Goal: Information Seeking & Learning: Learn about a topic

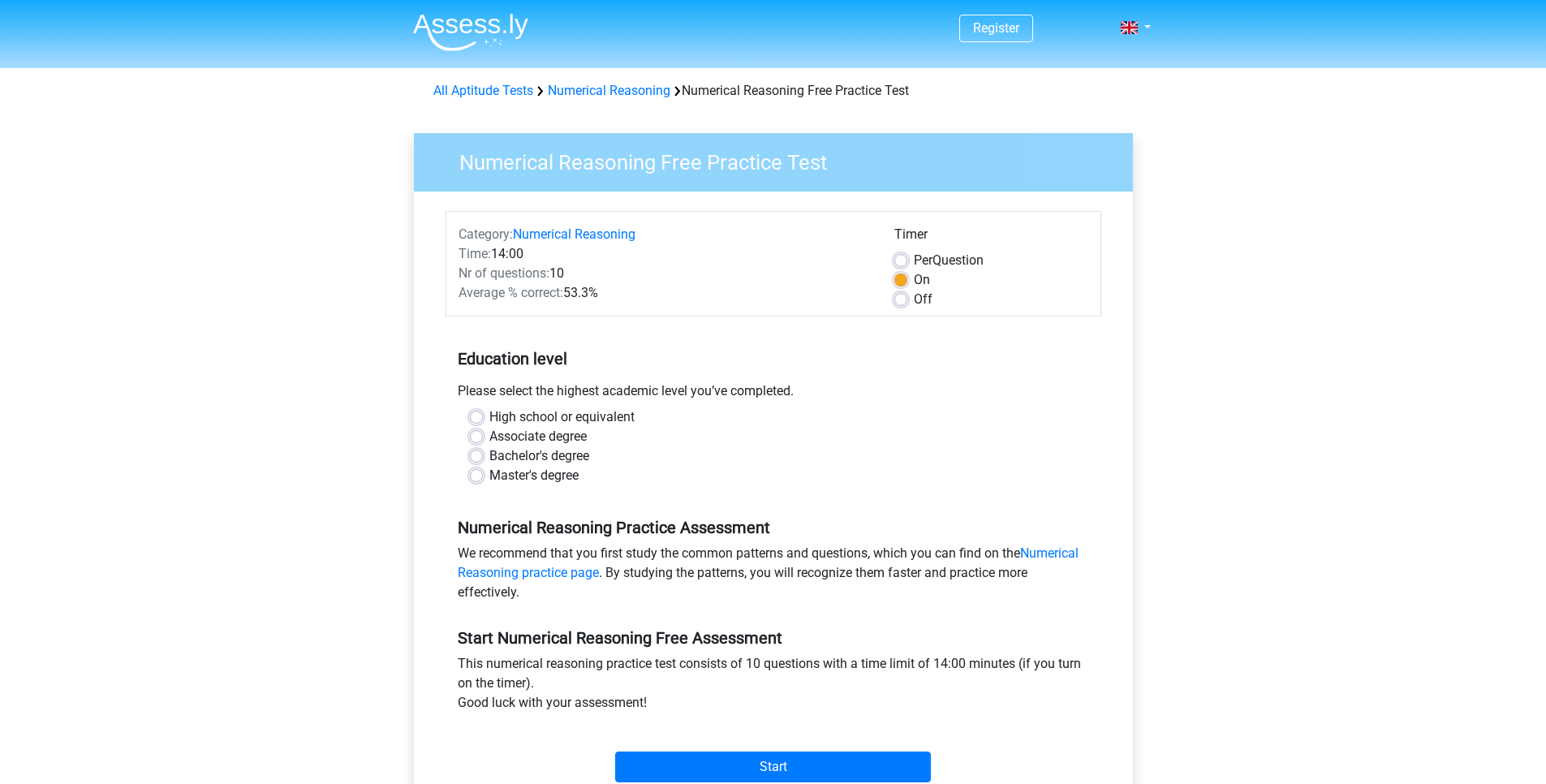
click at [490, 418] on label "High school or equivalent" at bounding box center [562, 417] width 145 height 20
click at [479, 418] on input "High school or equivalent" at bounding box center [476, 415] width 13 height 16
radio input "true"
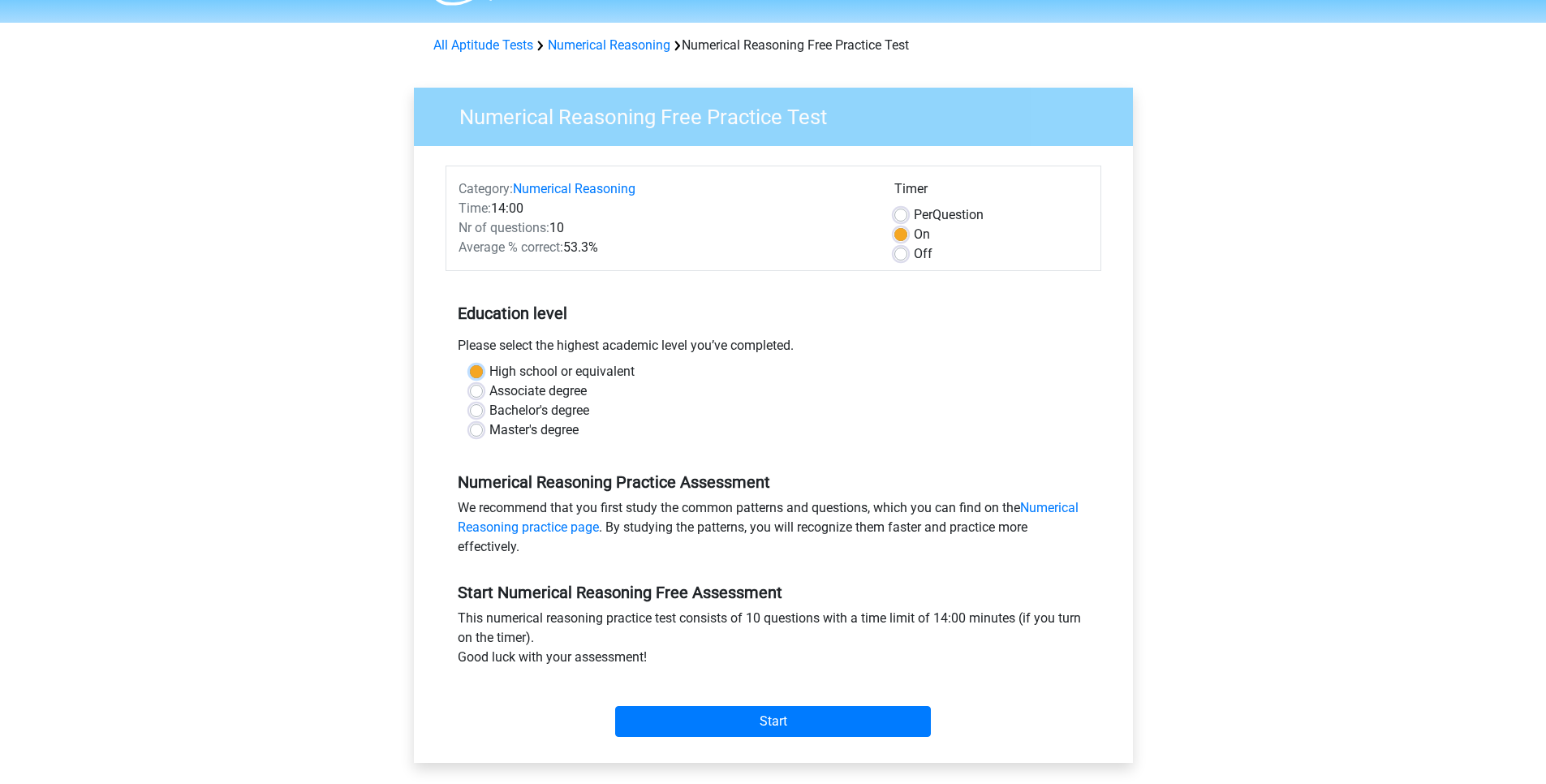
scroll to position [98, 0]
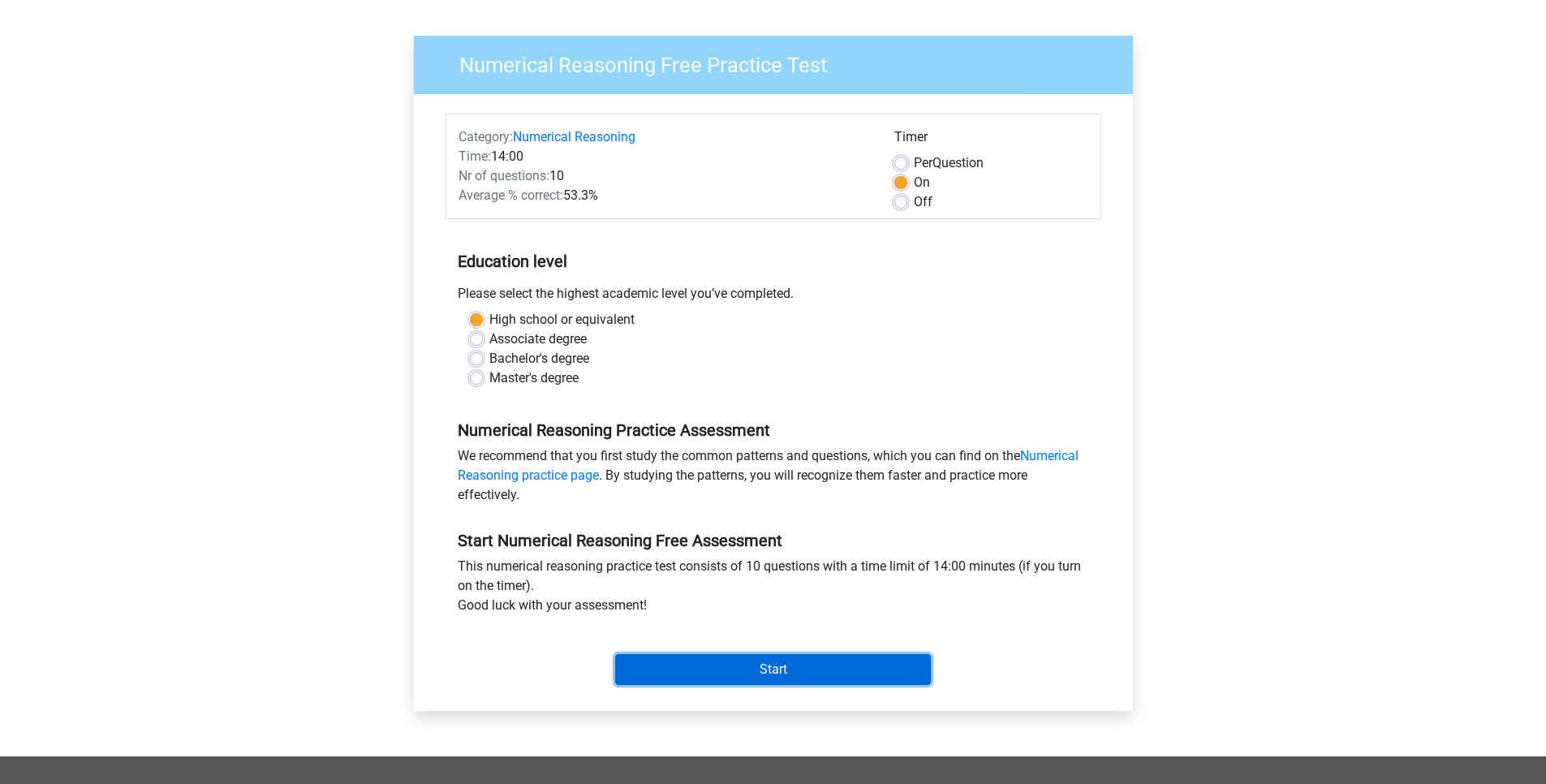
click at [737, 683] on input "Start" at bounding box center [773, 669] width 315 height 31
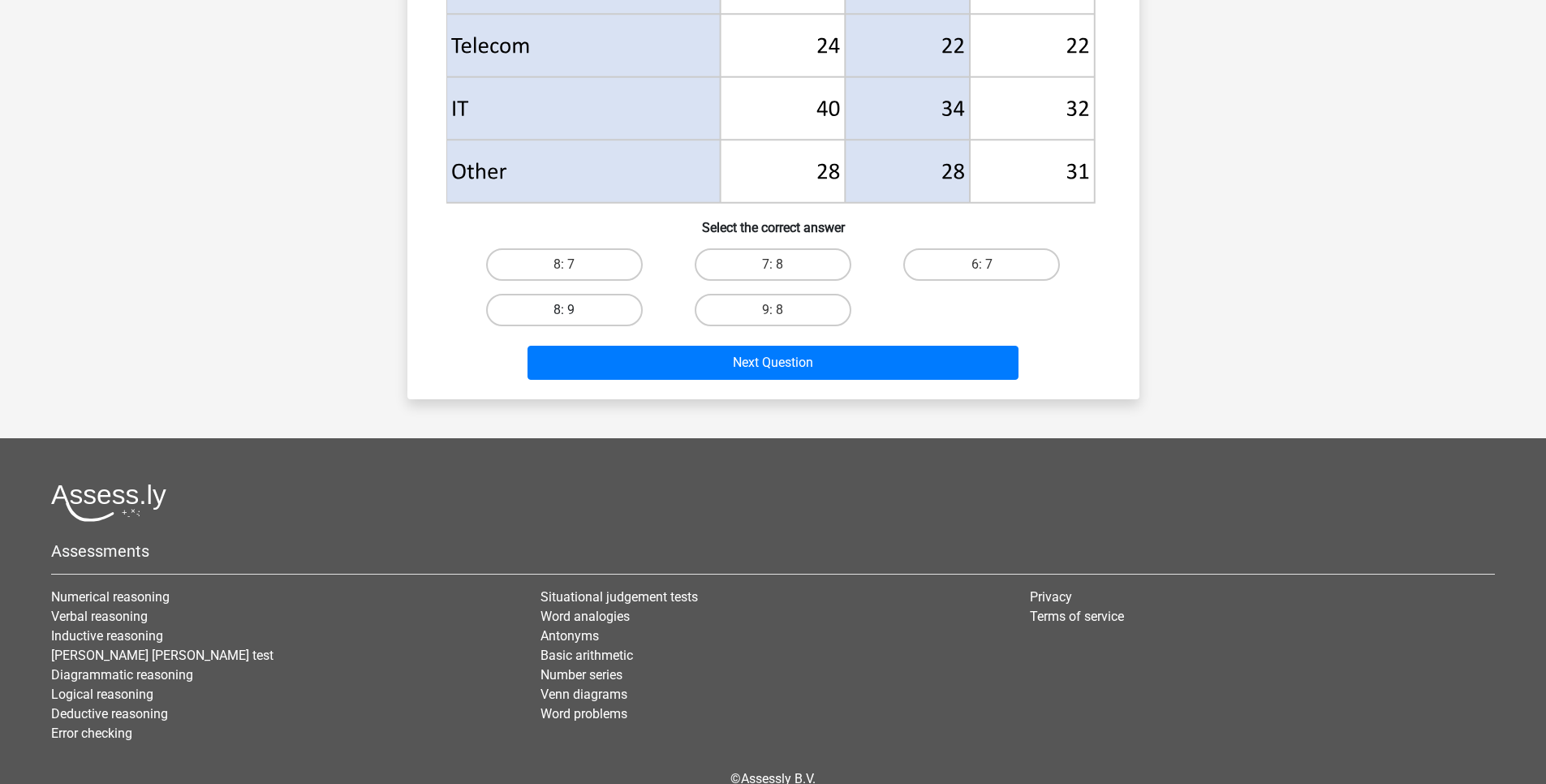
scroll to position [779, 0]
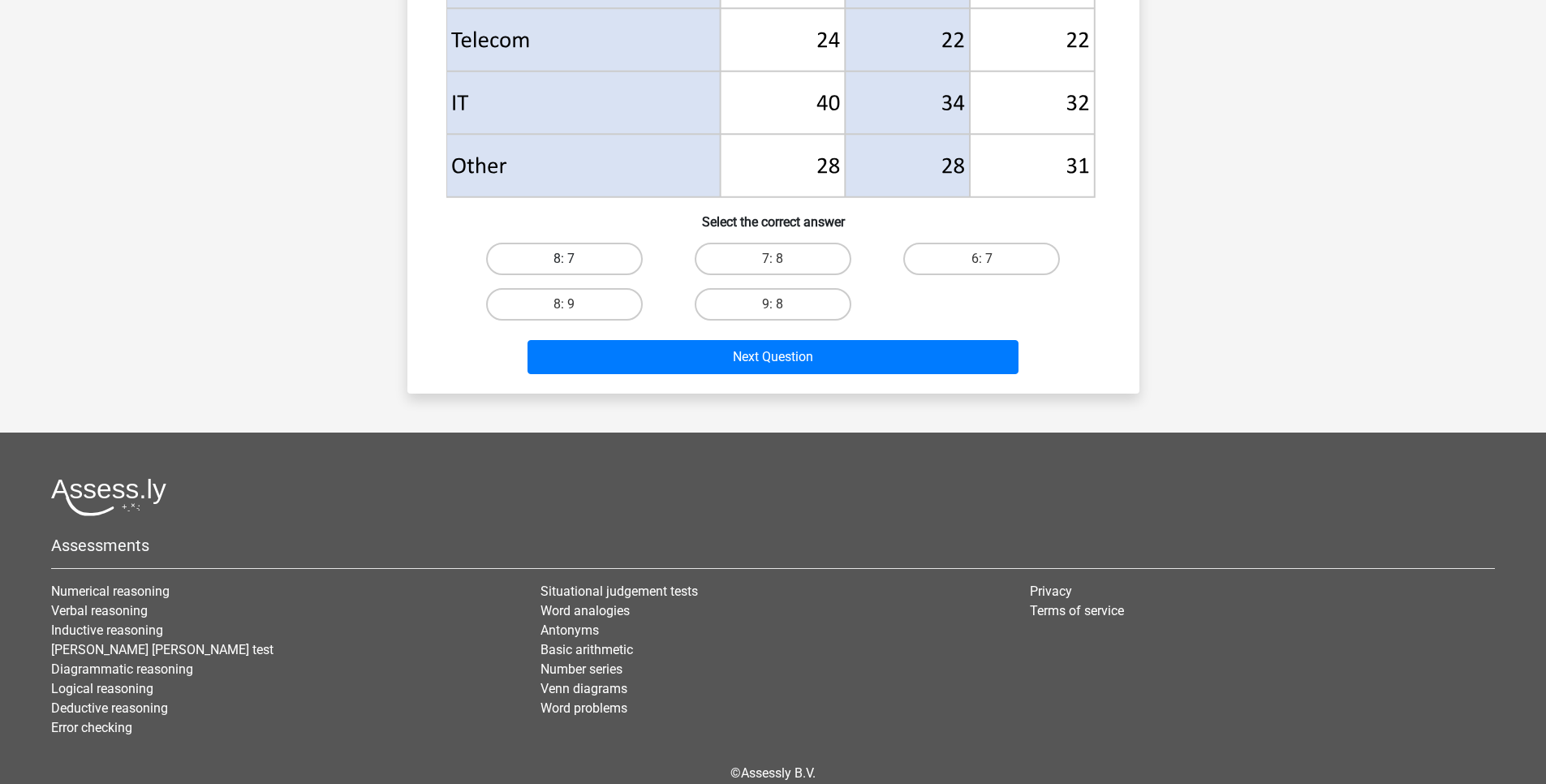
click at [598, 269] on label "8: 7" at bounding box center [565, 258] width 156 height 32
click at [575, 269] on input "8: 7" at bounding box center [569, 264] width 10 height 10
radio input "true"
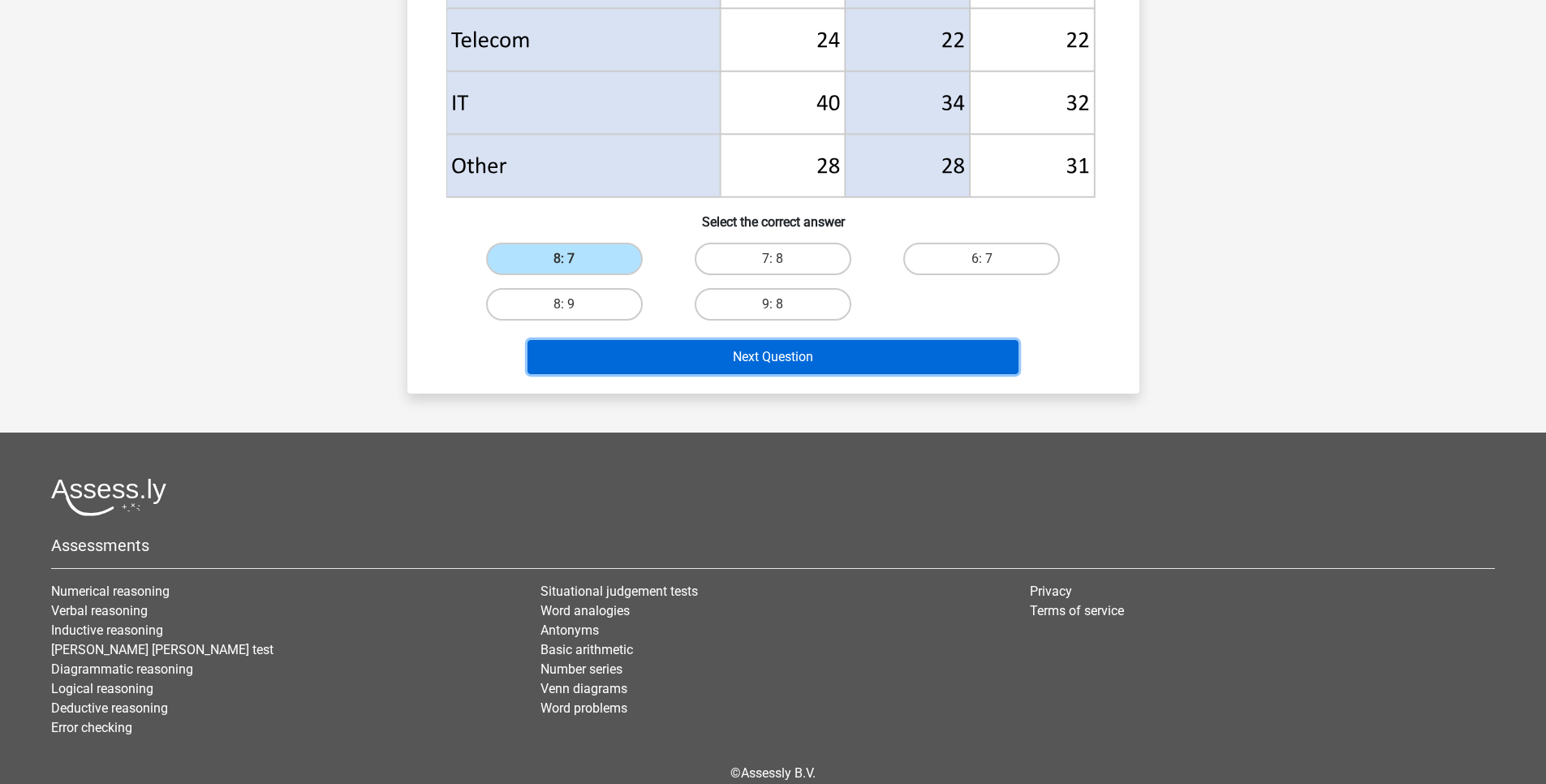
click at [667, 340] on button "Next Question" at bounding box center [772, 357] width 491 height 34
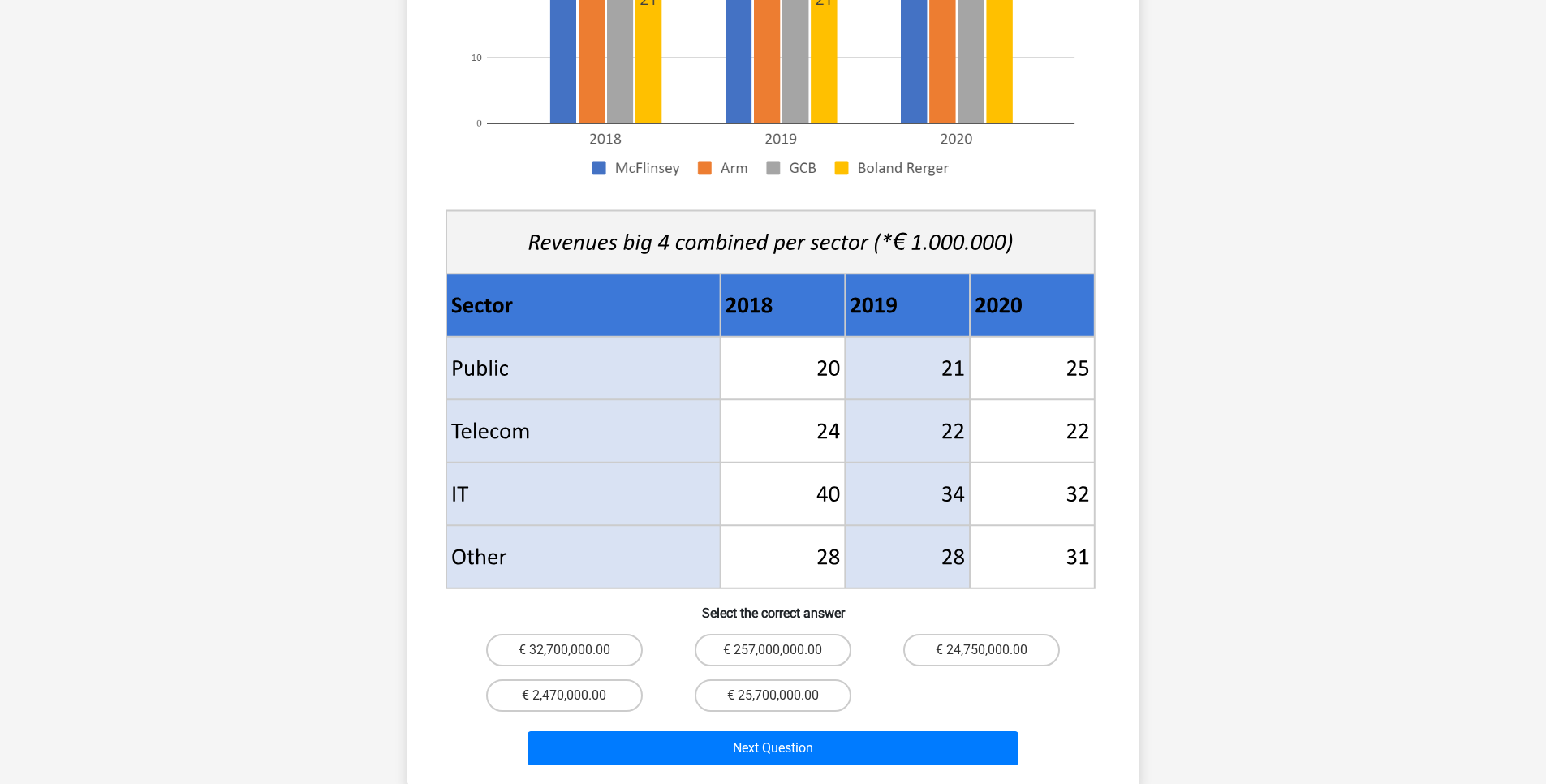
scroll to position [471, 0]
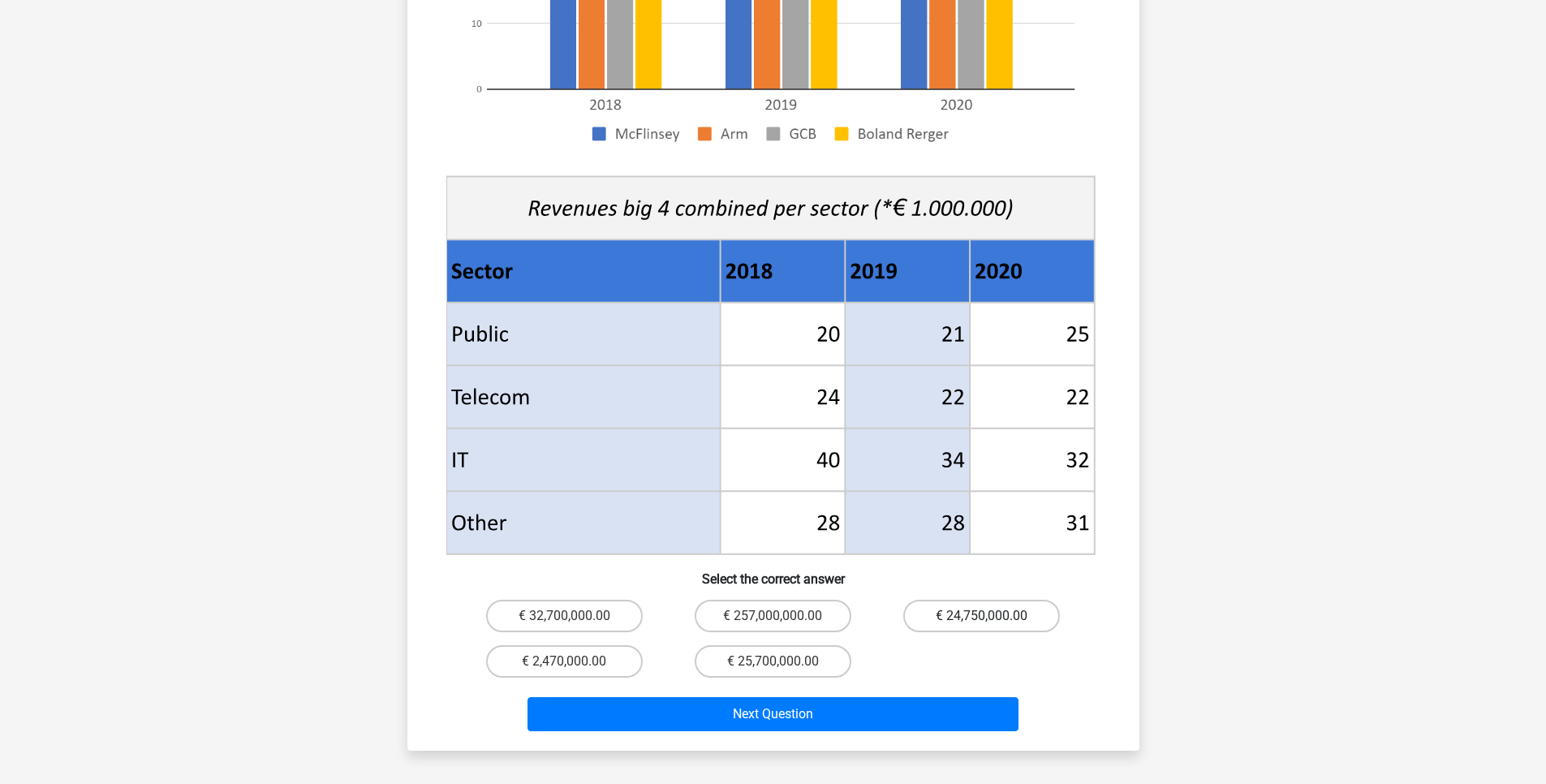
click at [977, 599] on label "€ 24,750,000.00" at bounding box center [981, 616] width 156 height 32
click at [982, 616] on input "€ 24,750,000.00" at bounding box center [987, 621] width 10 height 10
radio input "true"
click at [861, 685] on div "Next Question" at bounding box center [774, 711] width 680 height 54
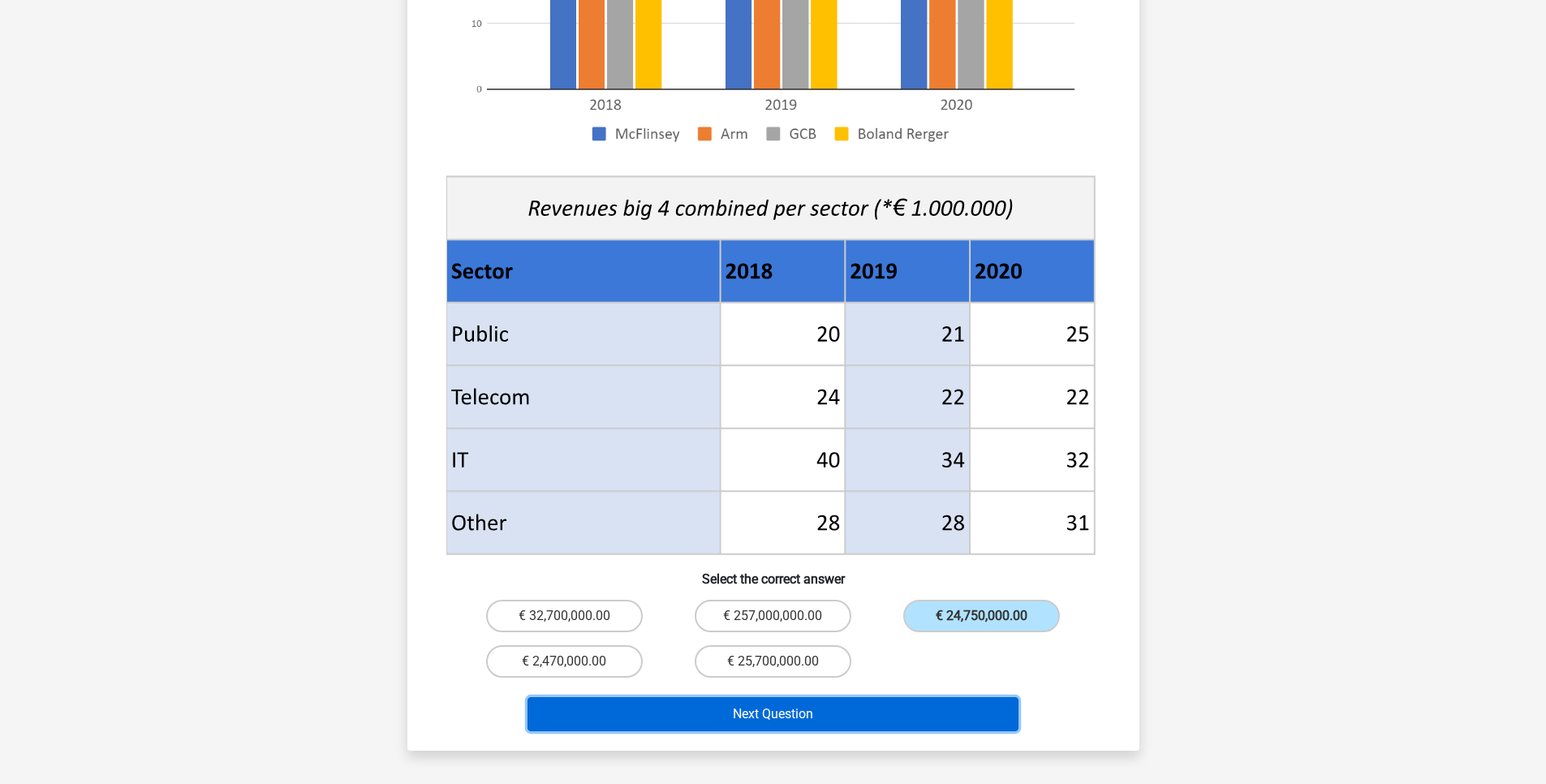
click at [861, 697] on button "Next Question" at bounding box center [772, 714] width 491 height 34
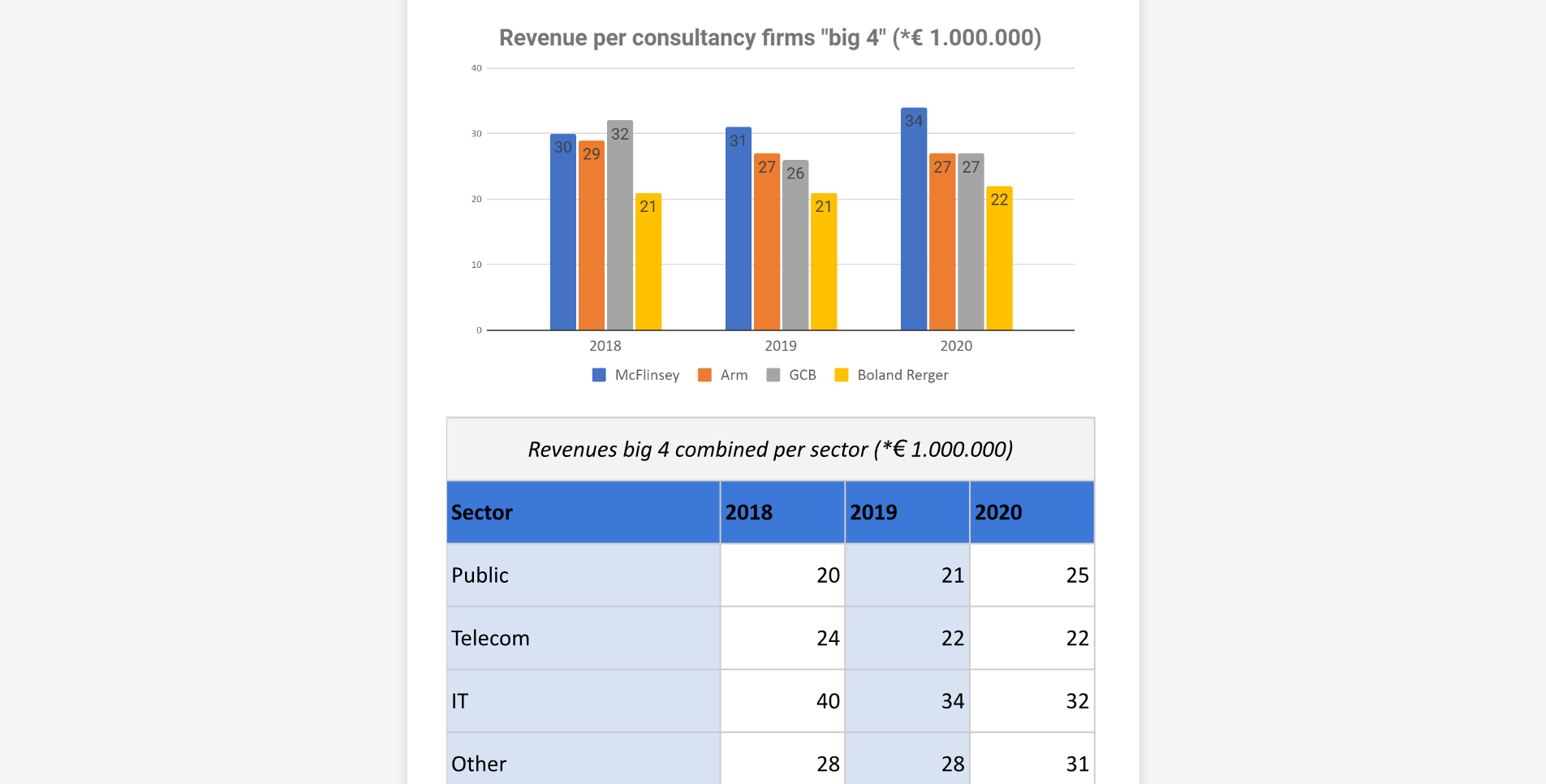
scroll to position [98, 0]
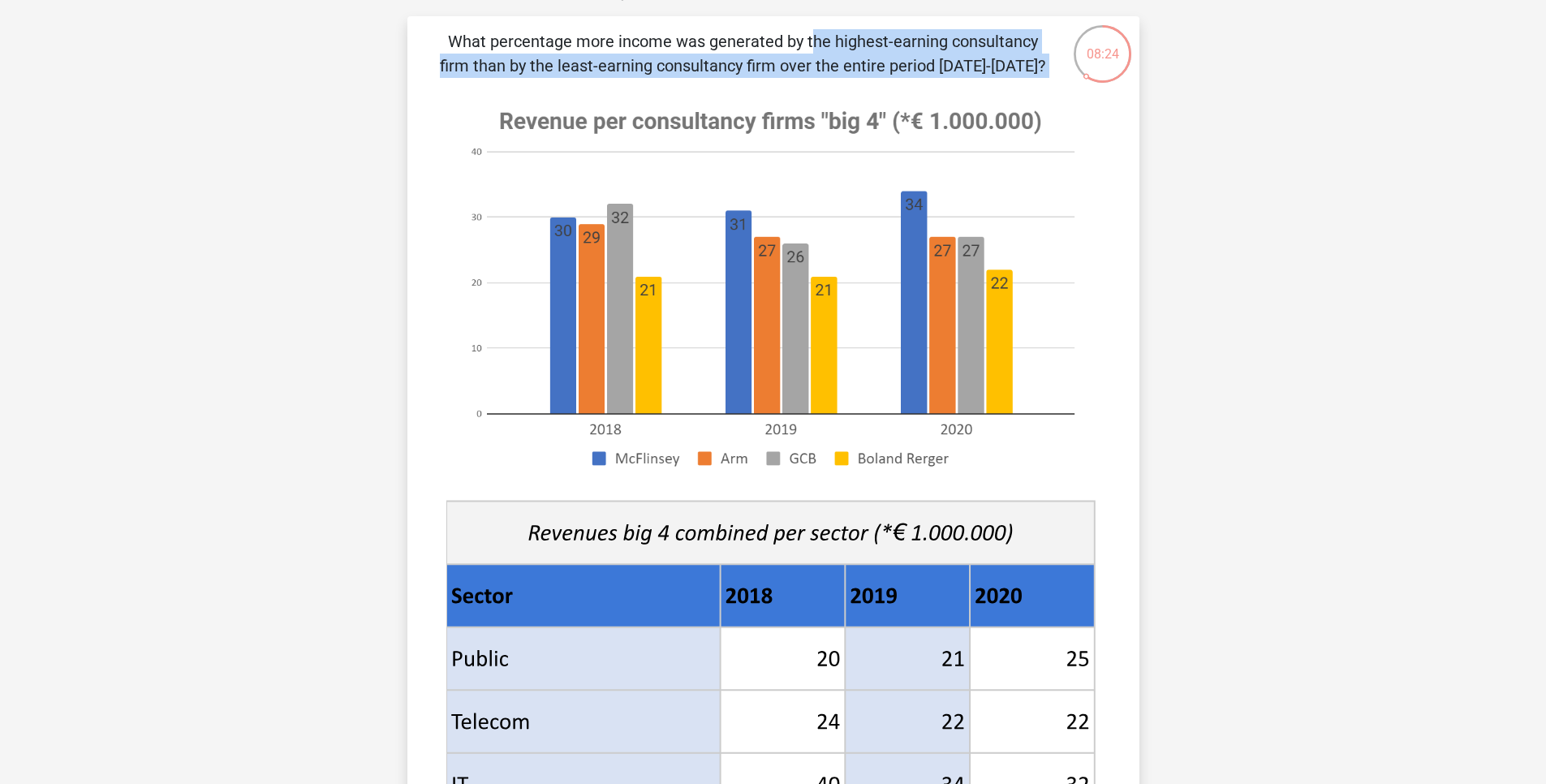
drag, startPoint x: 424, startPoint y: 43, endPoint x: 1041, endPoint y: 79, distance: 618.0
click at [1041, 79] on div "What percentage more income was generated by the highest-earning consultancy fi…" at bounding box center [774, 545] width 719 height 1033
copy div "What percentage more income was generated by the highest-earning consultancy fi…"
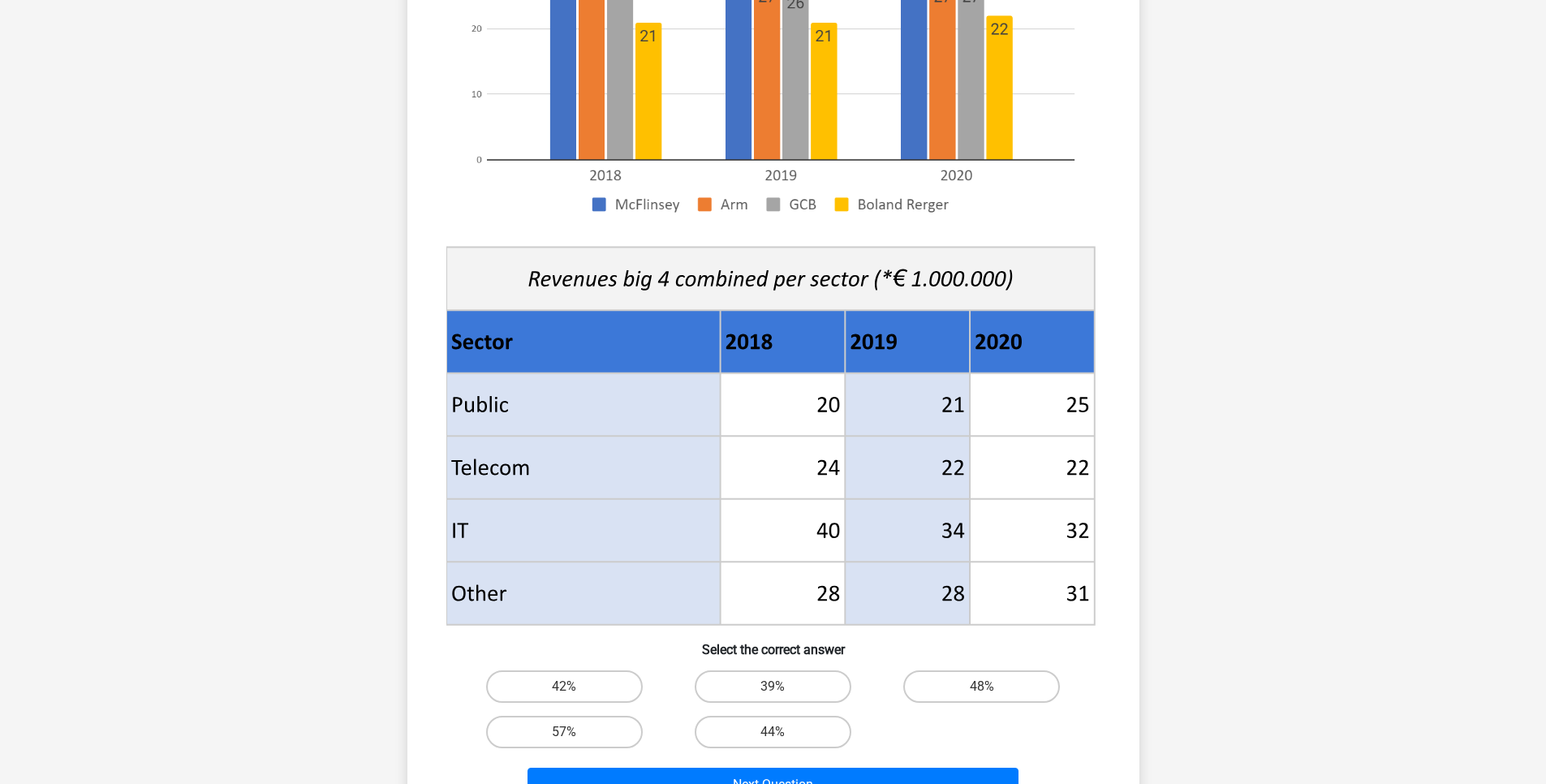
scroll to position [389, 0]
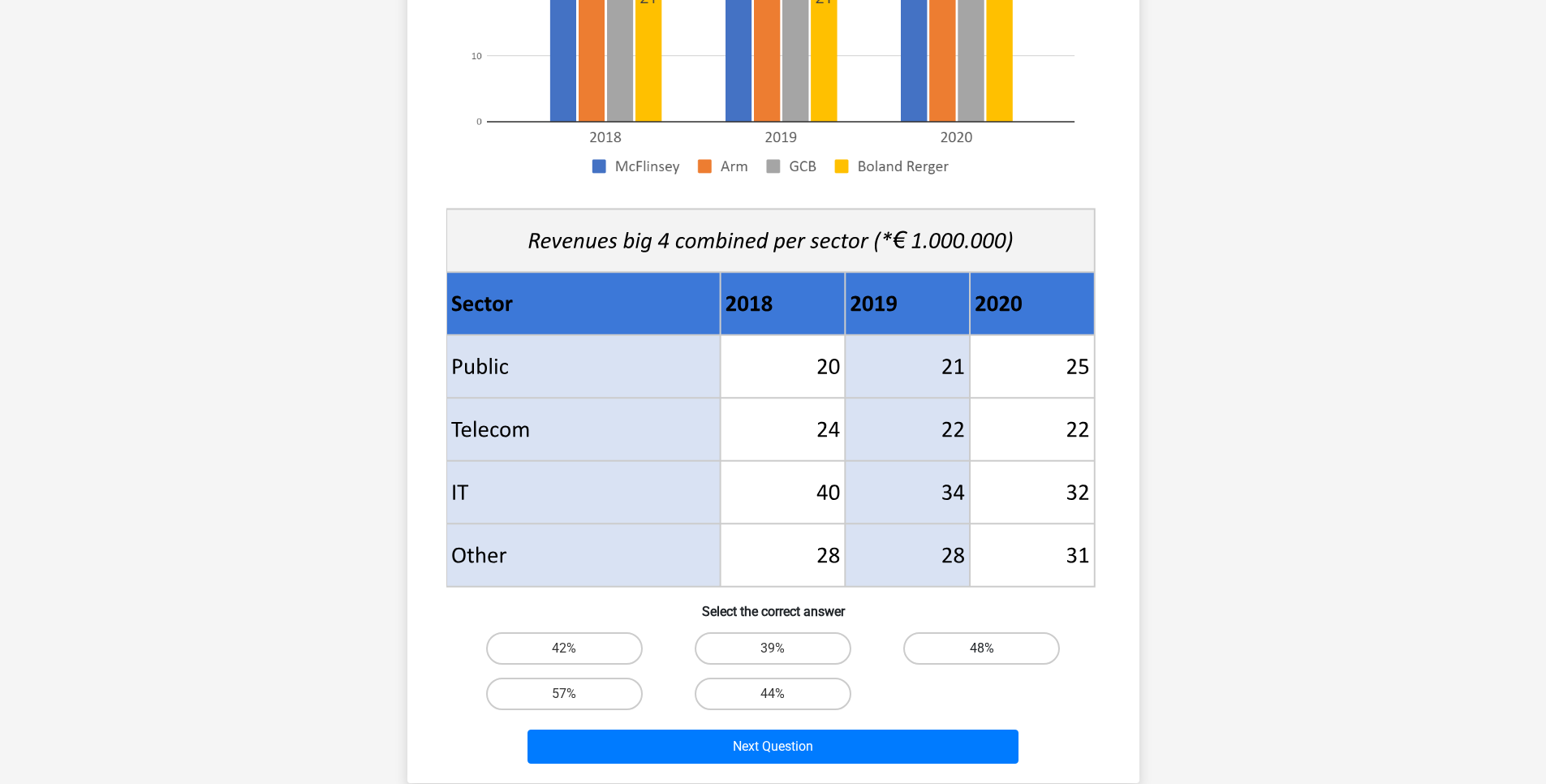
click at [994, 647] on label "48%" at bounding box center [981, 649] width 156 height 32
click at [992, 649] on input "48%" at bounding box center [987, 654] width 10 height 10
radio input "true"
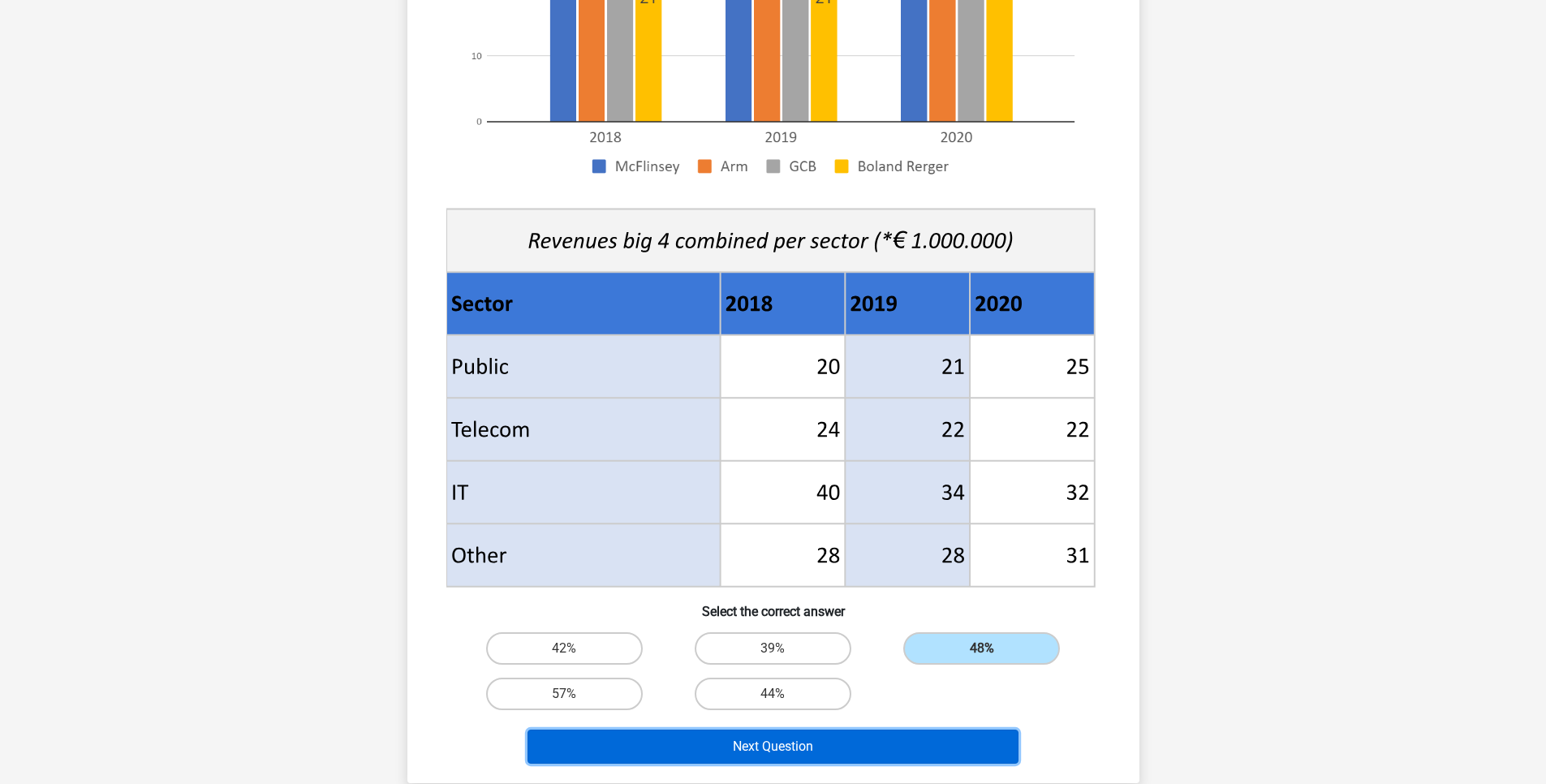
click at [899, 744] on button "Next Question" at bounding box center [772, 747] width 491 height 34
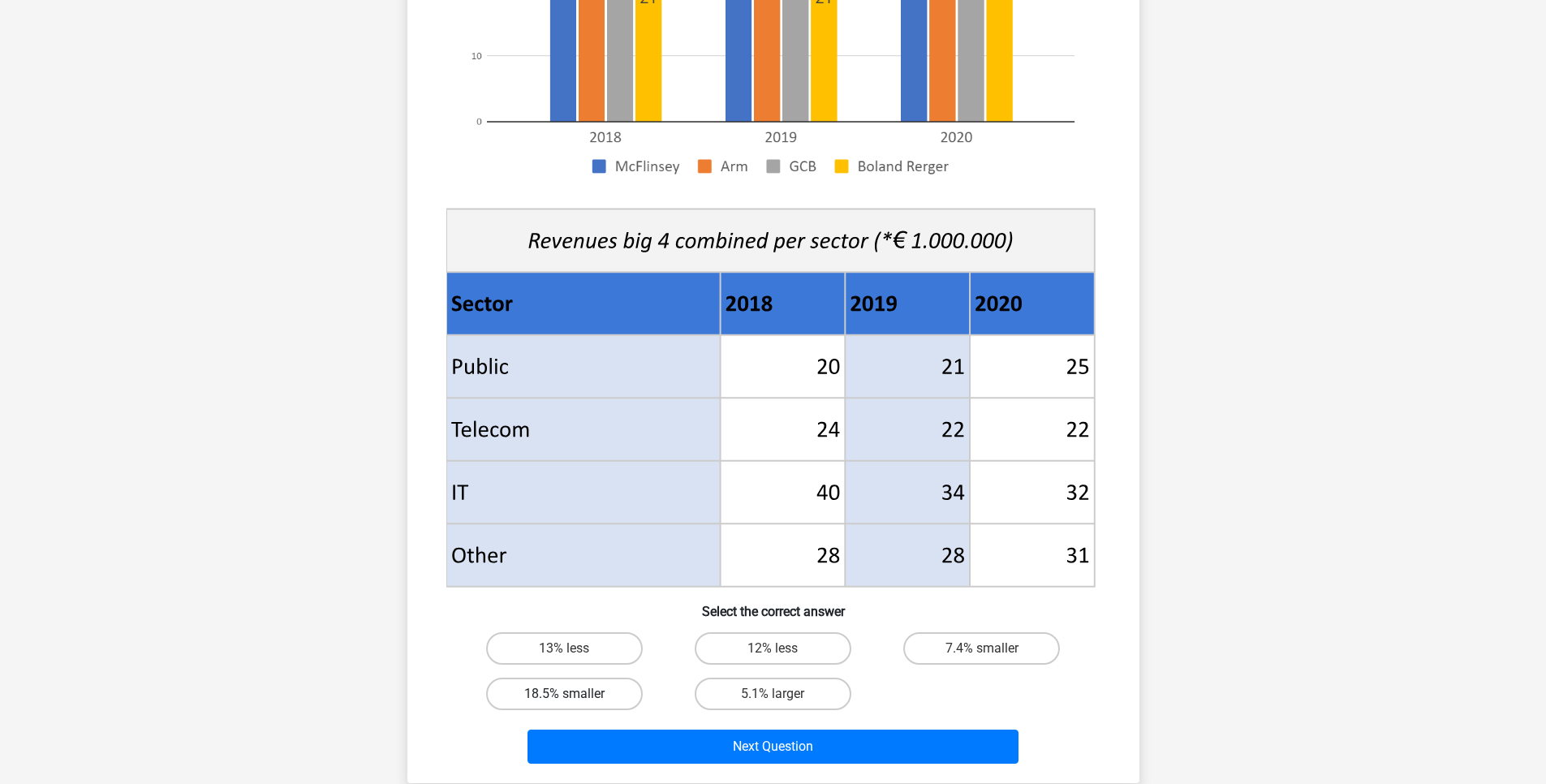
click at [620, 684] on label "18.5% smaller" at bounding box center [565, 694] width 156 height 32
click at [575, 694] on input "18.5% smaller" at bounding box center [569, 699] width 10 height 10
radio input "true"
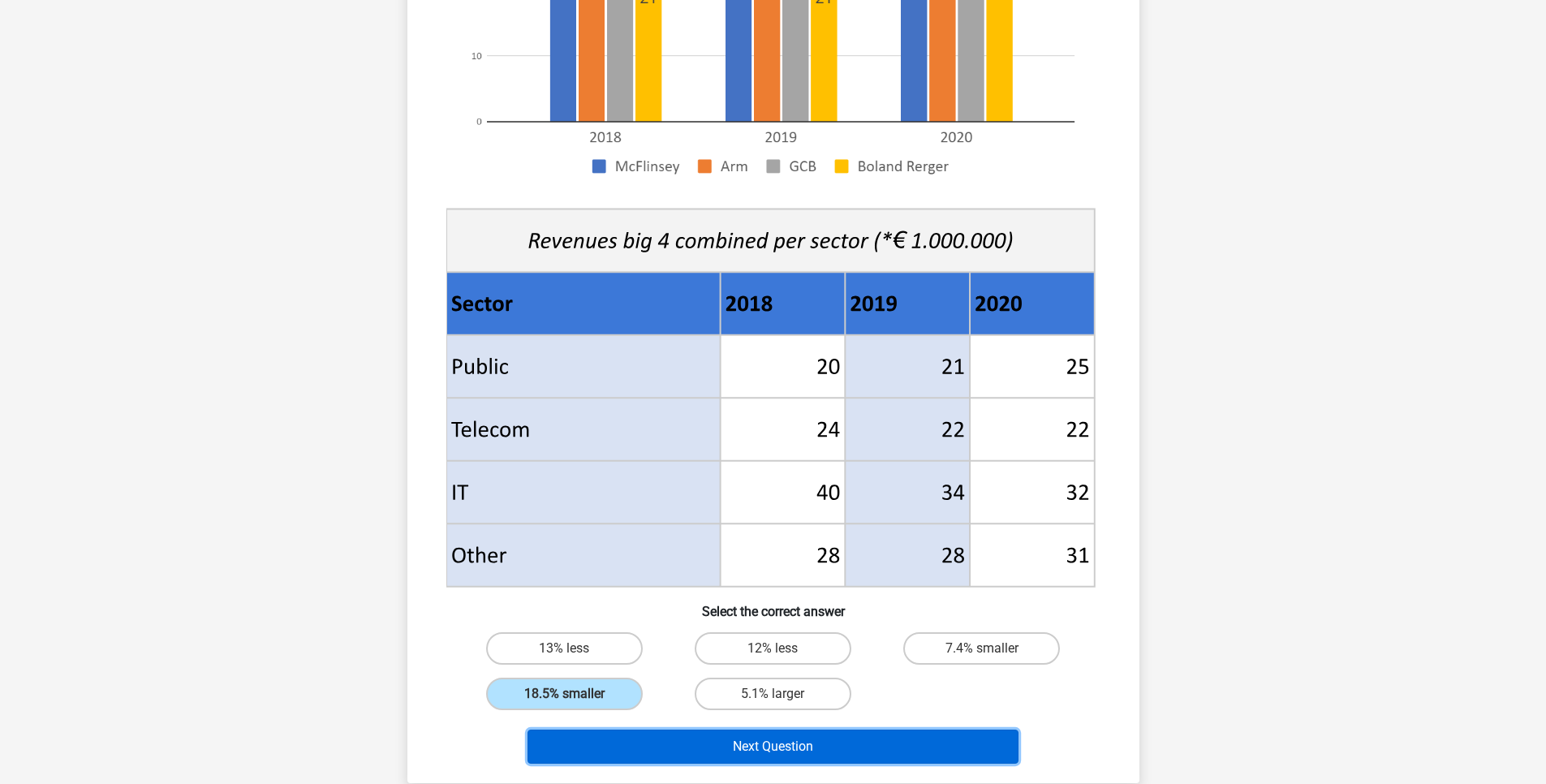
click at [698, 737] on button "Next Question" at bounding box center [772, 747] width 491 height 34
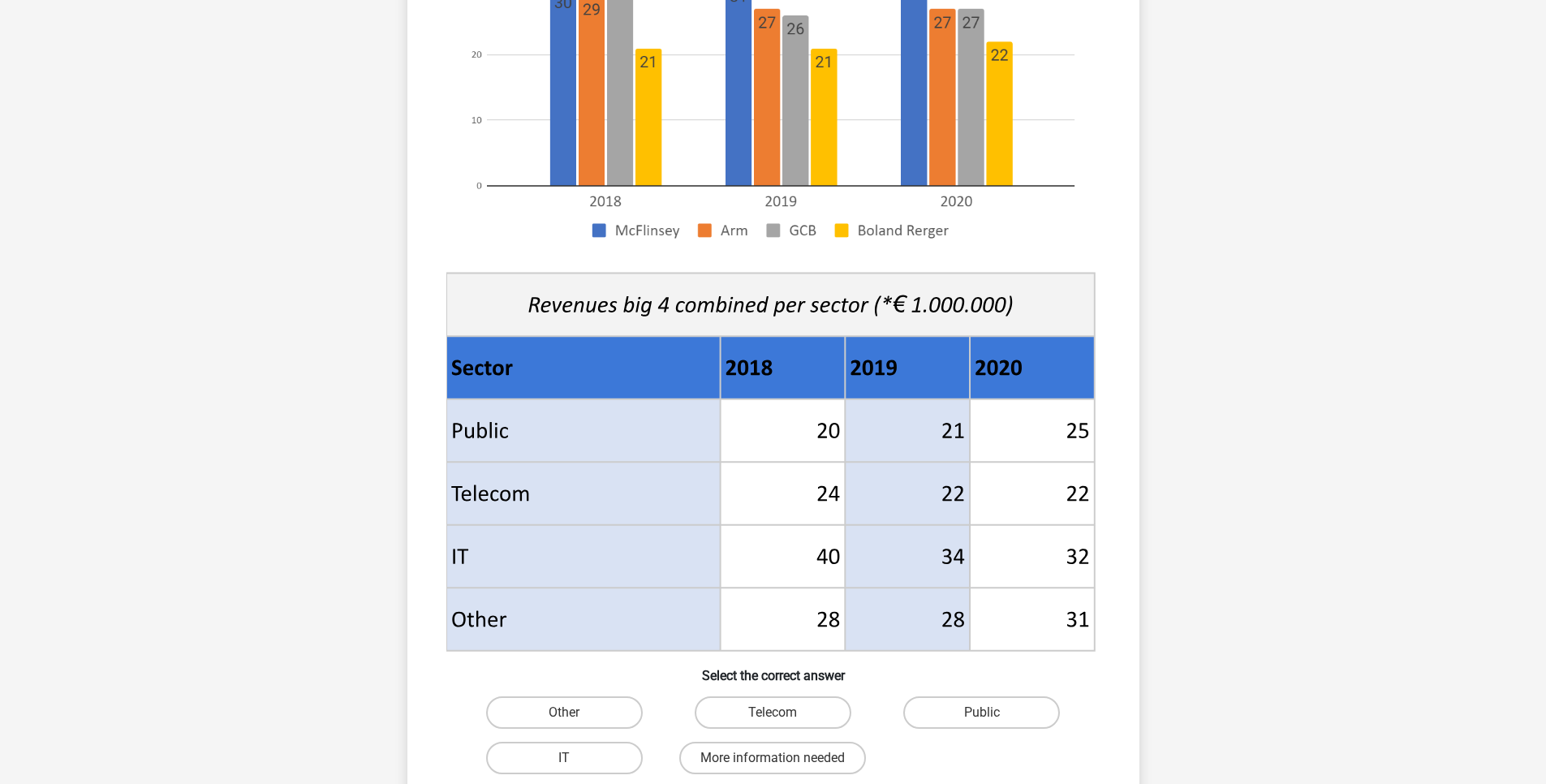
scroll to position [373, 0]
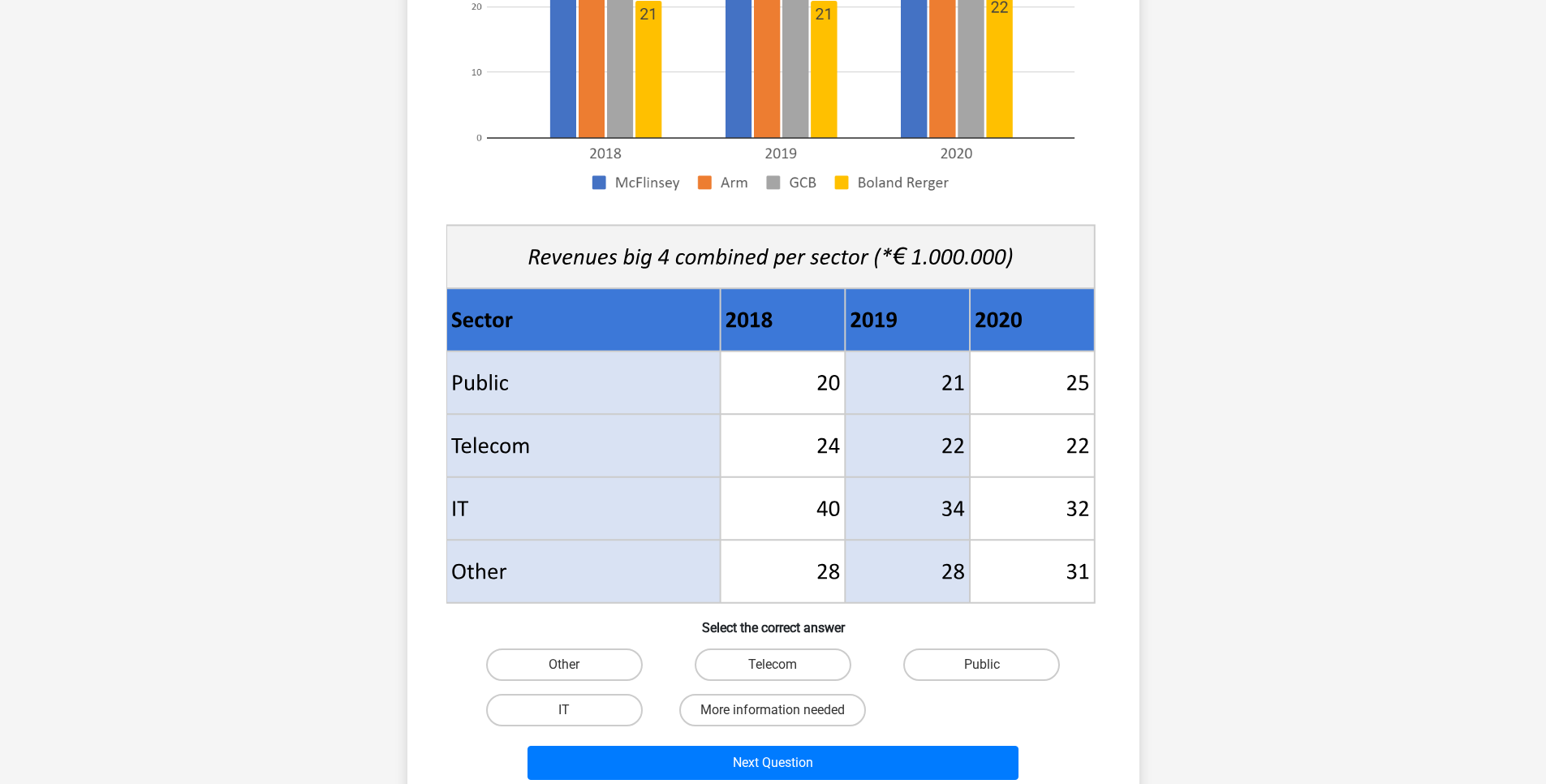
drag, startPoint x: 923, startPoint y: 388, endPoint x: 974, endPoint y: 383, distance: 51.2
click at [974, 383] on g at bounding box center [773, 211] width 655 height 793
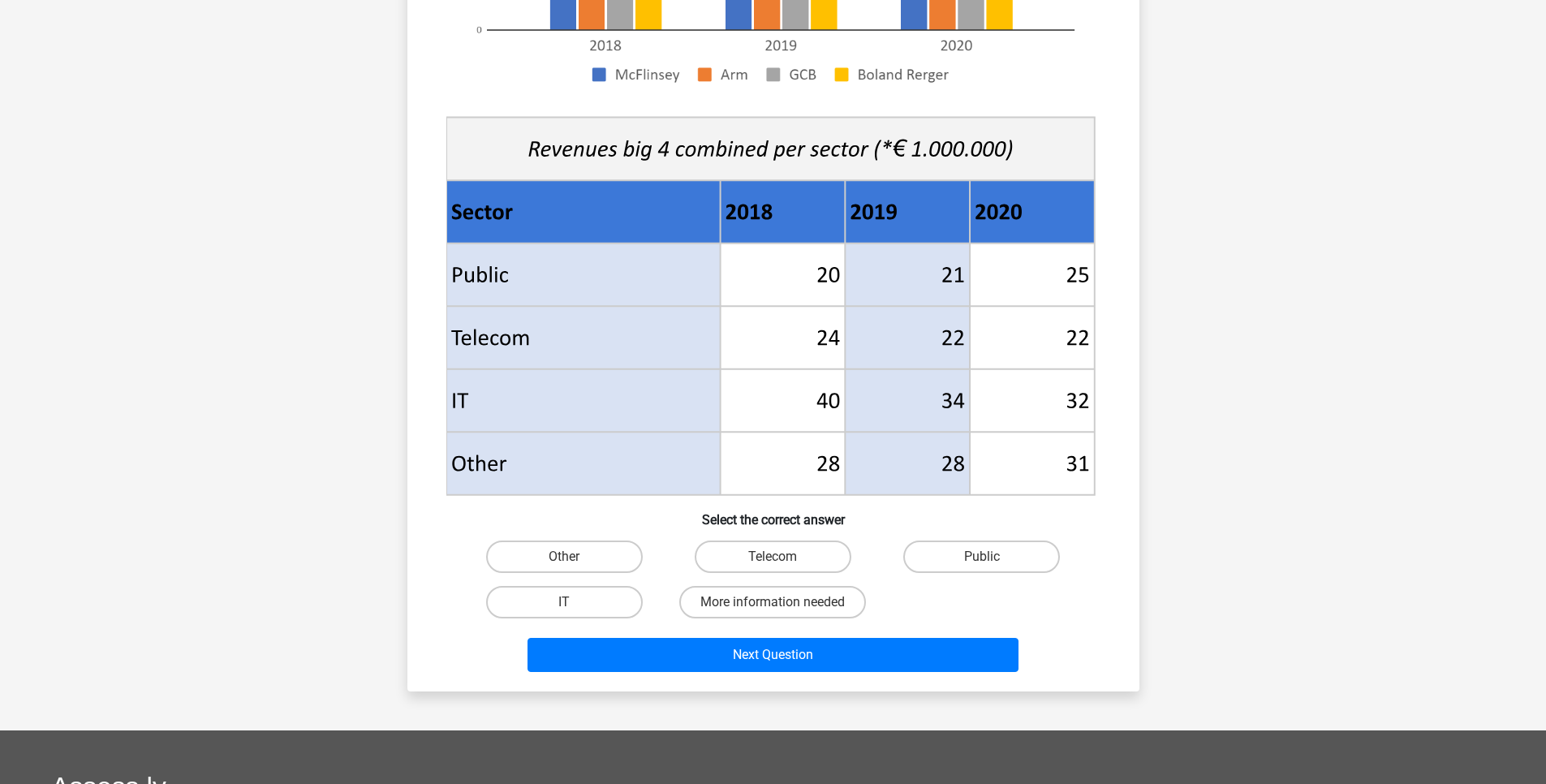
scroll to position [487, 0]
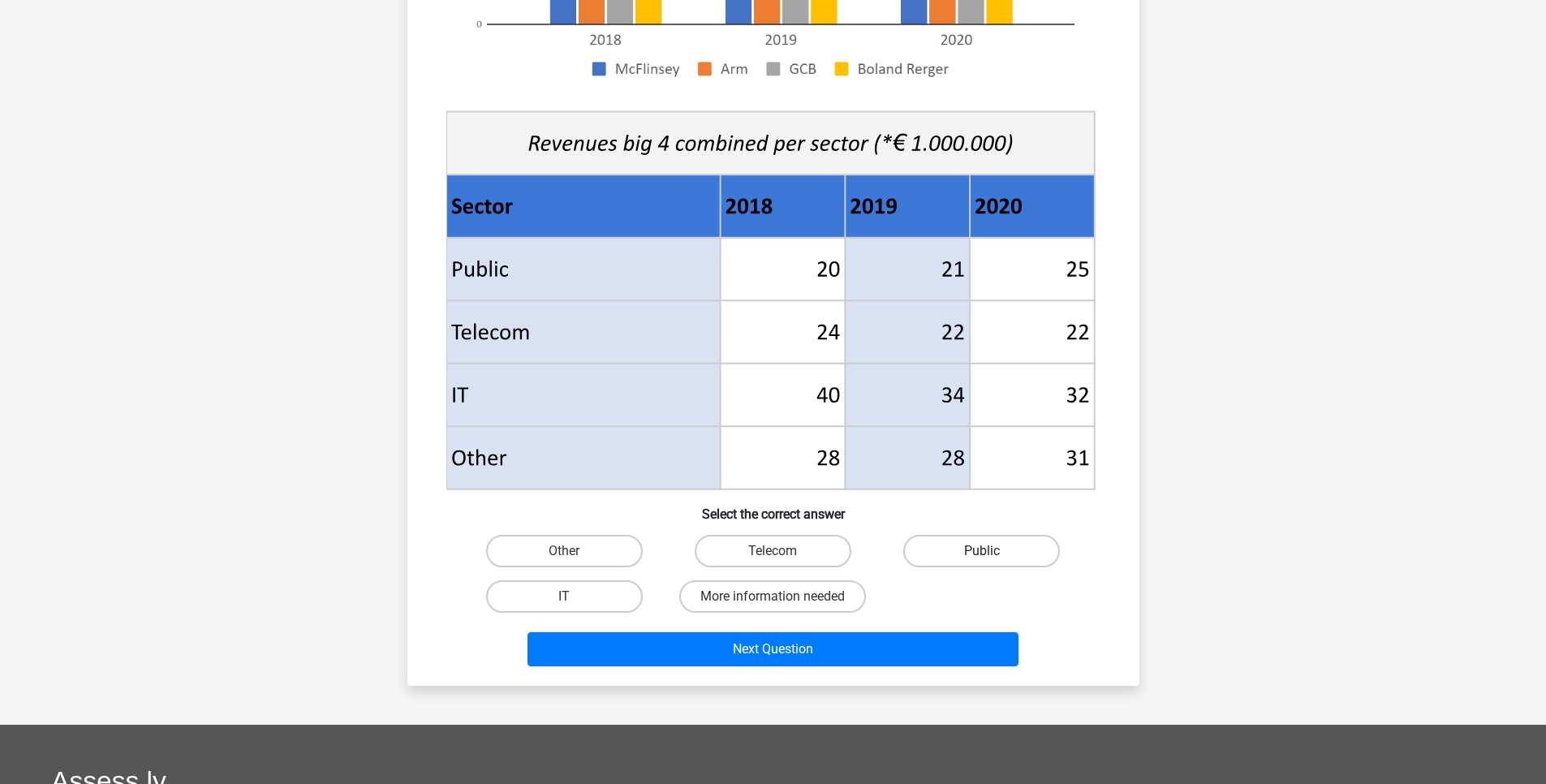
click at [969, 561] on label "Public" at bounding box center [981, 551] width 156 height 32
click at [982, 561] on input "Public" at bounding box center [987, 556] width 10 height 10
radio input "true"
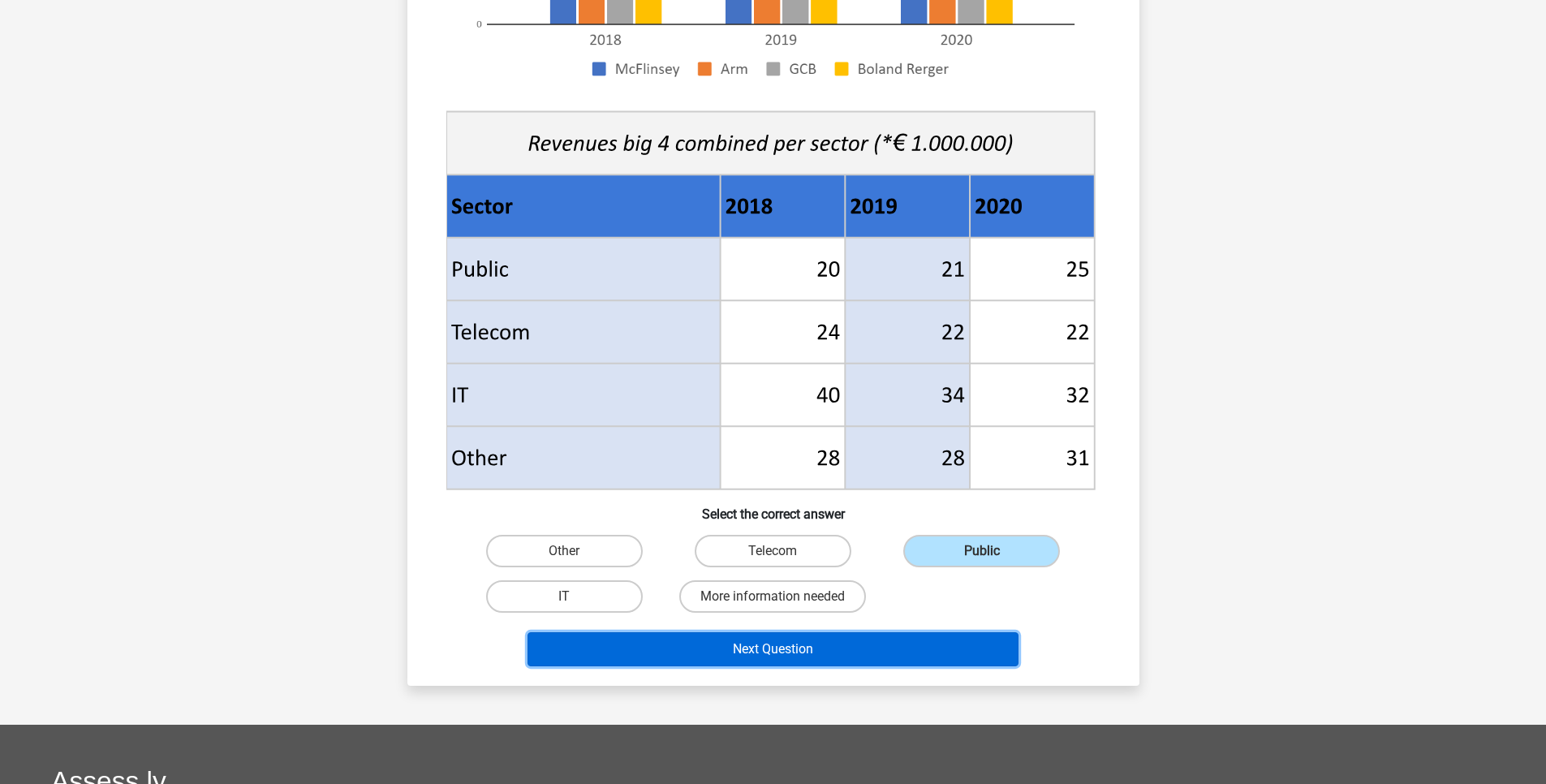
click at [901, 661] on button "Next Question" at bounding box center [772, 650] width 491 height 34
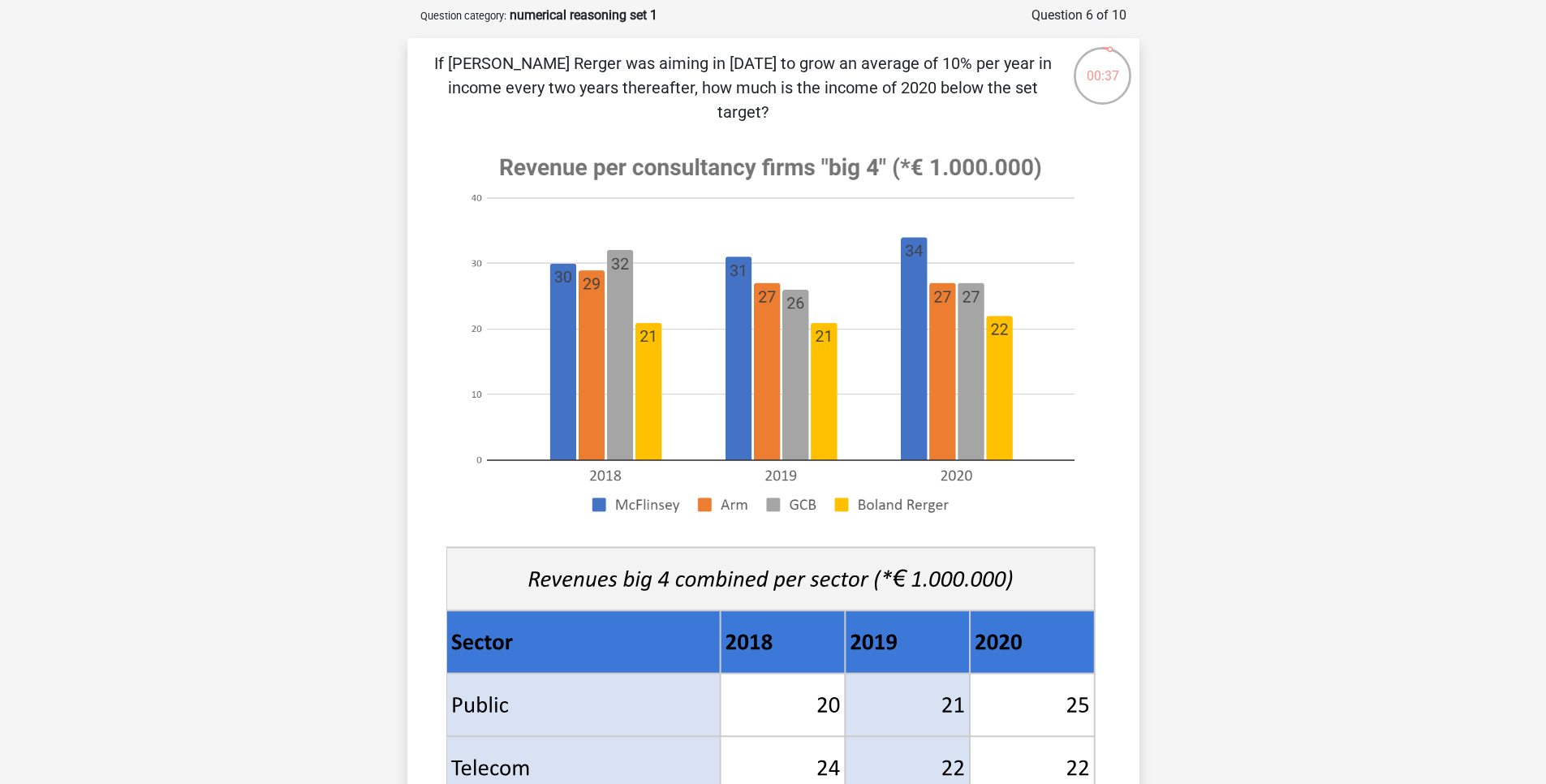
scroll to position [389, 0]
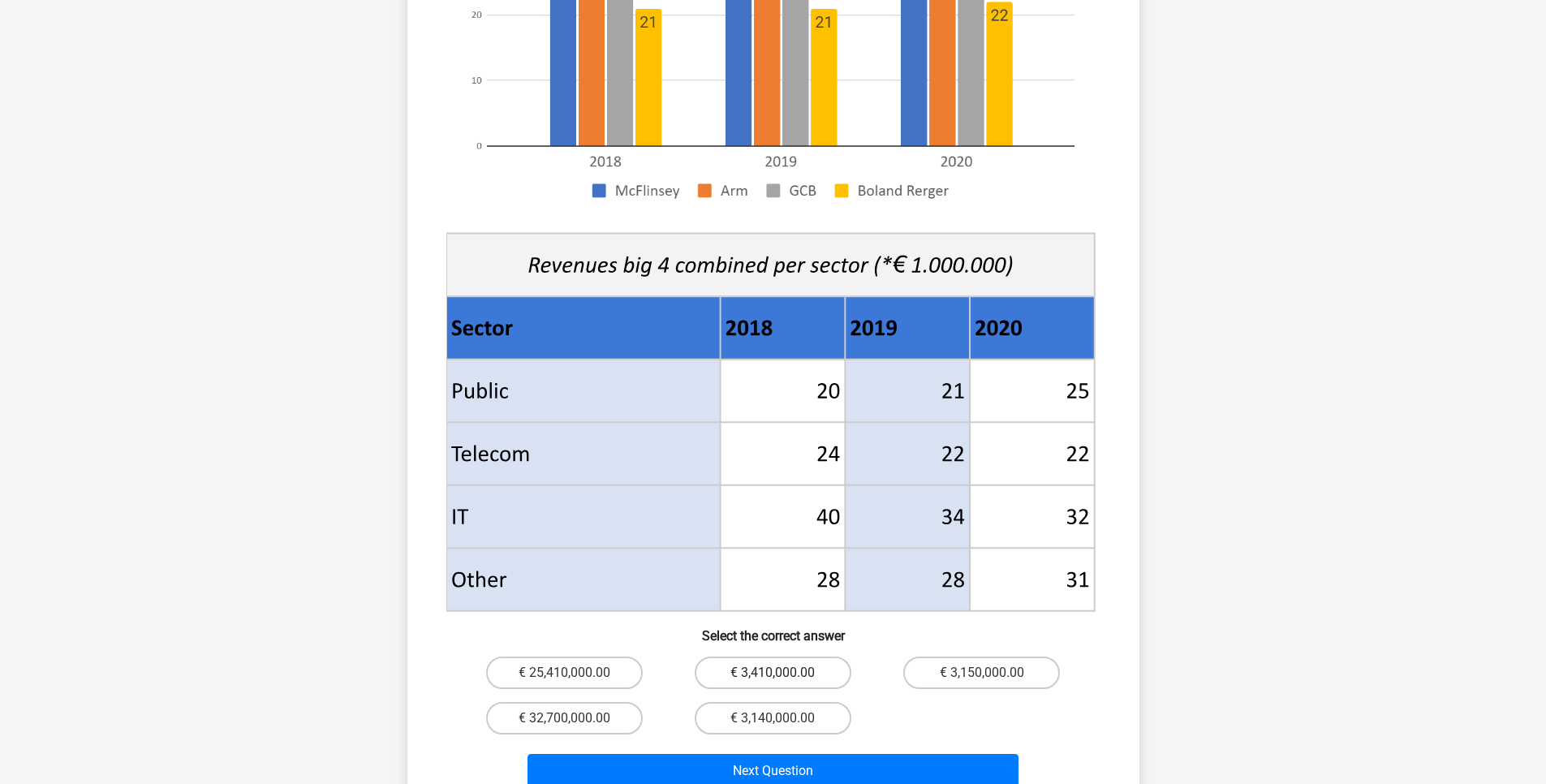
click at [842, 656] on label "€ 3,410,000.00" at bounding box center [773, 673] width 156 height 32
click at [783, 673] on input "€ 3,410,000.00" at bounding box center [778, 678] width 10 height 10
radio input "true"
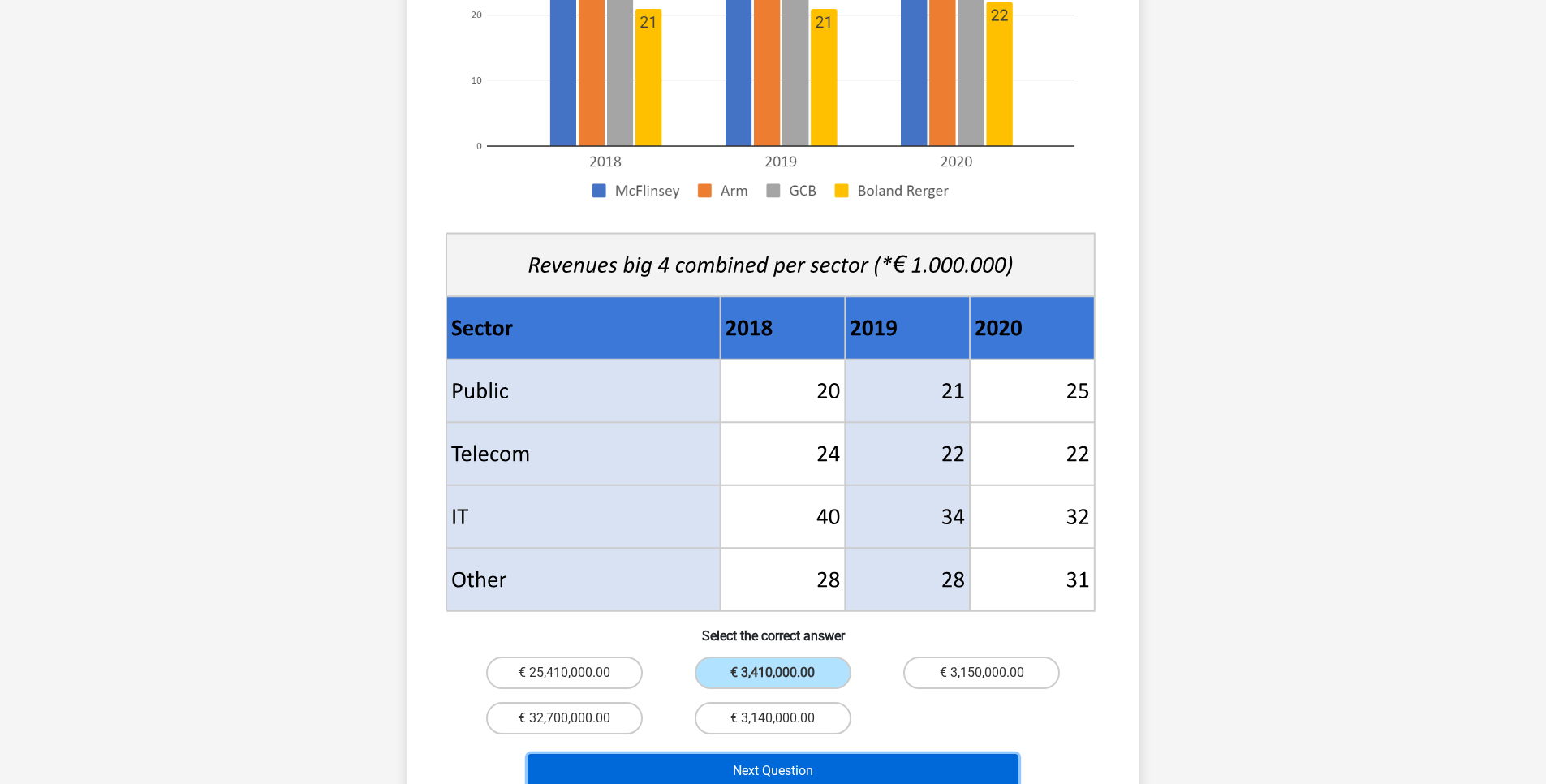
click at [847, 754] on button "Next Question" at bounding box center [772, 771] width 491 height 34
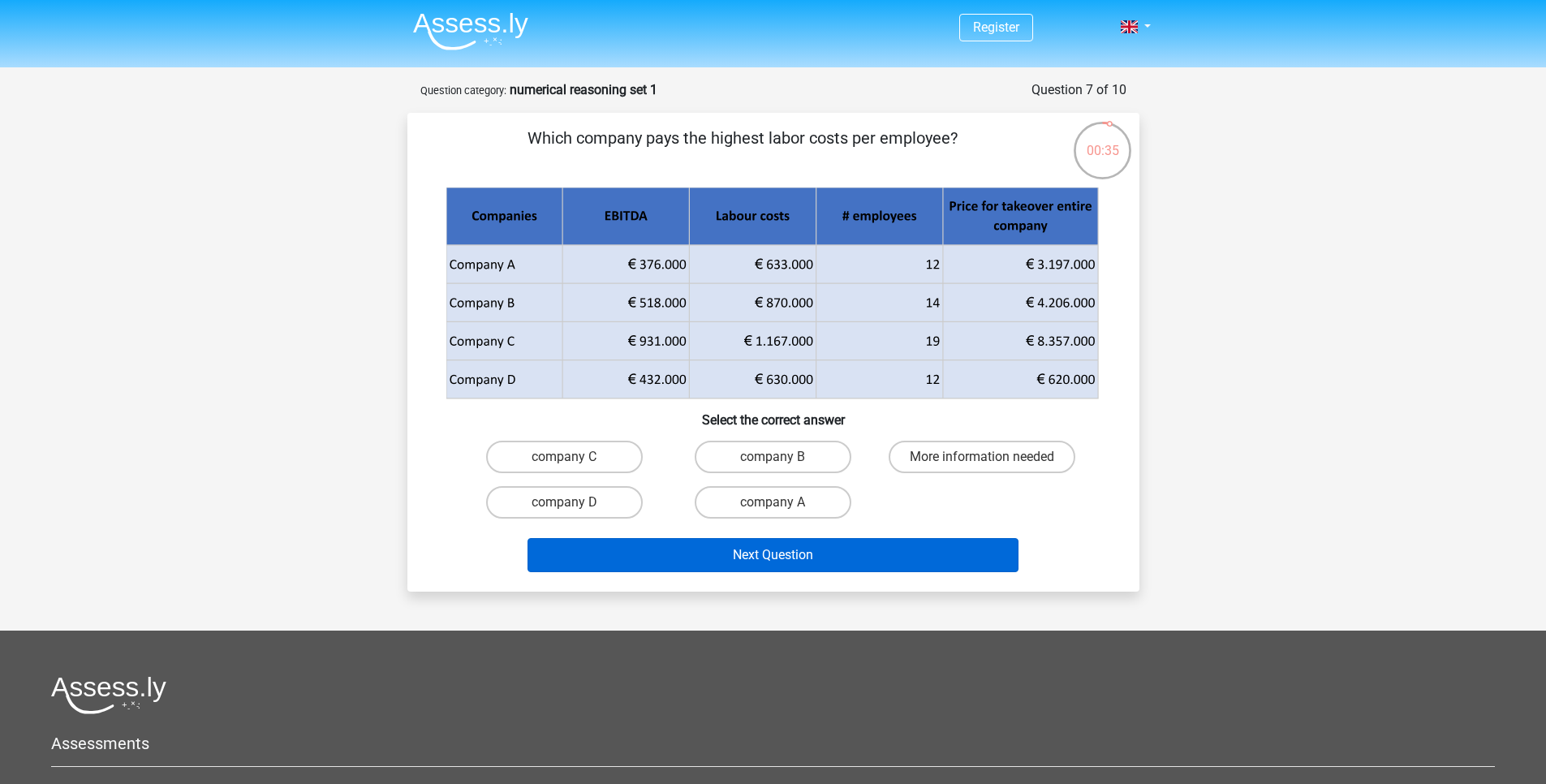
scroll to position [0, 0]
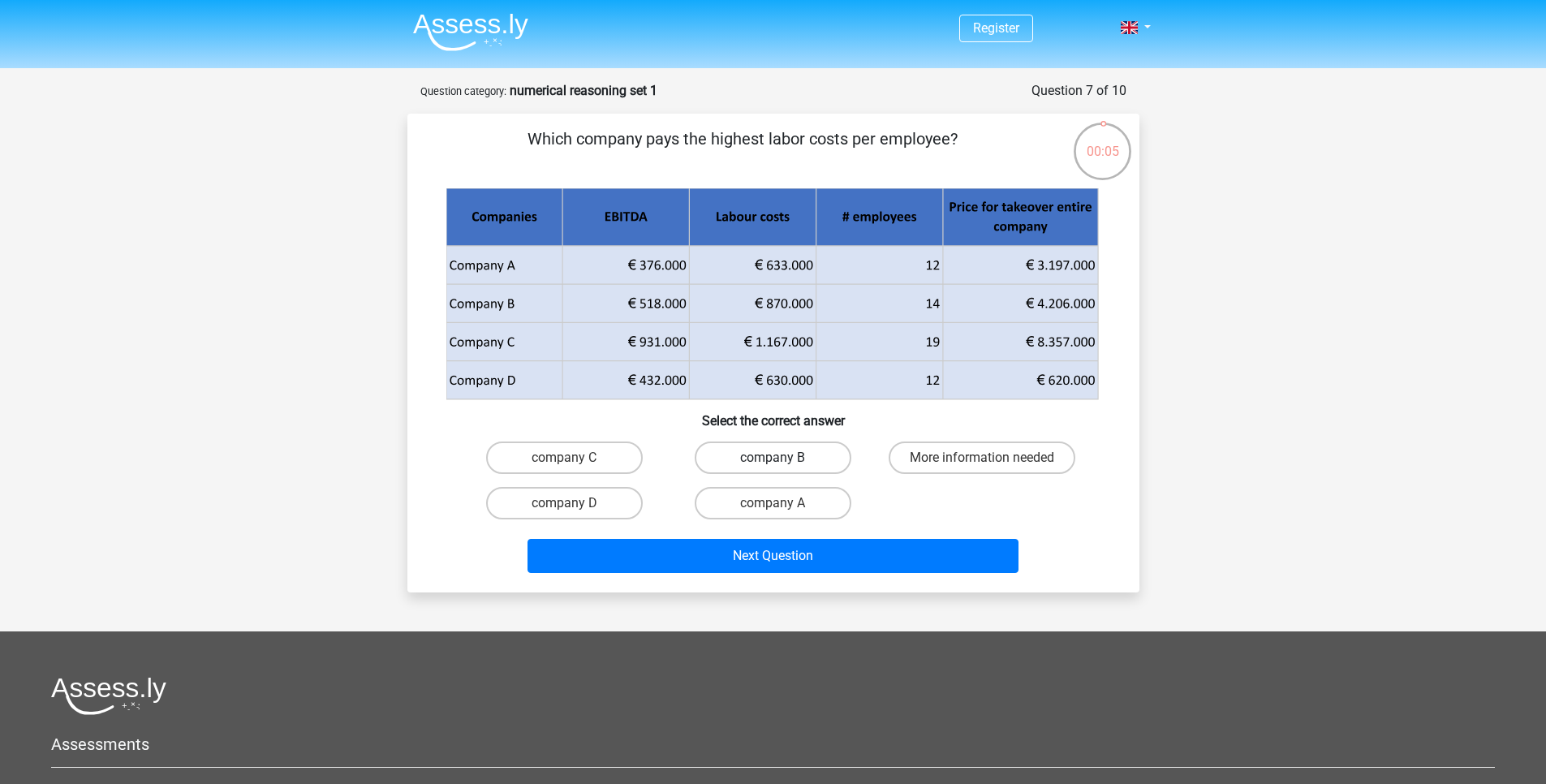
click at [769, 468] on label "company B" at bounding box center [773, 457] width 156 height 32
click at [773, 468] on input "company B" at bounding box center [778, 463] width 10 height 10
radio input "true"
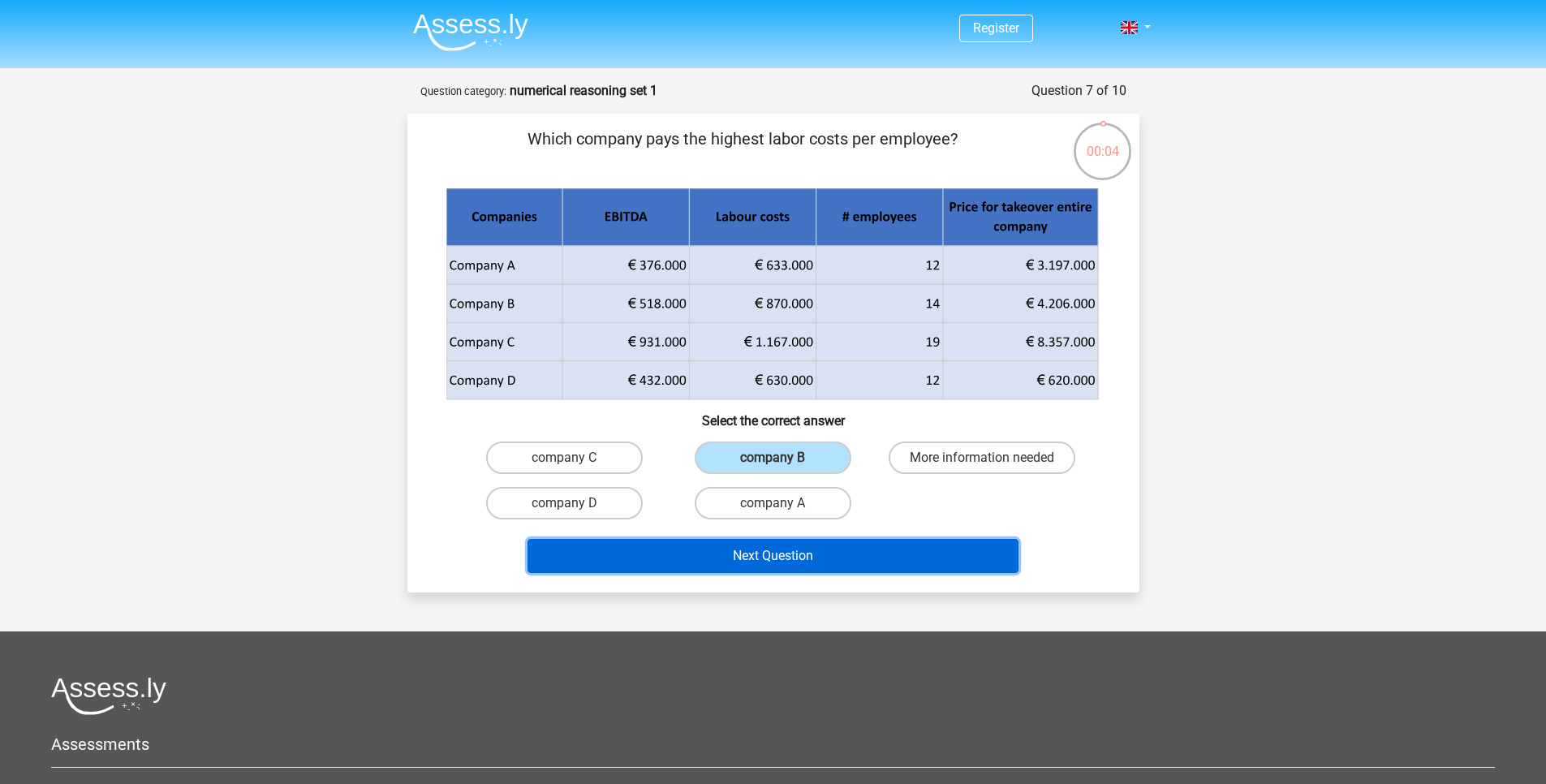
click at [797, 571] on button "Next Question" at bounding box center [772, 556] width 491 height 34
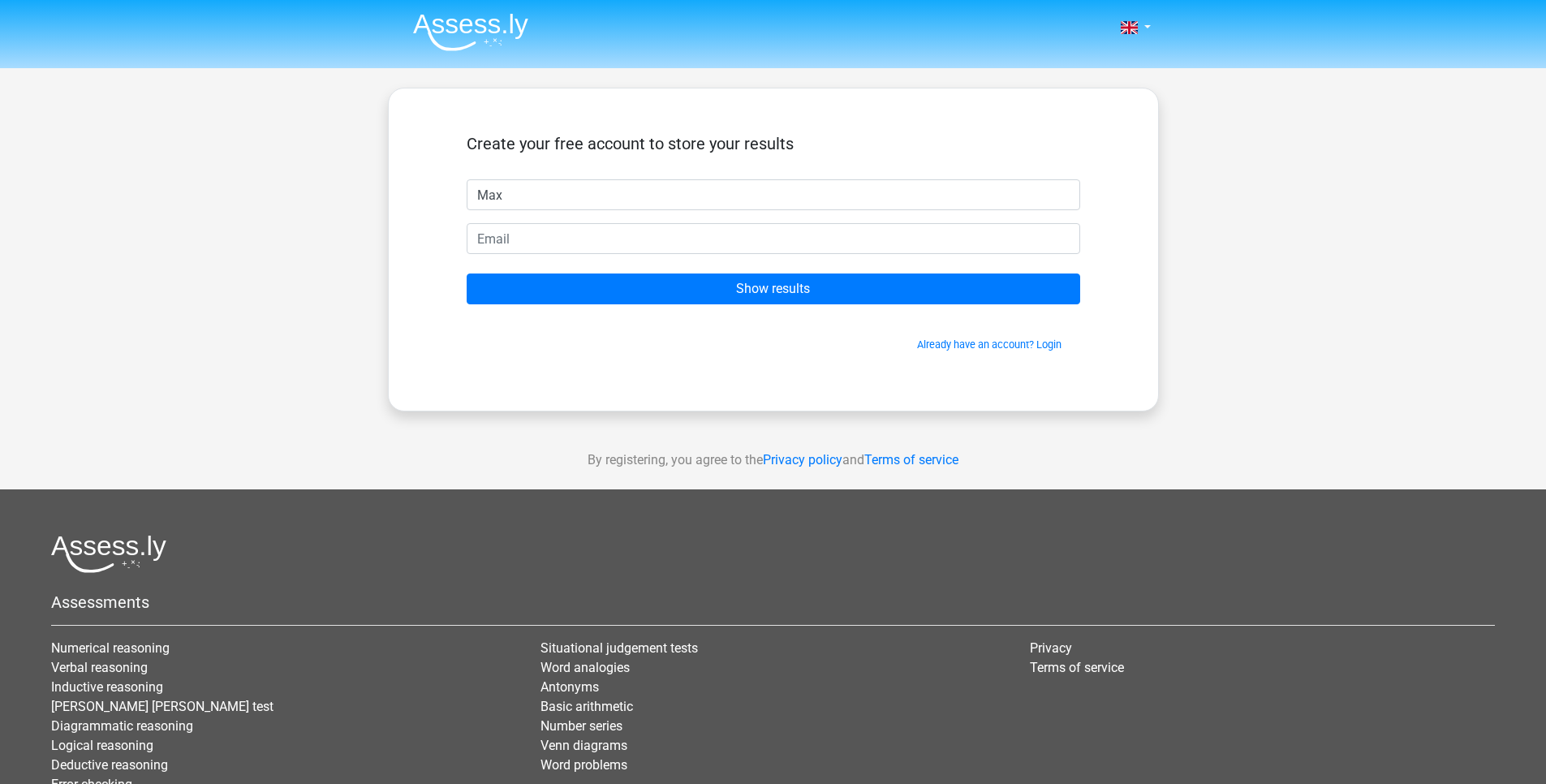
type input "Max"
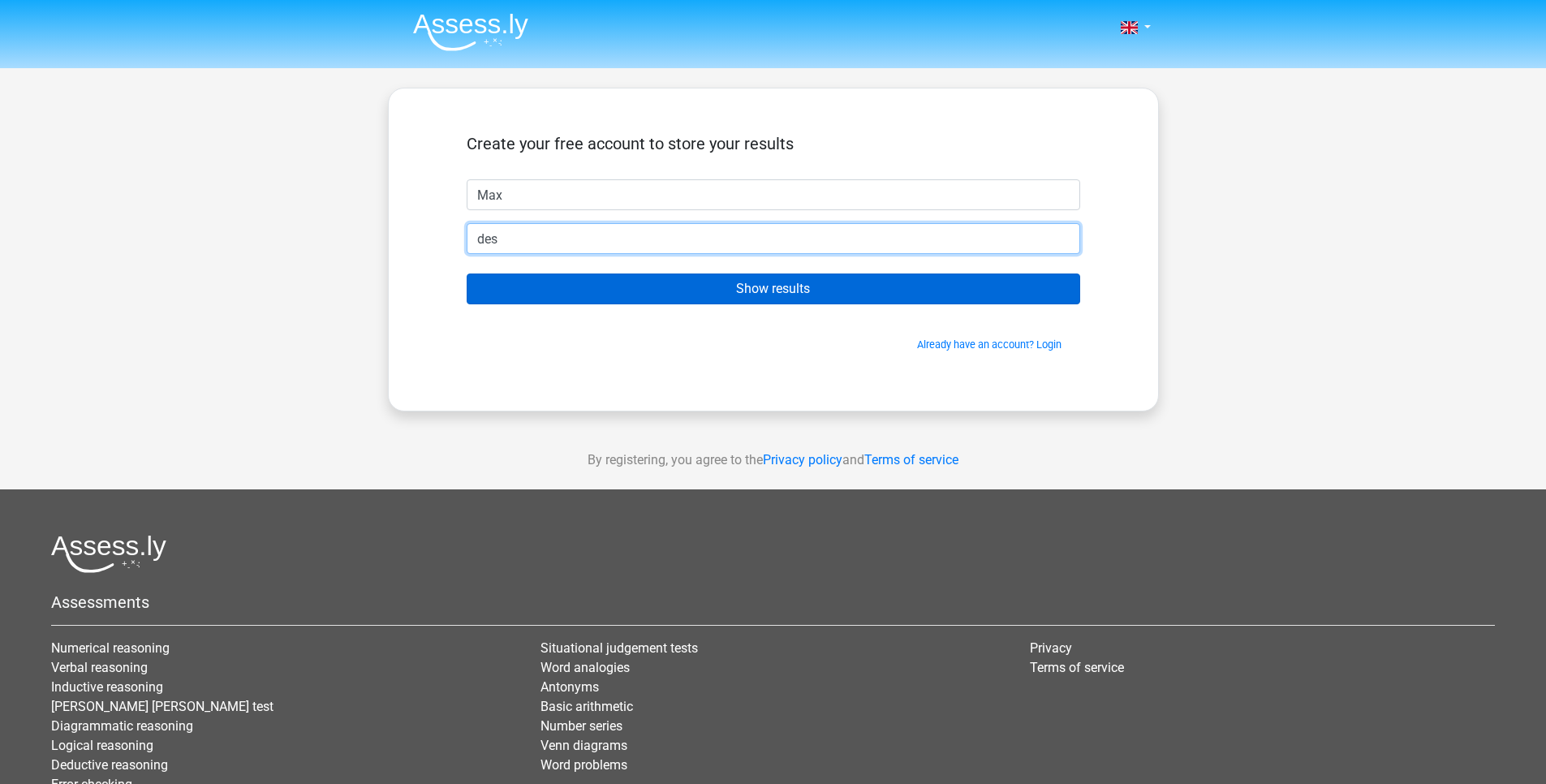
type input "desveladosd@gmail.com"
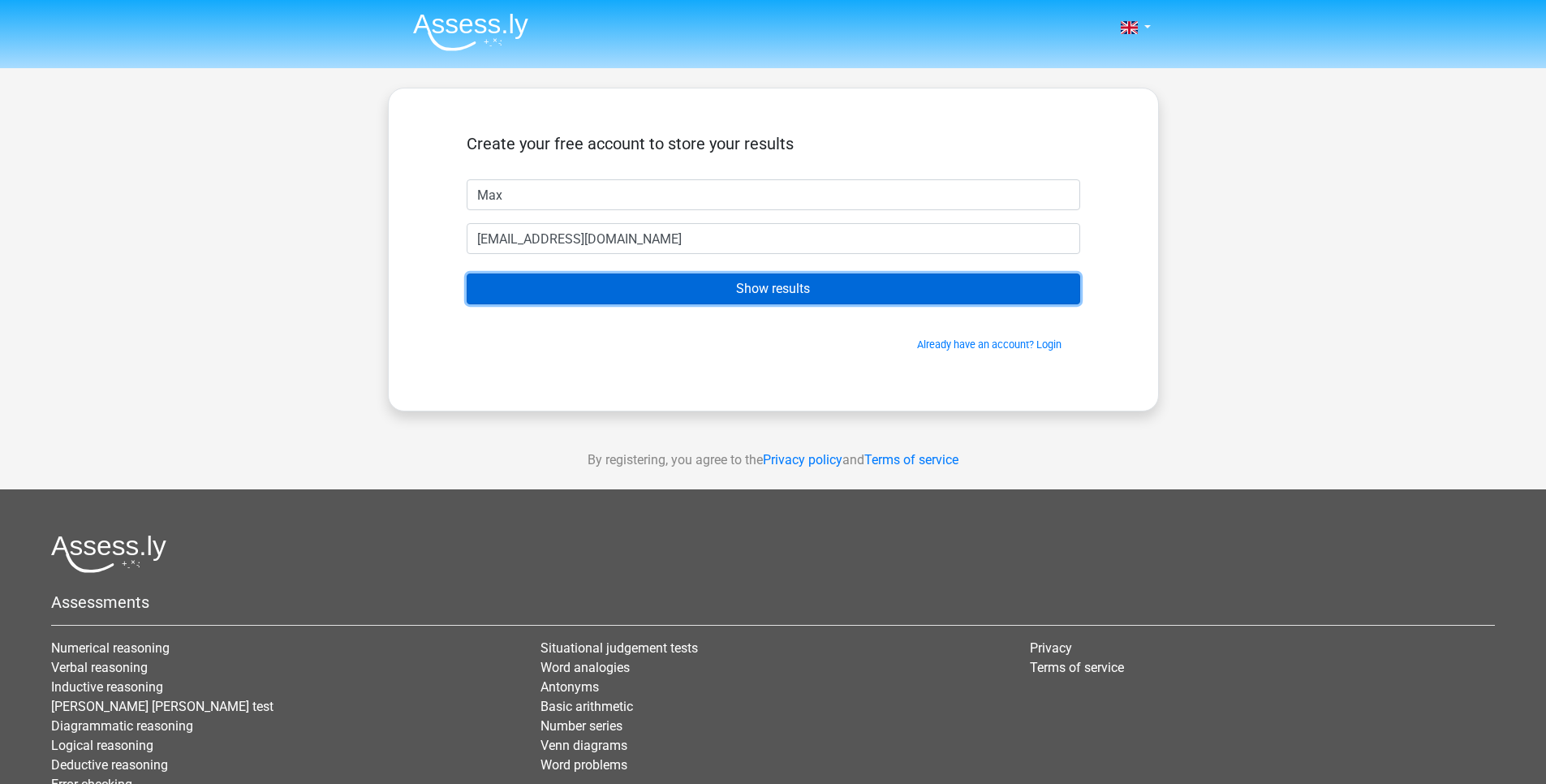
click at [637, 287] on input "Show results" at bounding box center [774, 289] width 614 height 31
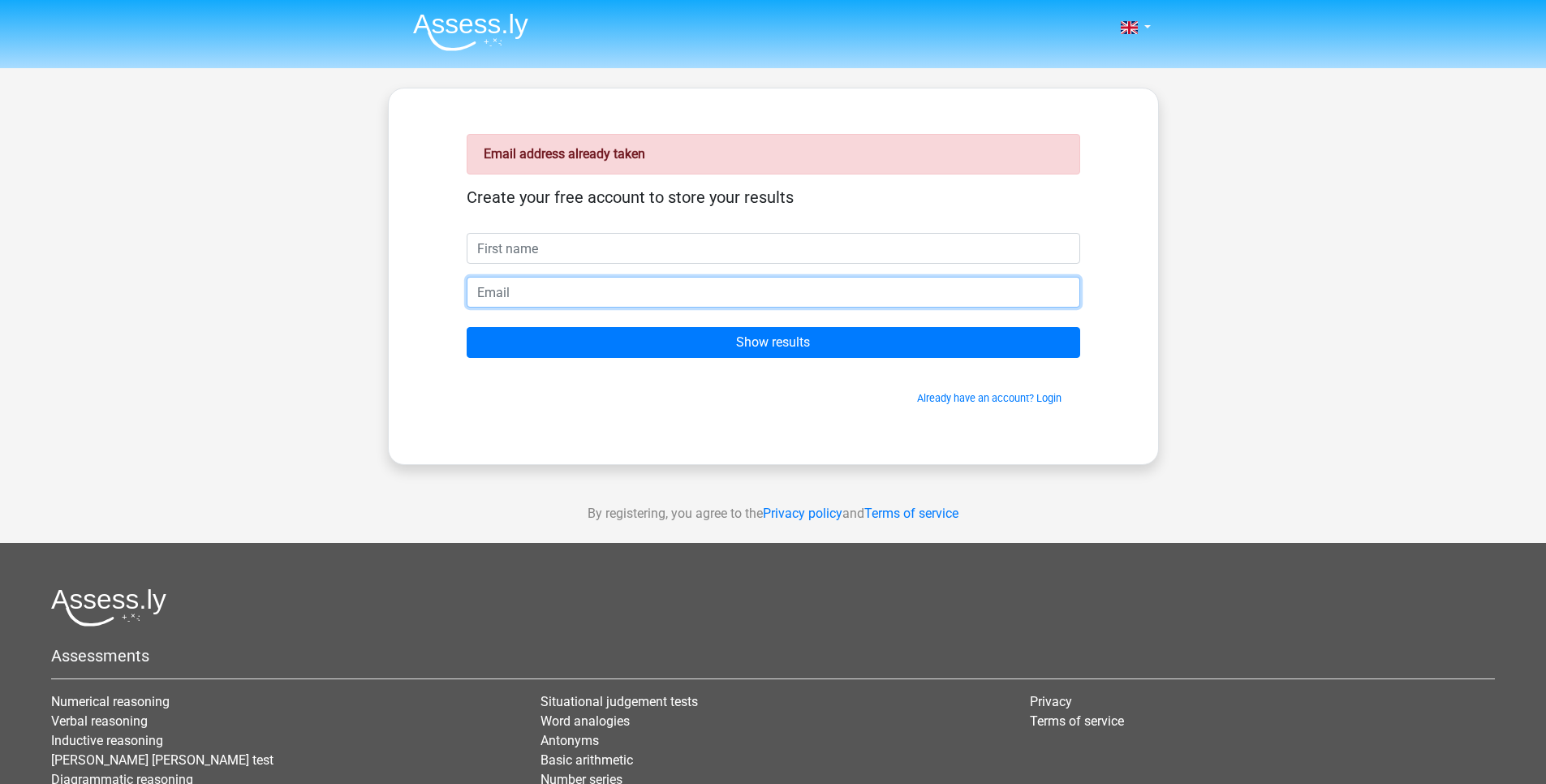
click at [592, 304] on input "email" at bounding box center [774, 292] width 614 height 31
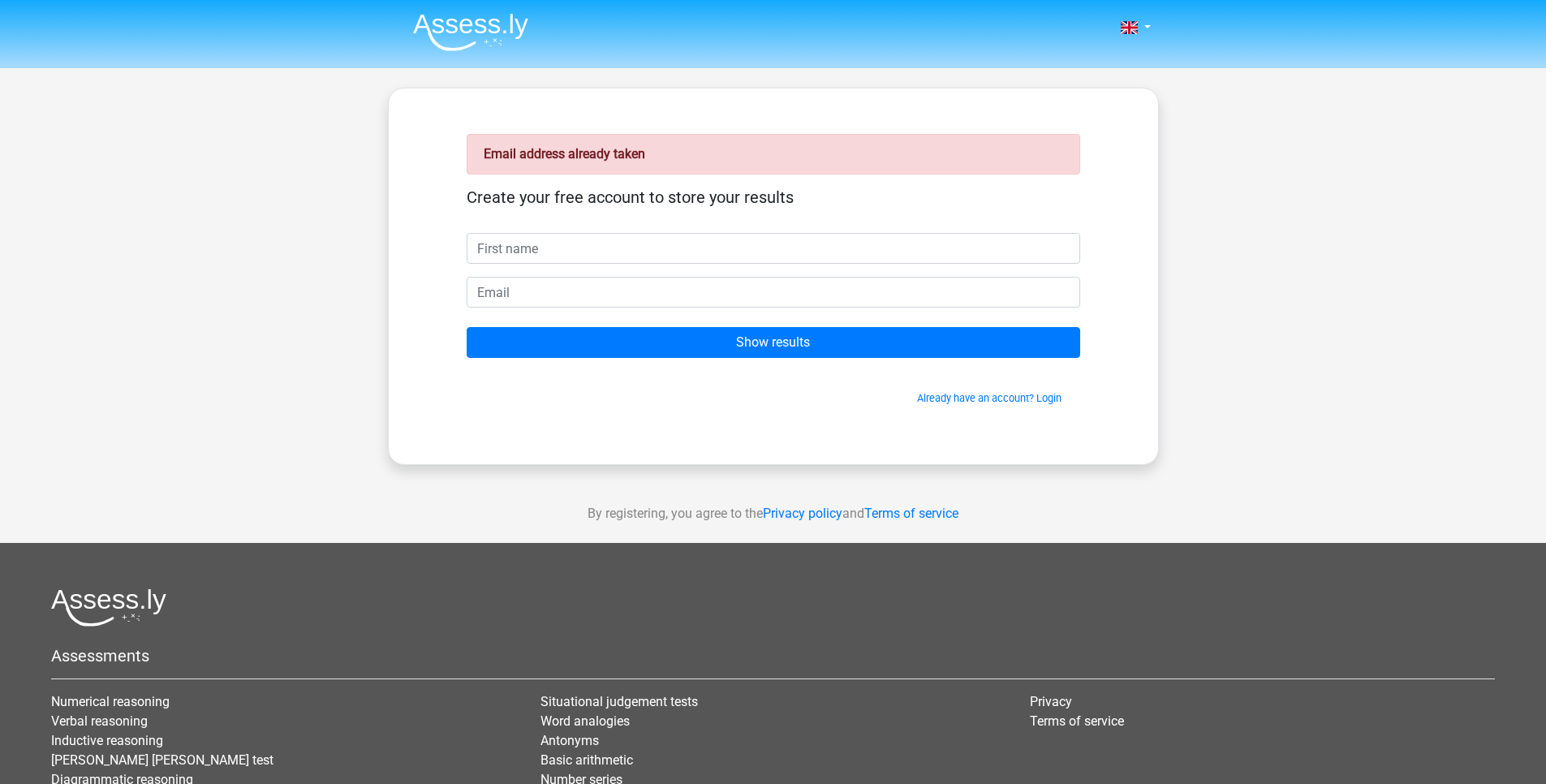
click at [364, 301] on div "Nederlands English" at bounding box center [773, 486] width 1546 height 972
click at [991, 401] on link "Already have an account? Login" at bounding box center [990, 398] width 145 height 12
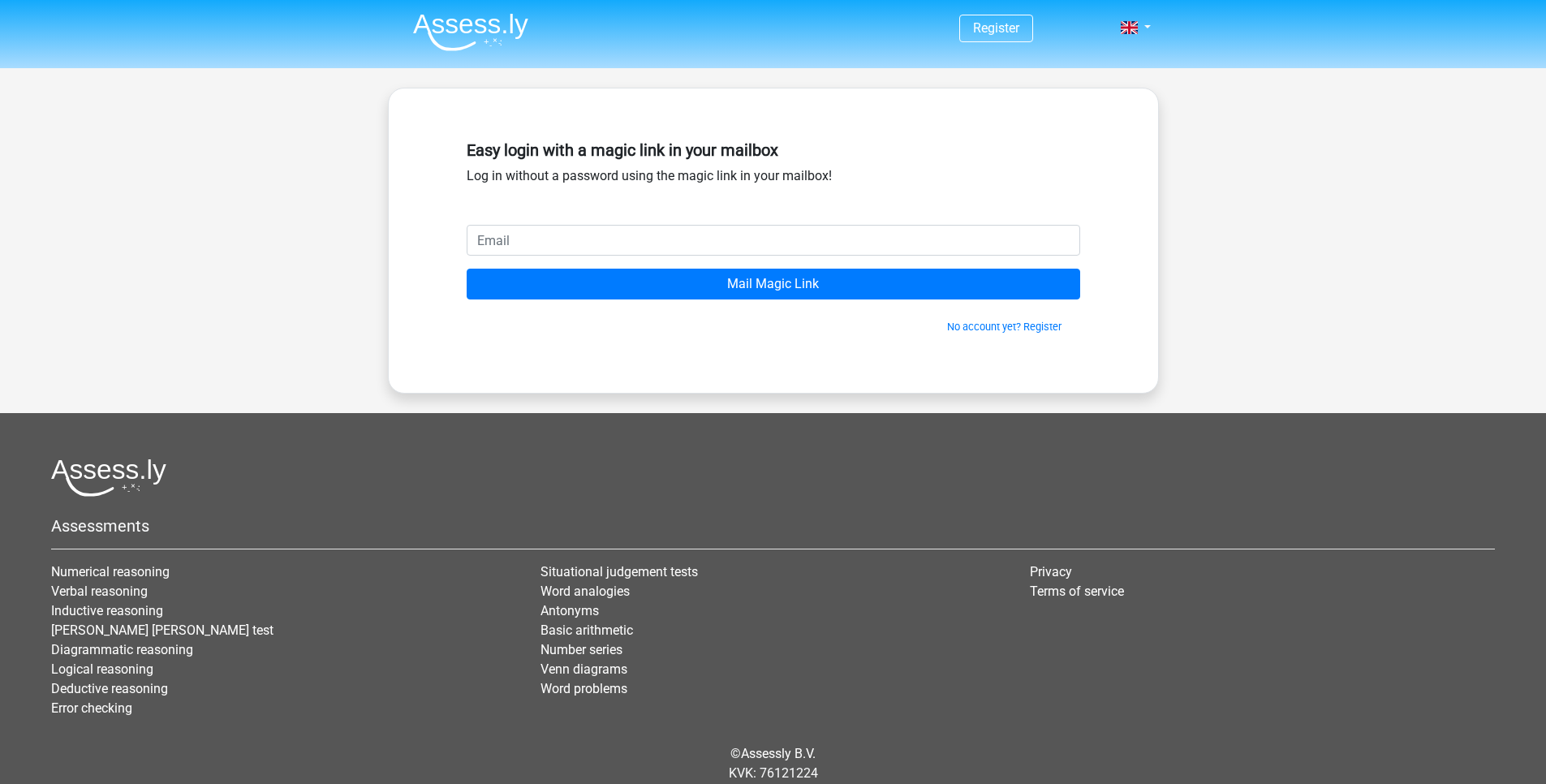
click at [554, 238] on input "email" at bounding box center [774, 240] width 614 height 31
type input "[EMAIL_ADDRESS][DOMAIN_NAME]"
click at [667, 310] on div "No account yet? Register" at bounding box center [774, 316] width 614 height 35
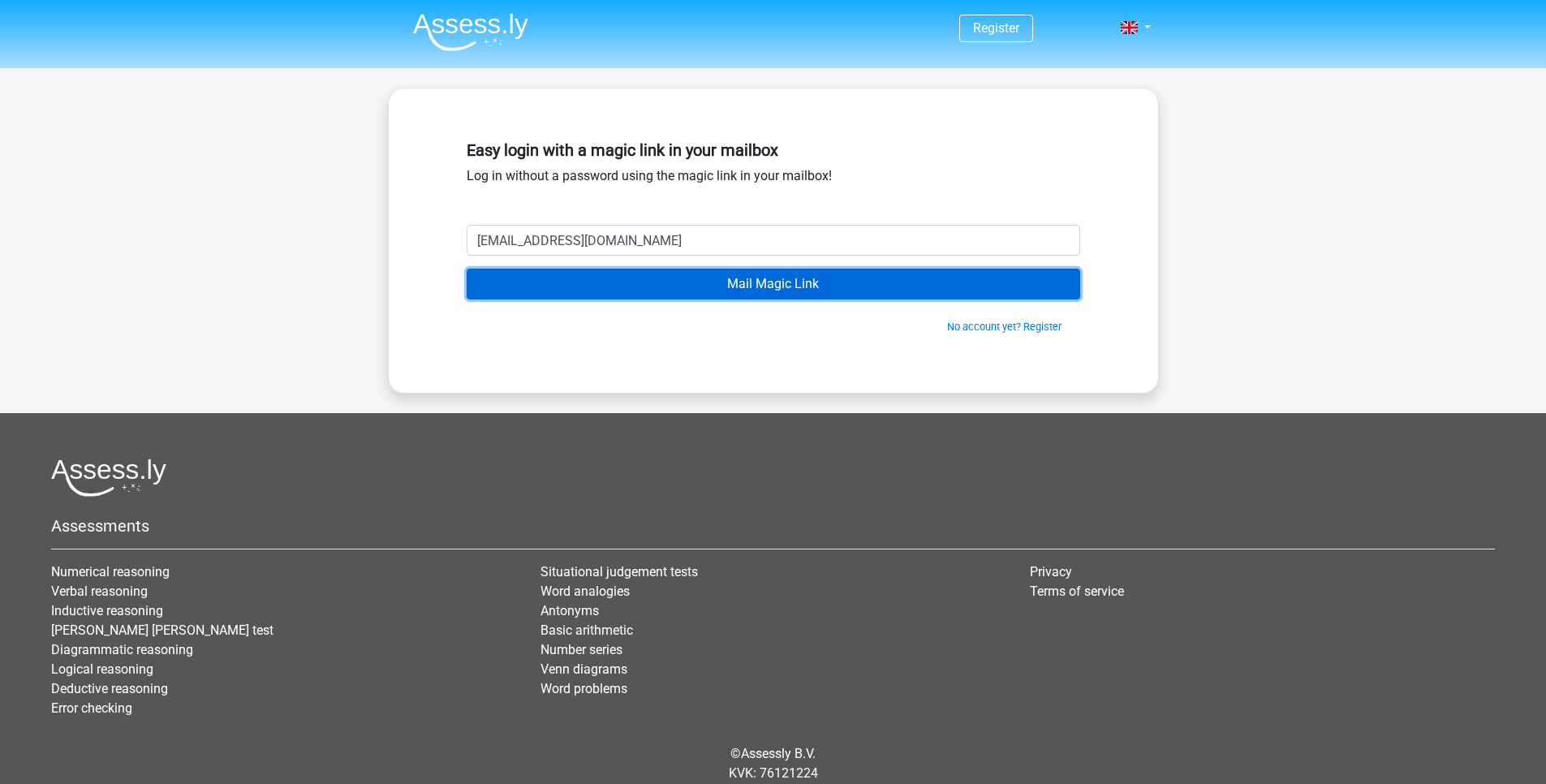
click at [669, 296] on input "Mail Magic Link" at bounding box center [774, 284] width 614 height 31
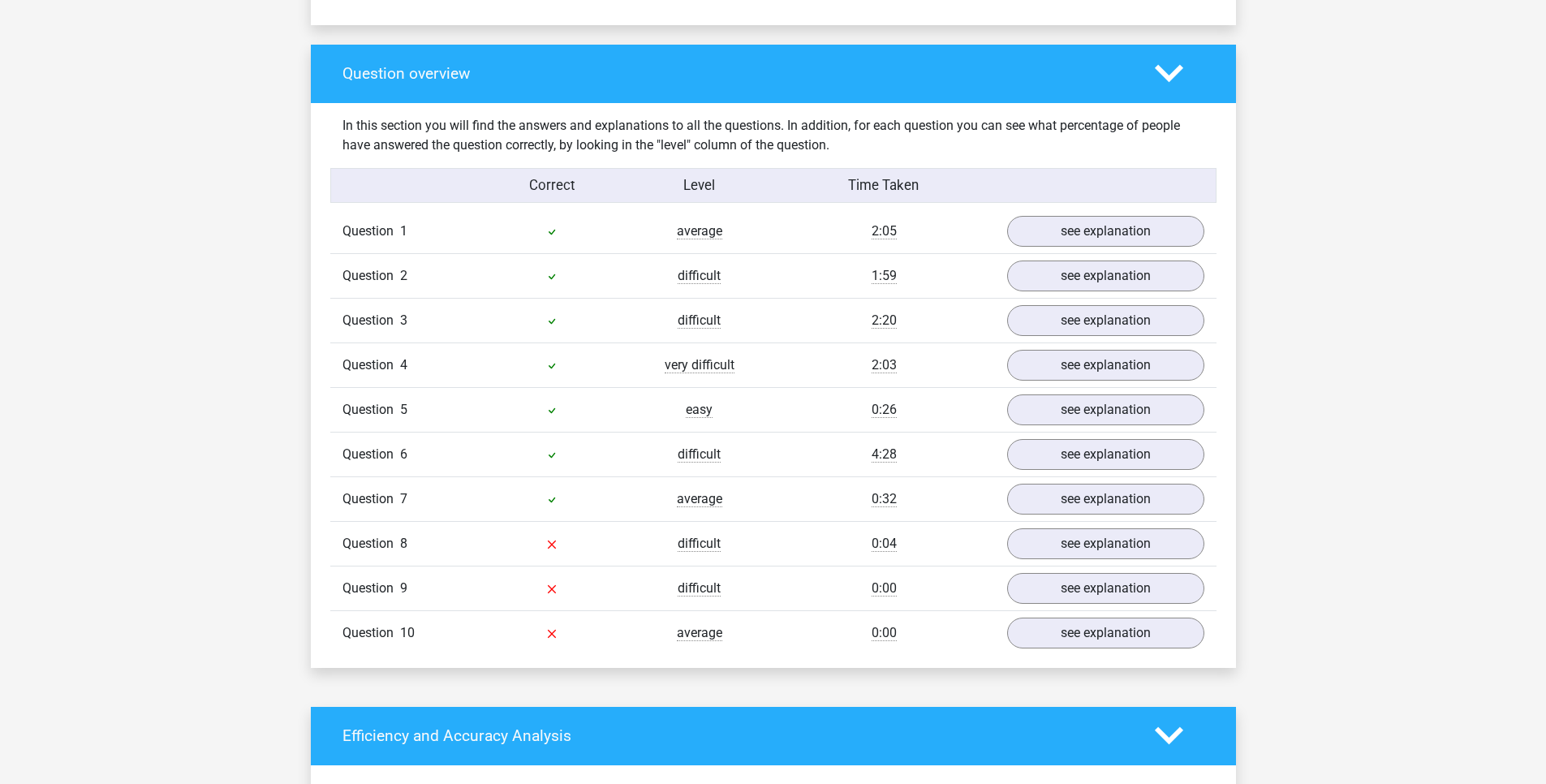
scroll to position [1266, 0]
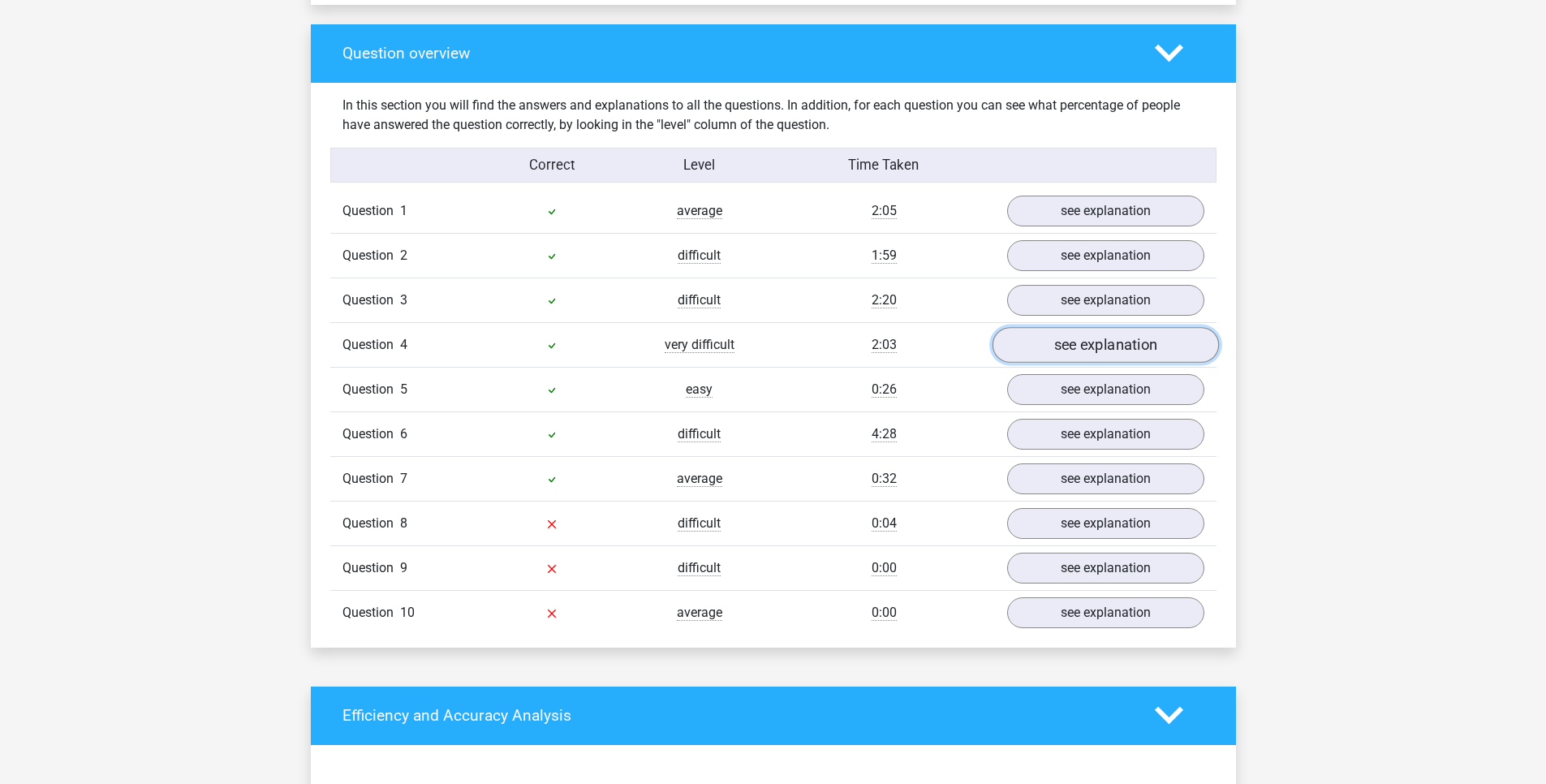
click at [1073, 337] on link "see explanation" at bounding box center [1105, 345] width 226 height 36
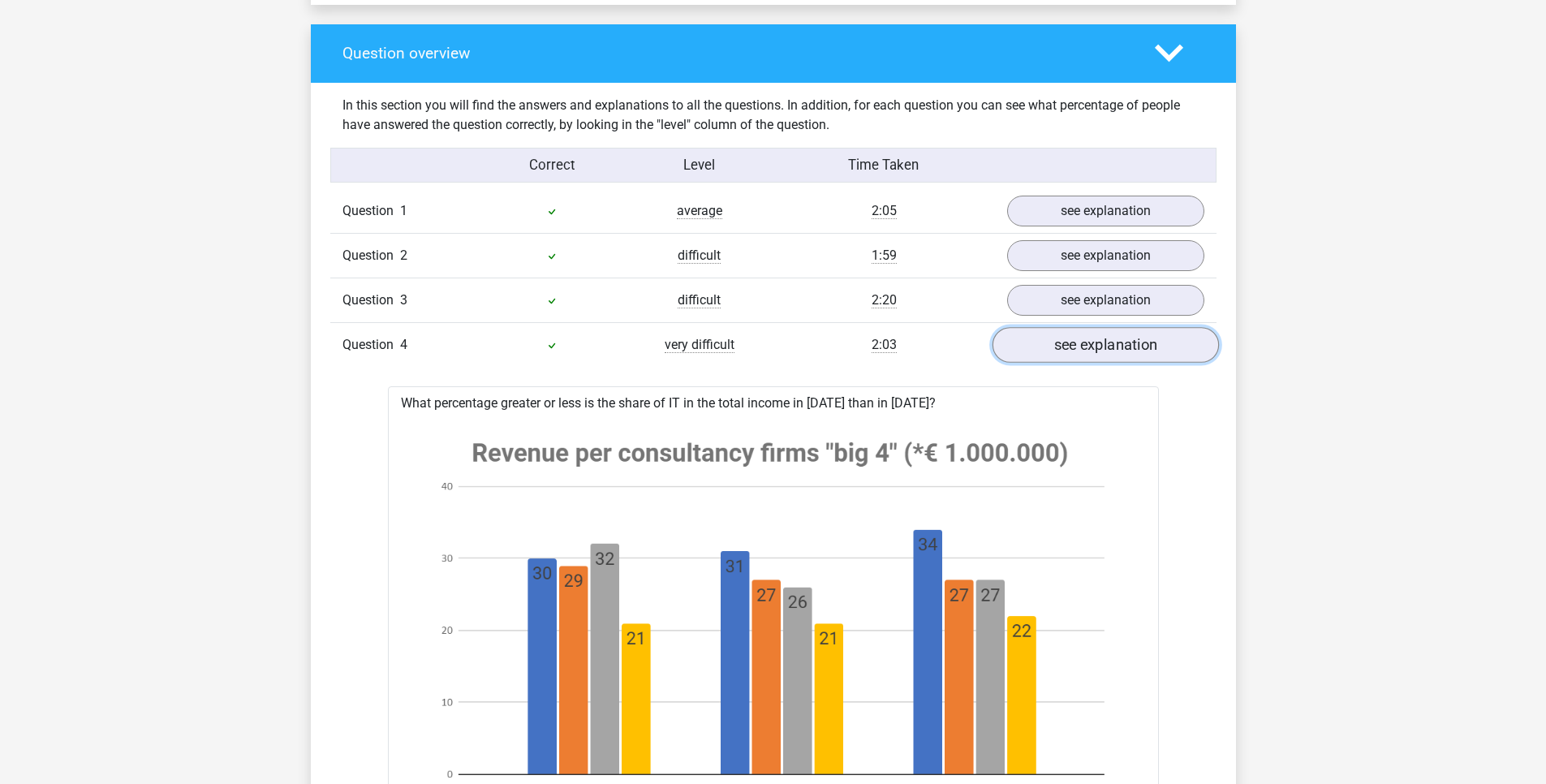
click at [1060, 355] on link "see explanation" at bounding box center [1105, 345] width 226 height 36
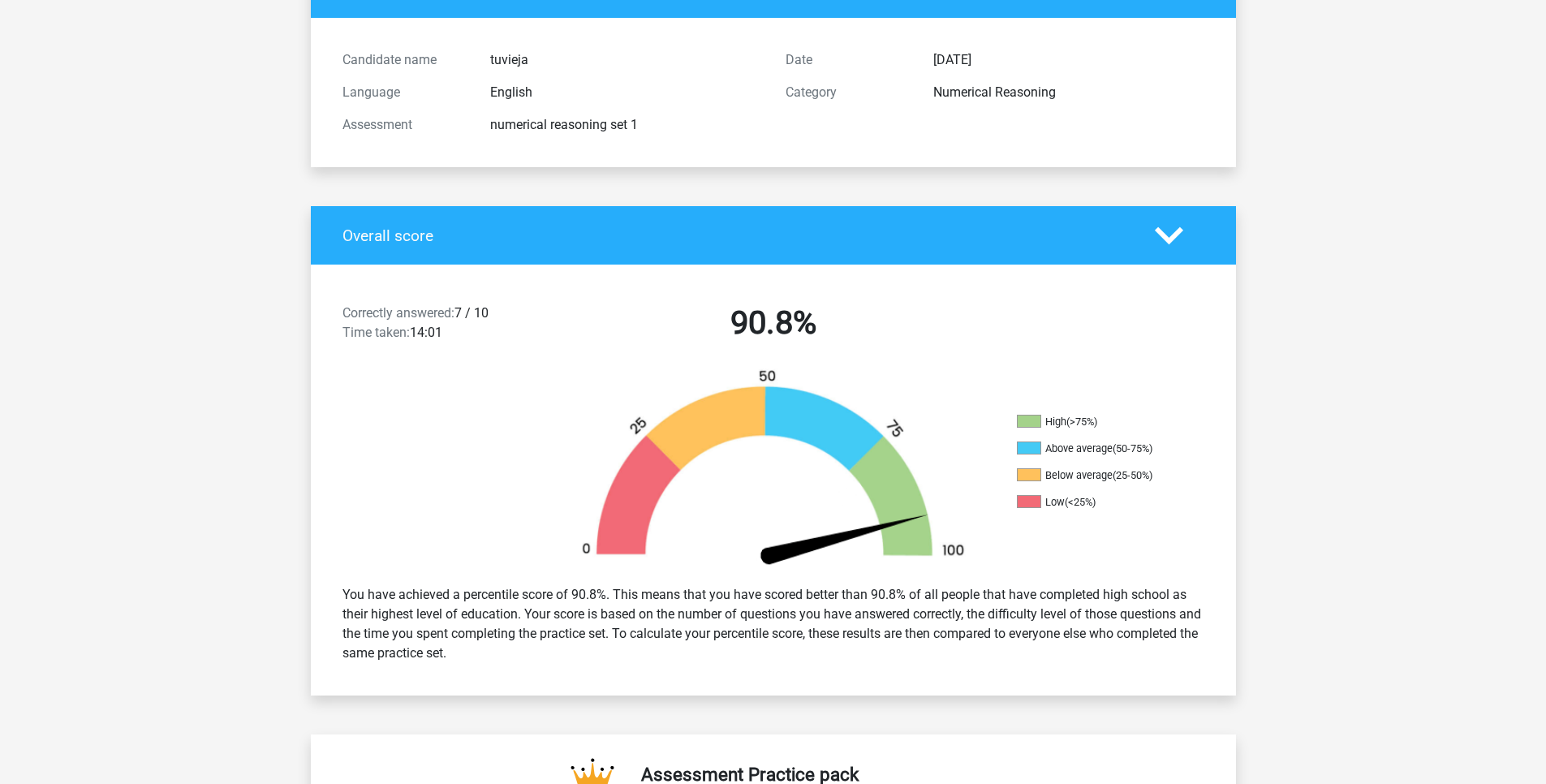
scroll to position [0, 0]
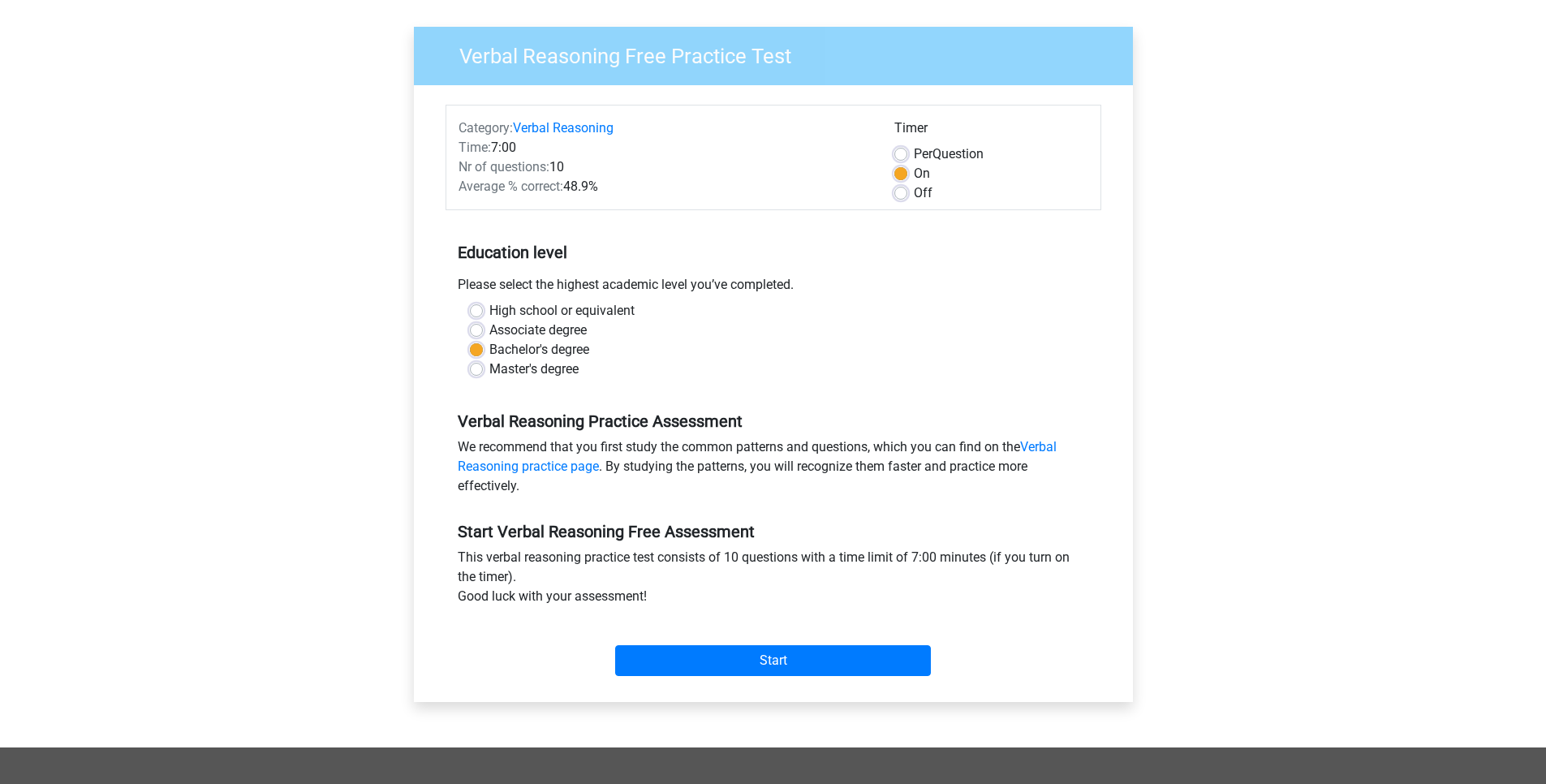
scroll to position [293, 0]
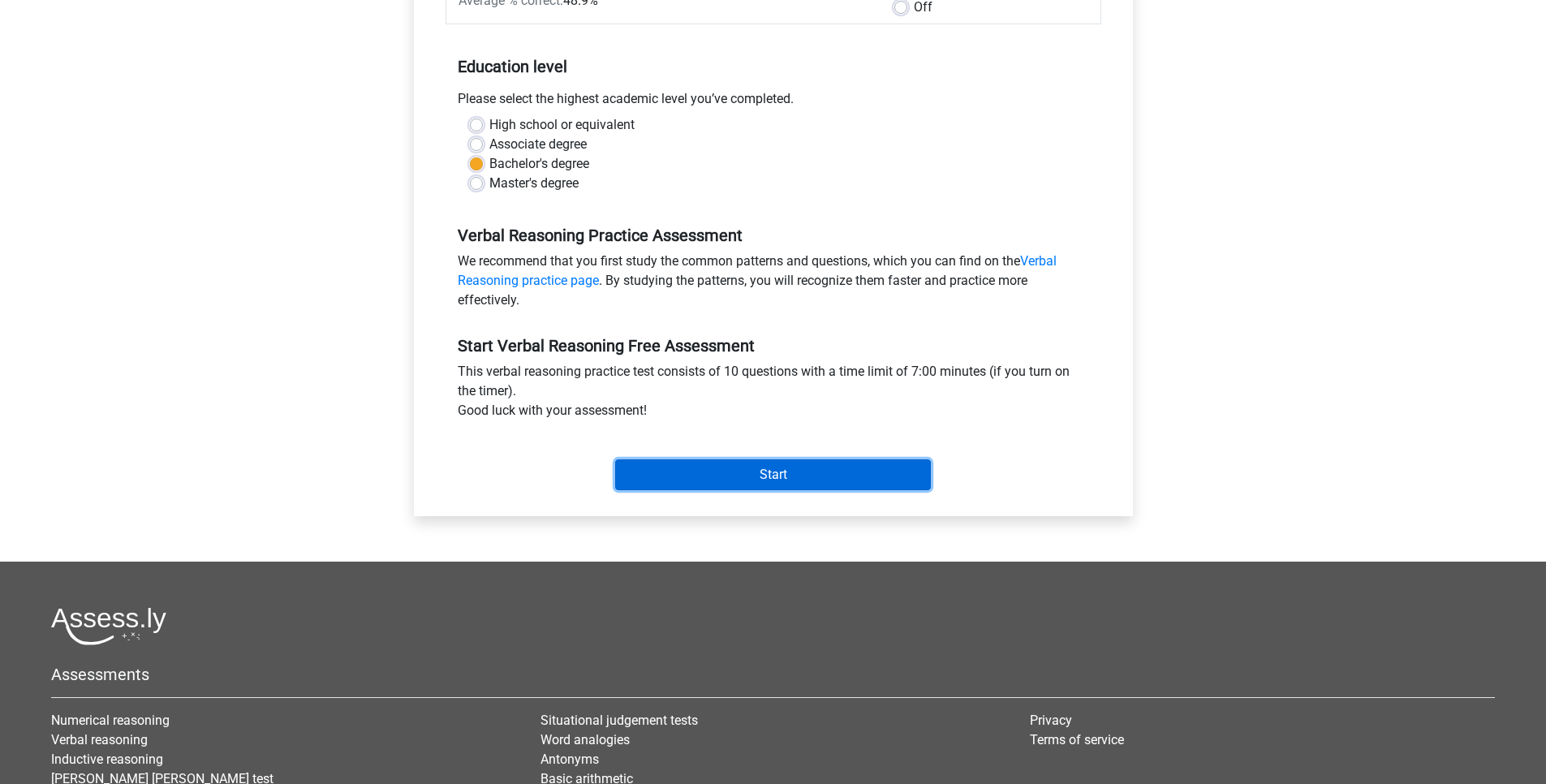
click at [743, 483] on input "Start" at bounding box center [773, 474] width 315 height 31
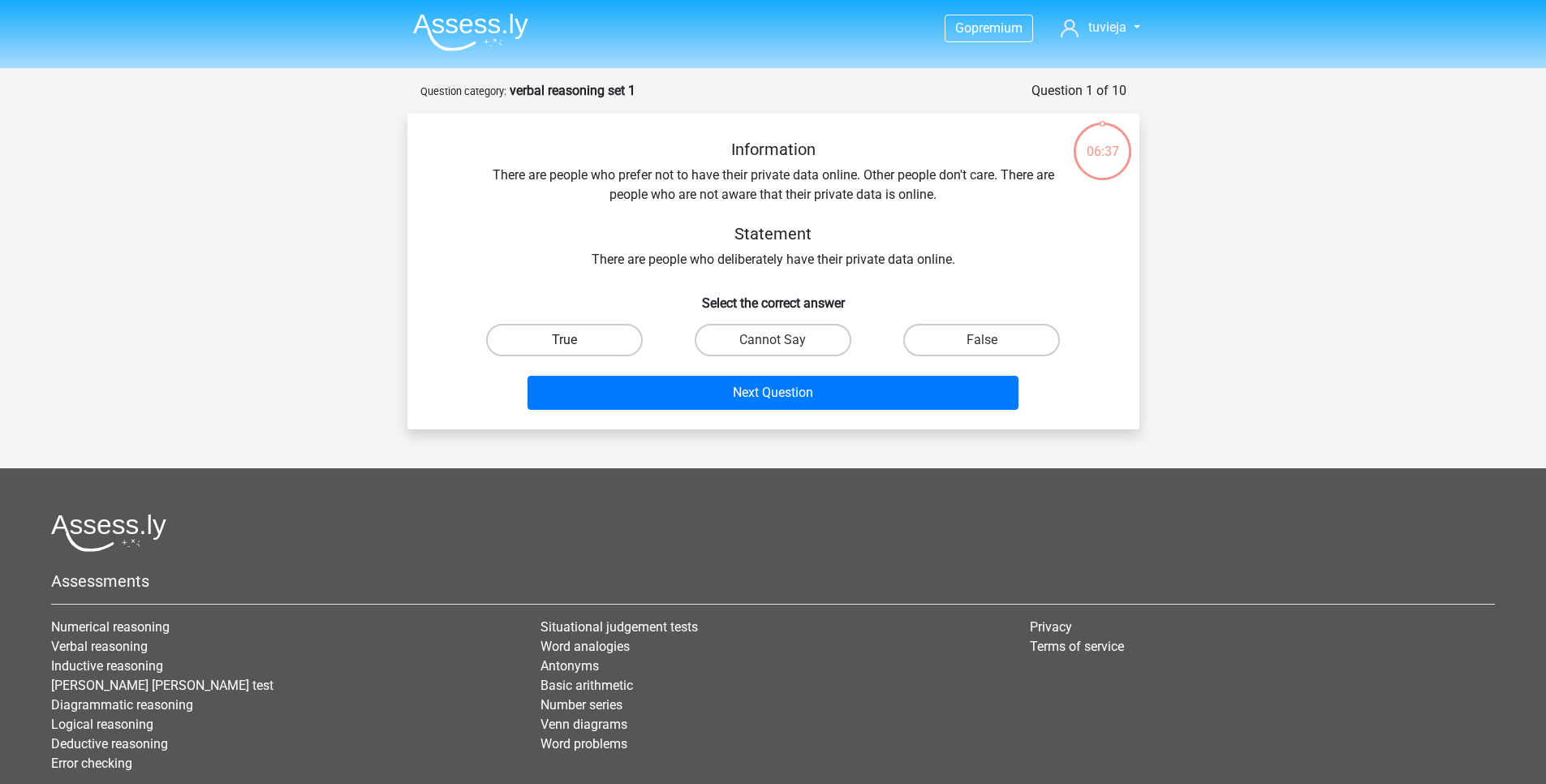
click at [588, 342] on label "True" at bounding box center [565, 340] width 156 height 32
click at [575, 342] on input "True" at bounding box center [569, 345] width 10 height 10
radio input "true"
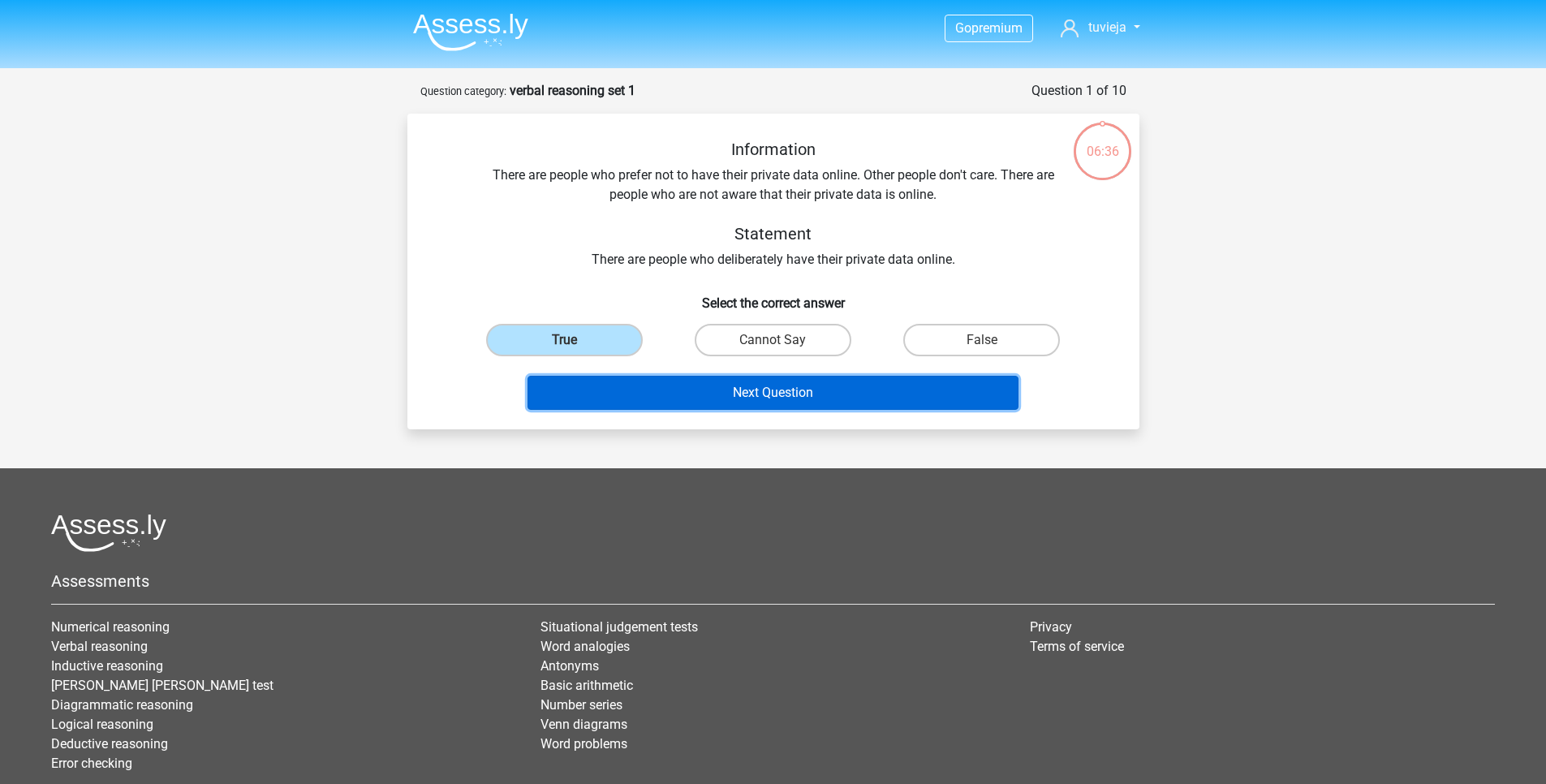
click at [691, 398] on button "Next Question" at bounding box center [772, 393] width 491 height 34
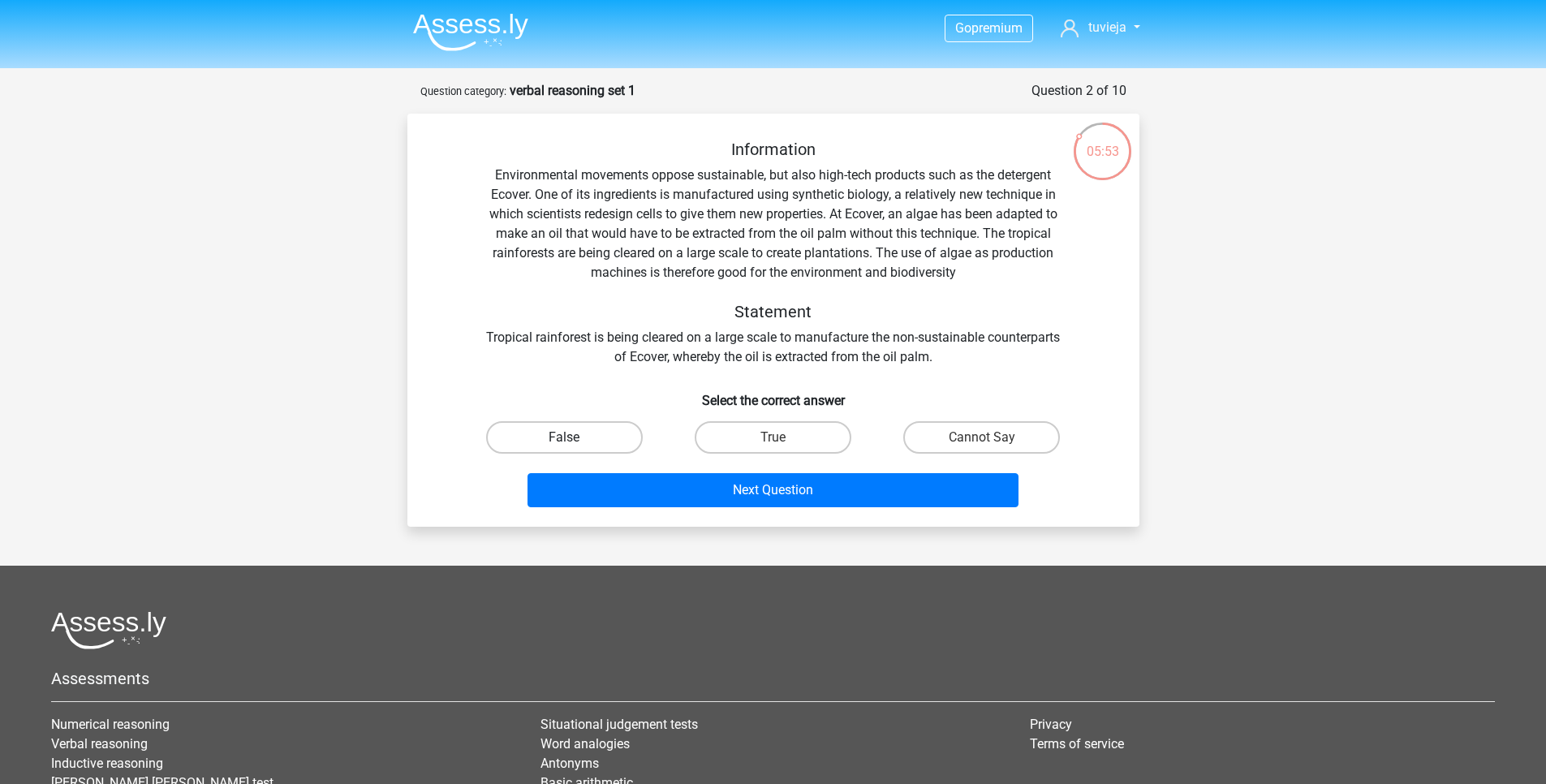
click at [553, 449] on label "False" at bounding box center [565, 437] width 156 height 32
click at [564, 448] on input "False" at bounding box center [569, 442] width 10 height 10
radio input "true"
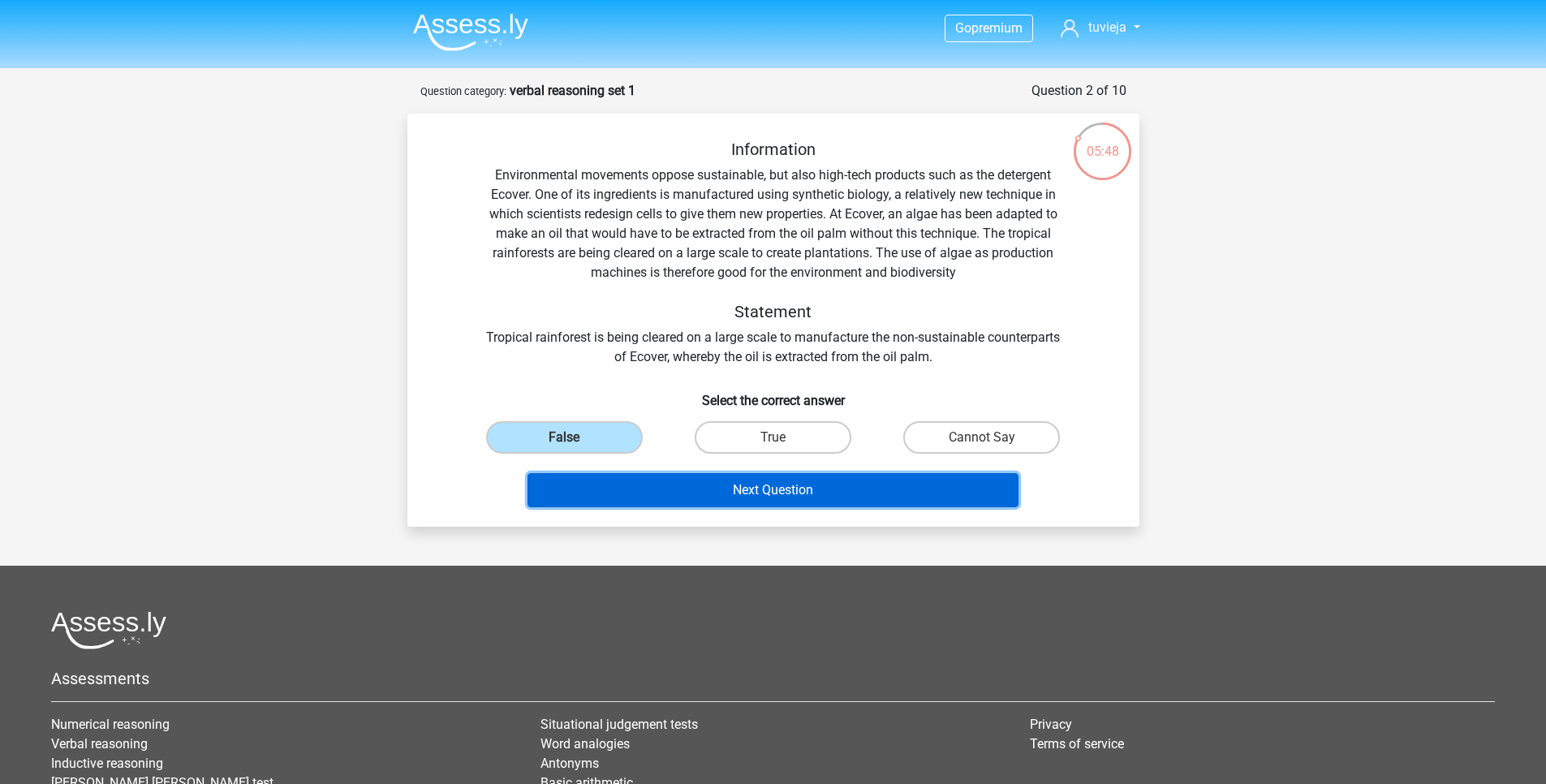
click at [698, 487] on button "Next Question" at bounding box center [772, 490] width 491 height 34
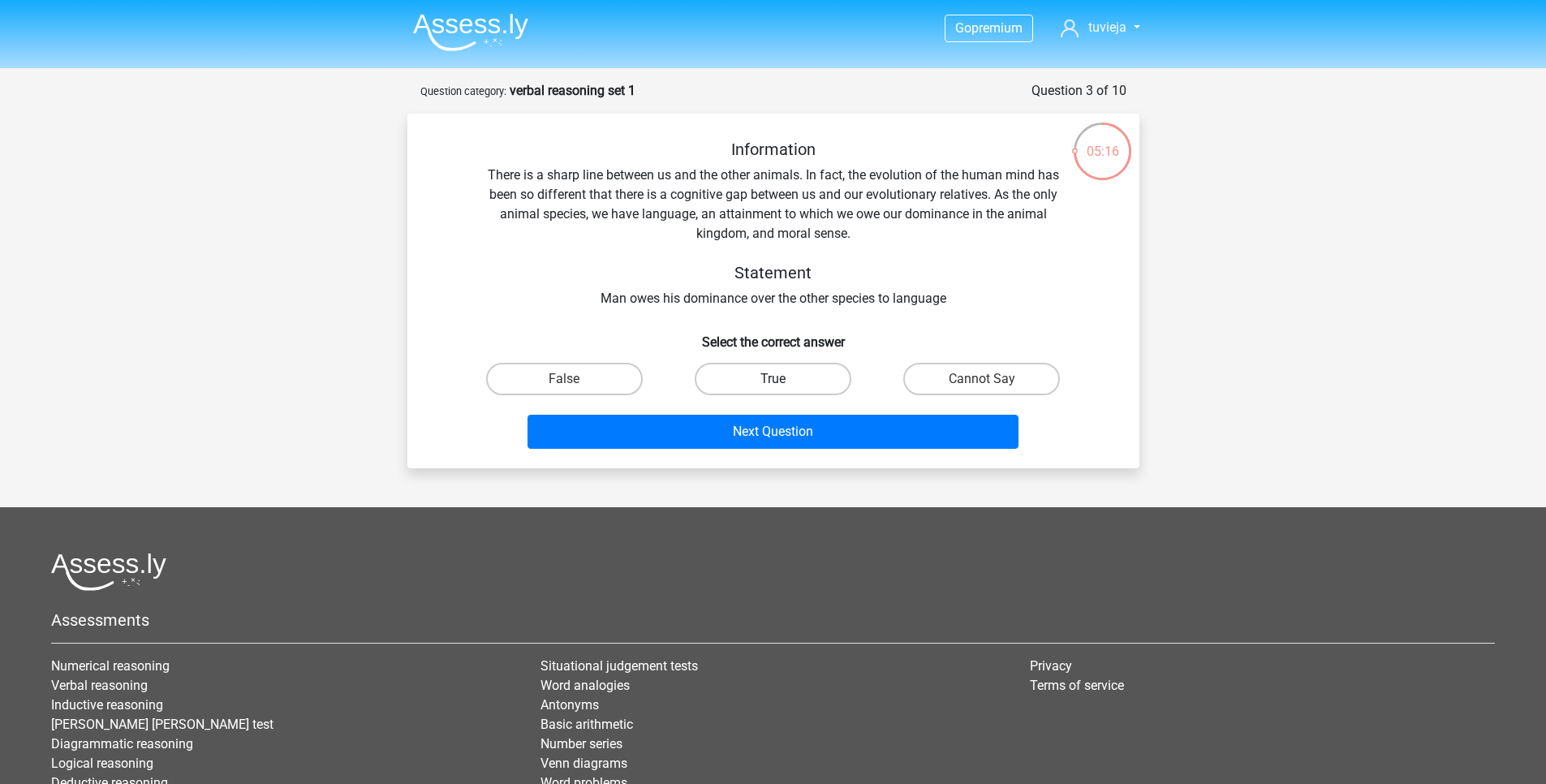
click at [742, 379] on label "True" at bounding box center [773, 379] width 156 height 32
click at [773, 379] on input "True" at bounding box center [778, 384] width 10 height 10
radio input "true"
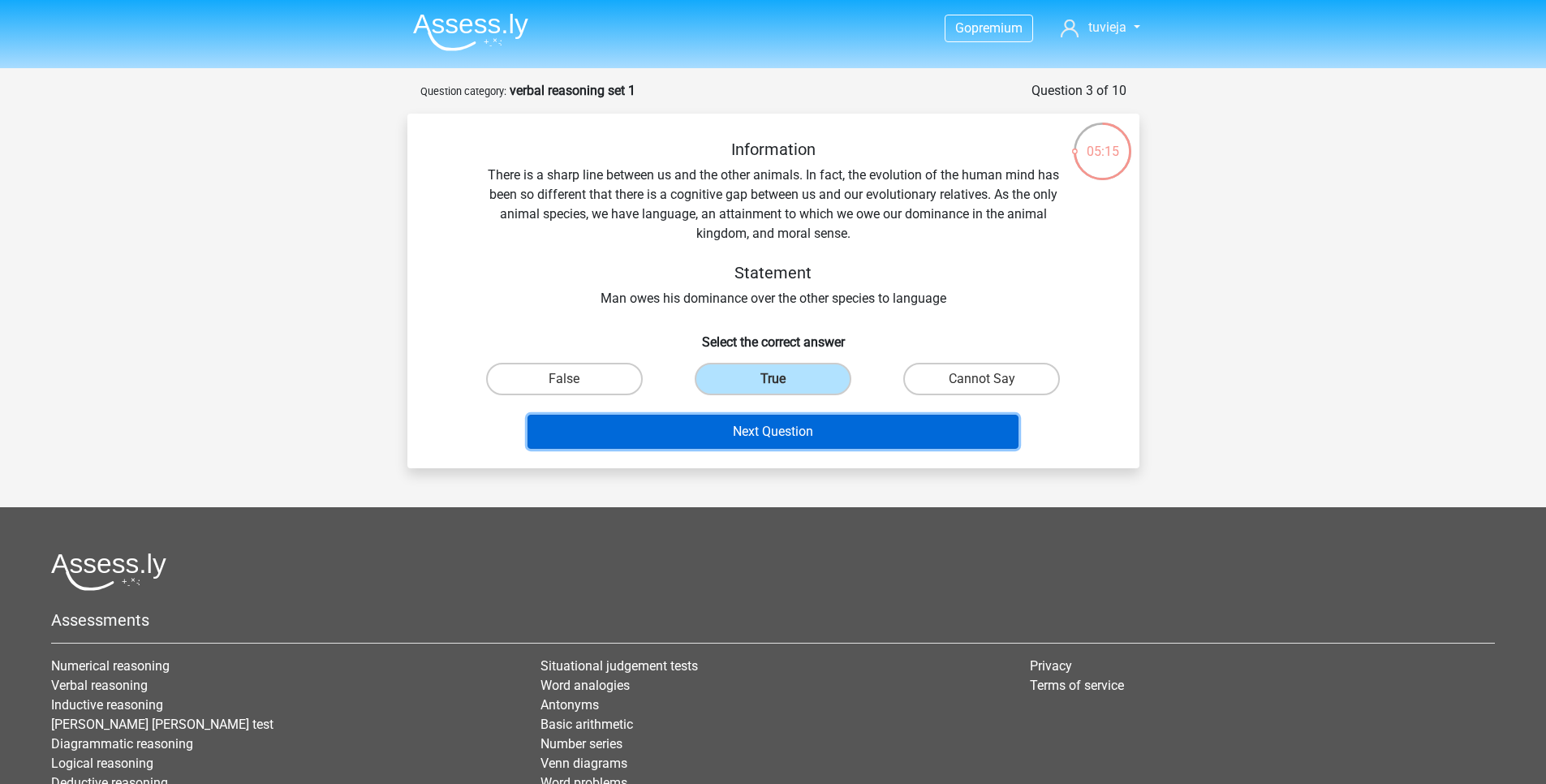
click at [782, 430] on button "Next Question" at bounding box center [772, 432] width 491 height 34
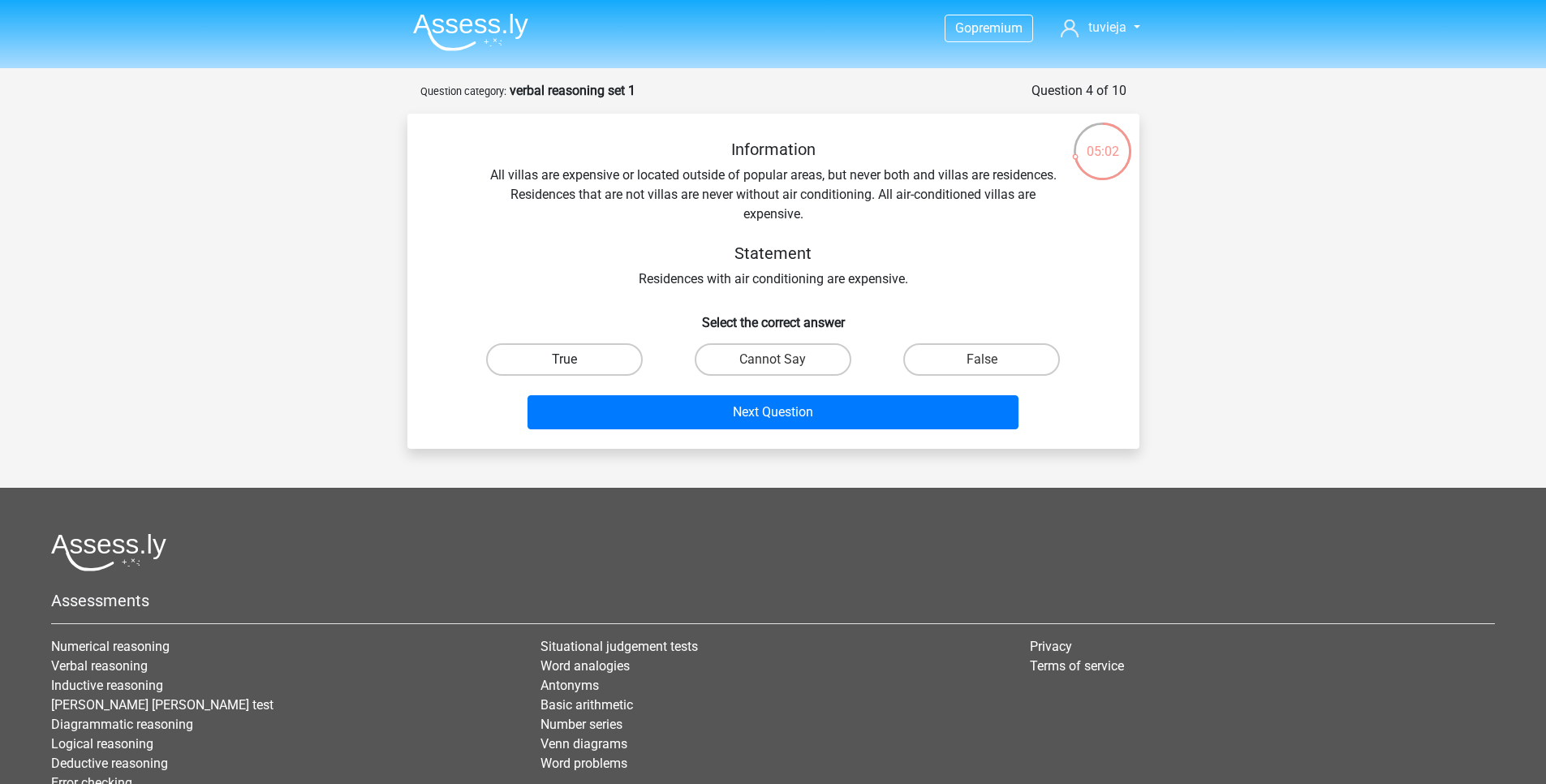
click at [571, 358] on label "True" at bounding box center [565, 360] width 156 height 32
click at [571, 360] on input "True" at bounding box center [569, 365] width 10 height 10
radio input "true"
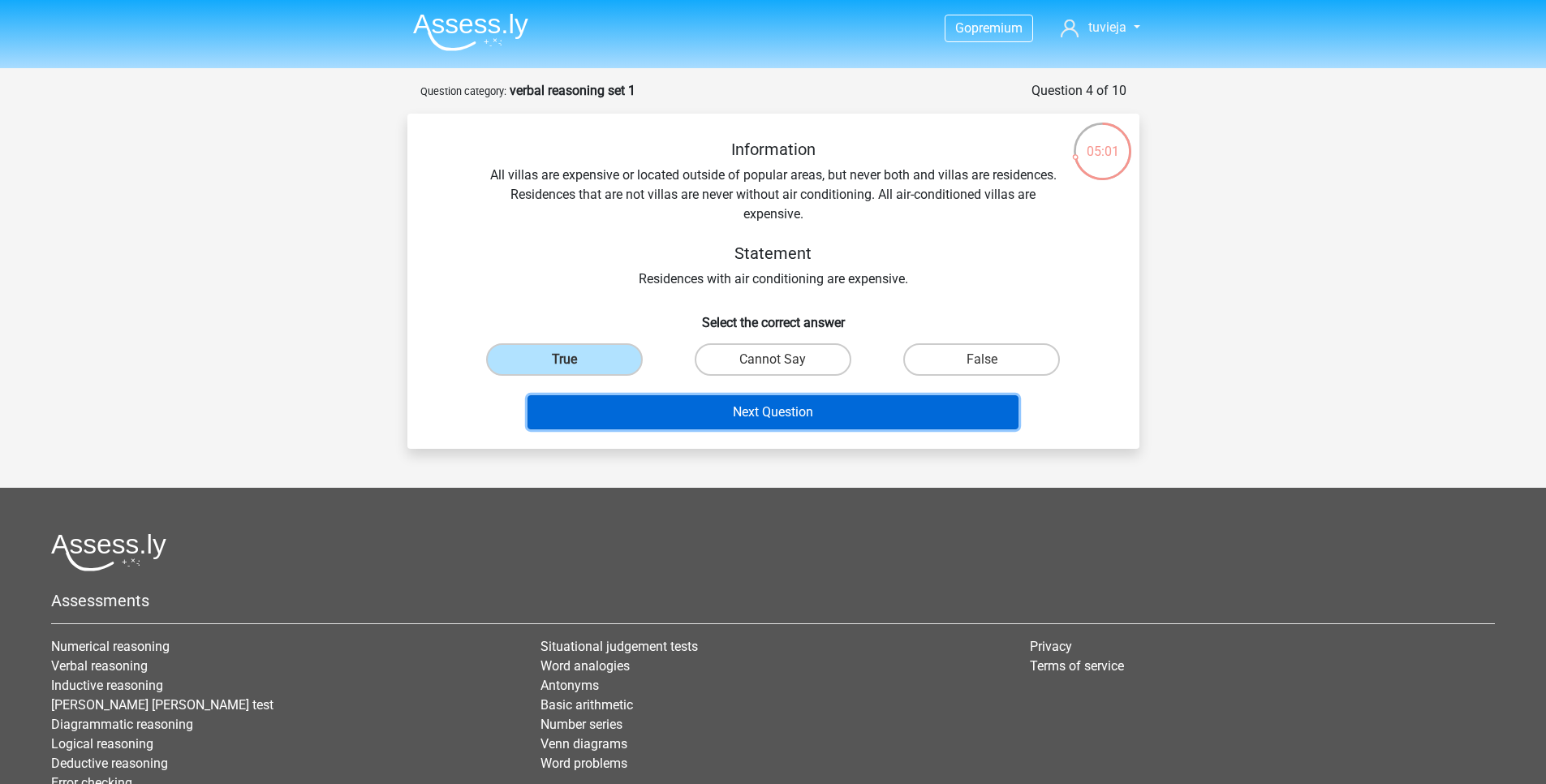
click at [602, 395] on button "Next Question" at bounding box center [772, 412] width 491 height 34
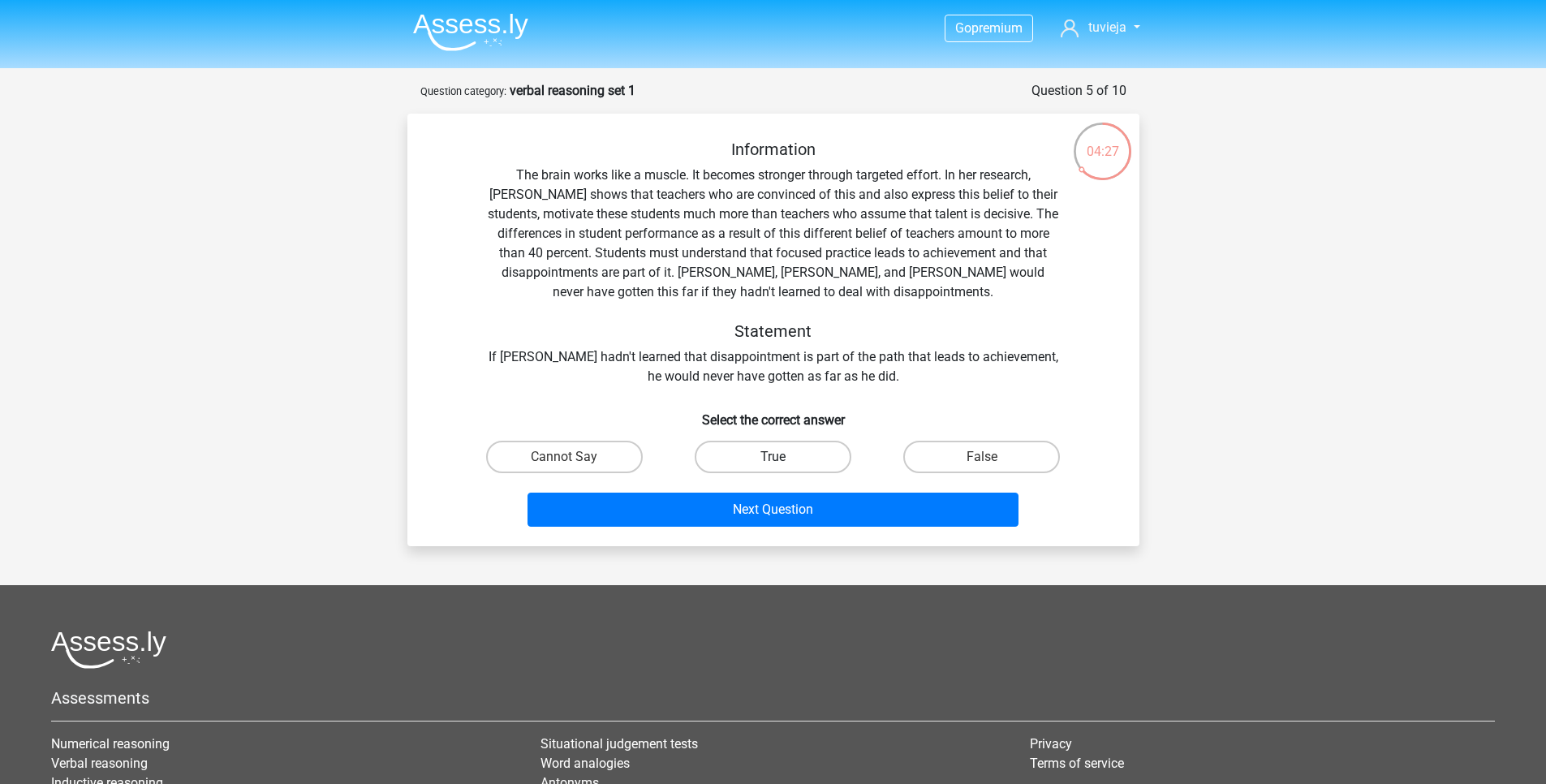
click at [799, 448] on label "True" at bounding box center [773, 457] width 156 height 32
click at [783, 457] on input "True" at bounding box center [778, 462] width 10 height 10
radio input "true"
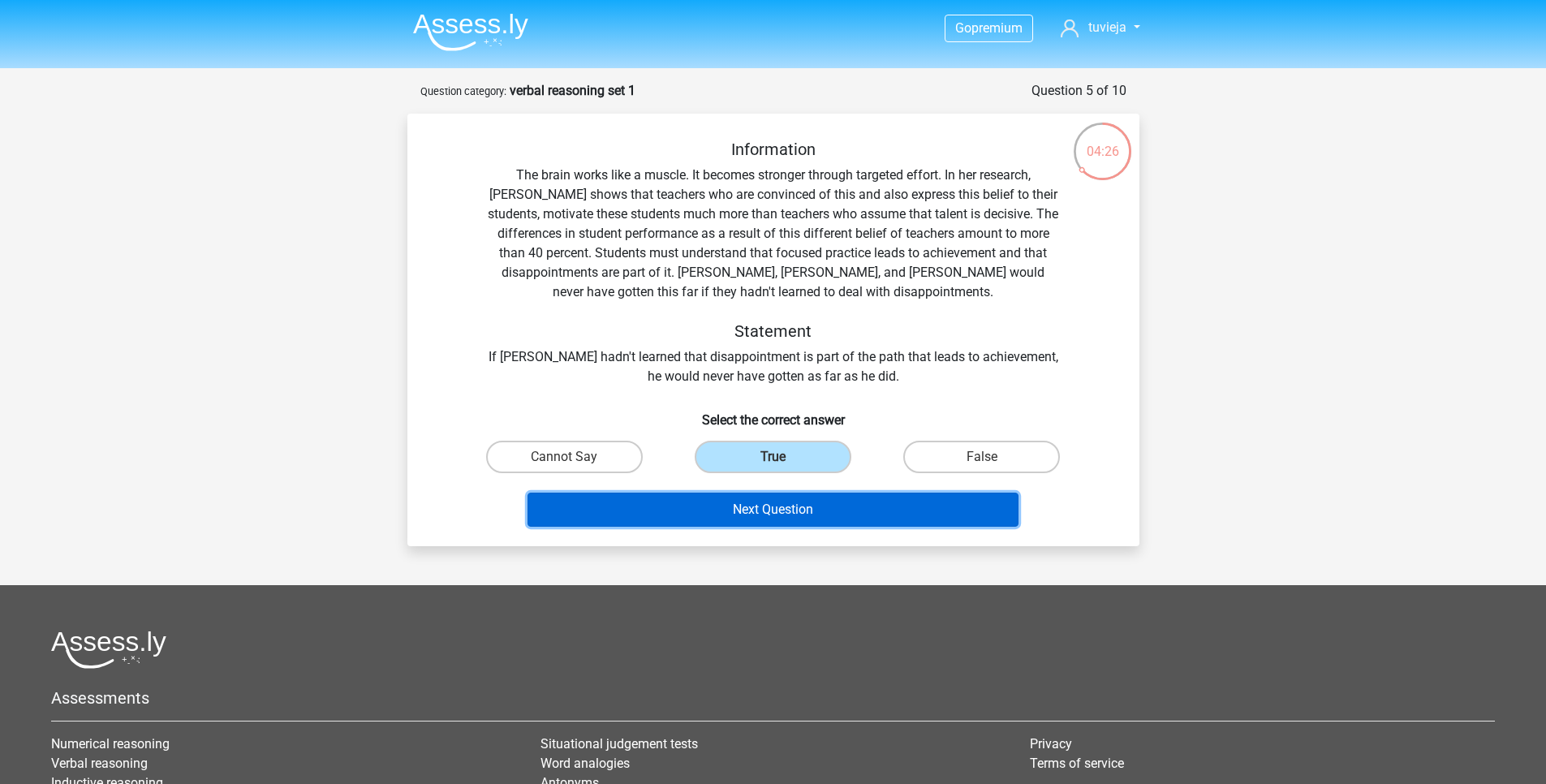
click at [806, 506] on button "Next Question" at bounding box center [772, 509] width 491 height 34
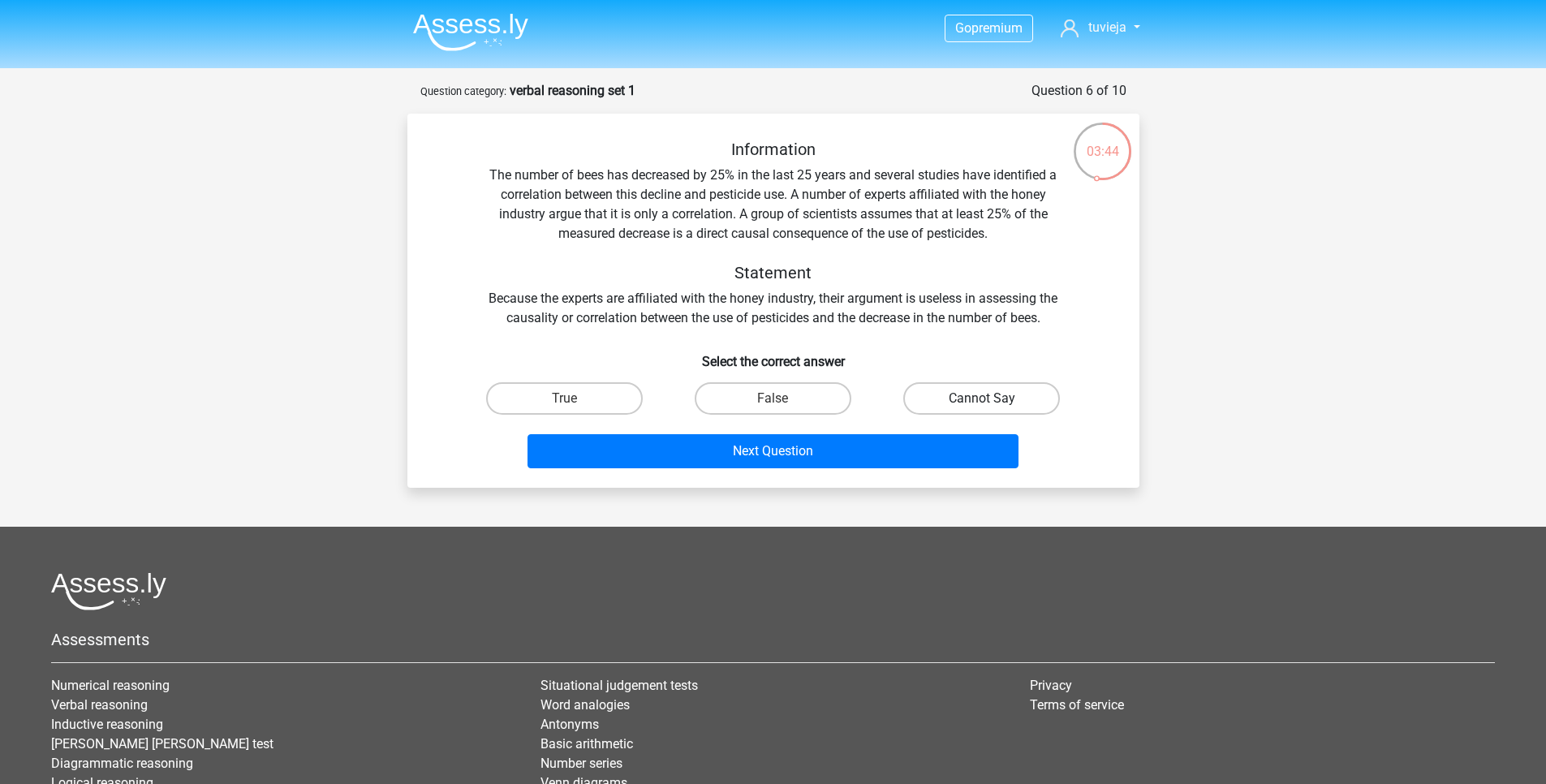
click at [998, 389] on label "Cannot Say" at bounding box center [981, 399] width 156 height 32
click at [992, 399] on input "Cannot Say" at bounding box center [987, 404] width 10 height 10
radio input "true"
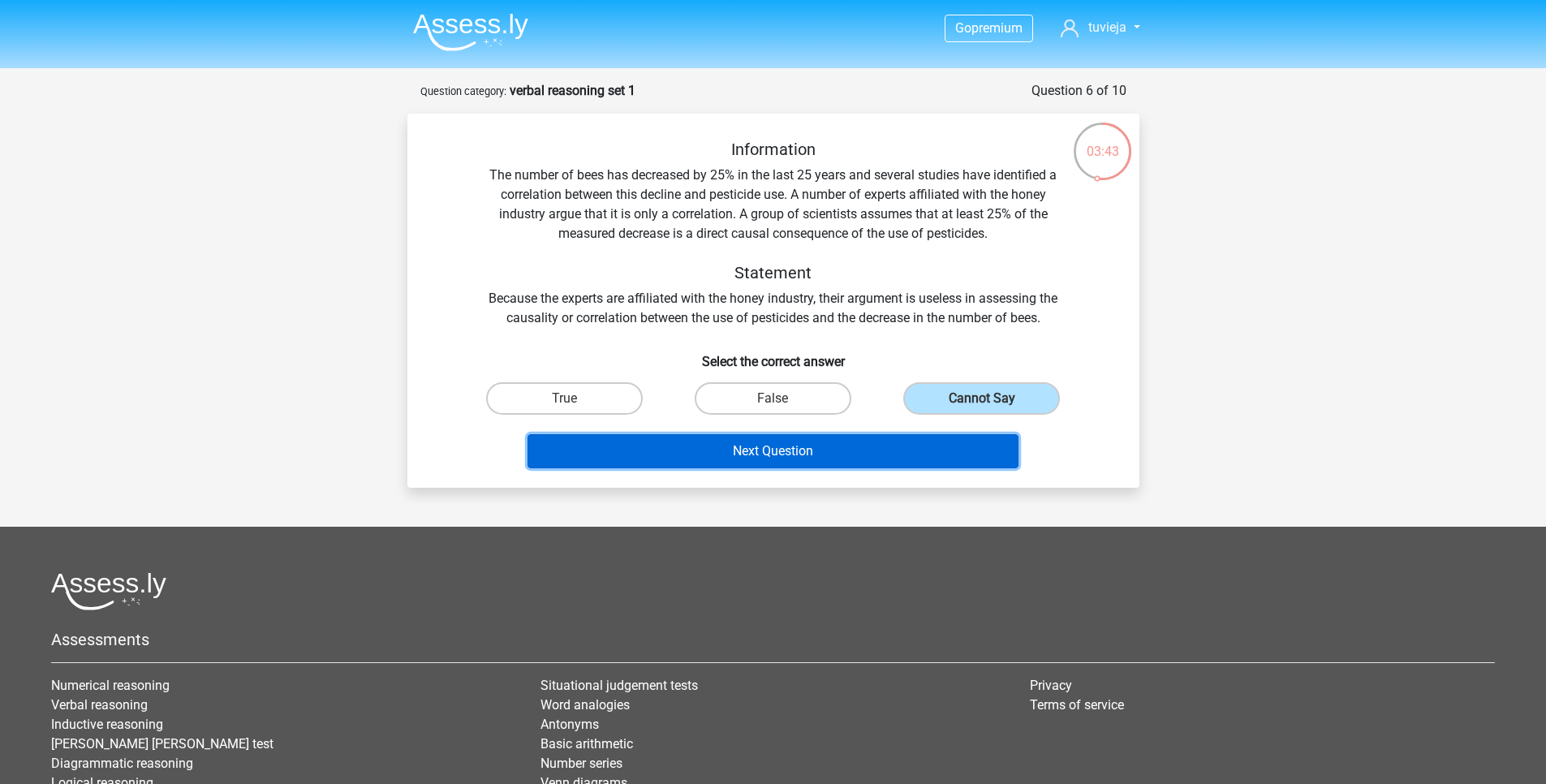
click at [943, 453] on button "Next Question" at bounding box center [772, 452] width 491 height 34
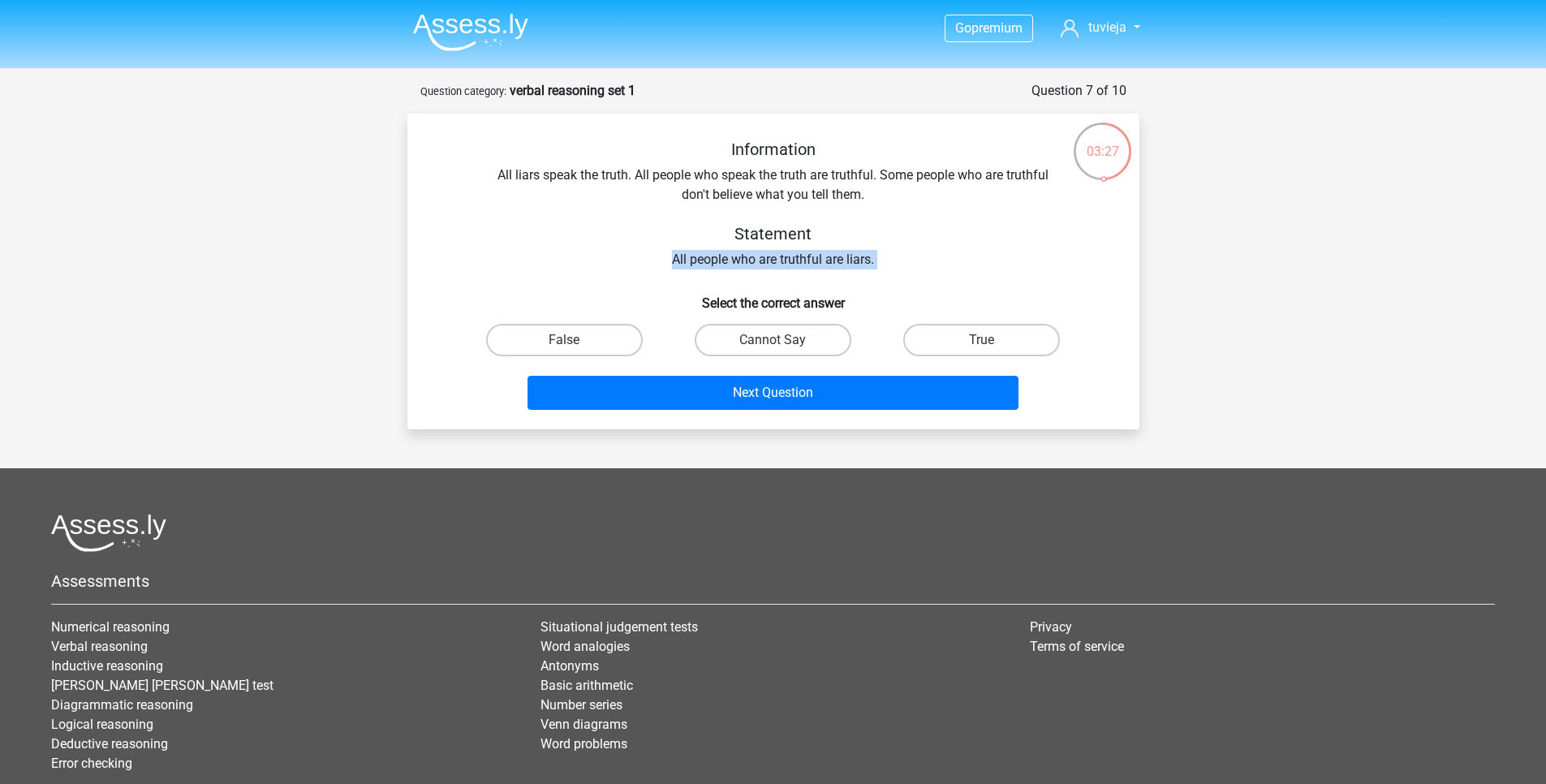
drag, startPoint x: 675, startPoint y: 262, endPoint x: 880, endPoint y: 270, distance: 205.2
click at [880, 270] on div "Information All liars speak the truth. All people who speak the truth are truth…" at bounding box center [774, 277] width 719 height 276
click at [753, 344] on label "Cannot Say" at bounding box center [773, 340] width 156 height 32
click at [773, 344] on input "Cannot Say" at bounding box center [778, 345] width 10 height 10
radio input "true"
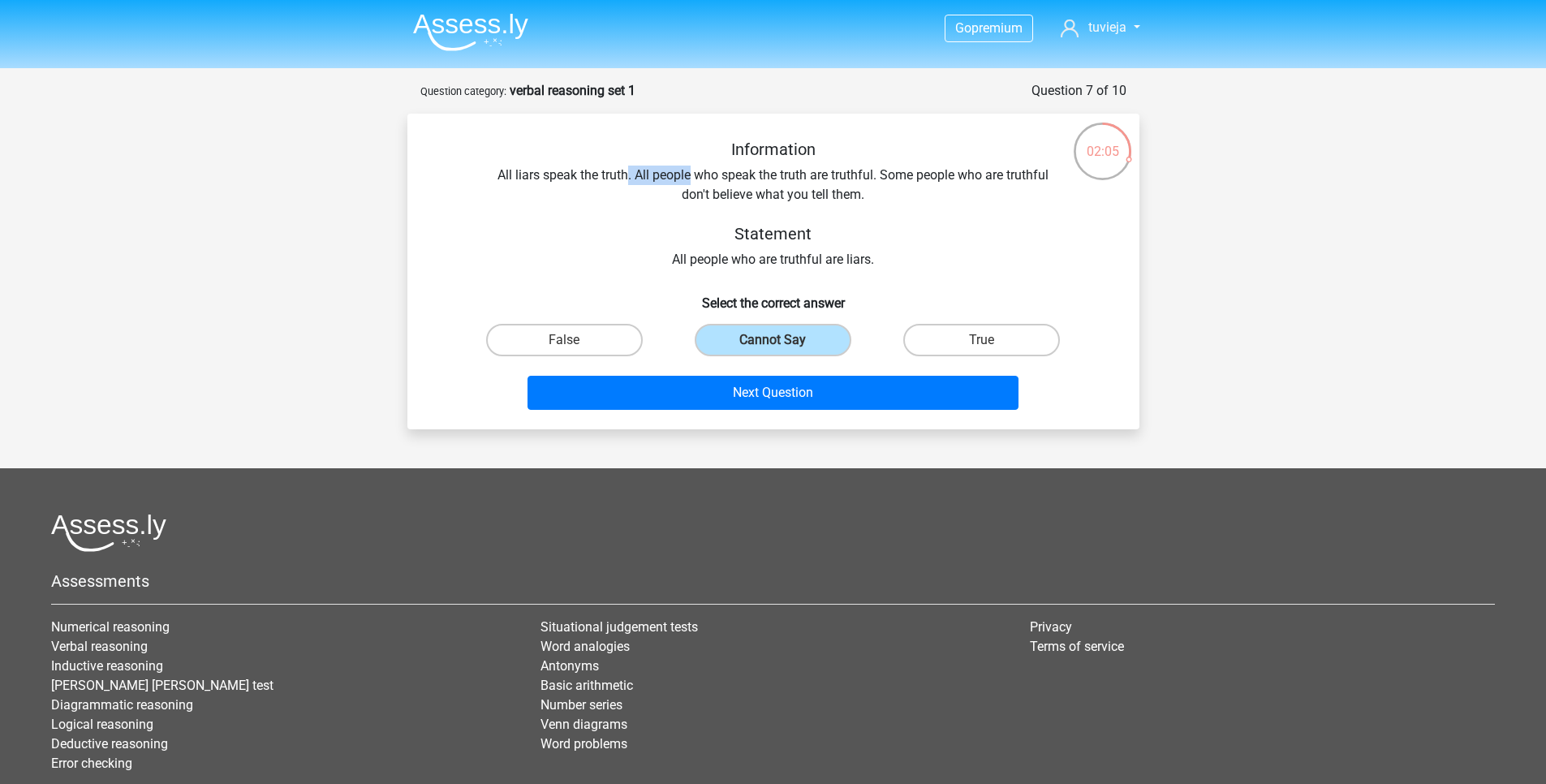
drag, startPoint x: 625, startPoint y: 173, endPoint x: 691, endPoint y: 175, distance: 66.0
click at [691, 175] on div "Information All liars speak the truth. All people who speak the truth are truth…" at bounding box center [774, 204] width 680 height 130
click at [697, 174] on div "Information All liars speak the truth. All people who speak the truth are truth…" at bounding box center [774, 204] width 680 height 130
click at [765, 172] on div "Information All liars speak the truth. All people who speak the truth are truth…" at bounding box center [774, 204] width 680 height 130
click at [855, 181] on div "Information All liars speak the truth. All people who speak the truth are truth…" at bounding box center [774, 204] width 680 height 130
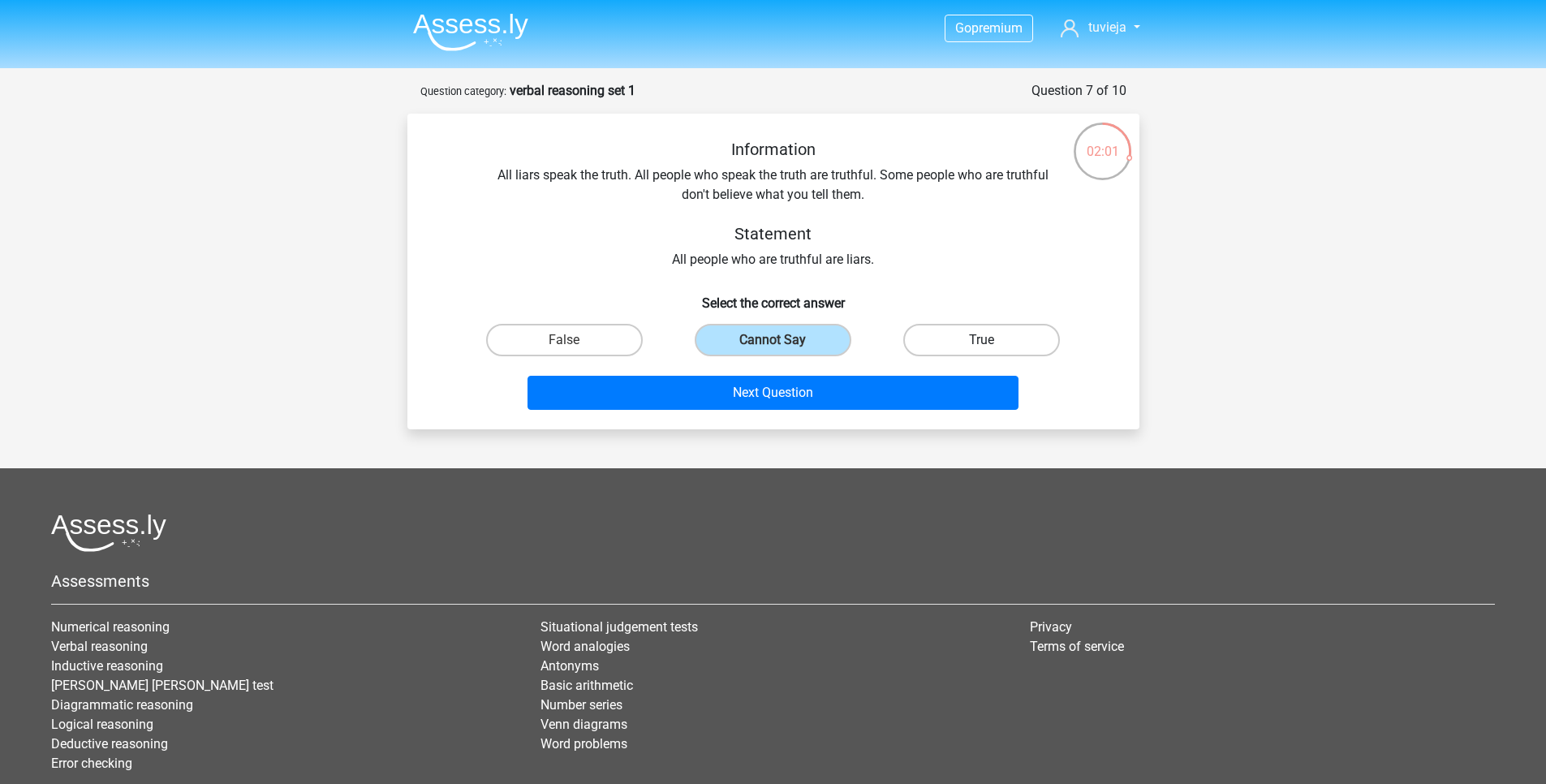
click at [1026, 340] on label "True" at bounding box center [981, 340] width 156 height 32
click at [992, 340] on input "True" at bounding box center [987, 345] width 10 height 10
radio input "true"
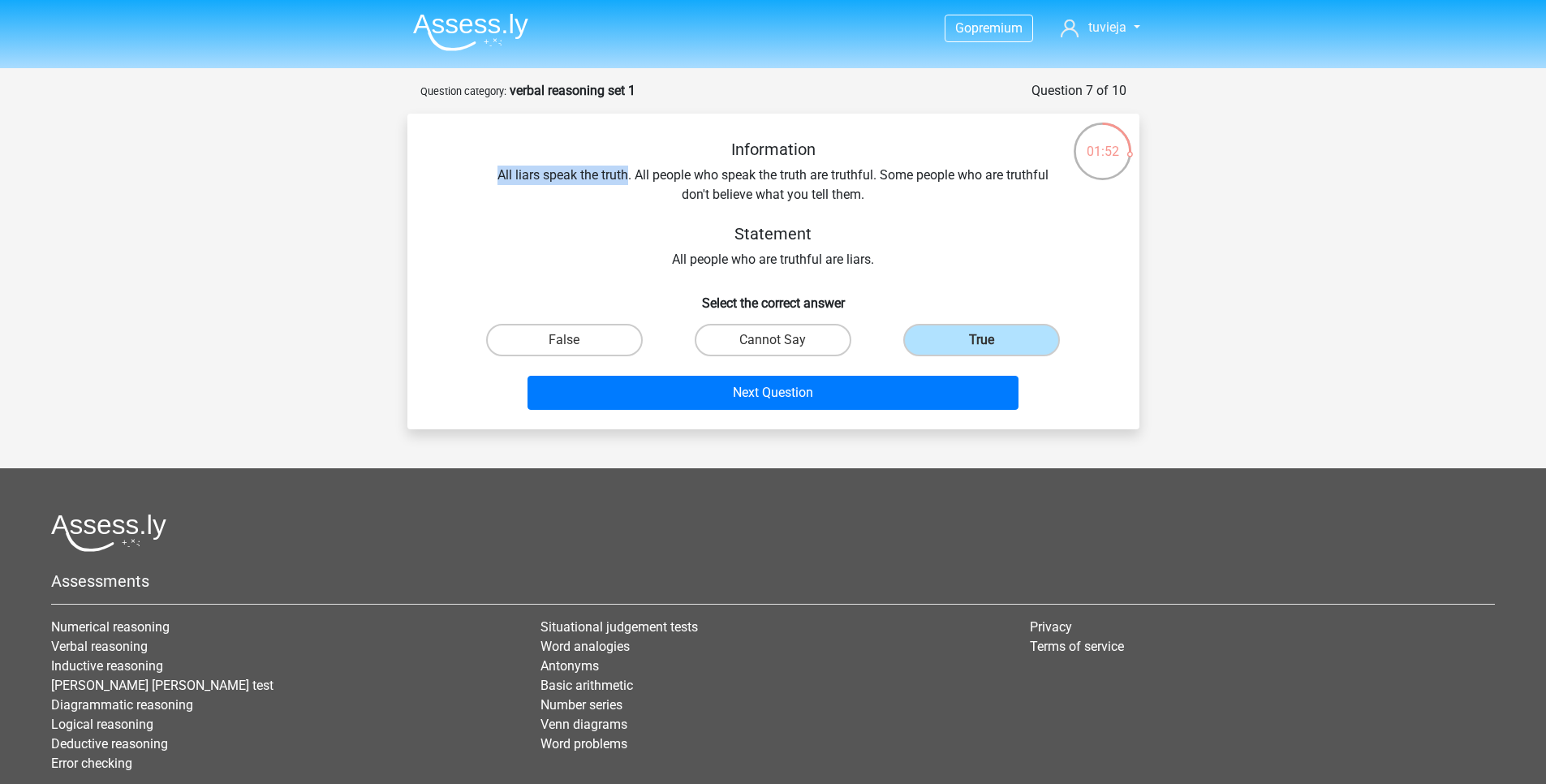
drag, startPoint x: 484, startPoint y: 169, endPoint x: 628, endPoint y: 173, distance: 144.1
click at [628, 173] on div "Information All liars speak the truth. All people who speak the truth are truth…" at bounding box center [774, 204] width 680 height 130
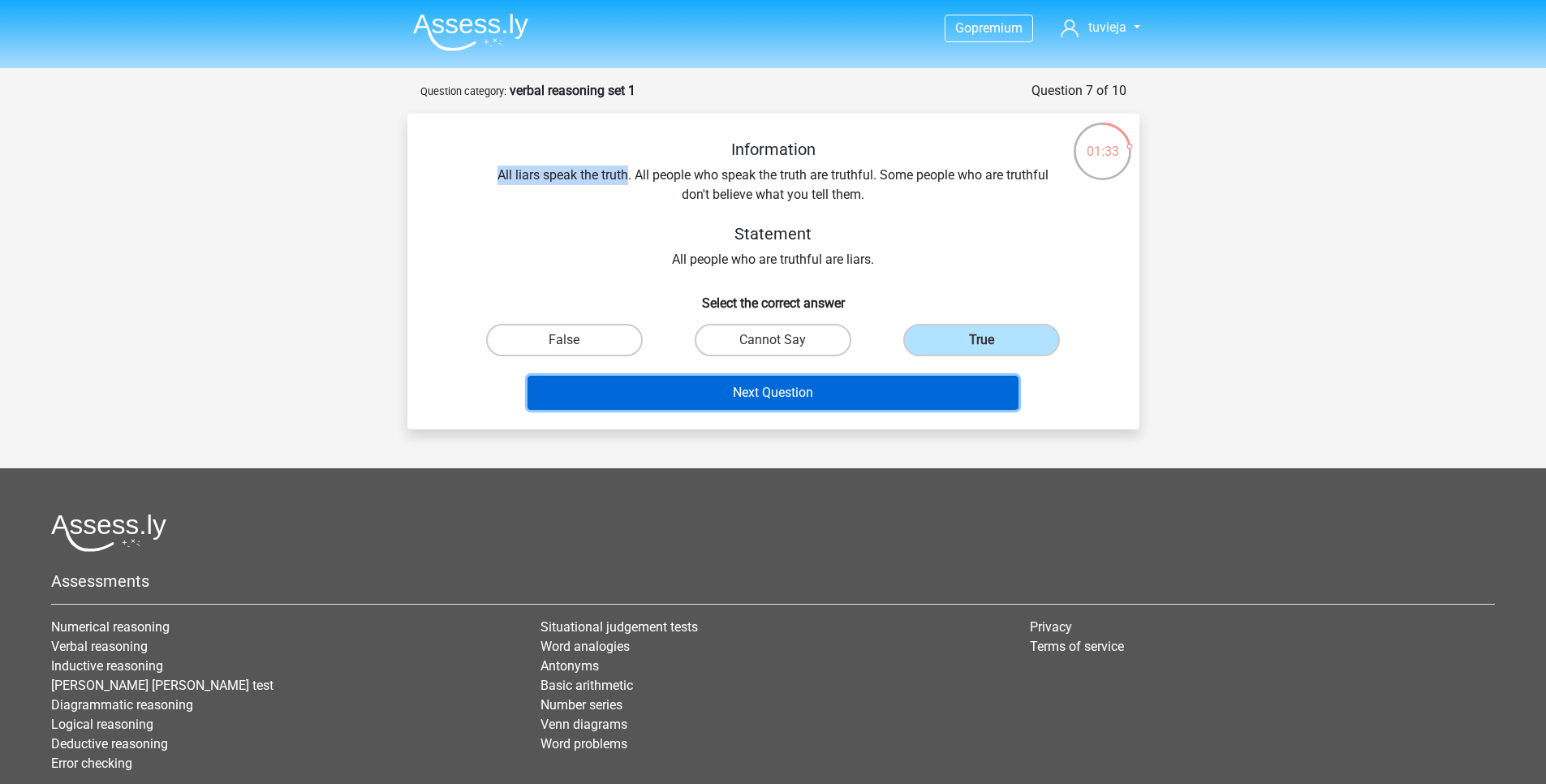
click at [923, 401] on button "Next Question" at bounding box center [772, 393] width 491 height 34
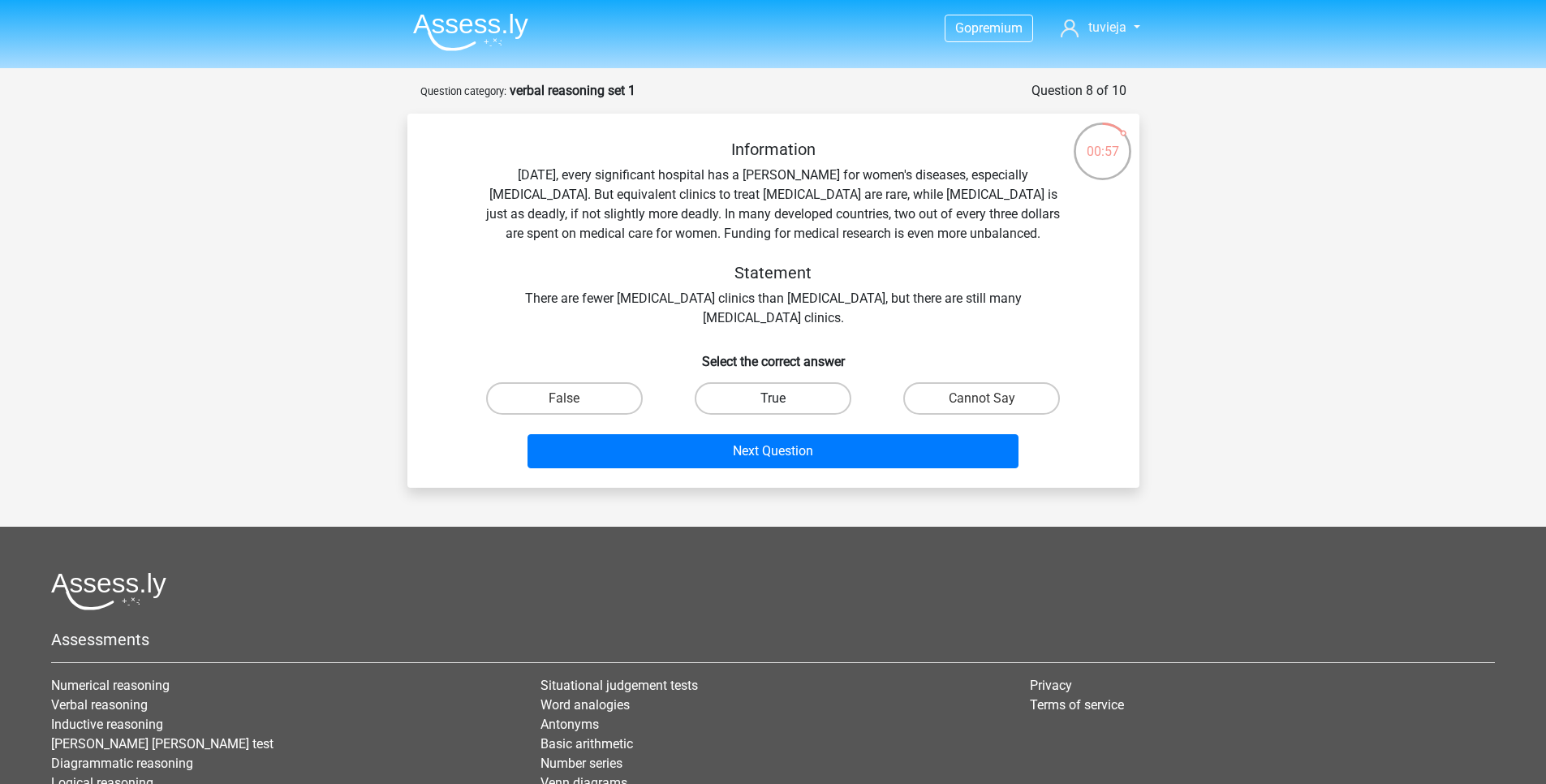
click at [744, 404] on label "True" at bounding box center [773, 399] width 156 height 32
click at [773, 404] on input "True" at bounding box center [778, 404] width 10 height 10
radio input "true"
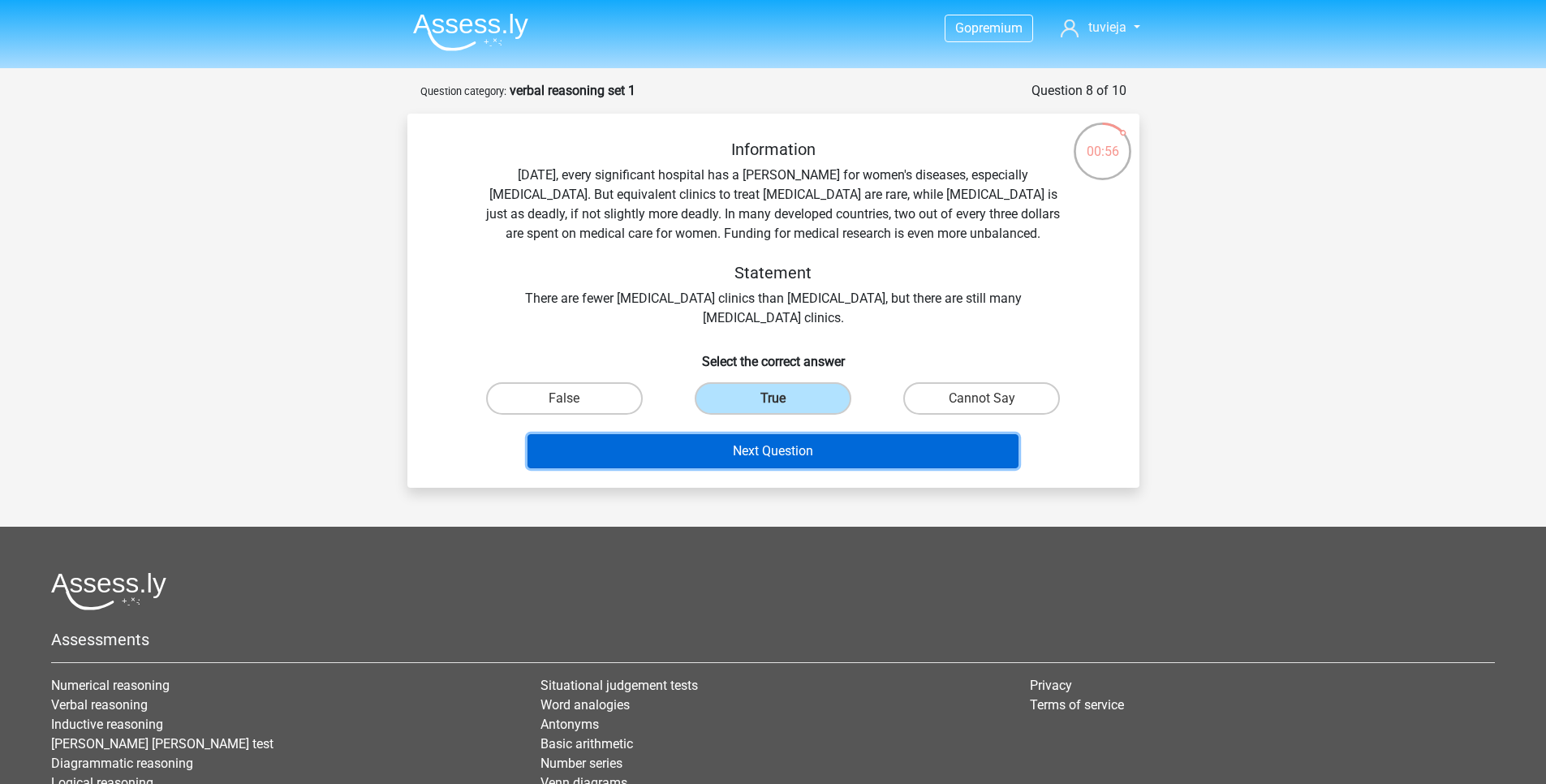
click at [764, 442] on button "Next Question" at bounding box center [772, 452] width 491 height 34
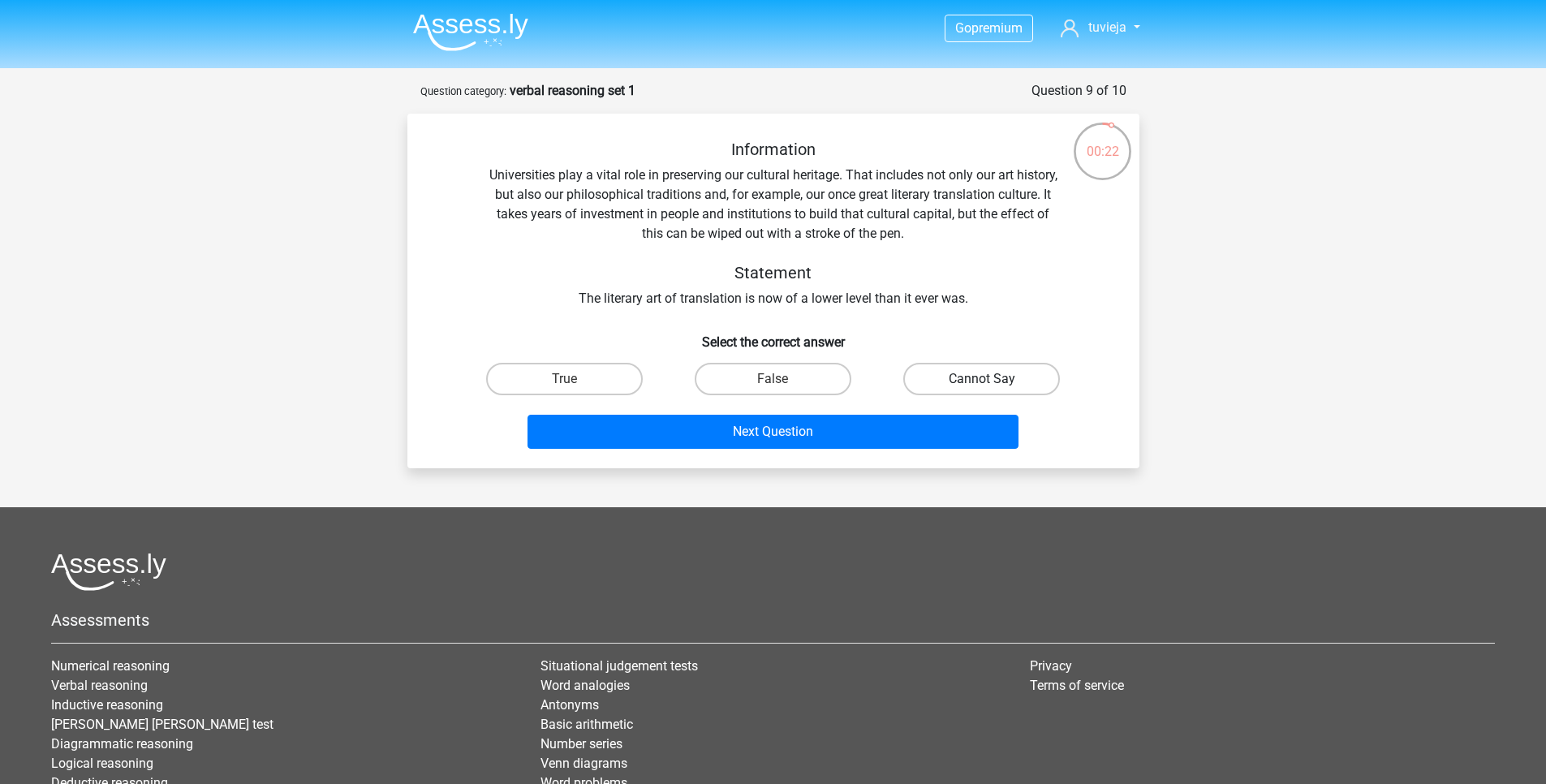
click at [1005, 379] on label "Cannot Say" at bounding box center [981, 379] width 156 height 32
click at [992, 379] on input "Cannot Say" at bounding box center [987, 384] width 10 height 10
radio input "true"
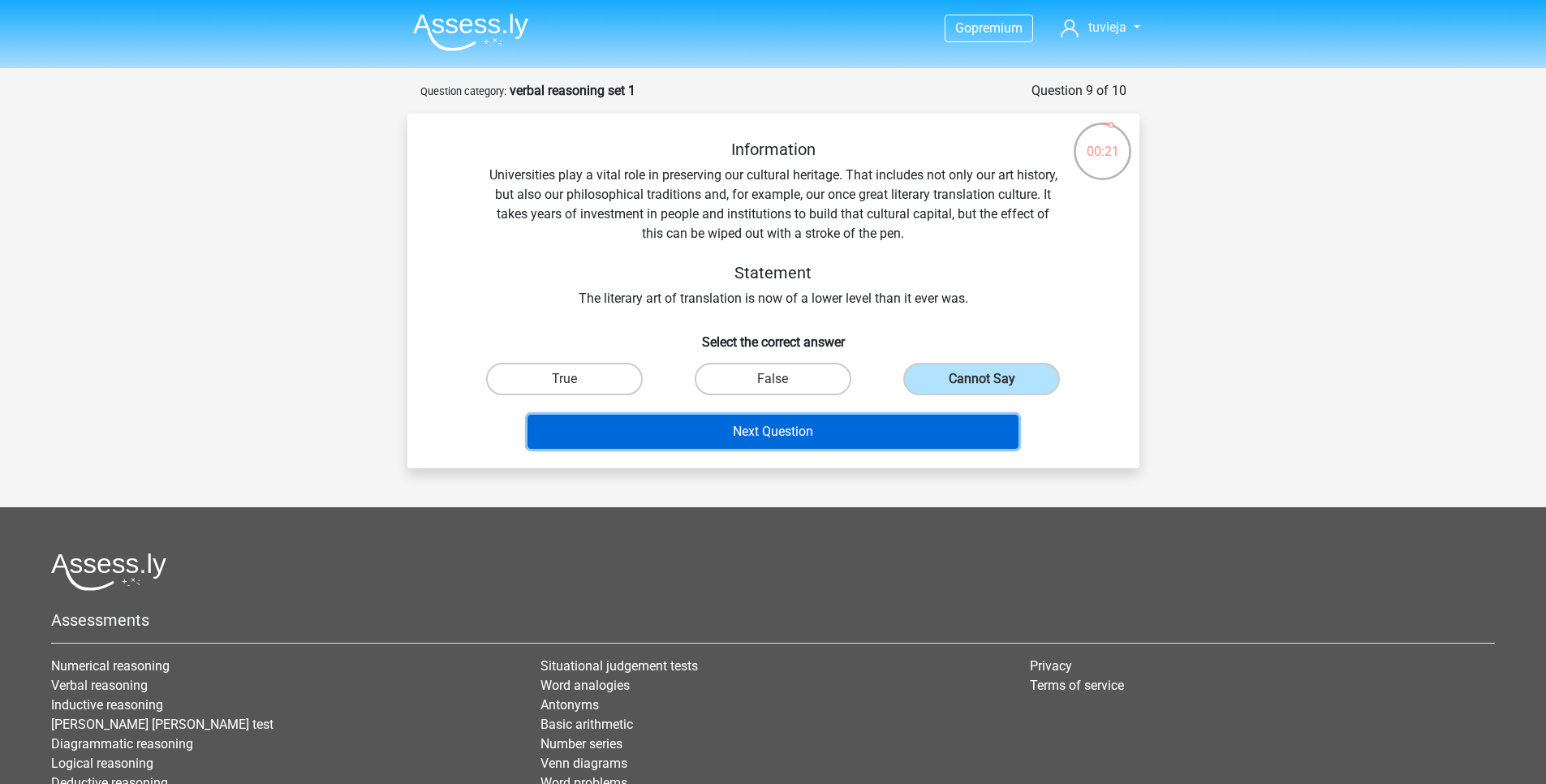
click at [940, 447] on button "Next Question" at bounding box center [772, 432] width 491 height 34
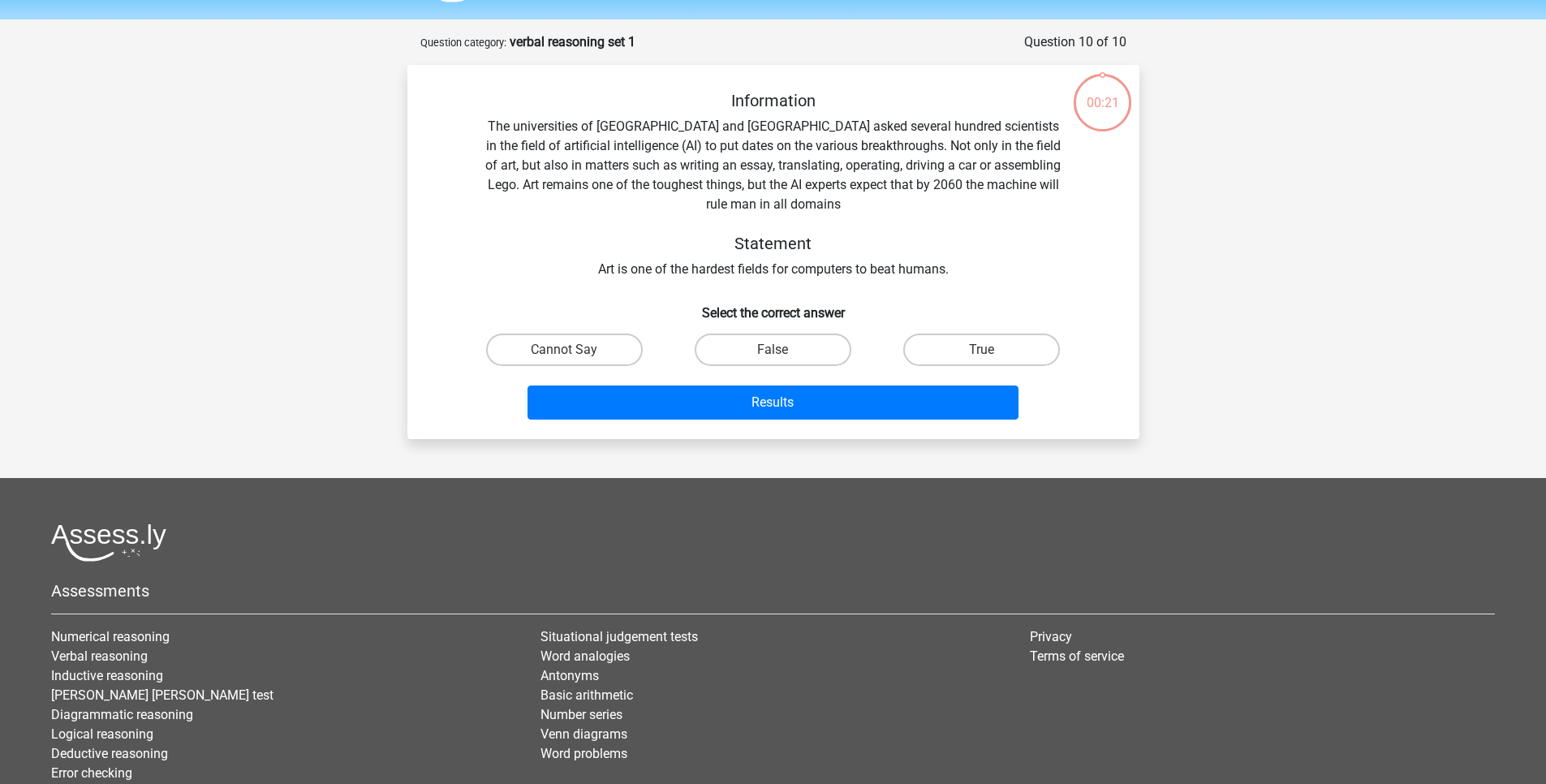
scroll to position [81, 0]
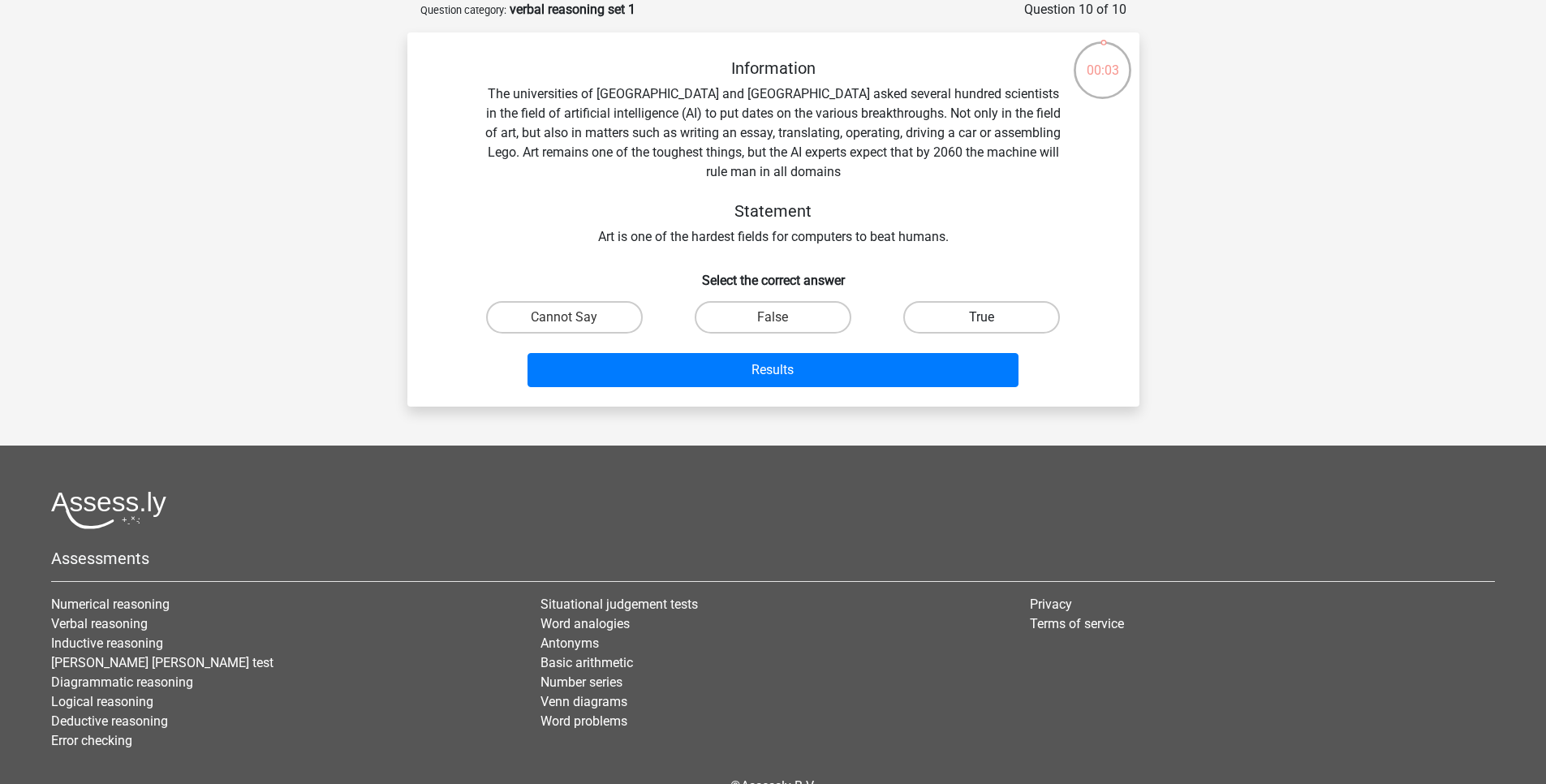
click at [970, 334] on div "True" at bounding box center [981, 316] width 208 height 45
click at [603, 327] on label "Cannot Say" at bounding box center [565, 317] width 156 height 32
click at [575, 327] on input "Cannot Say" at bounding box center [569, 322] width 10 height 10
radio input "true"
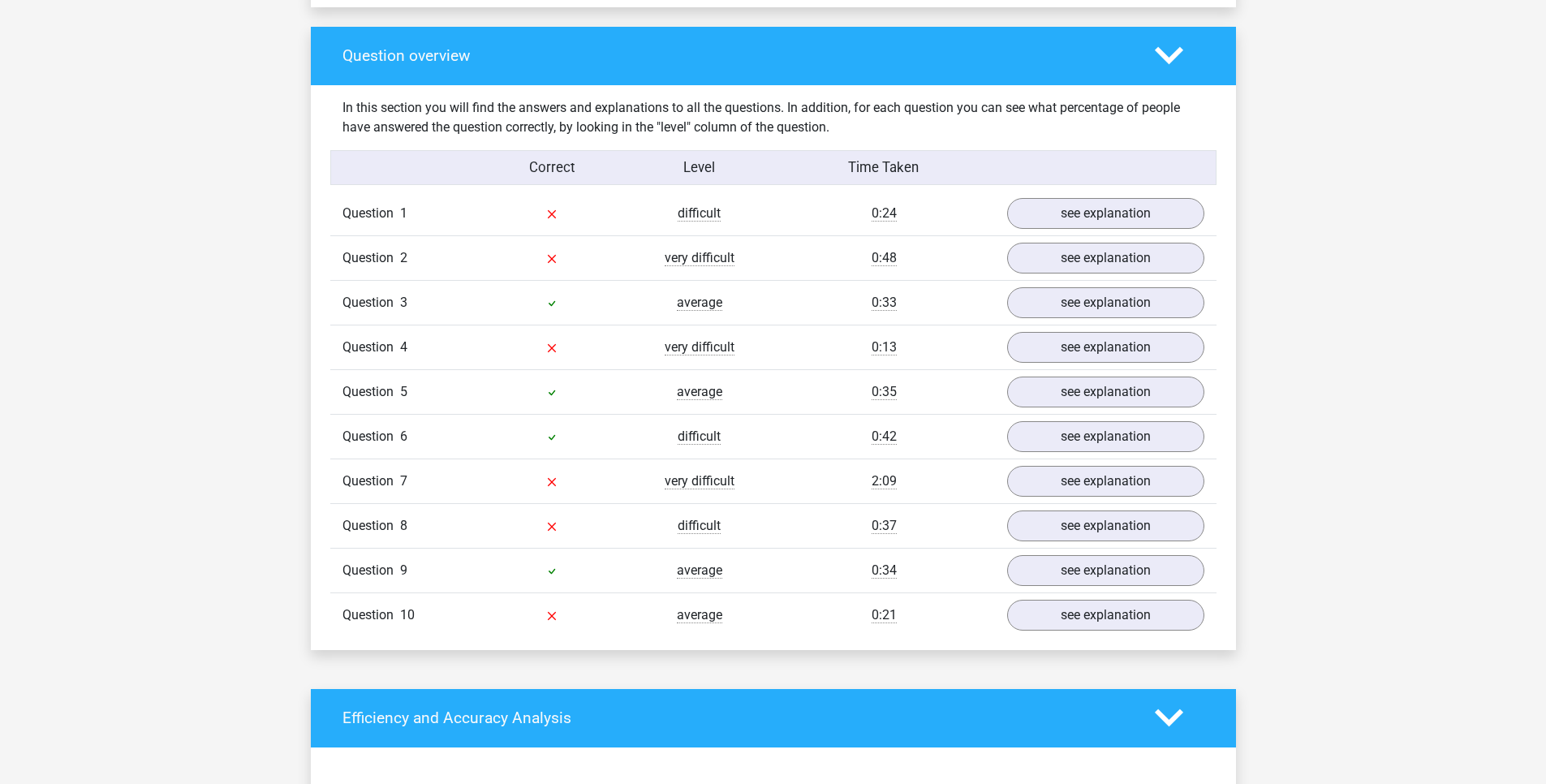
scroll to position [1169, 0]
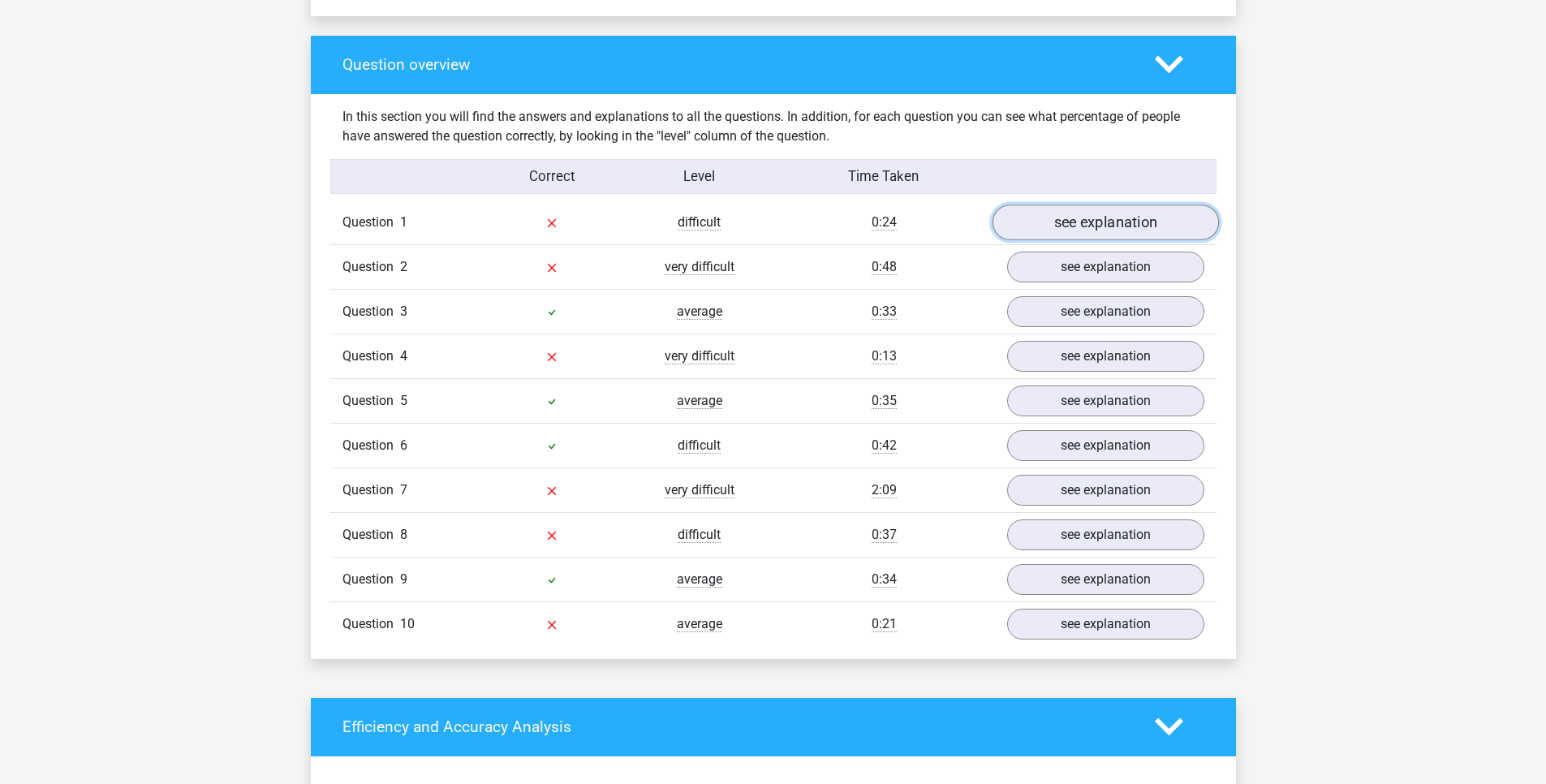
click at [1065, 225] on link "see explanation" at bounding box center [1105, 223] width 226 height 36
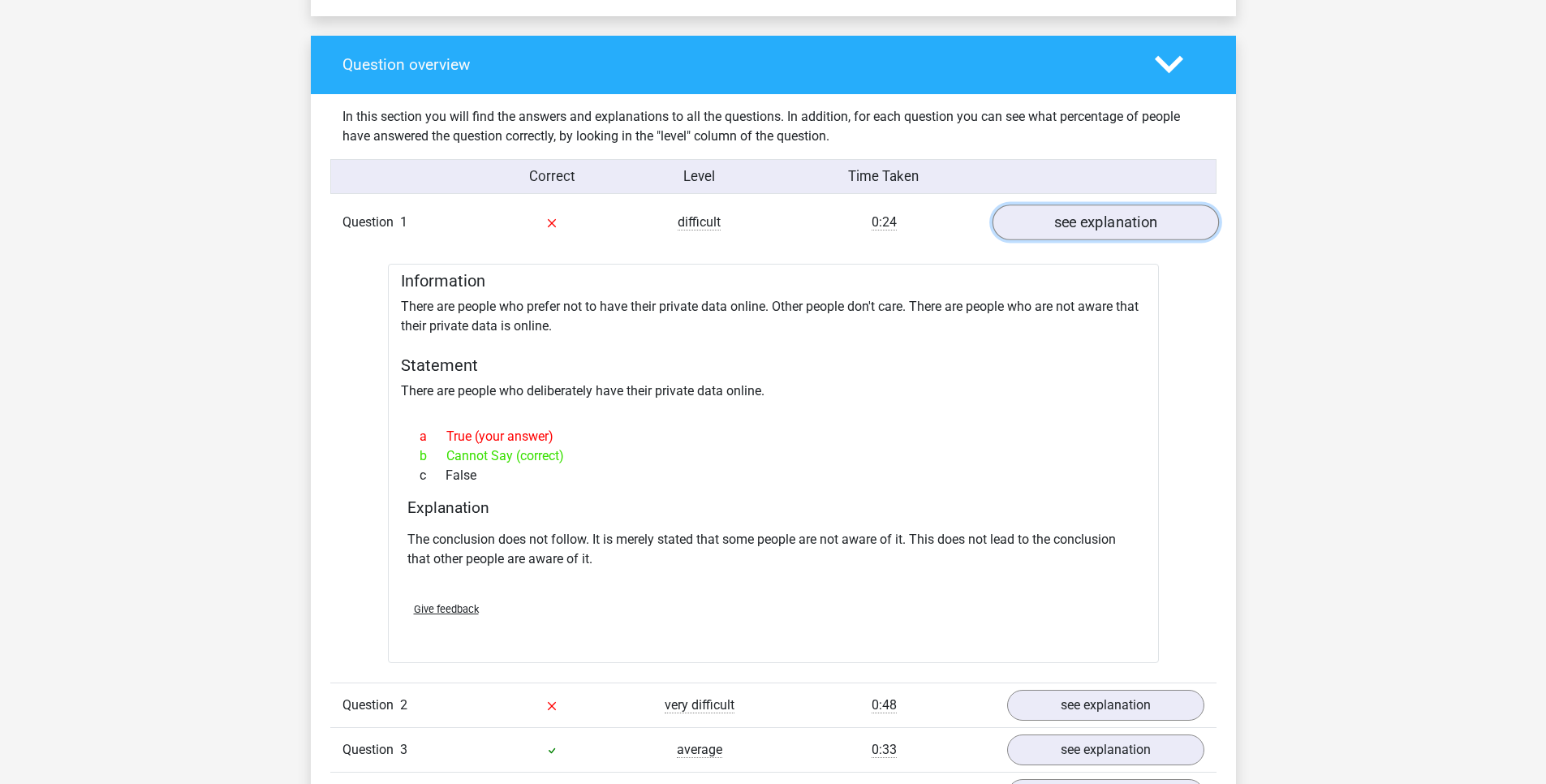
click at [1044, 217] on link "see explanation" at bounding box center [1105, 223] width 226 height 36
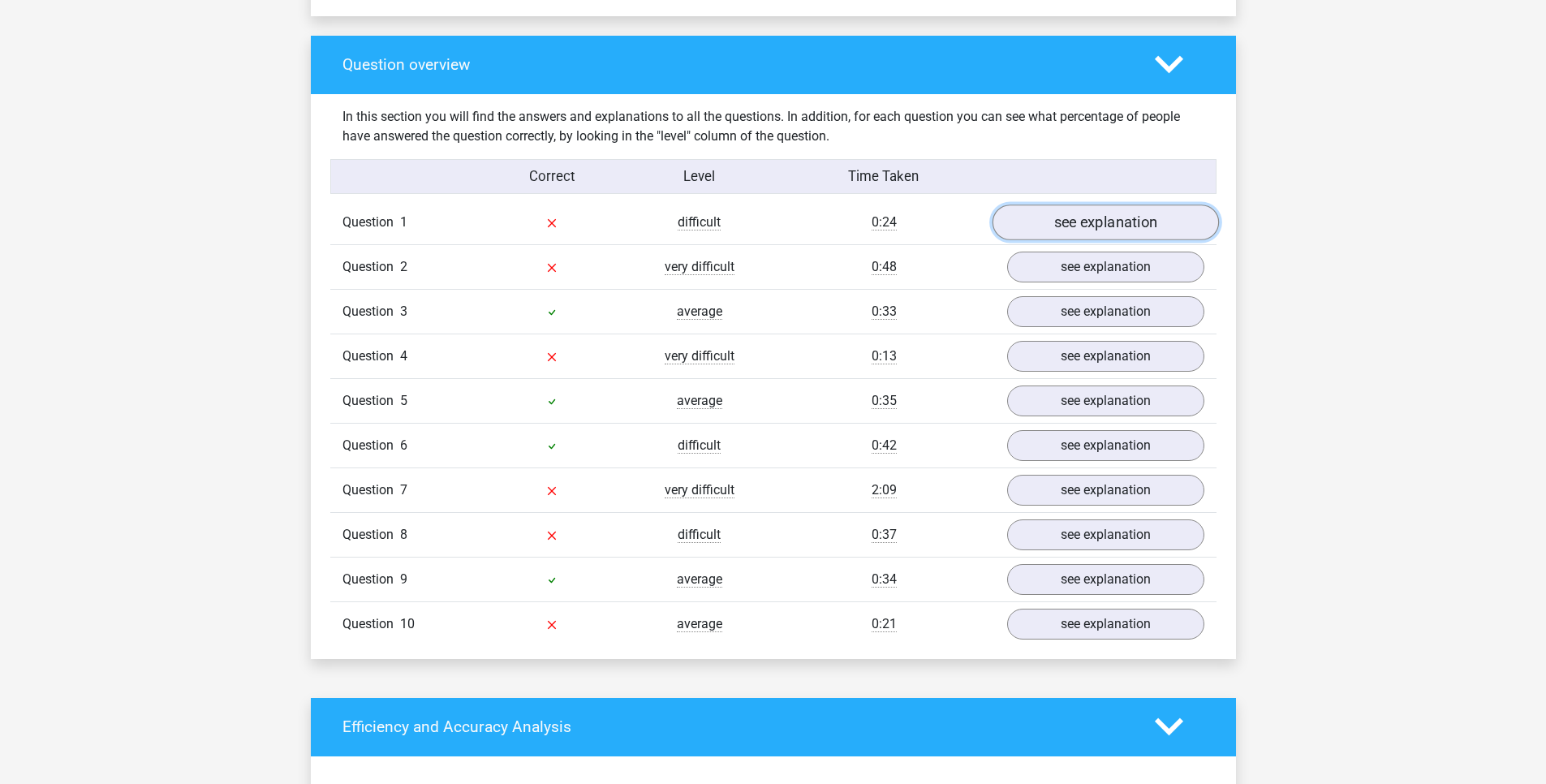
click at [1032, 218] on link "see explanation" at bounding box center [1105, 223] width 226 height 36
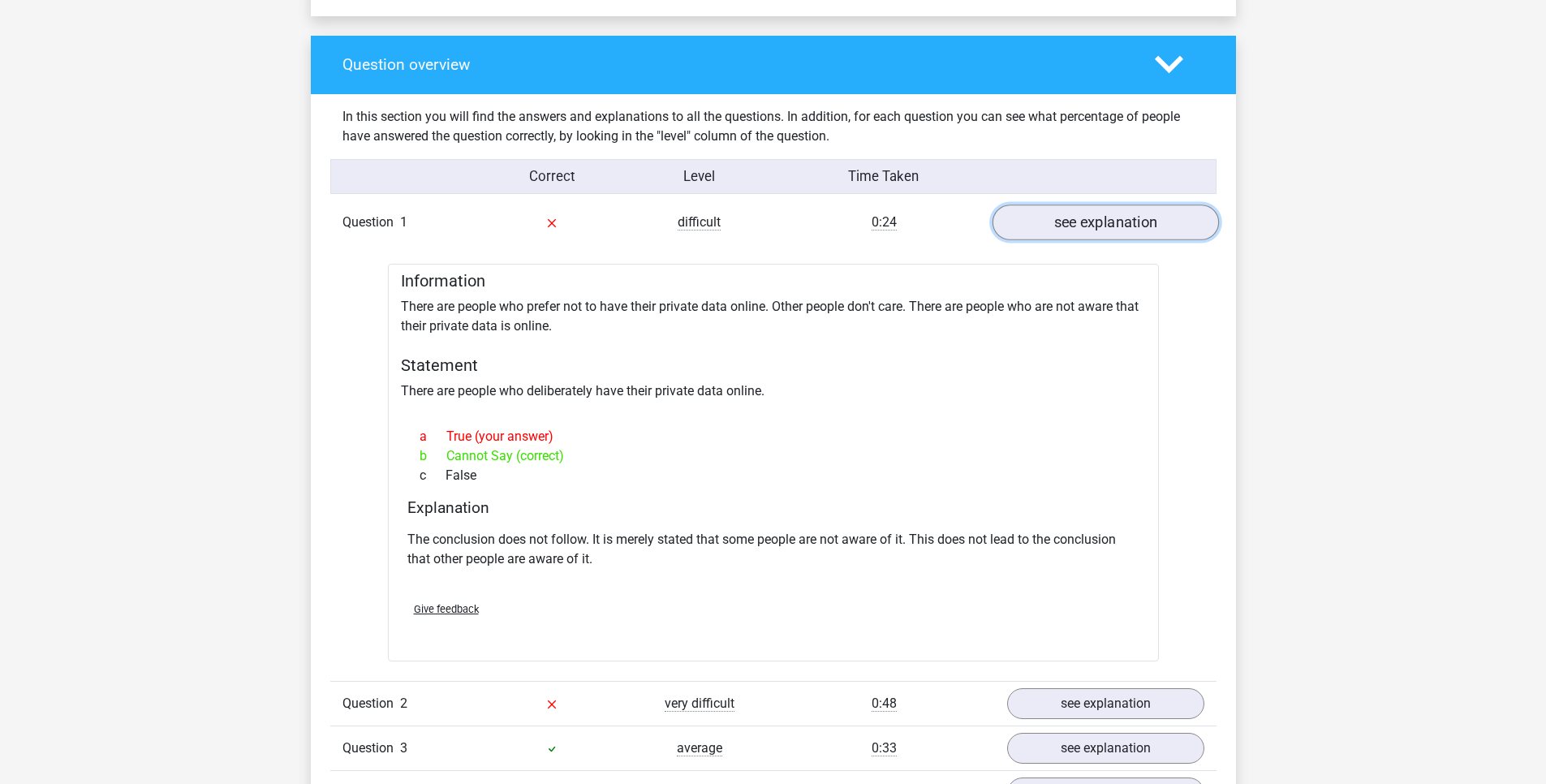
click at [1032, 218] on link "see explanation" at bounding box center [1105, 223] width 226 height 36
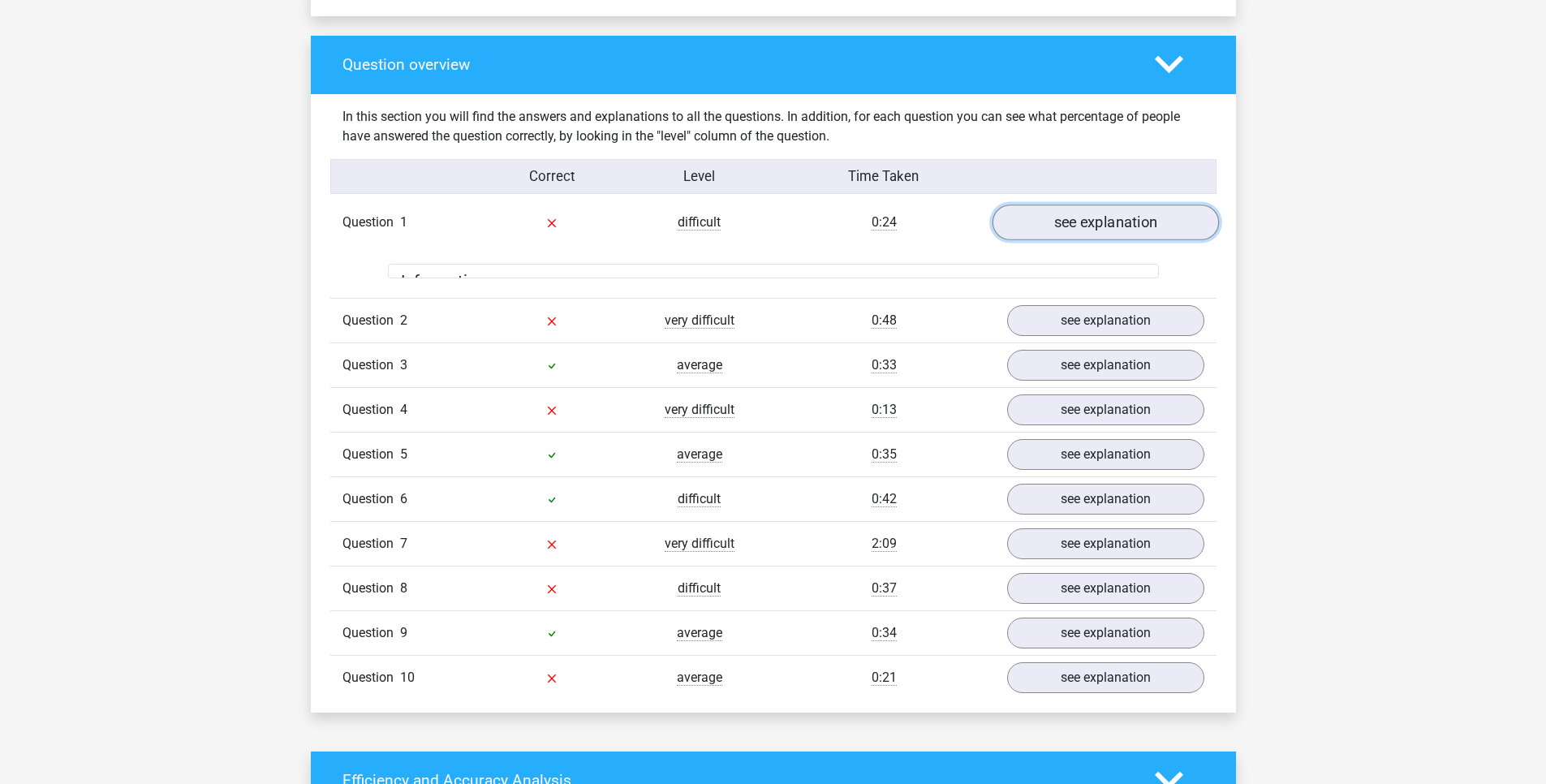
click at [1032, 218] on link "see explanation" at bounding box center [1105, 223] width 226 height 36
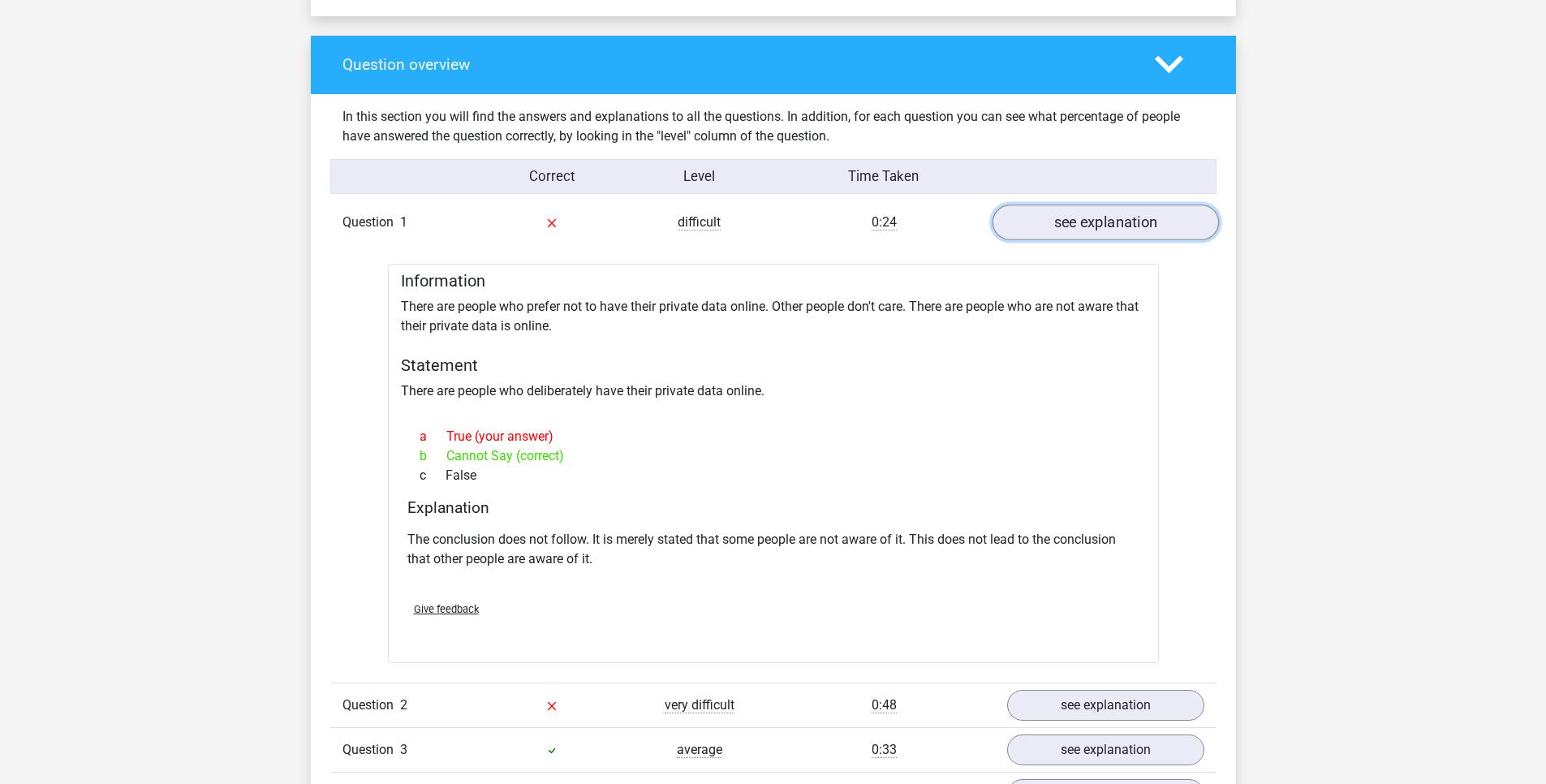
click at [1032, 218] on link "see explanation" at bounding box center [1105, 223] width 226 height 36
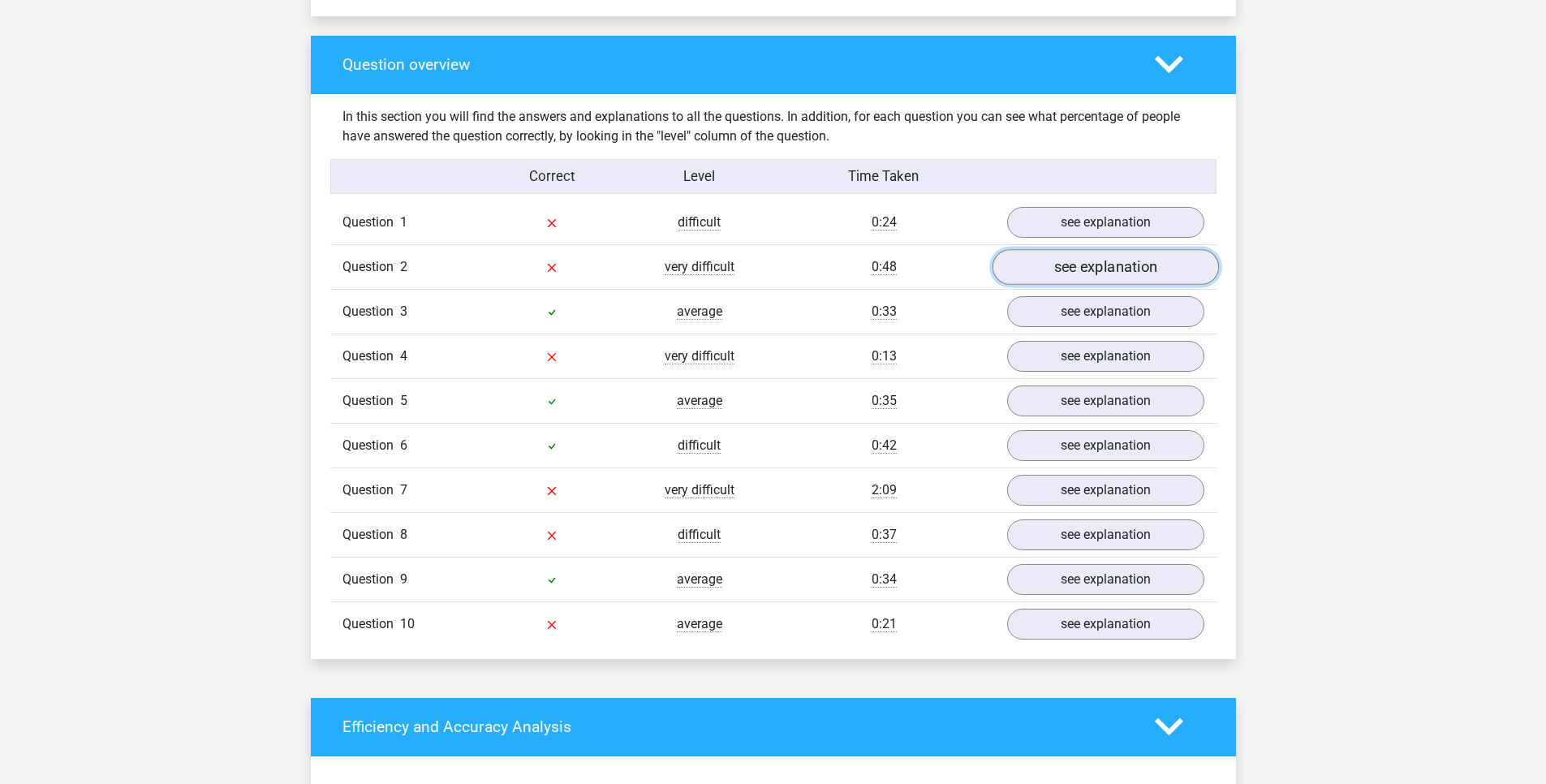
click at [1103, 273] on link "see explanation" at bounding box center [1105, 267] width 226 height 36
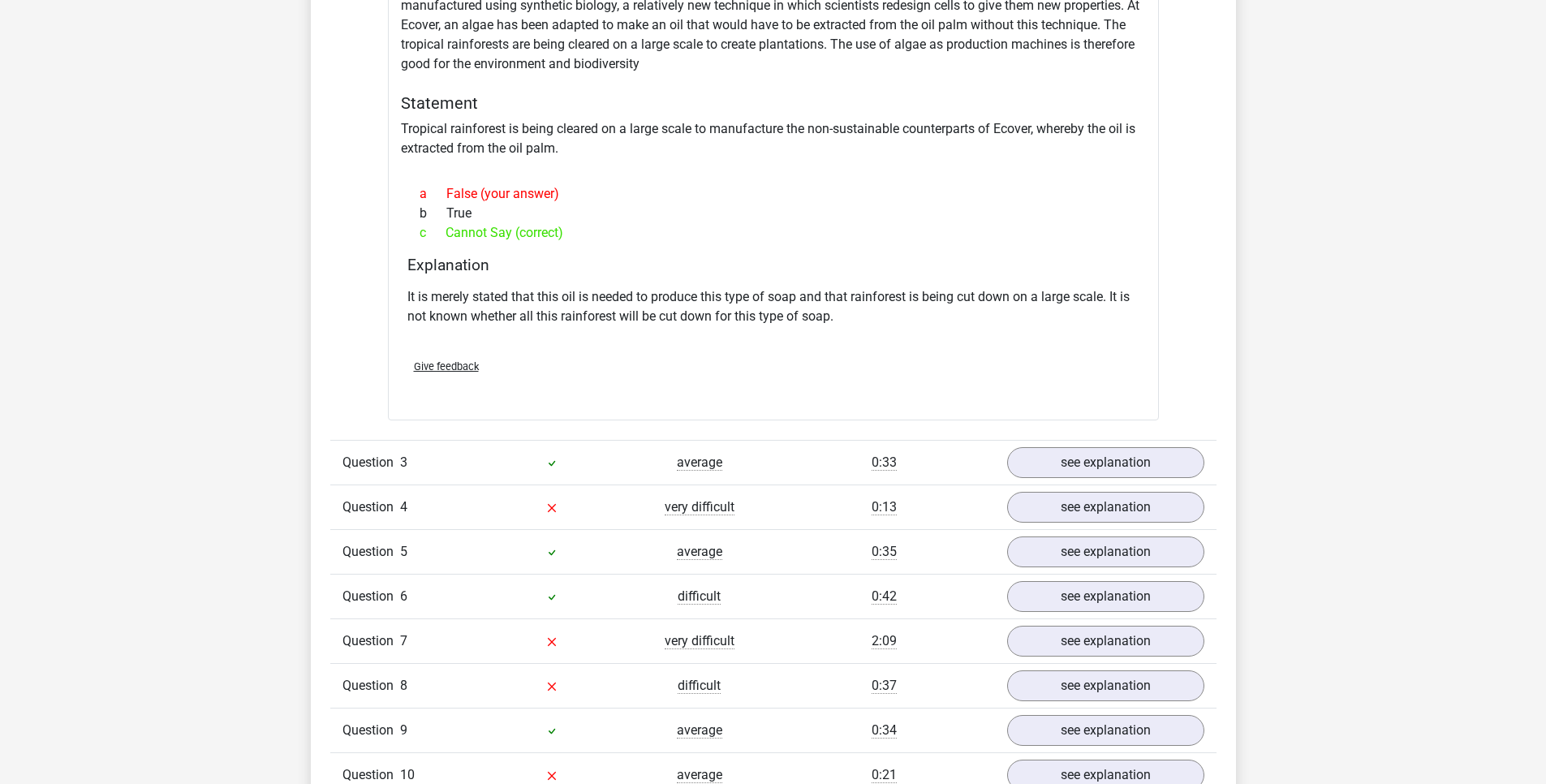
scroll to position [1559, 0]
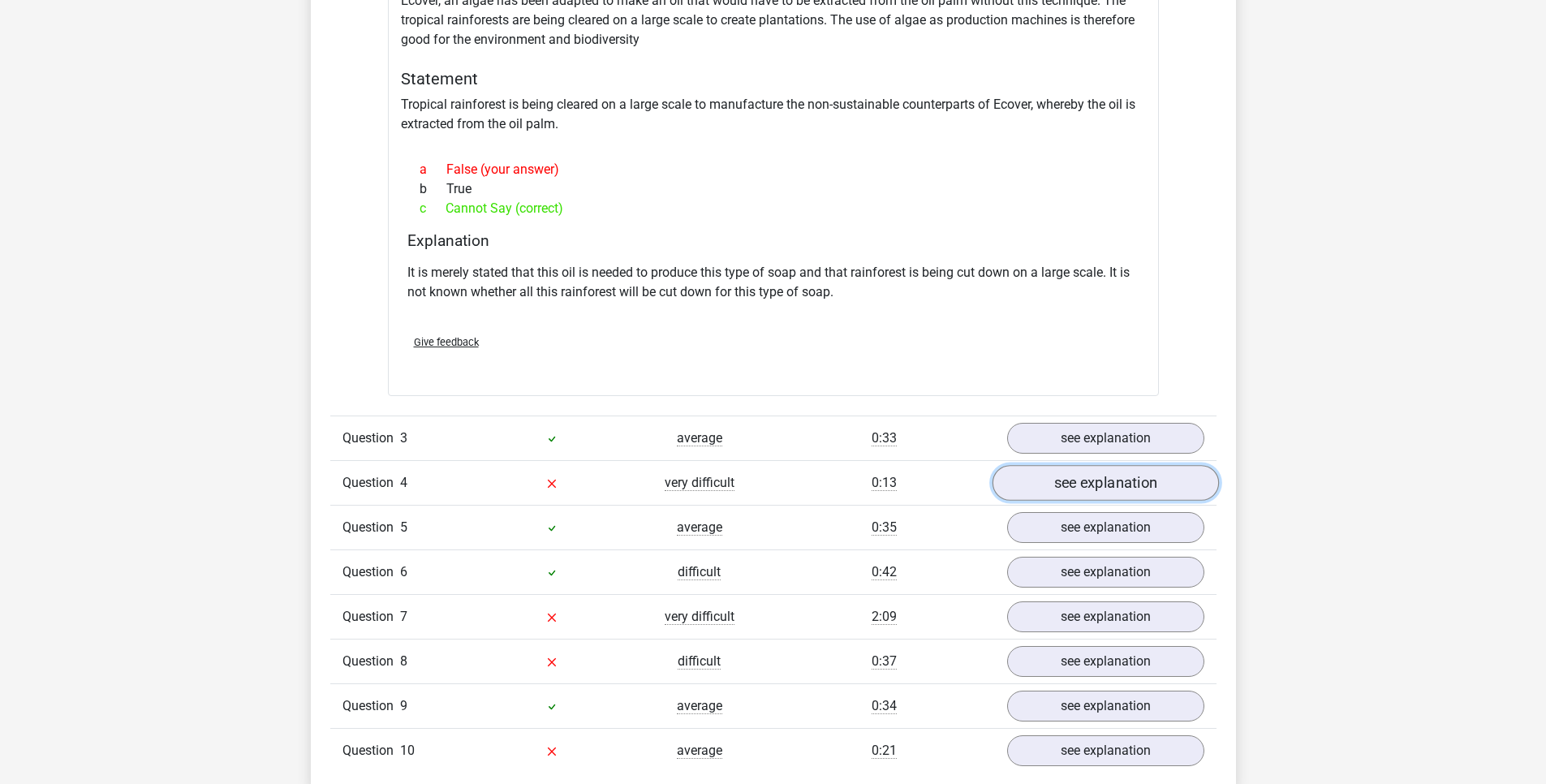
click at [1077, 473] on link "see explanation" at bounding box center [1105, 483] width 226 height 36
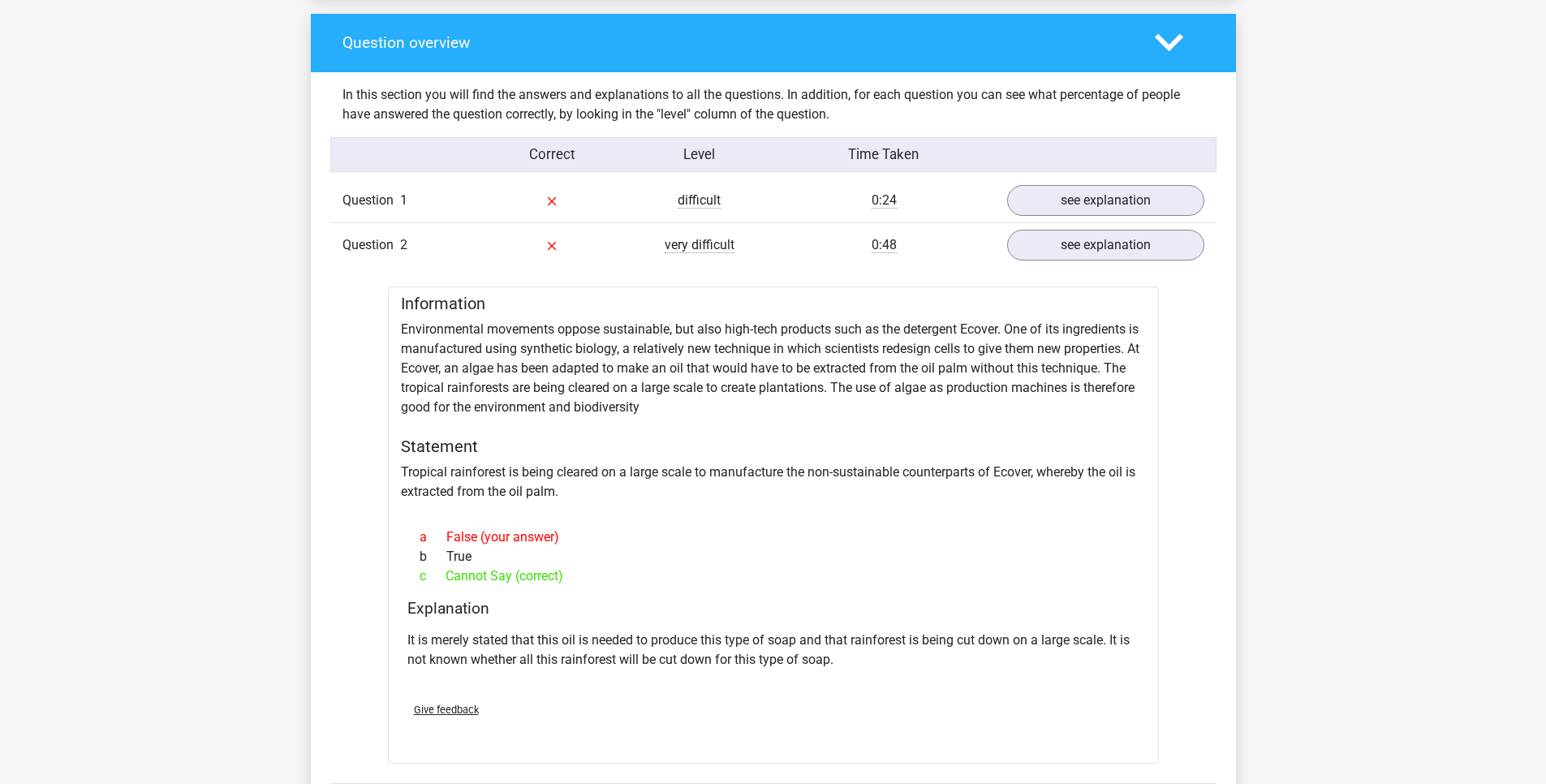
scroll to position [1169, 0]
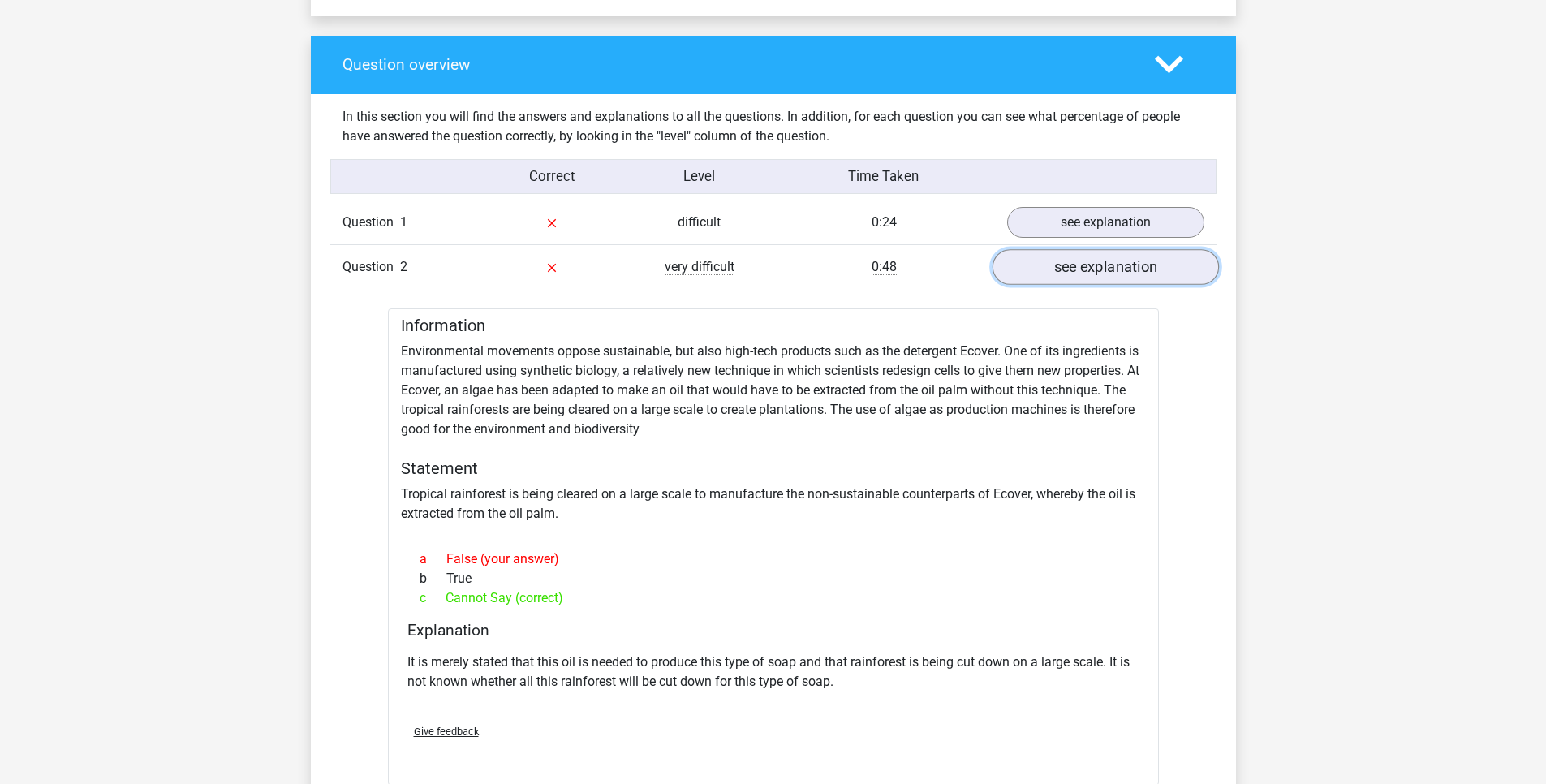
click at [1093, 276] on link "see explanation" at bounding box center [1105, 267] width 226 height 36
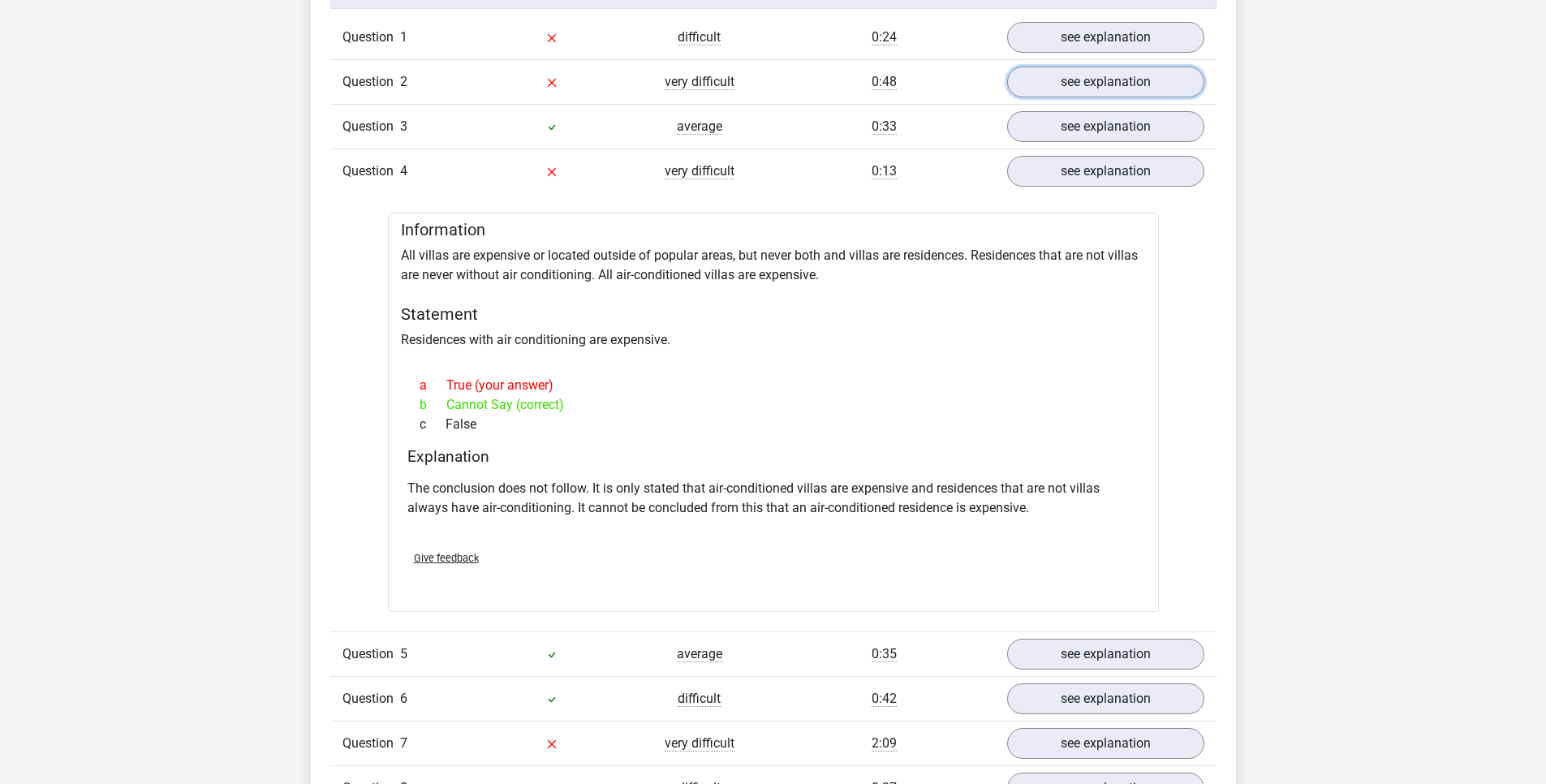
scroll to position [1364, 0]
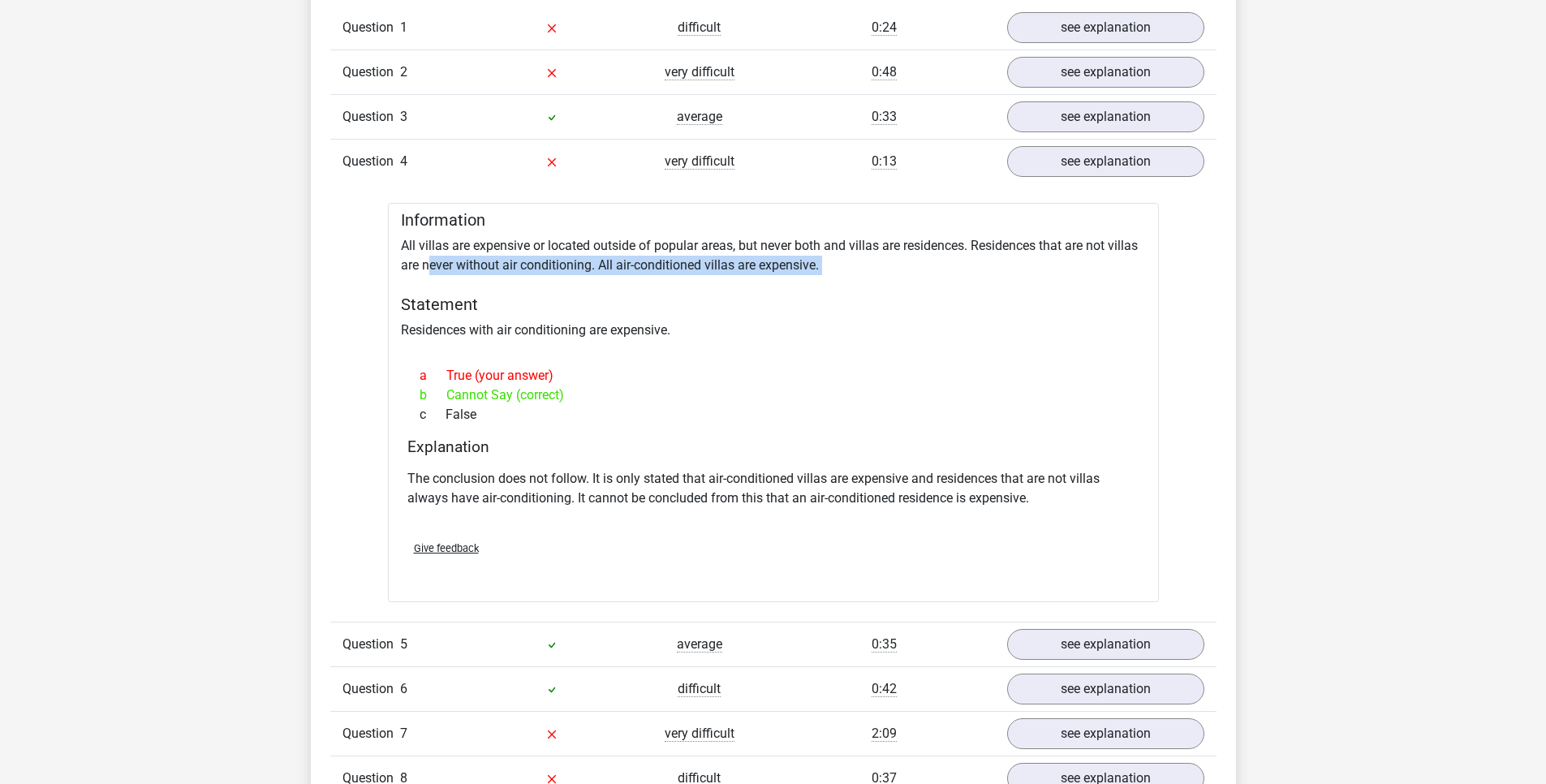
drag, startPoint x: 429, startPoint y: 269, endPoint x: 618, endPoint y: 276, distance: 189.1
click at [618, 276] on div "Information All villas are expensive or located outside of popular areas, but n…" at bounding box center [773, 403] width 771 height 400
click at [613, 279] on div "Information All villas are expensive or located outside of popular areas, but n…" at bounding box center [773, 403] width 771 height 400
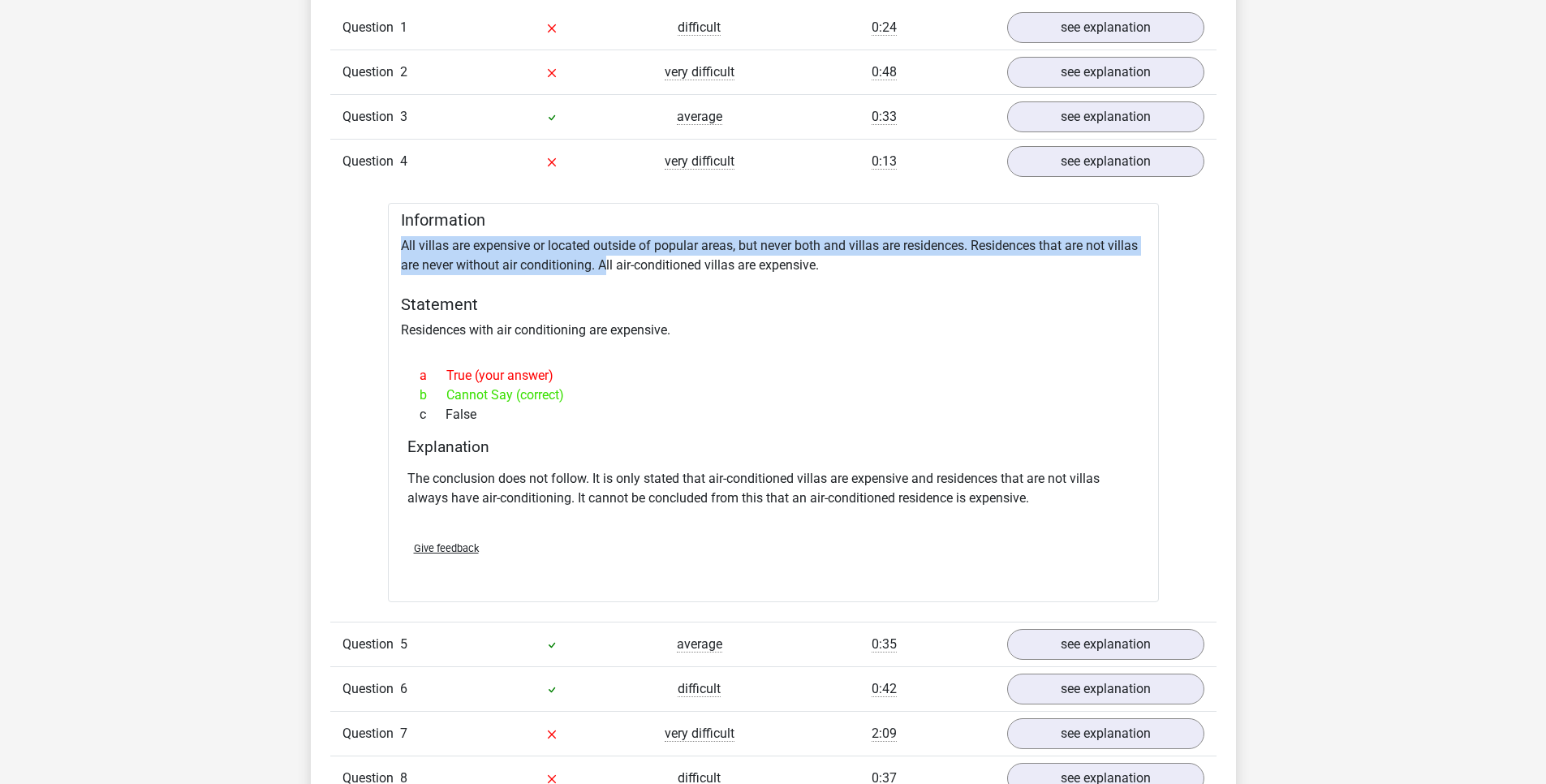
drag, startPoint x: 605, startPoint y: 263, endPoint x: 392, endPoint y: 240, distance: 214.2
click at [392, 240] on div "Information All villas are expensive or located outside of popular areas, but n…" at bounding box center [773, 403] width 771 height 400
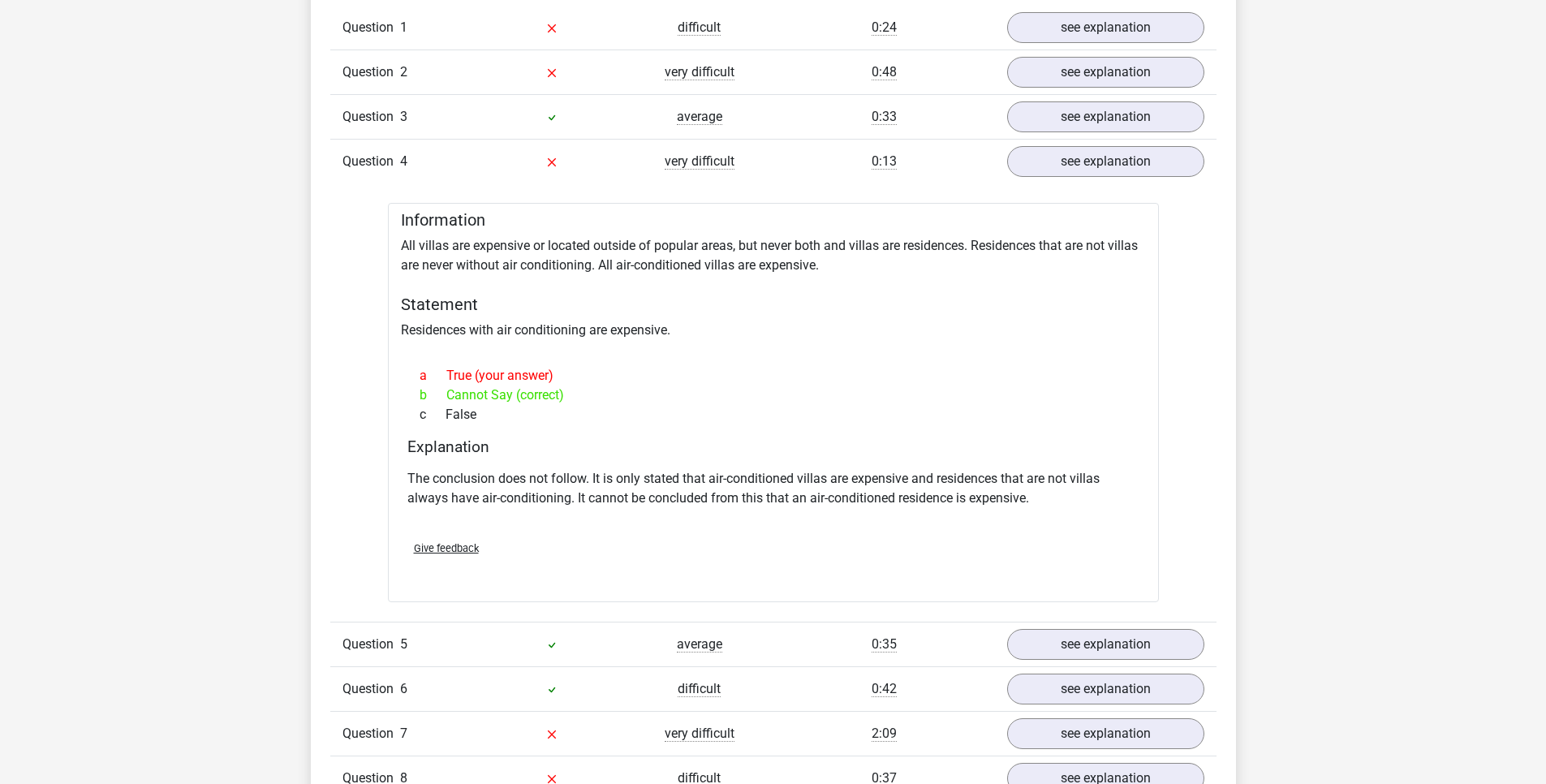
click at [630, 293] on div "Information All villas are expensive or located outside of popular areas, but n…" at bounding box center [773, 403] width 771 height 400
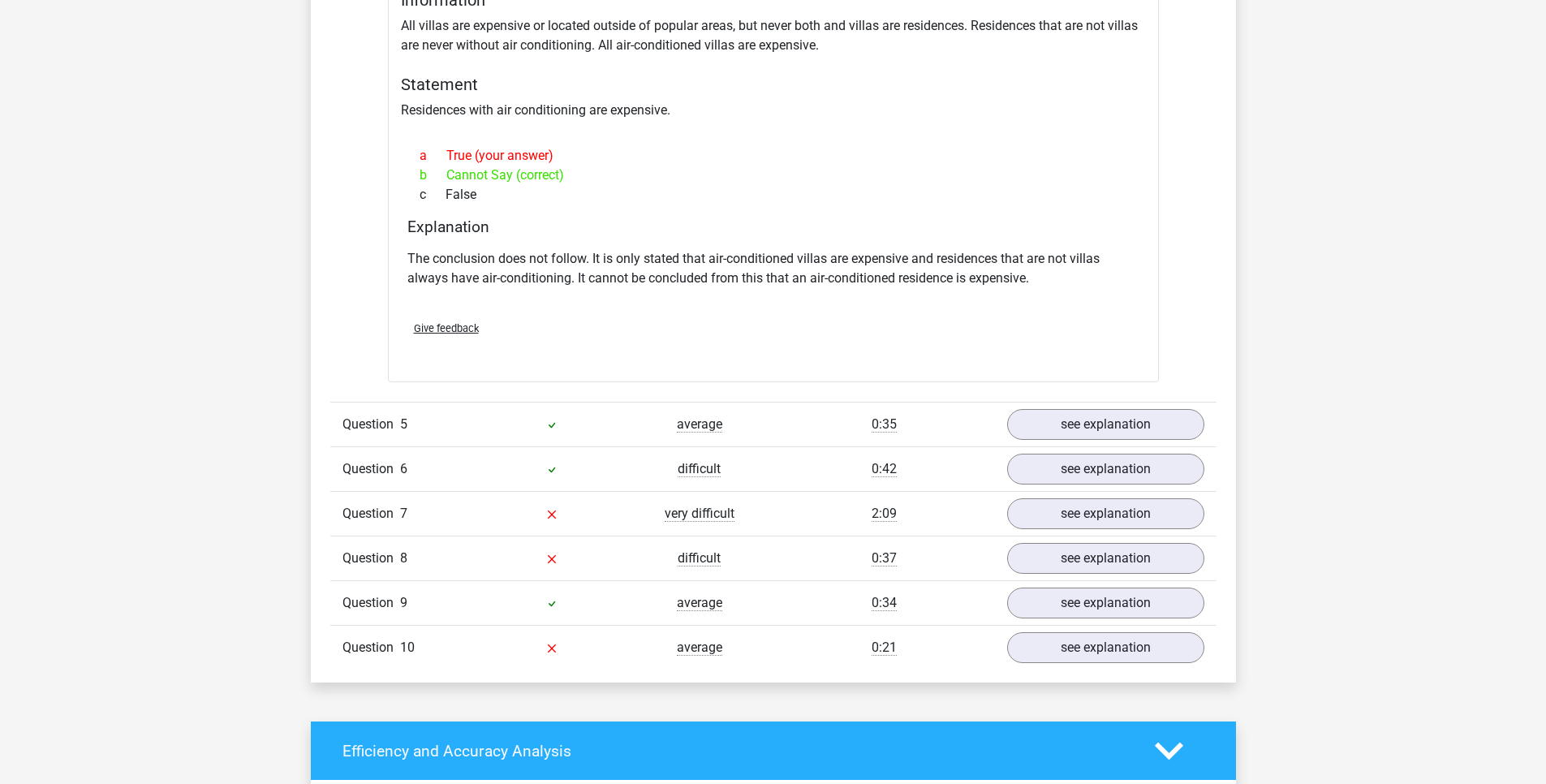
scroll to position [1753, 0]
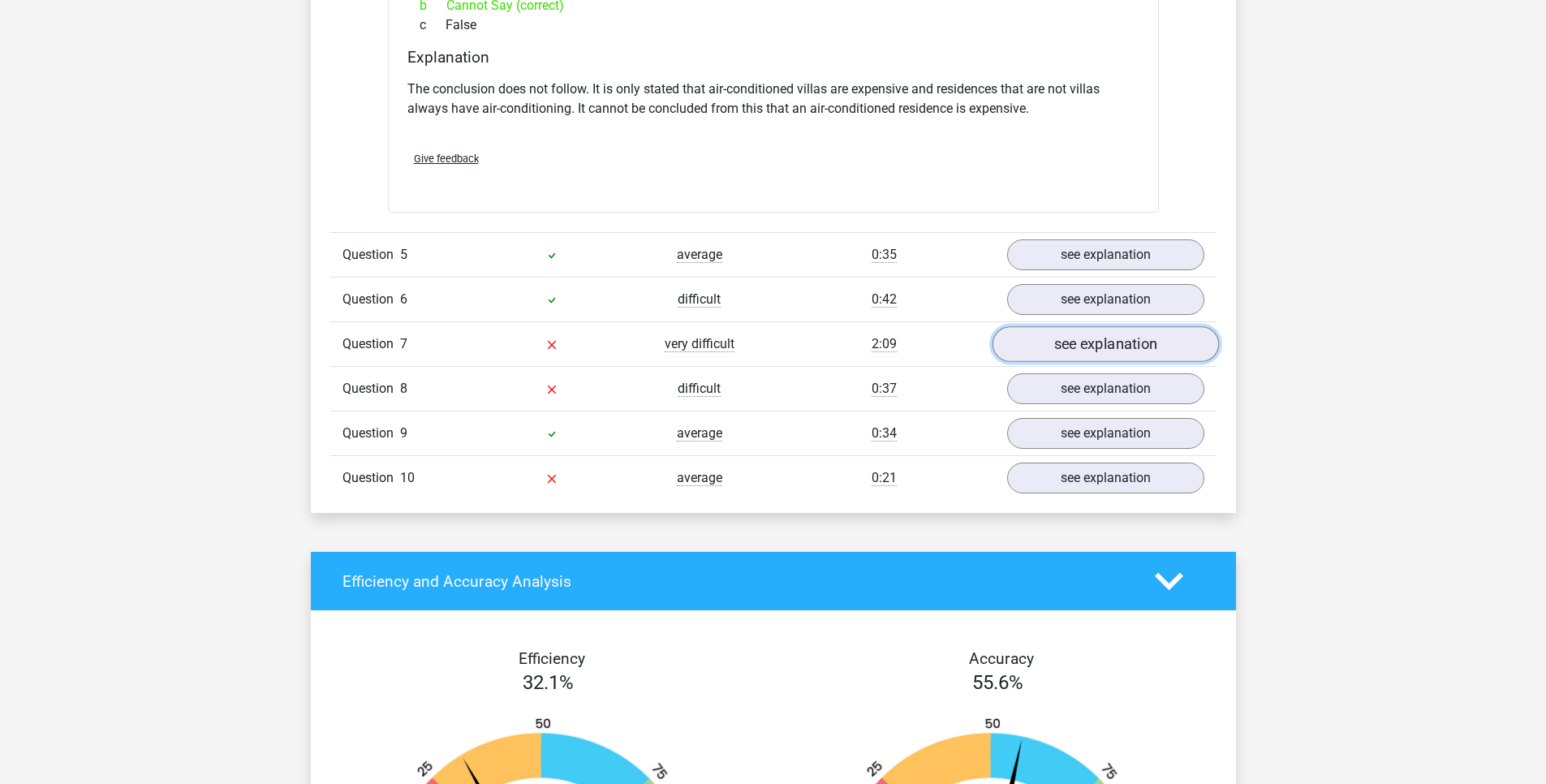
click at [1040, 358] on link "see explanation" at bounding box center [1105, 344] width 226 height 36
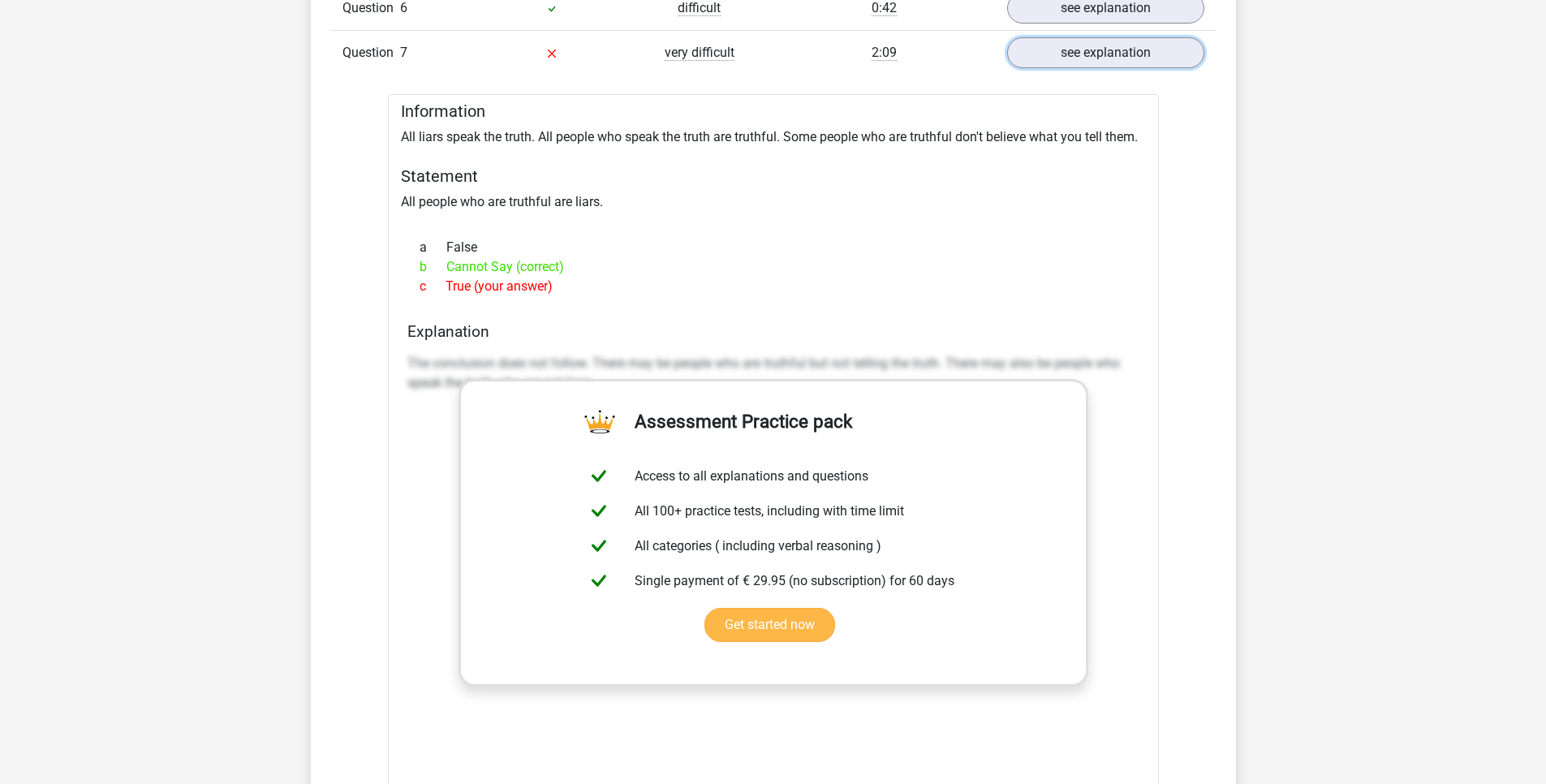
scroll to position [2045, 0]
drag, startPoint x: 439, startPoint y: 258, endPoint x: 638, endPoint y: 260, distance: 199.0
click at [638, 260] on div "b Cannot Say (correct)" at bounding box center [773, 266] width 732 height 20
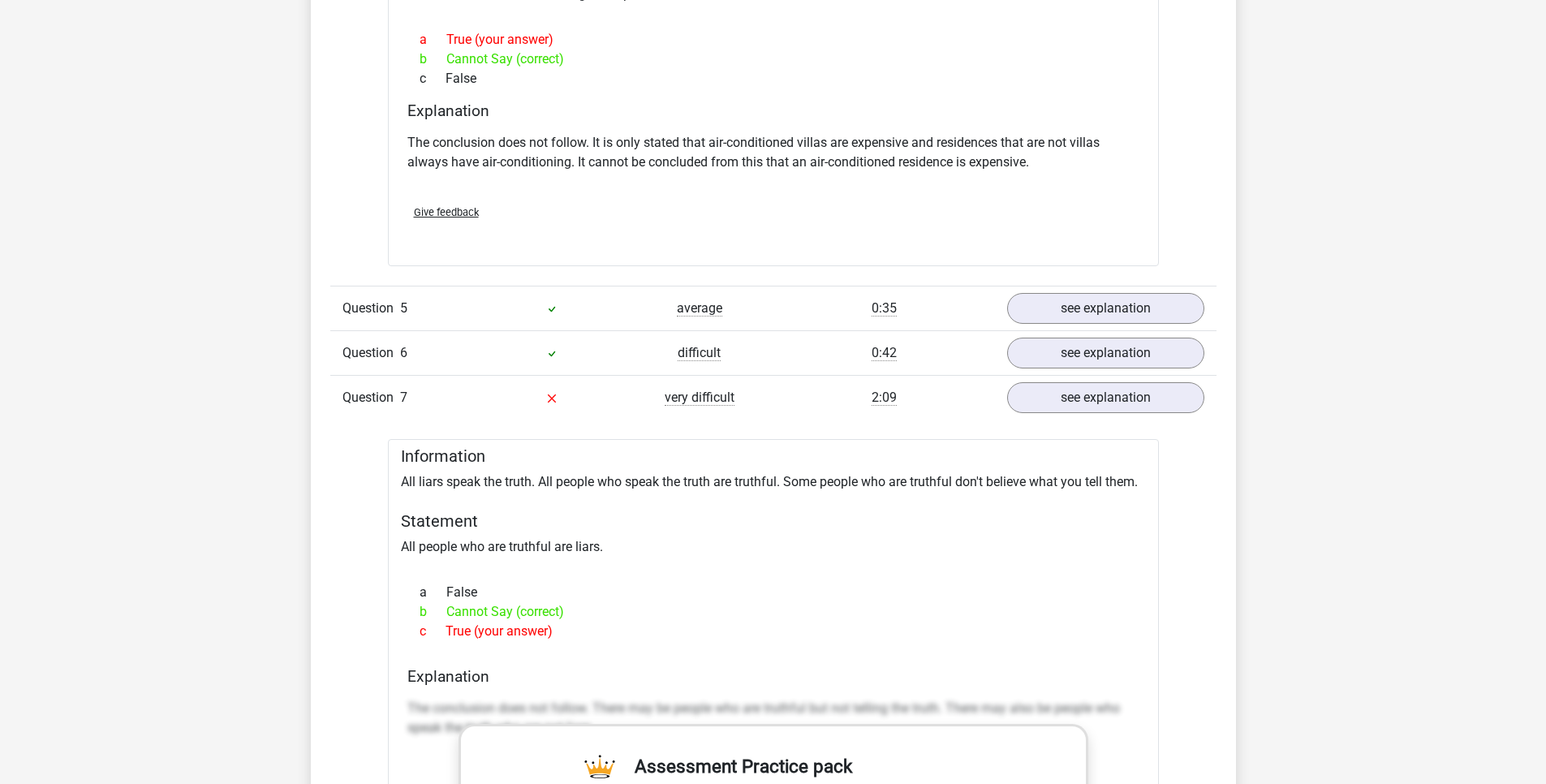
scroll to position [1656, 0]
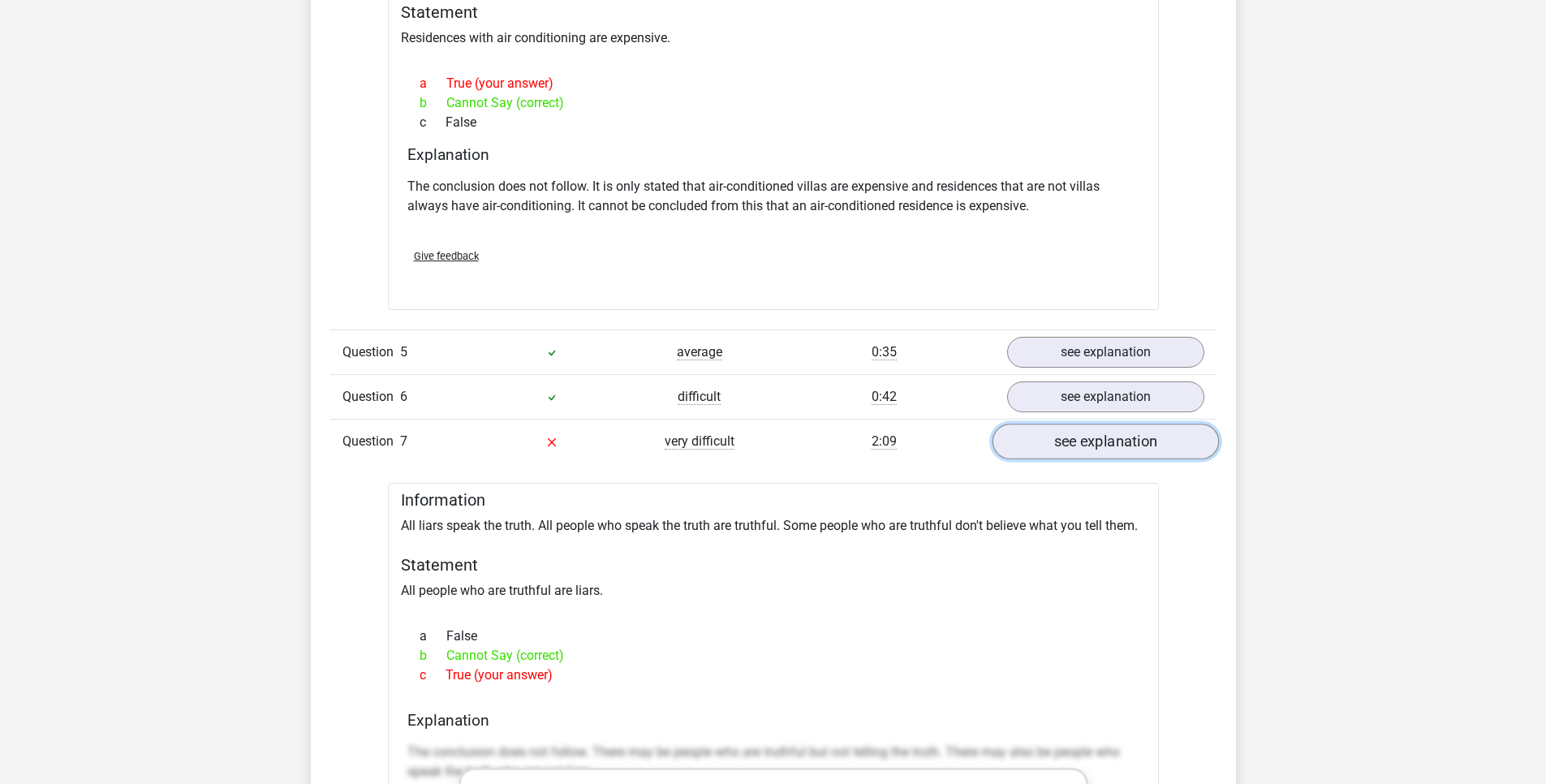
click at [1022, 433] on link "see explanation" at bounding box center [1105, 441] width 226 height 36
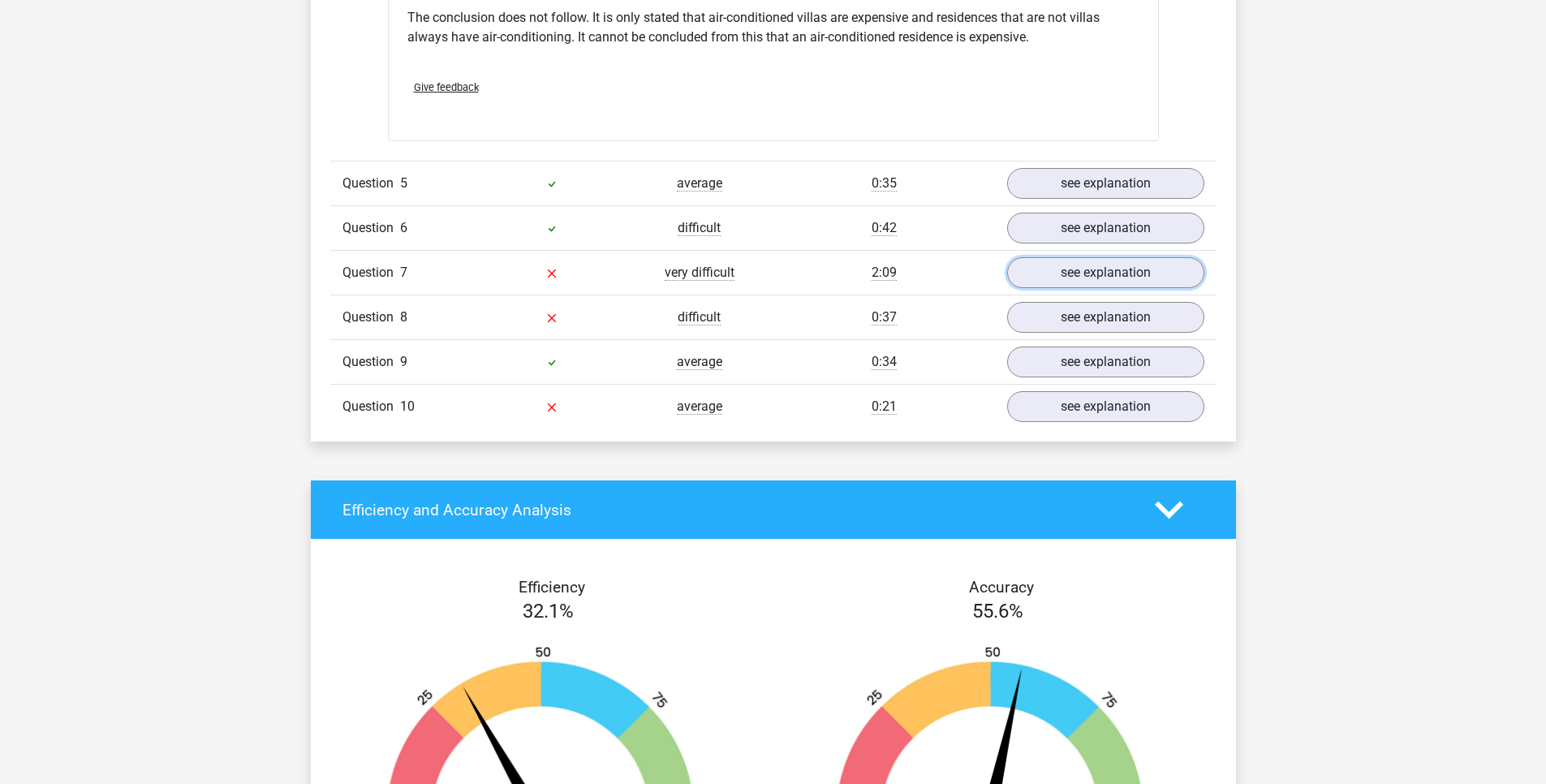
scroll to position [1850, 0]
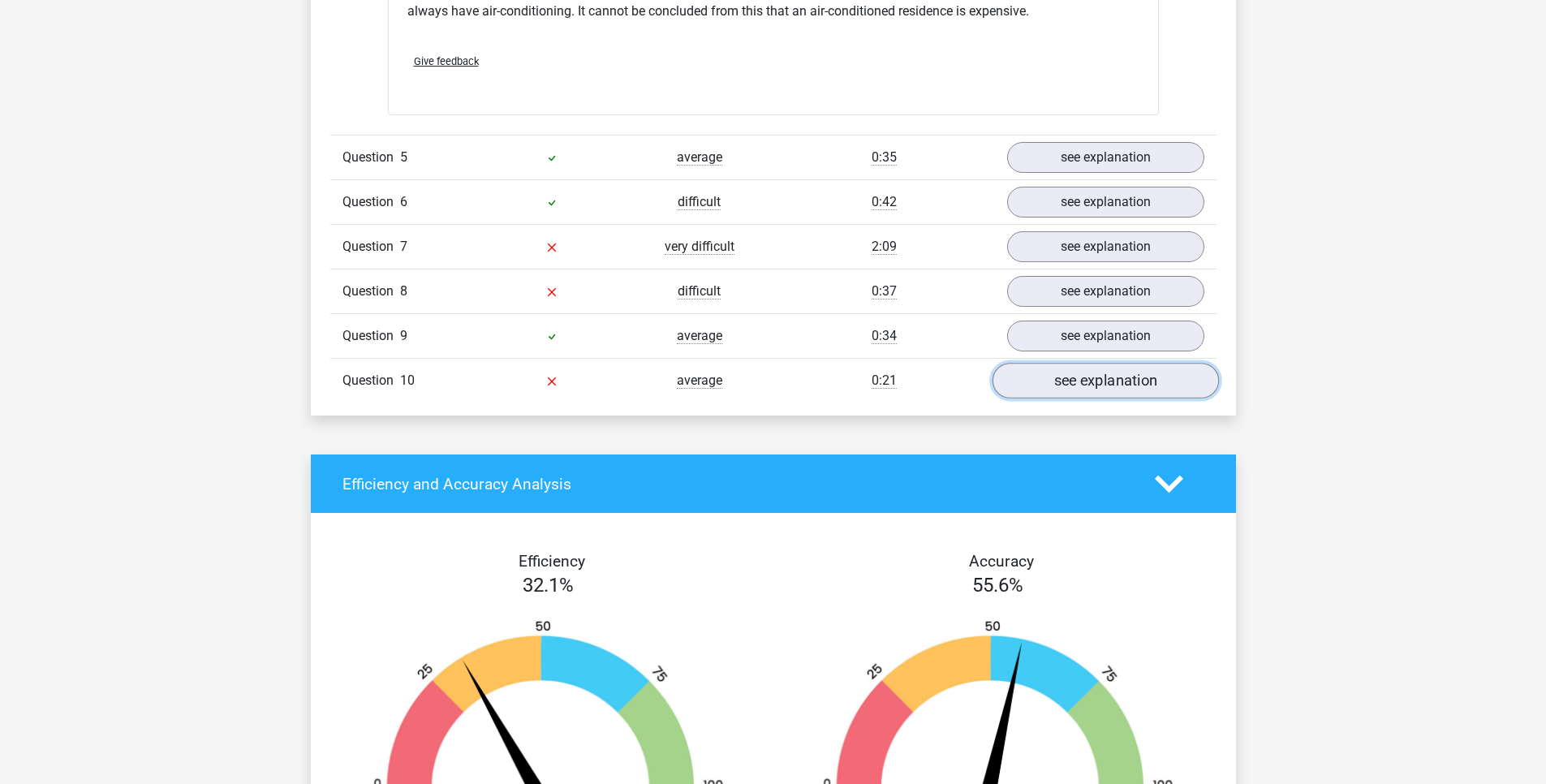
click at [1092, 379] on link "see explanation" at bounding box center [1105, 381] width 226 height 36
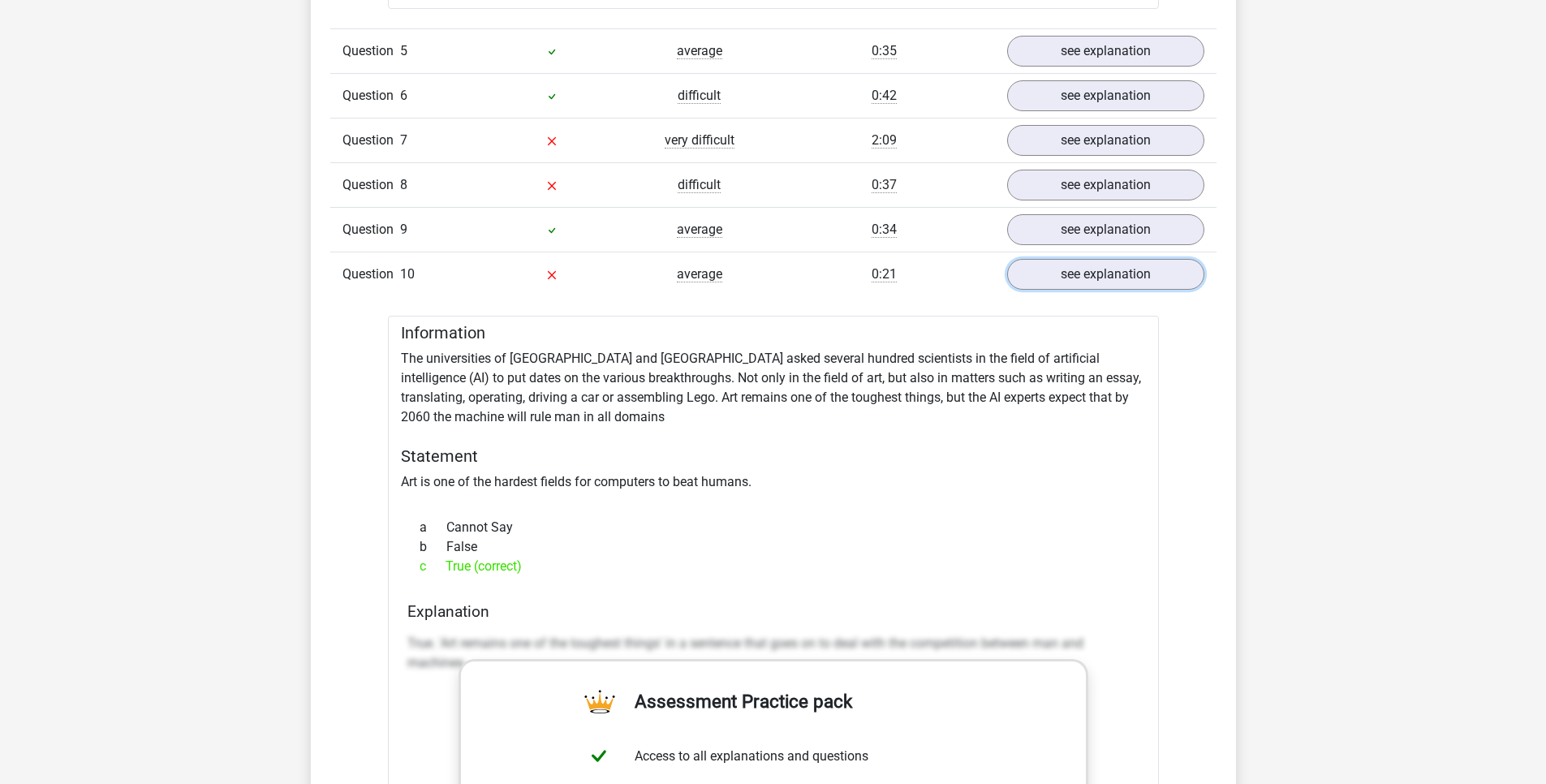
scroll to position [1948, 0]
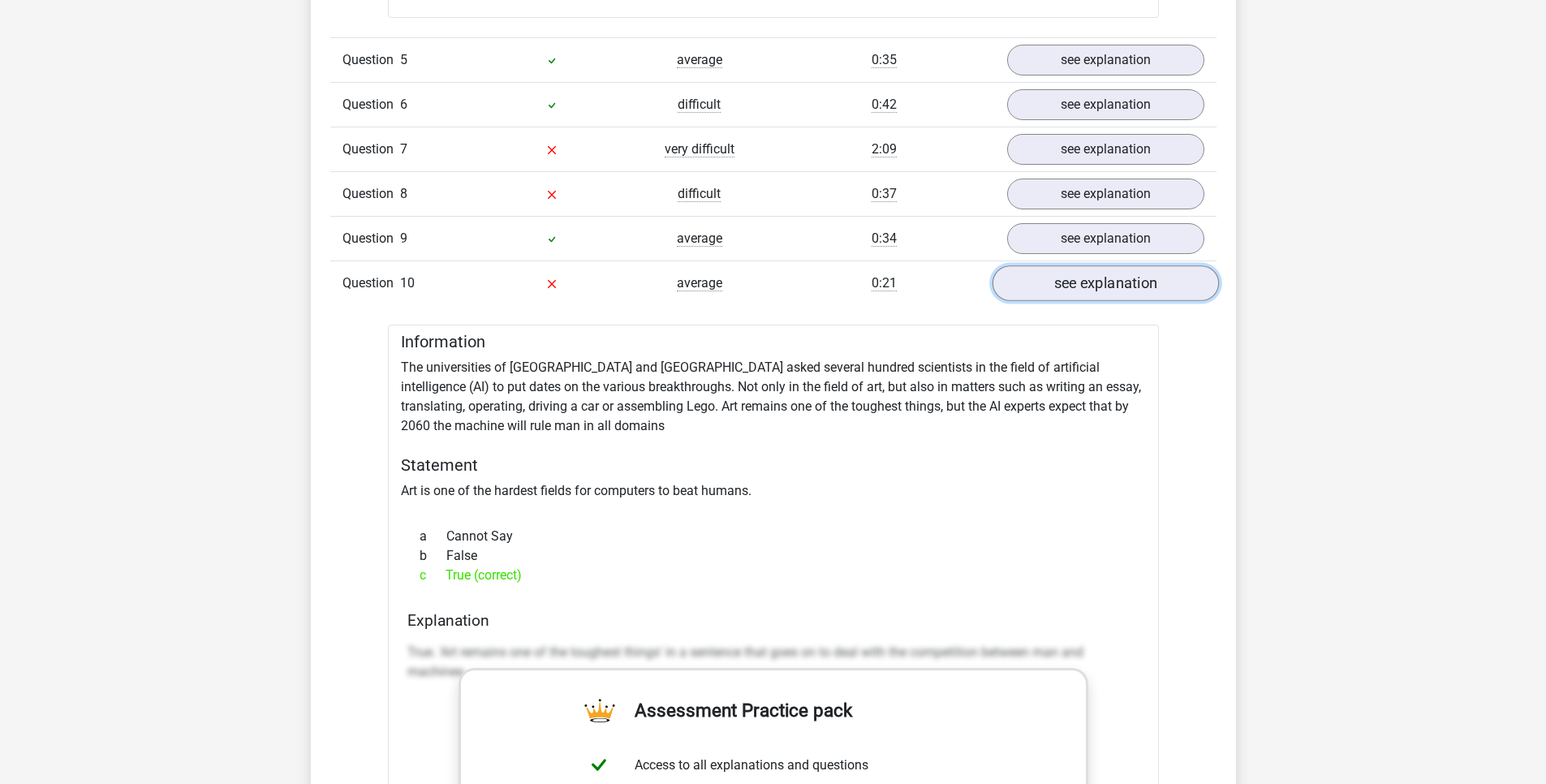
click at [1081, 274] on link "see explanation" at bounding box center [1105, 283] width 226 height 36
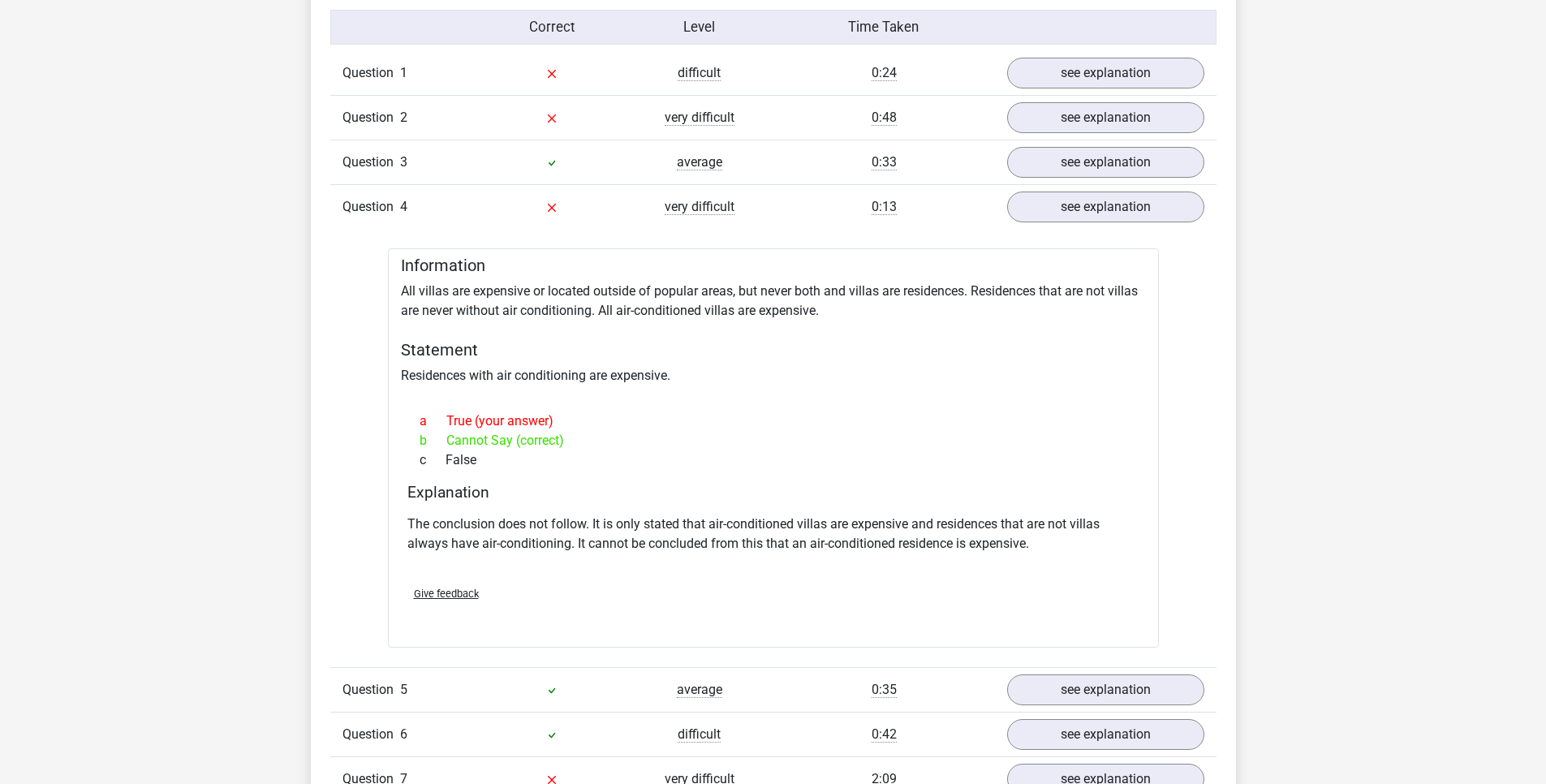
scroll to position [1266, 0]
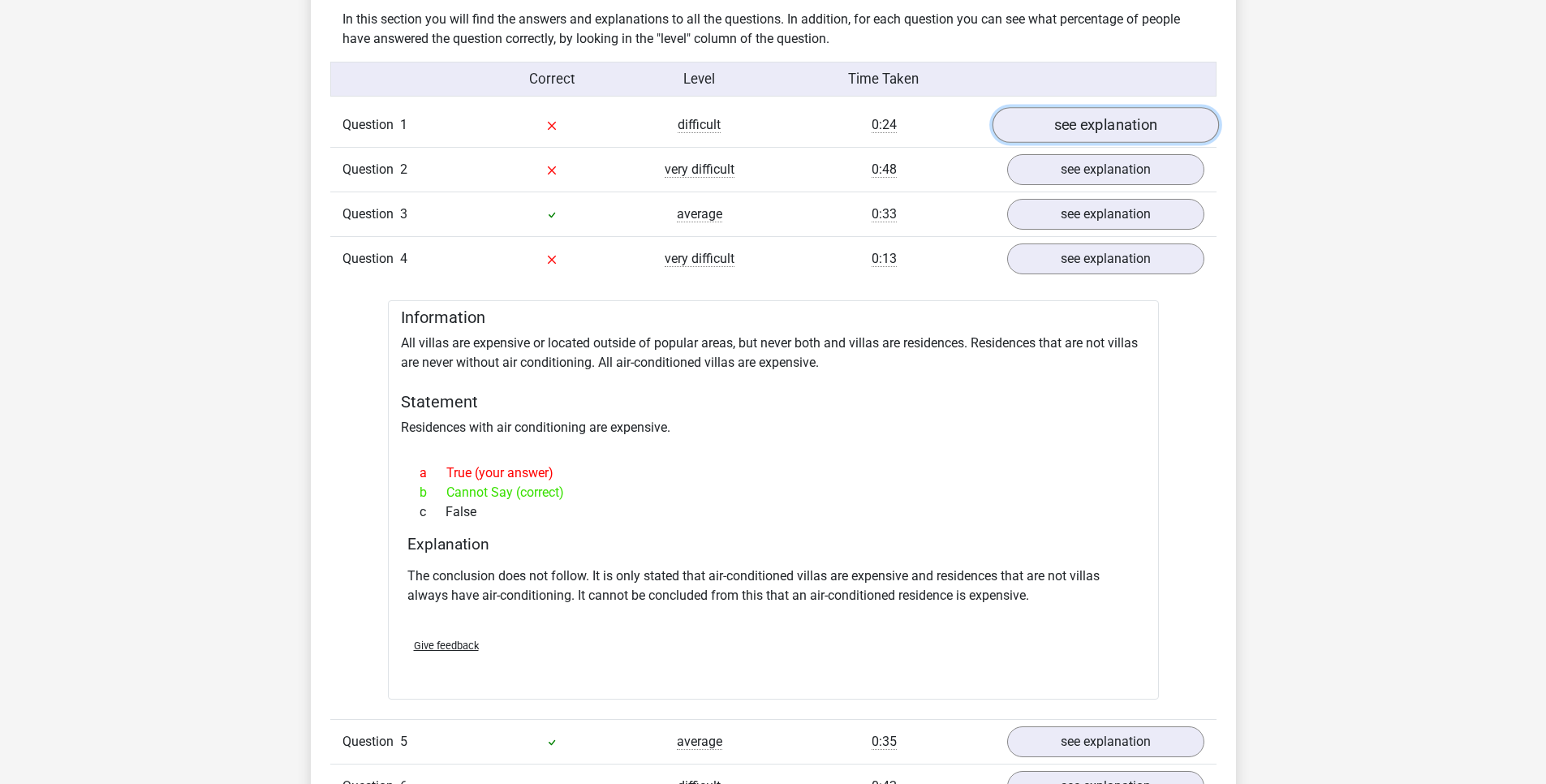
click at [1049, 127] on link "see explanation" at bounding box center [1105, 125] width 226 height 36
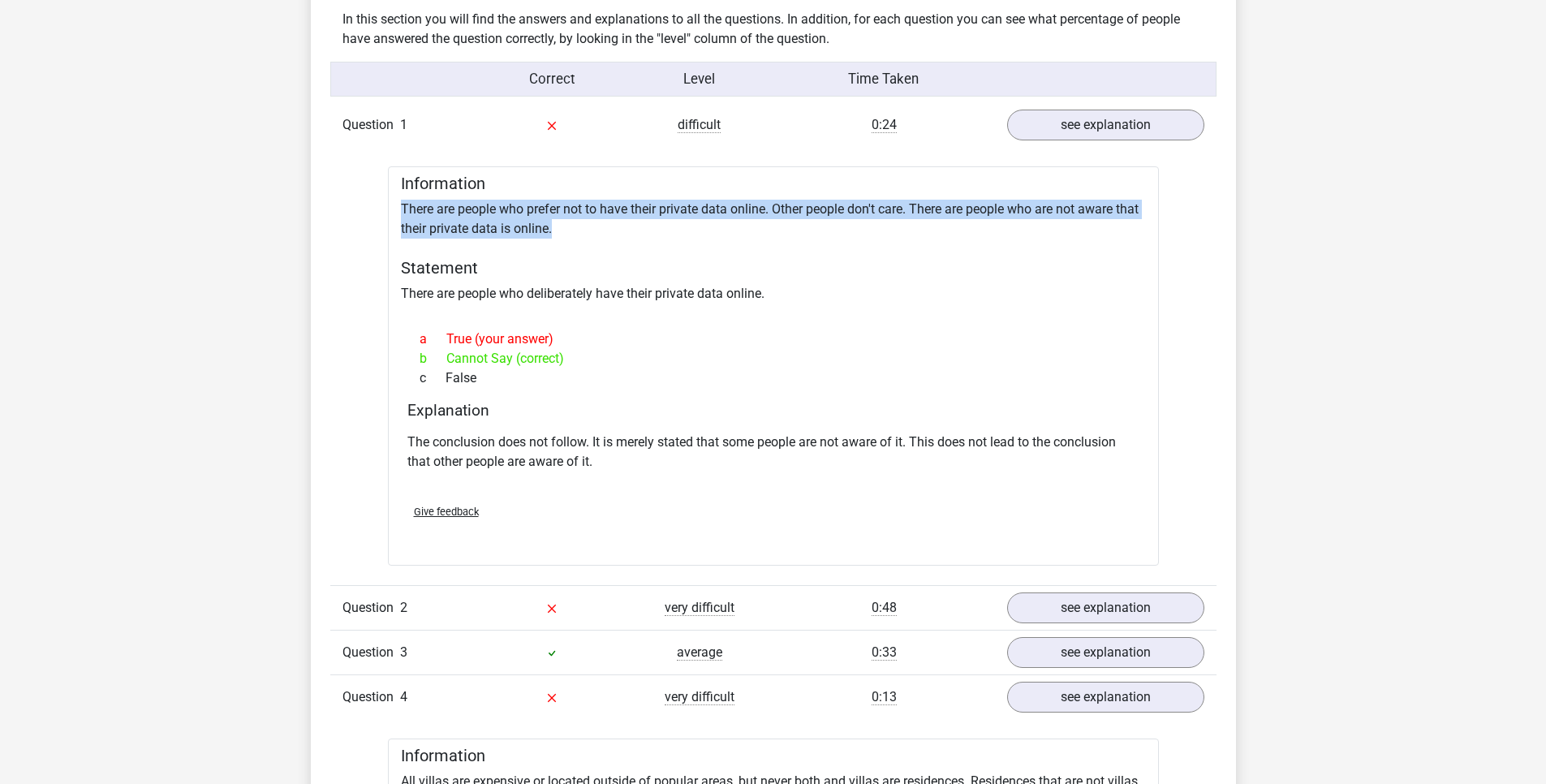
drag, startPoint x: 394, startPoint y: 204, endPoint x: 634, endPoint y: 225, distance: 240.9
click at [634, 225] on div "Information There are people who prefer not to have their private data online. …" at bounding box center [773, 366] width 771 height 400
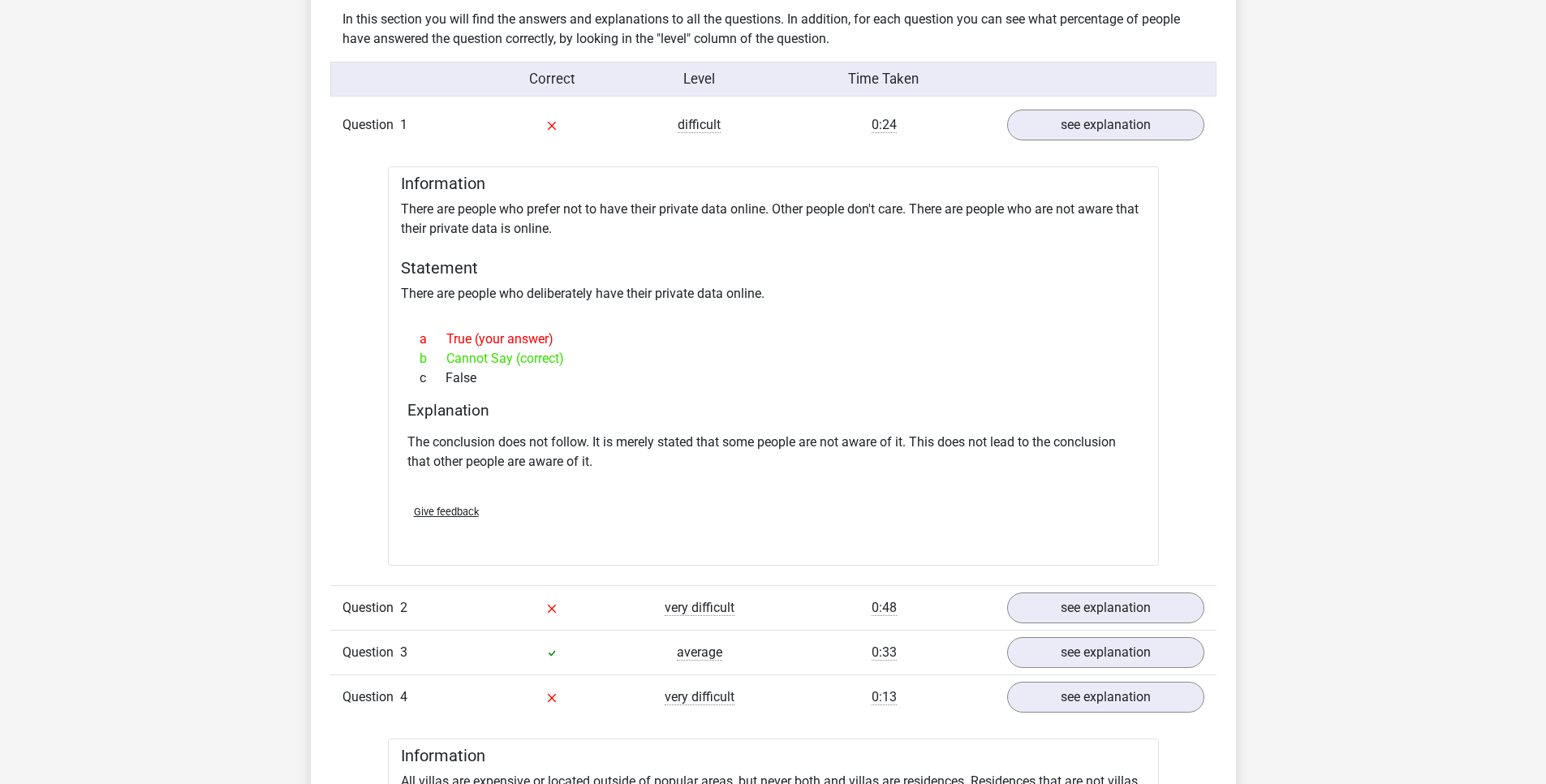
click at [595, 254] on div "Information There are people who prefer not to have their private data online. …" at bounding box center [773, 366] width 771 height 400
drag, startPoint x: 778, startPoint y: 213, endPoint x: 901, endPoint y: 215, distance: 123.0
click at [901, 215] on div "Information There are people who prefer not to have their private data online. …" at bounding box center [773, 366] width 771 height 400
click at [902, 219] on div "Information There are people who prefer not to have their private data online. …" at bounding box center [773, 366] width 771 height 400
click at [904, 214] on div "Information There are people who prefer not to have their private data online. …" at bounding box center [773, 366] width 771 height 400
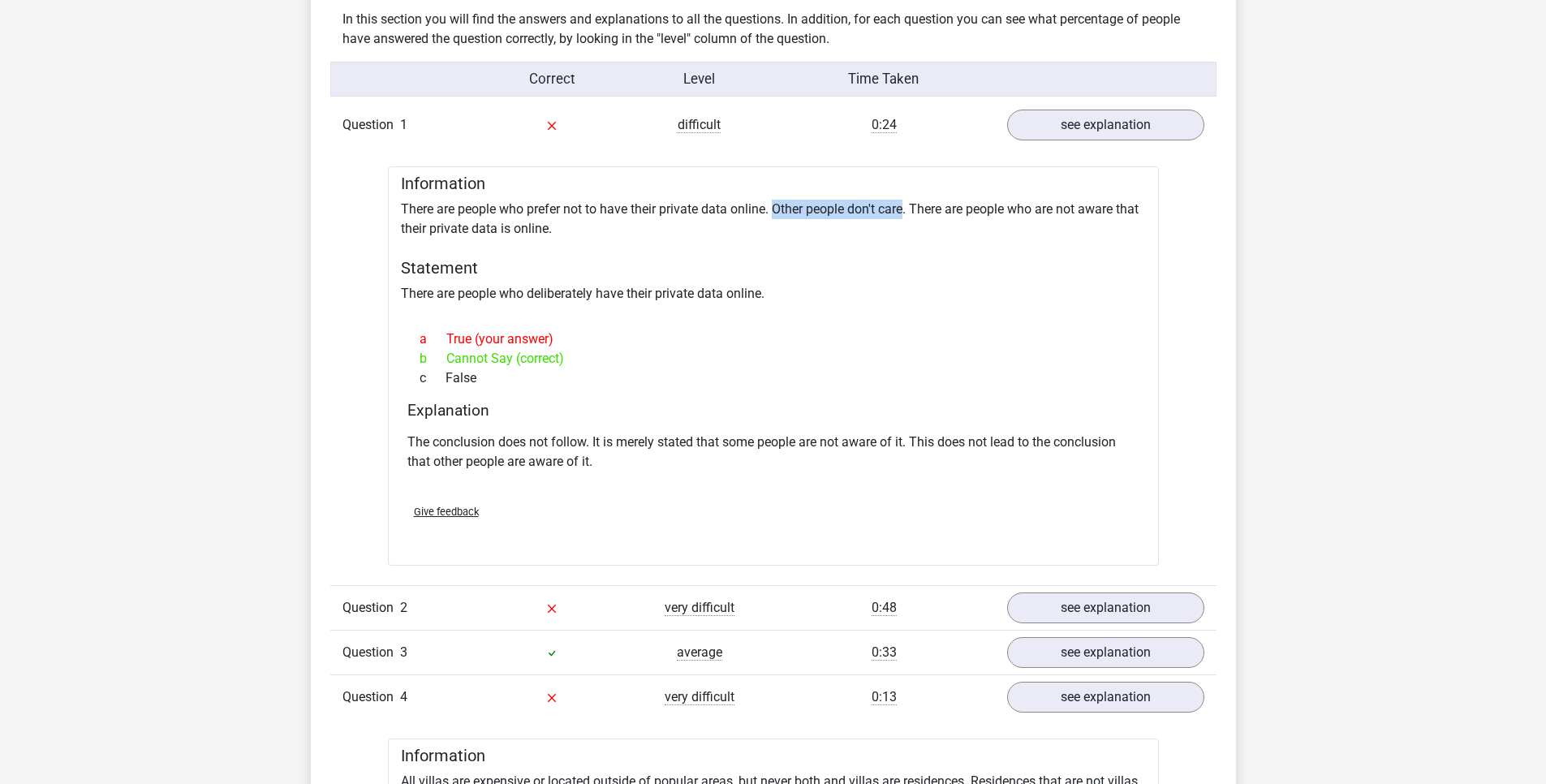
drag, startPoint x: 907, startPoint y: 213, endPoint x: 774, endPoint y: 214, distance: 133.0
click at [774, 214] on div "Information There are people who prefer not to have their private data online. …" at bounding box center [773, 366] width 771 height 400
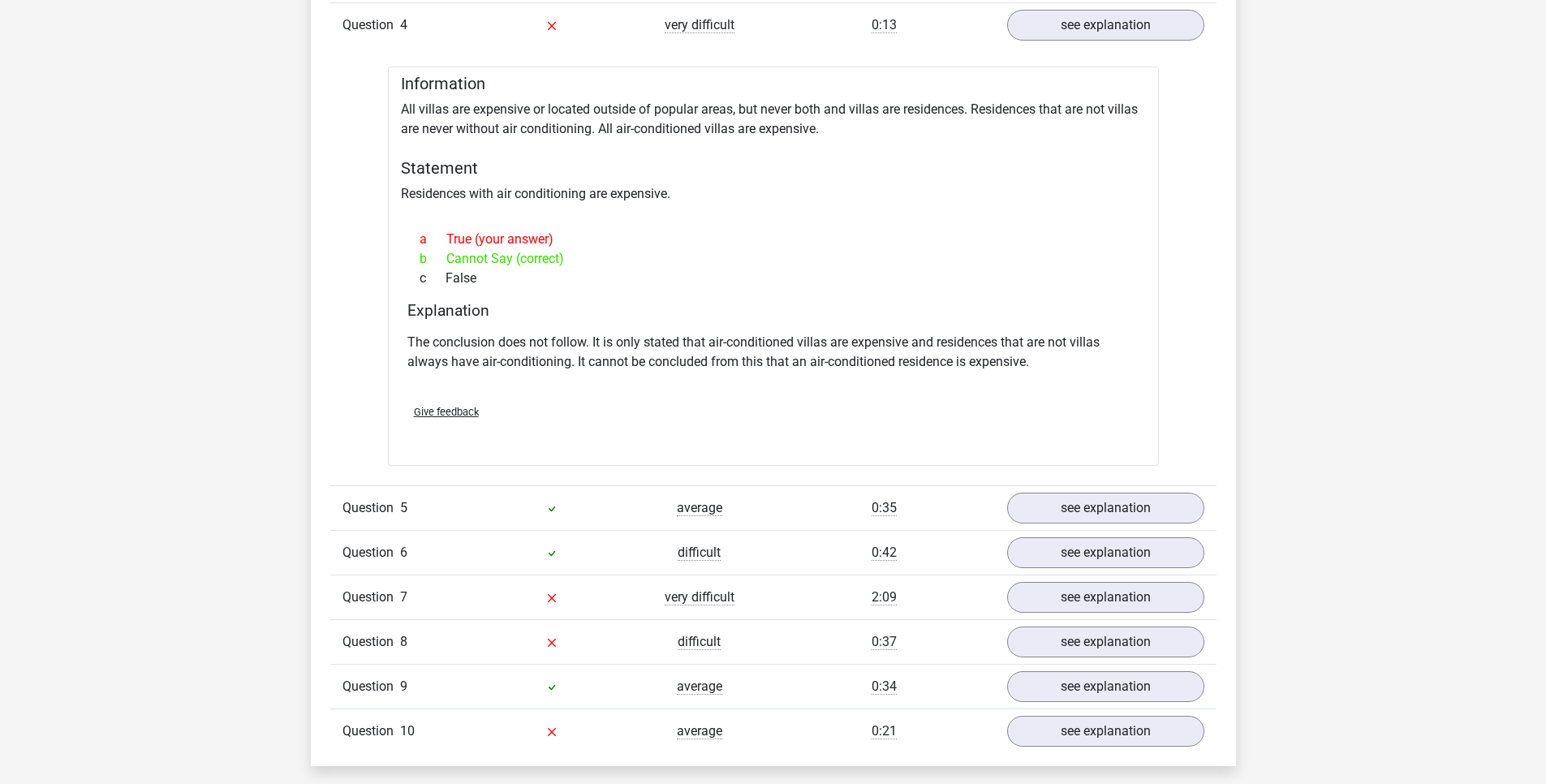
scroll to position [2241, 0]
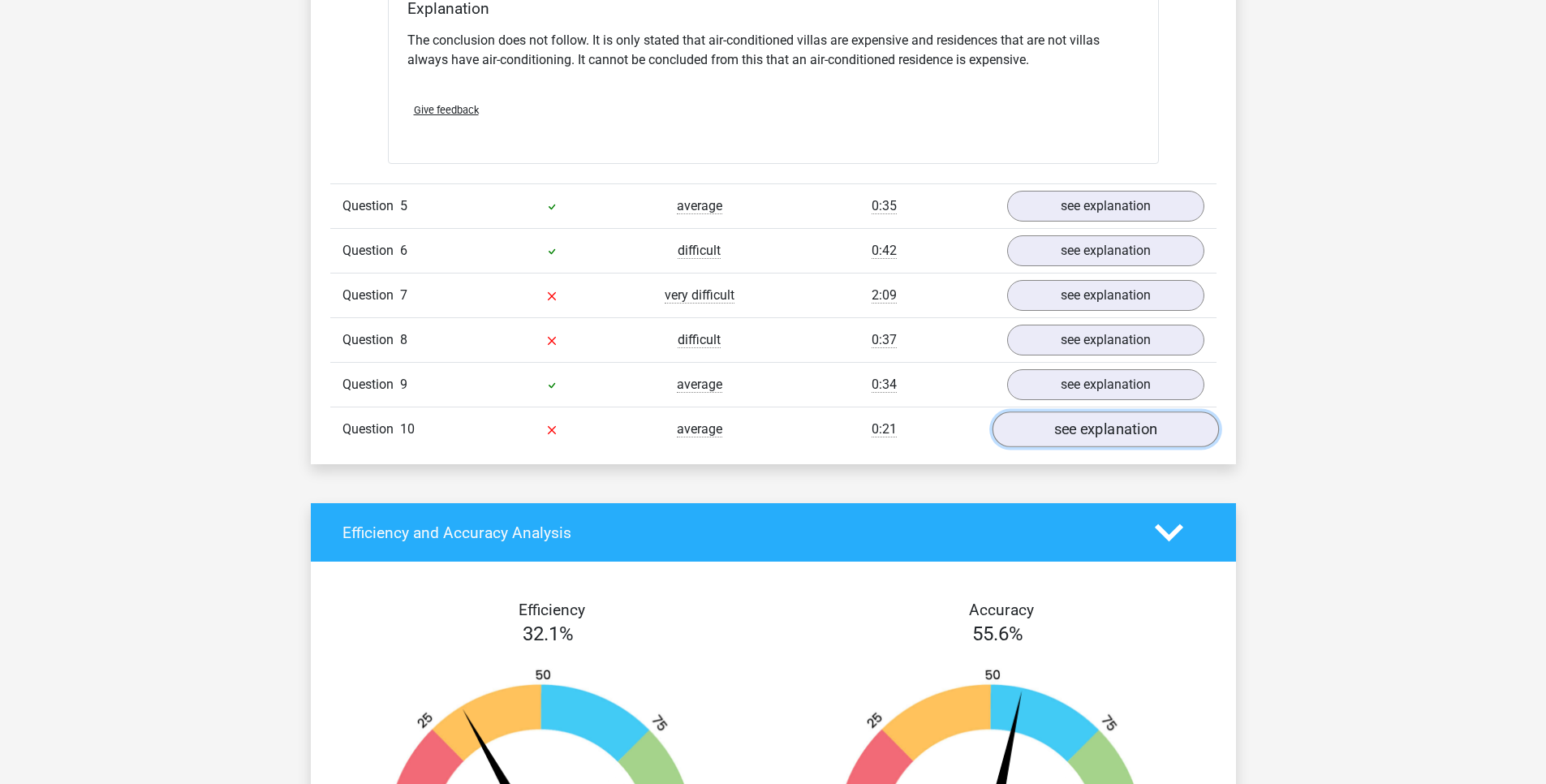
click at [1077, 429] on link "see explanation" at bounding box center [1105, 429] width 226 height 36
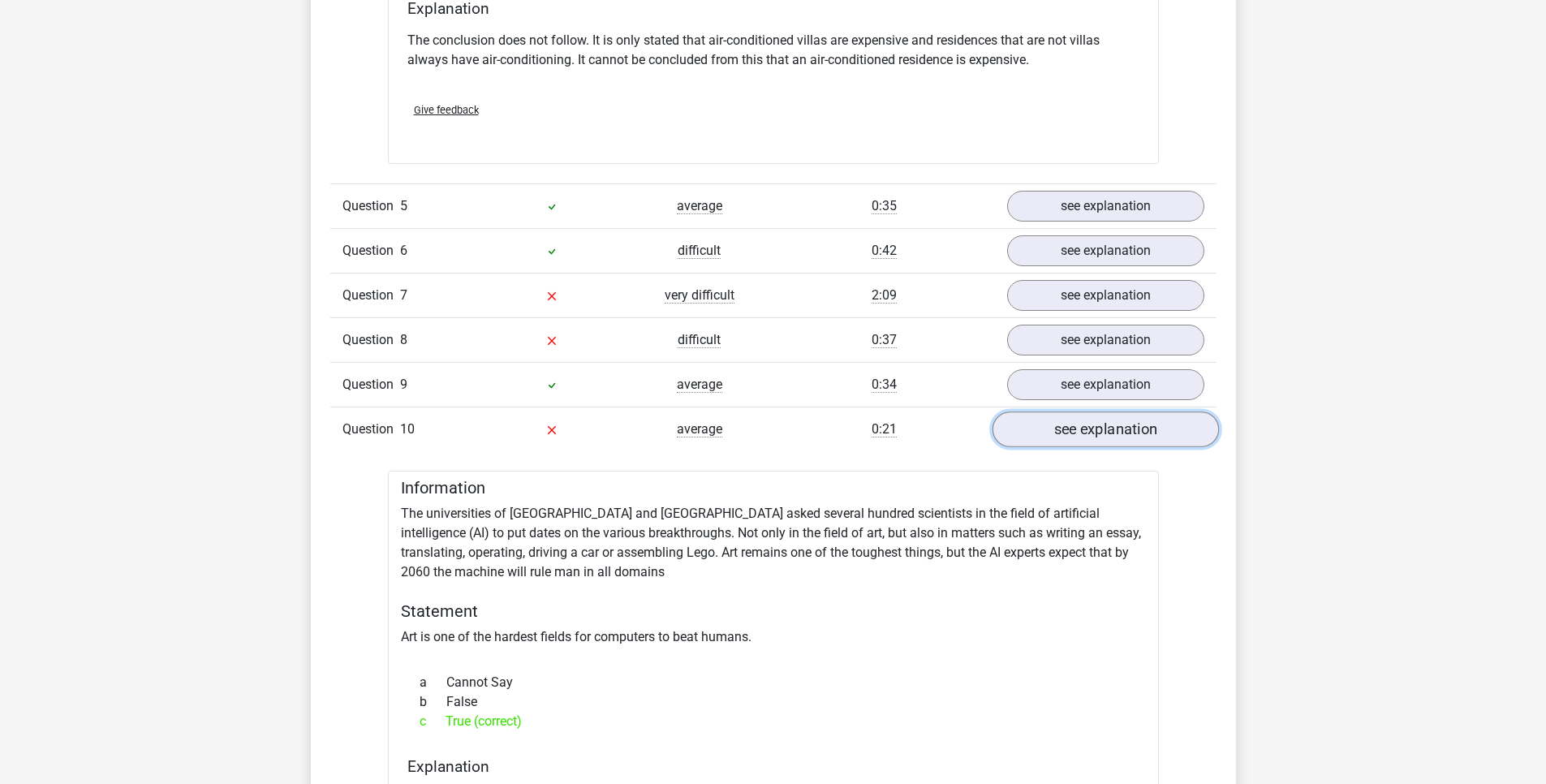
click at [1077, 429] on link "see explanation" at bounding box center [1105, 429] width 226 height 36
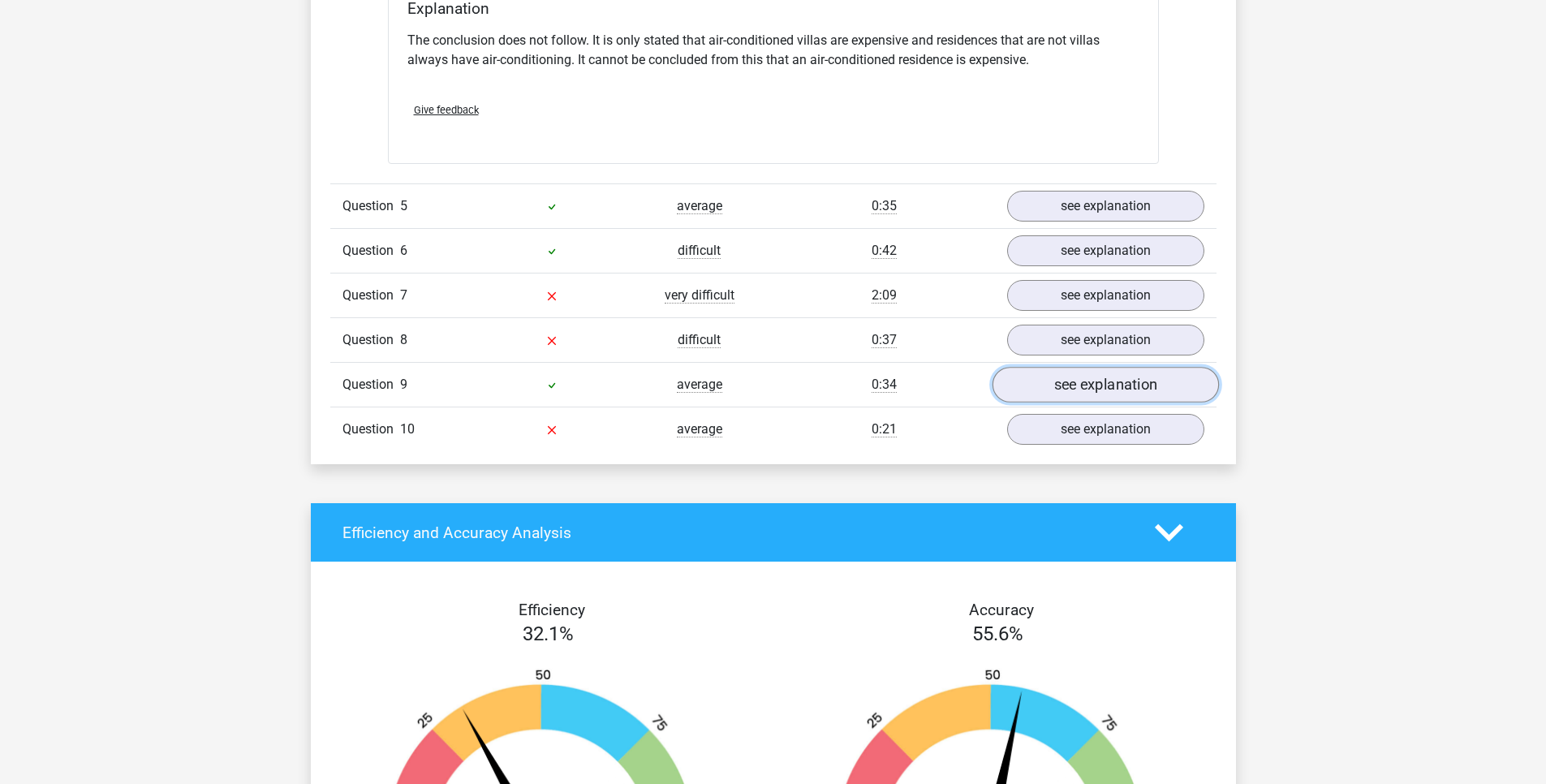
click at [1071, 383] on link "see explanation" at bounding box center [1105, 384] width 226 height 36
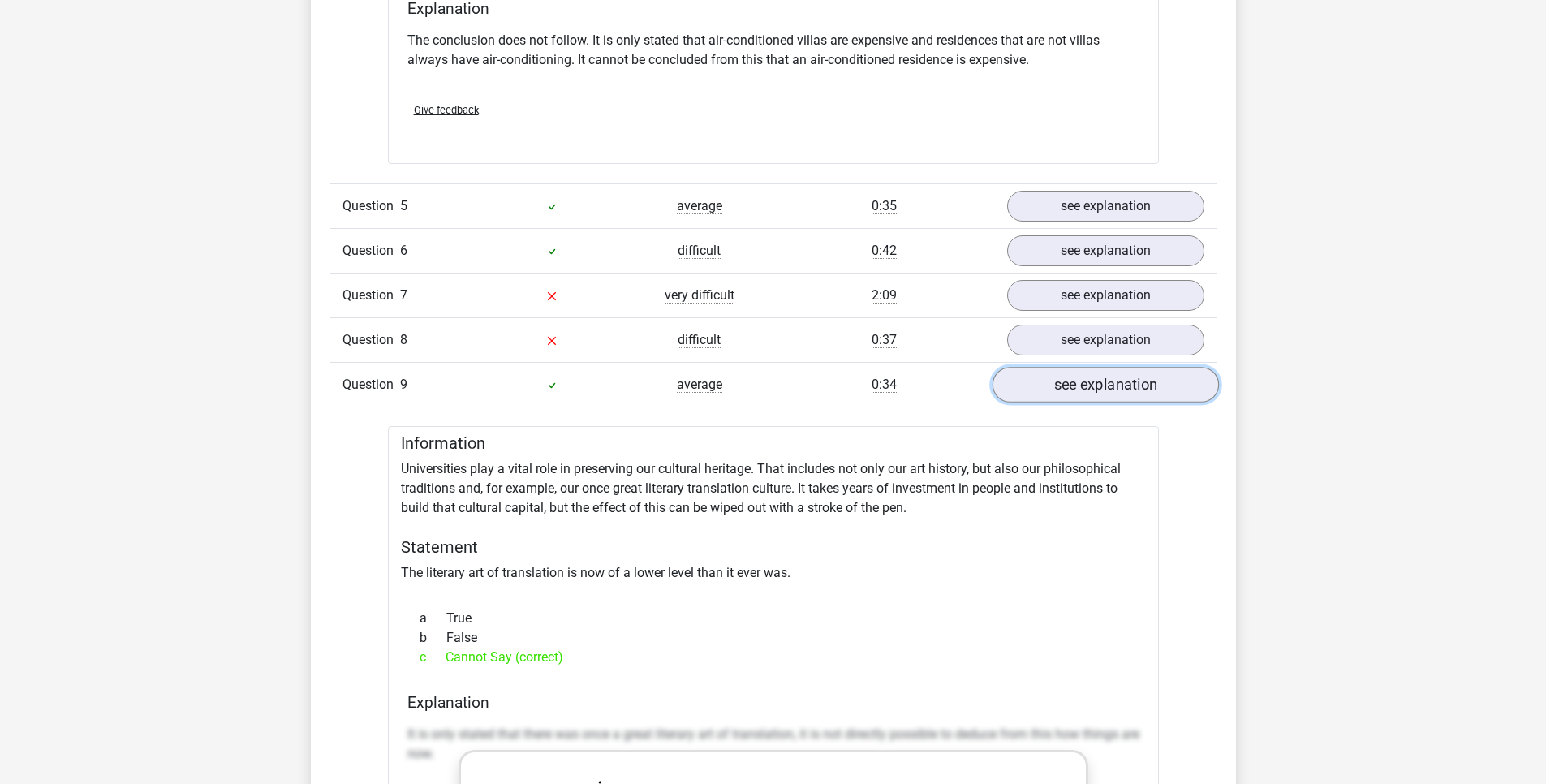
click at [1071, 383] on link "see explanation" at bounding box center [1105, 384] width 226 height 36
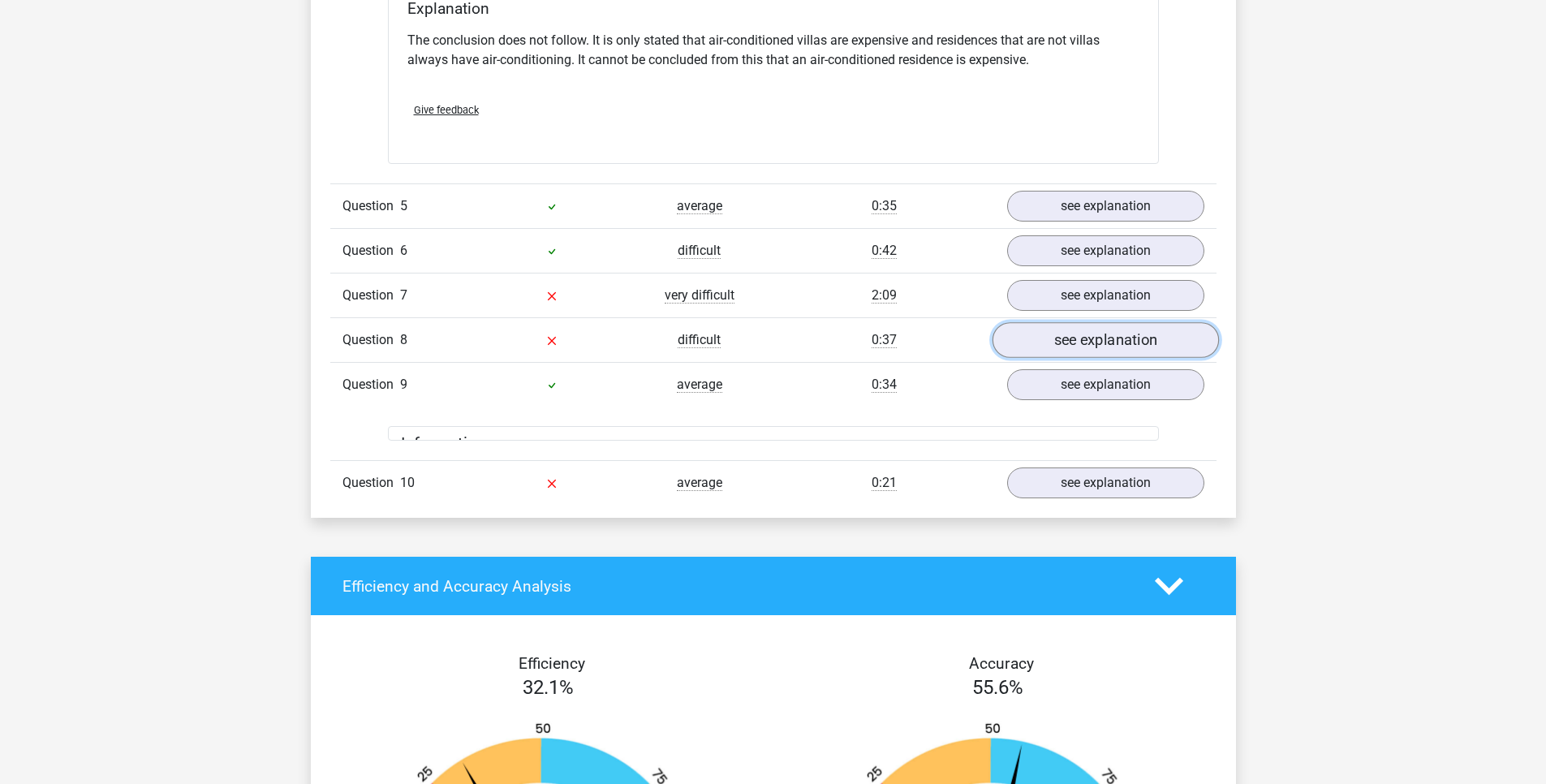
click at [1092, 339] on link "see explanation" at bounding box center [1105, 340] width 226 height 36
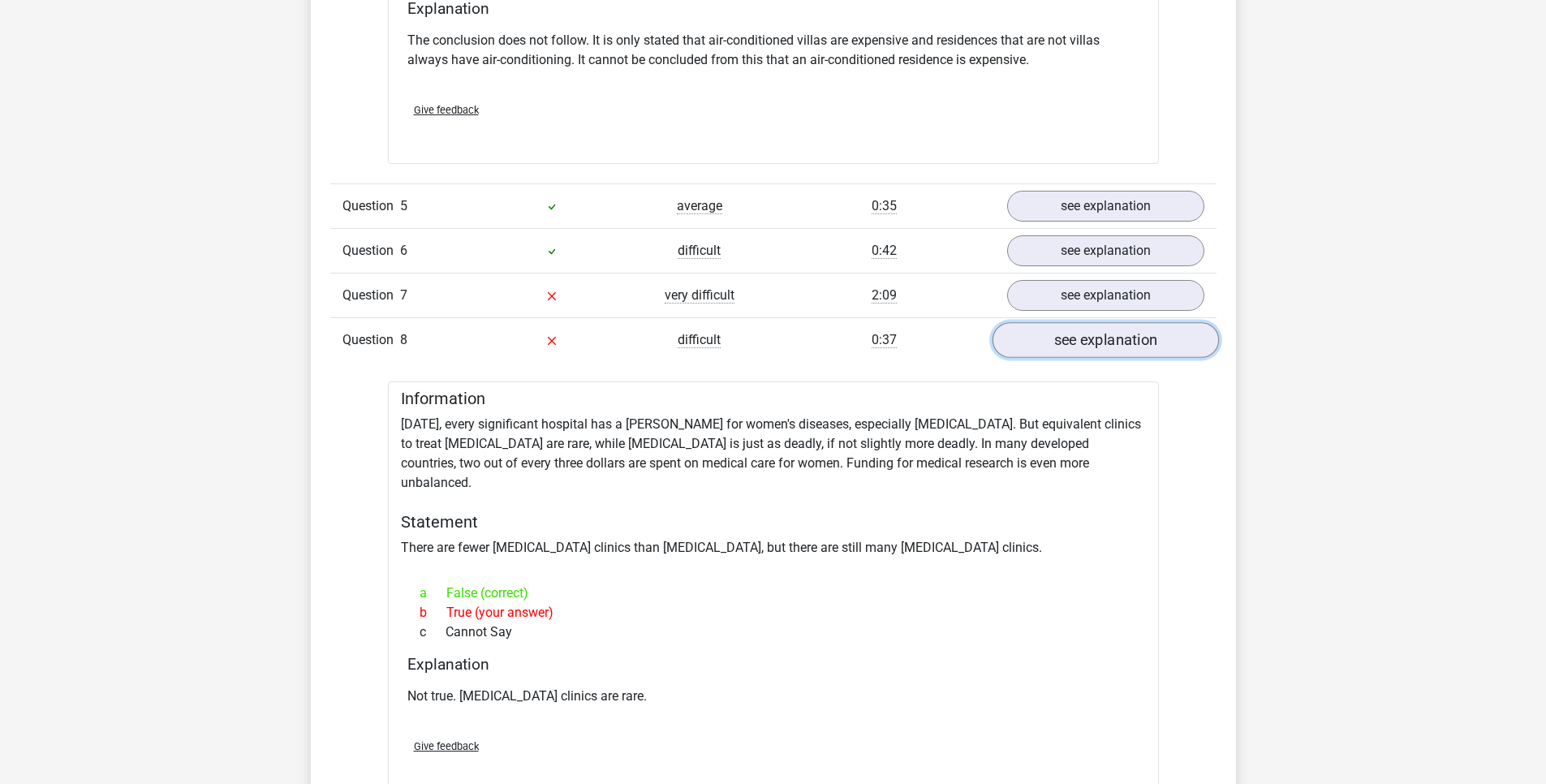
click at [1092, 339] on link "see explanation" at bounding box center [1105, 340] width 226 height 36
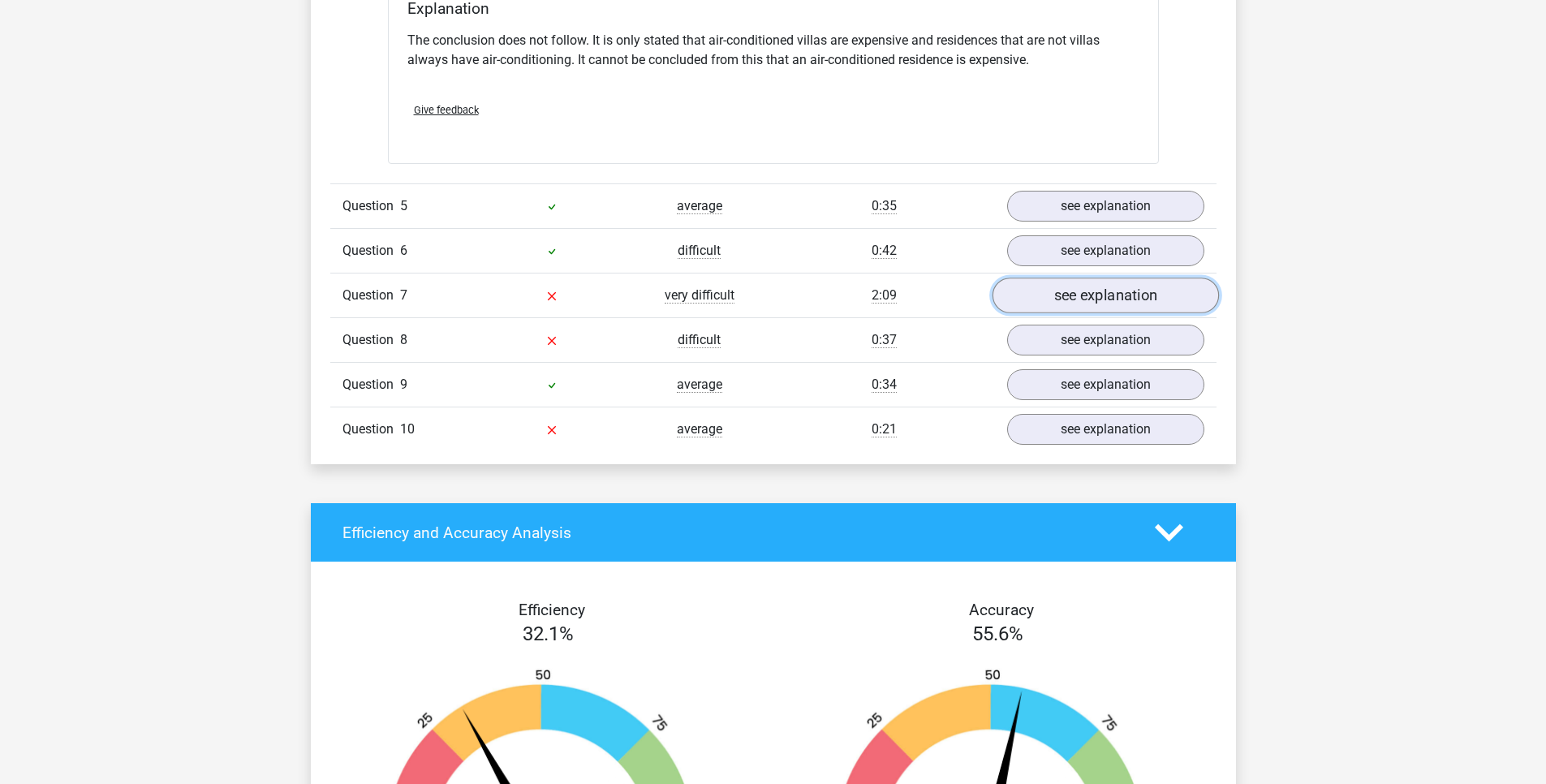
click at [1098, 291] on link "see explanation" at bounding box center [1105, 295] width 226 height 36
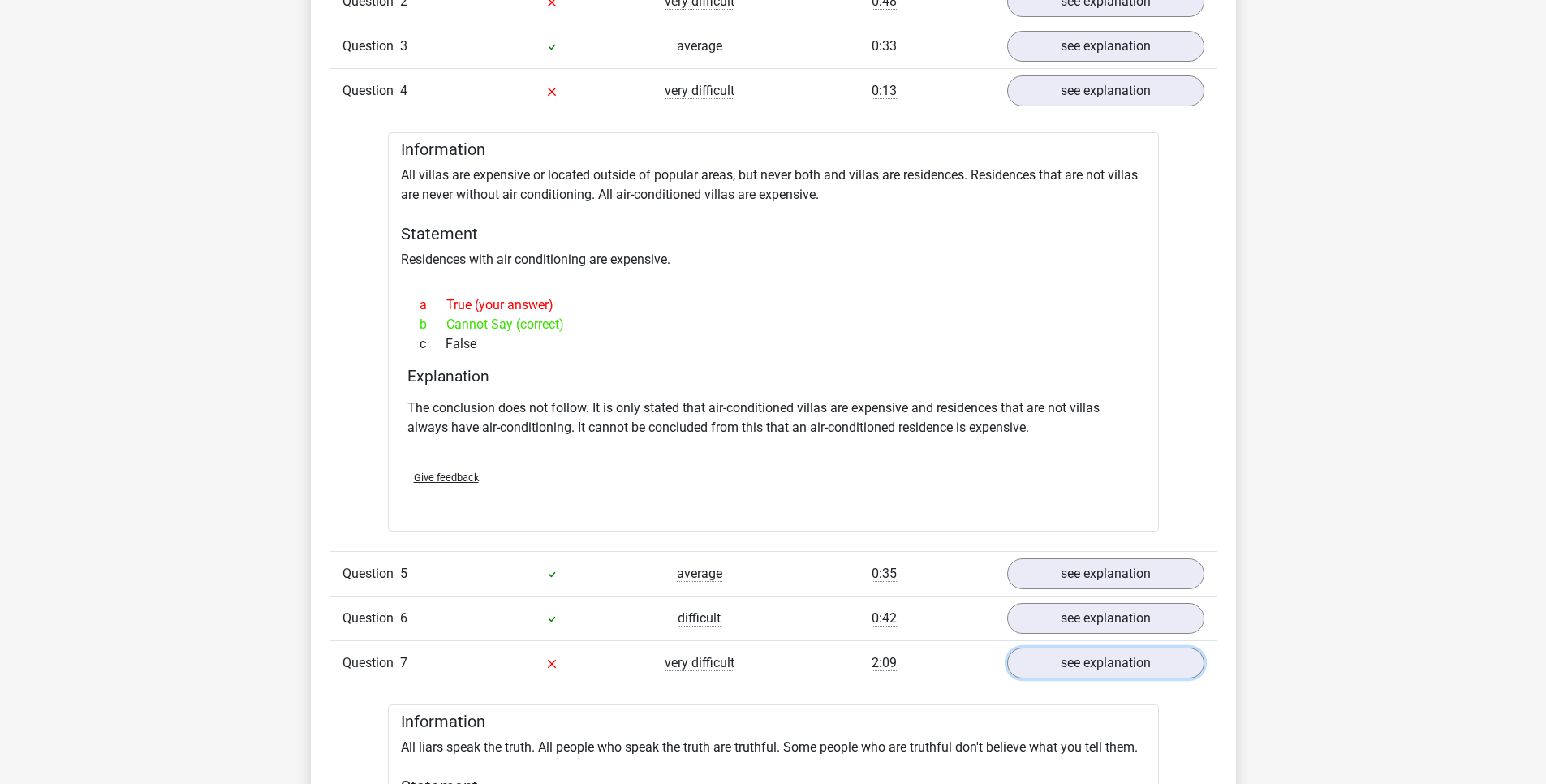
scroll to position [1719, 0]
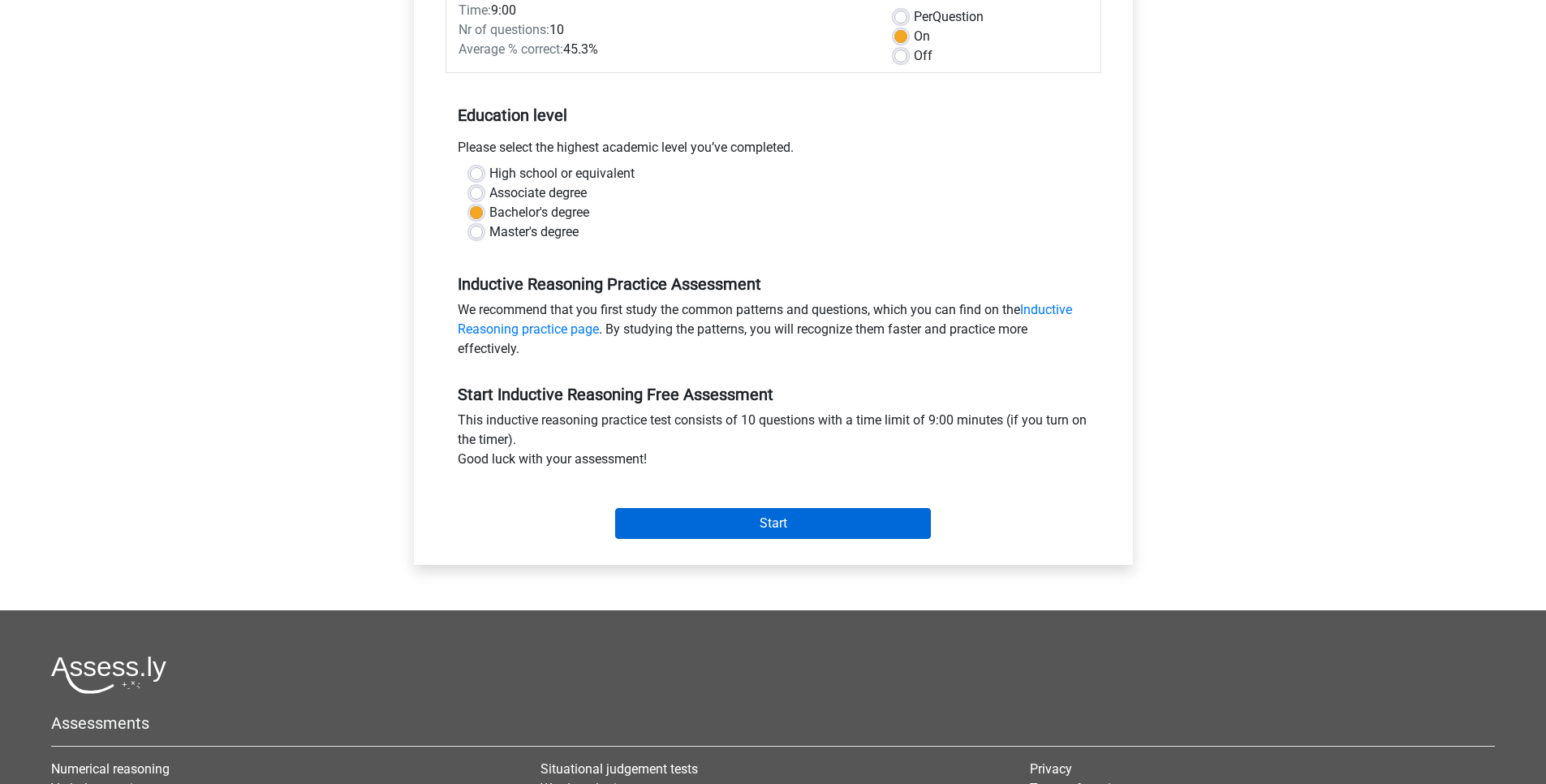
scroll to position [293, 0]
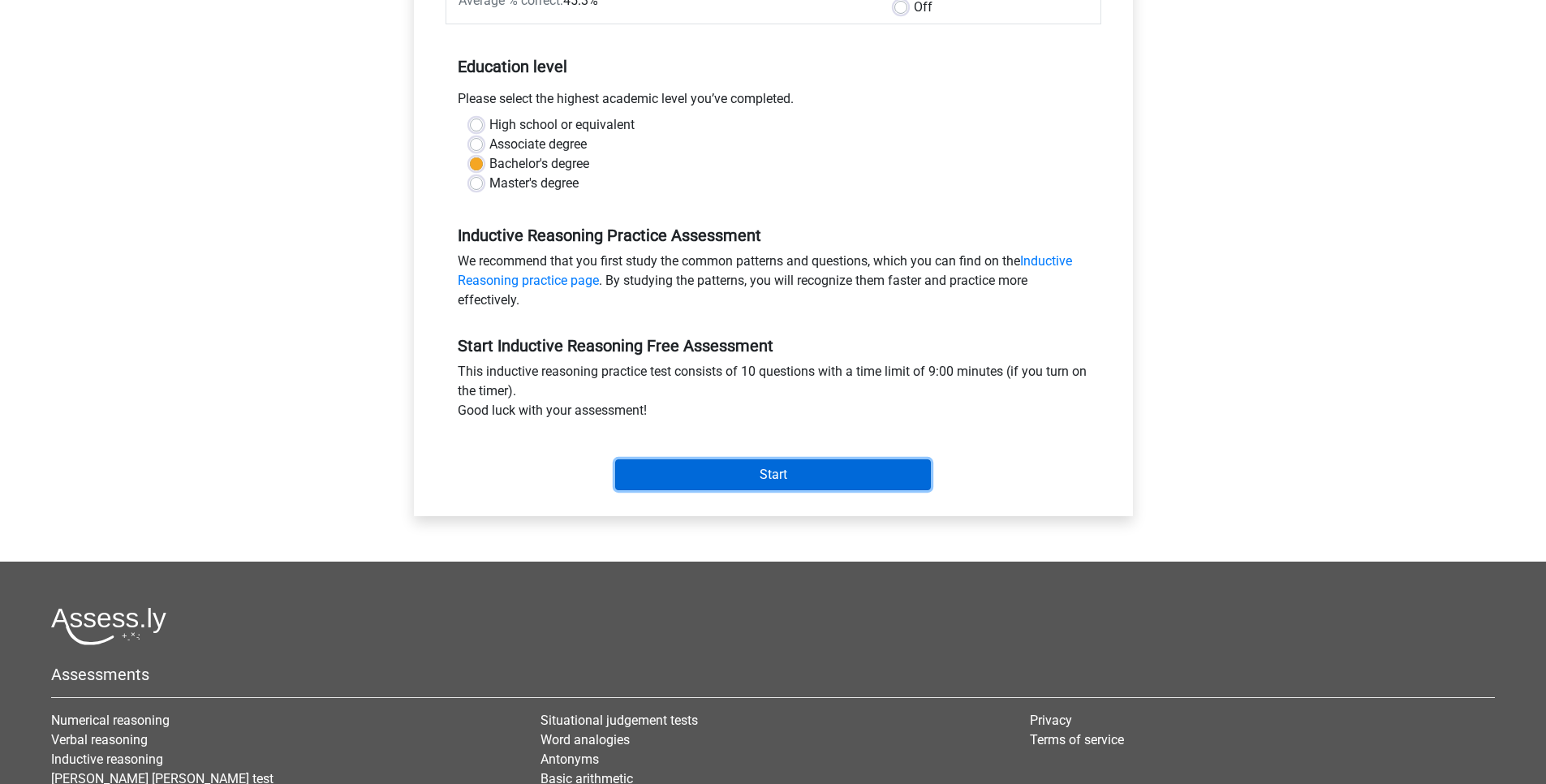
click at [708, 473] on input "Start" at bounding box center [773, 474] width 315 height 31
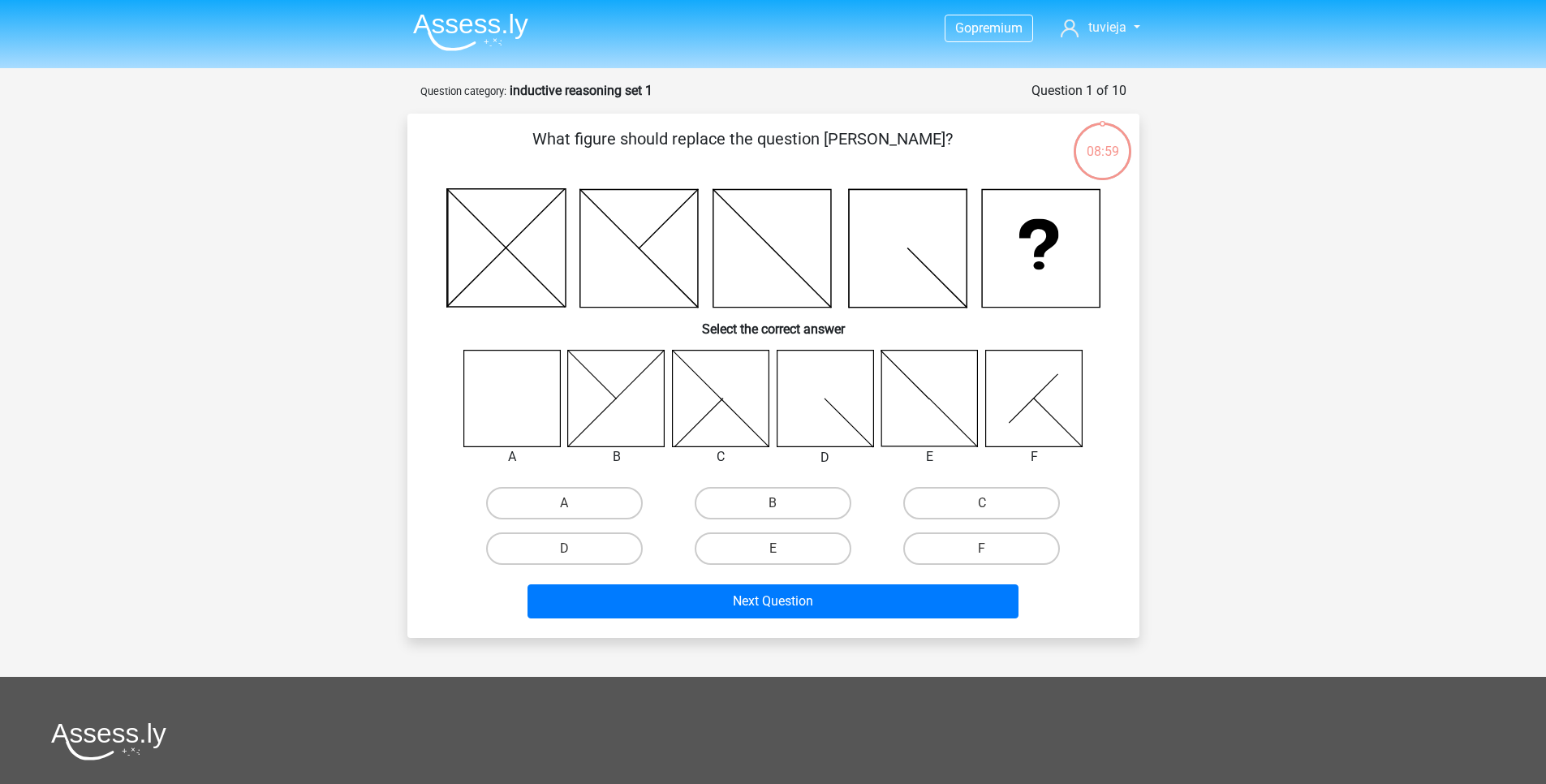
click at [491, 400] on icon at bounding box center [512, 398] width 97 height 97
click at [548, 494] on label "A" at bounding box center [565, 503] width 156 height 32
click at [564, 503] on input "A" at bounding box center [569, 508] width 10 height 10
radio input "true"
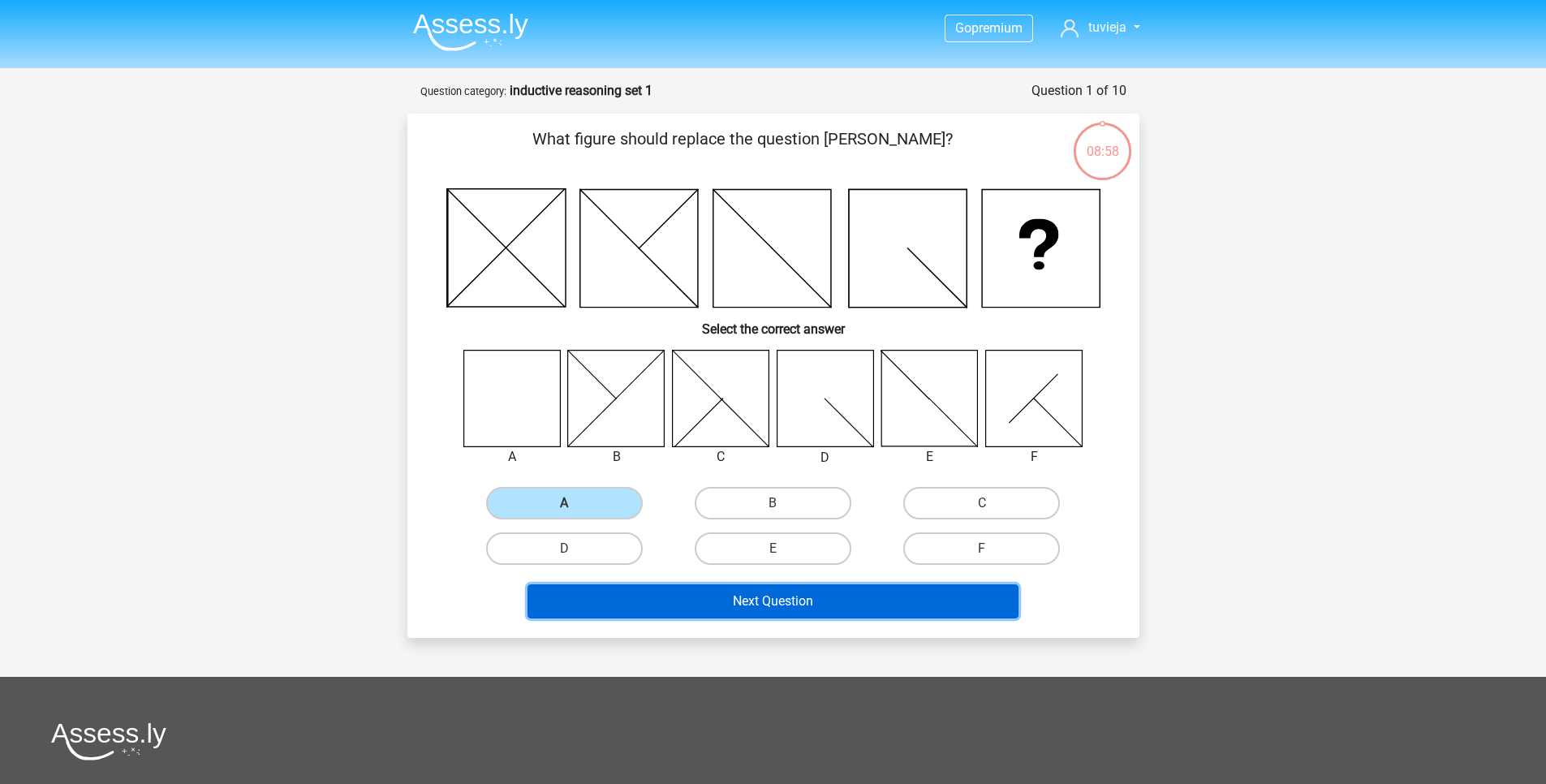
click at [696, 608] on button "Next Question" at bounding box center [772, 601] width 491 height 34
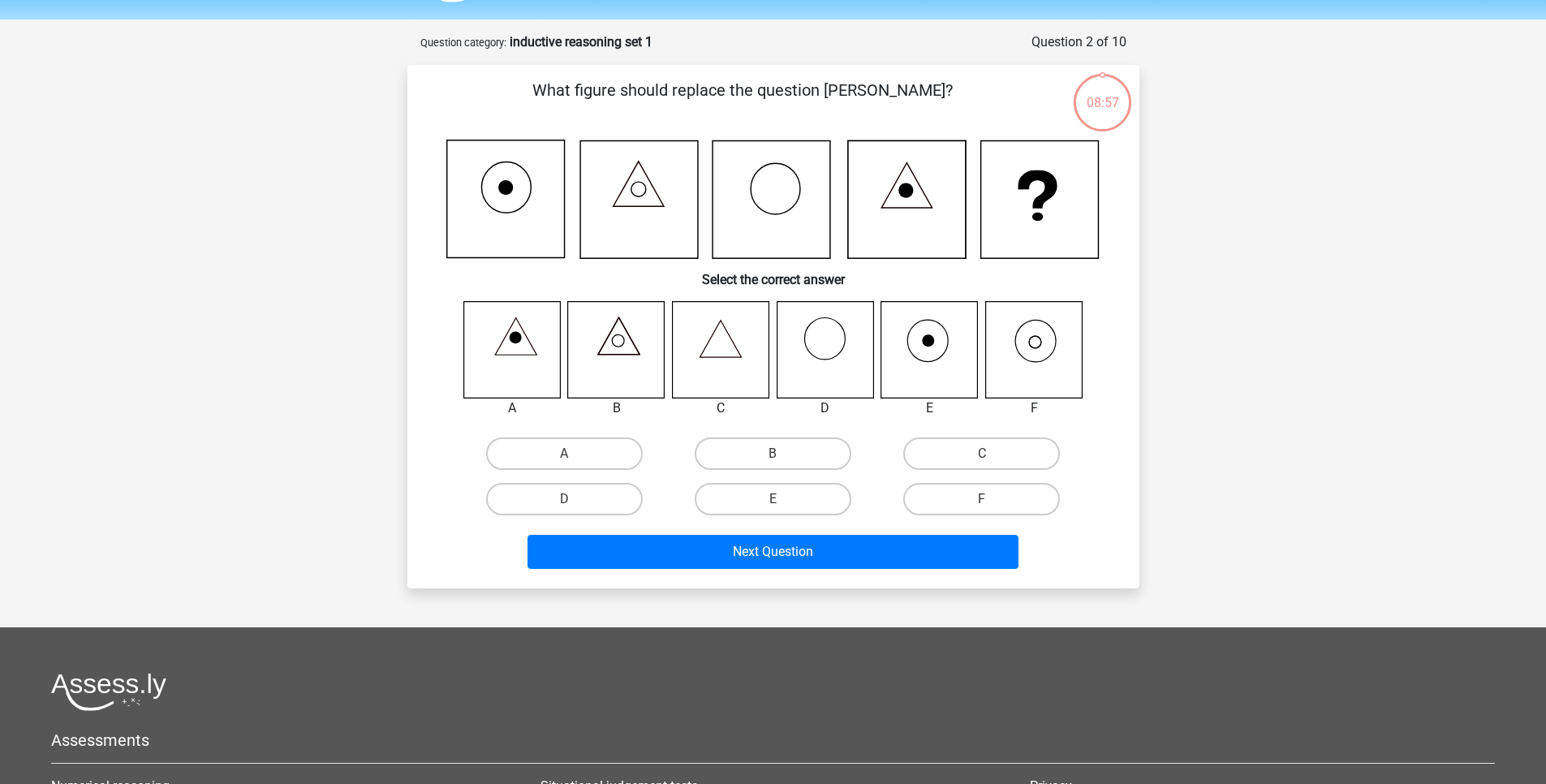
scroll to position [81, 0]
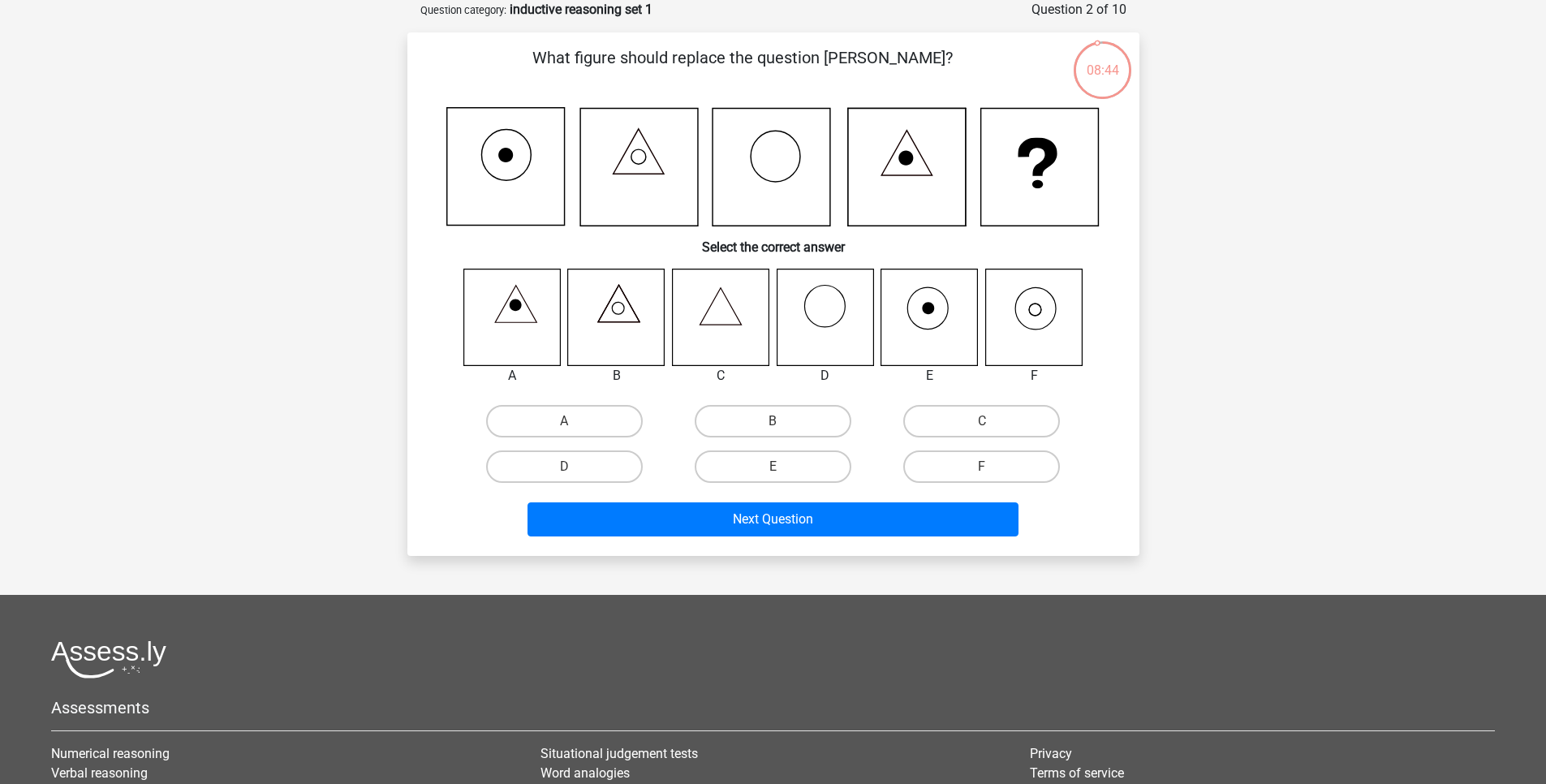
click at [1043, 330] on icon at bounding box center [1034, 317] width 97 height 97
click at [1007, 456] on label "F" at bounding box center [981, 467] width 156 height 32
click at [992, 467] on input "F" at bounding box center [987, 472] width 10 height 10
radio input "true"
click at [907, 539] on div "Next Question" at bounding box center [773, 523] width 627 height 41
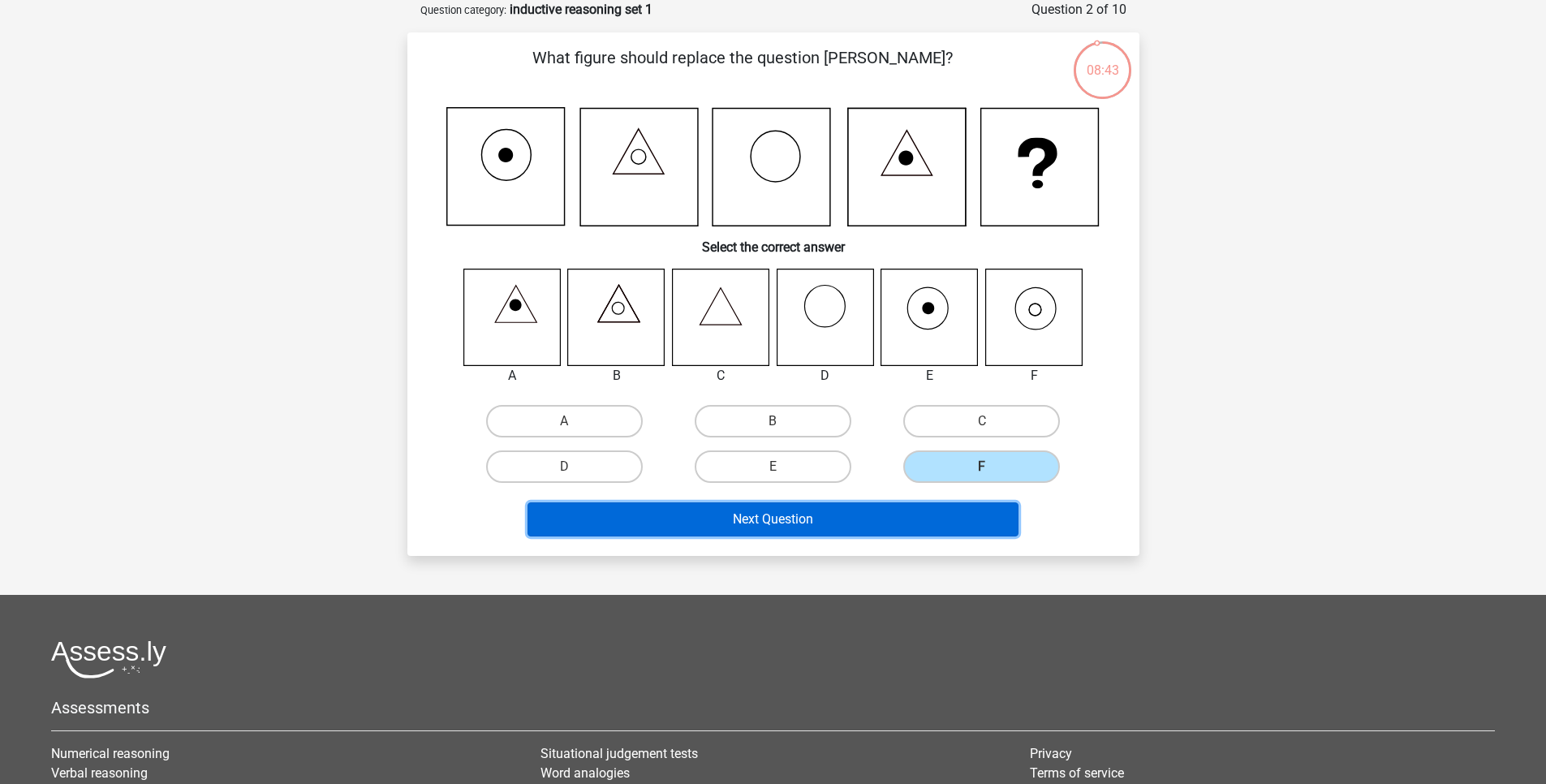
click at [892, 526] on button "Next Question" at bounding box center [772, 520] width 491 height 34
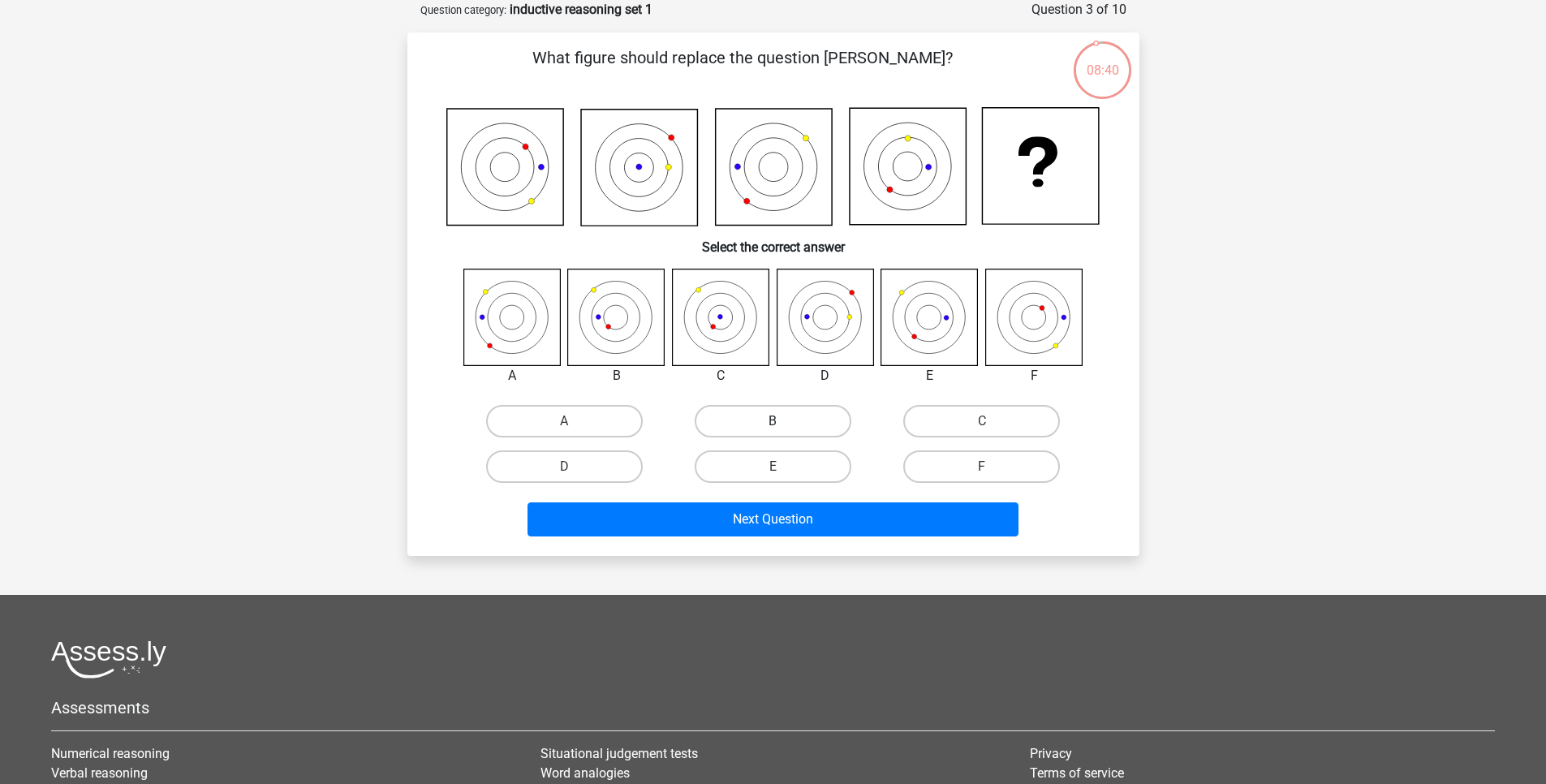
click at [787, 429] on label "B" at bounding box center [773, 421] width 156 height 32
click at [783, 429] on input "B" at bounding box center [778, 426] width 10 height 10
radio input "true"
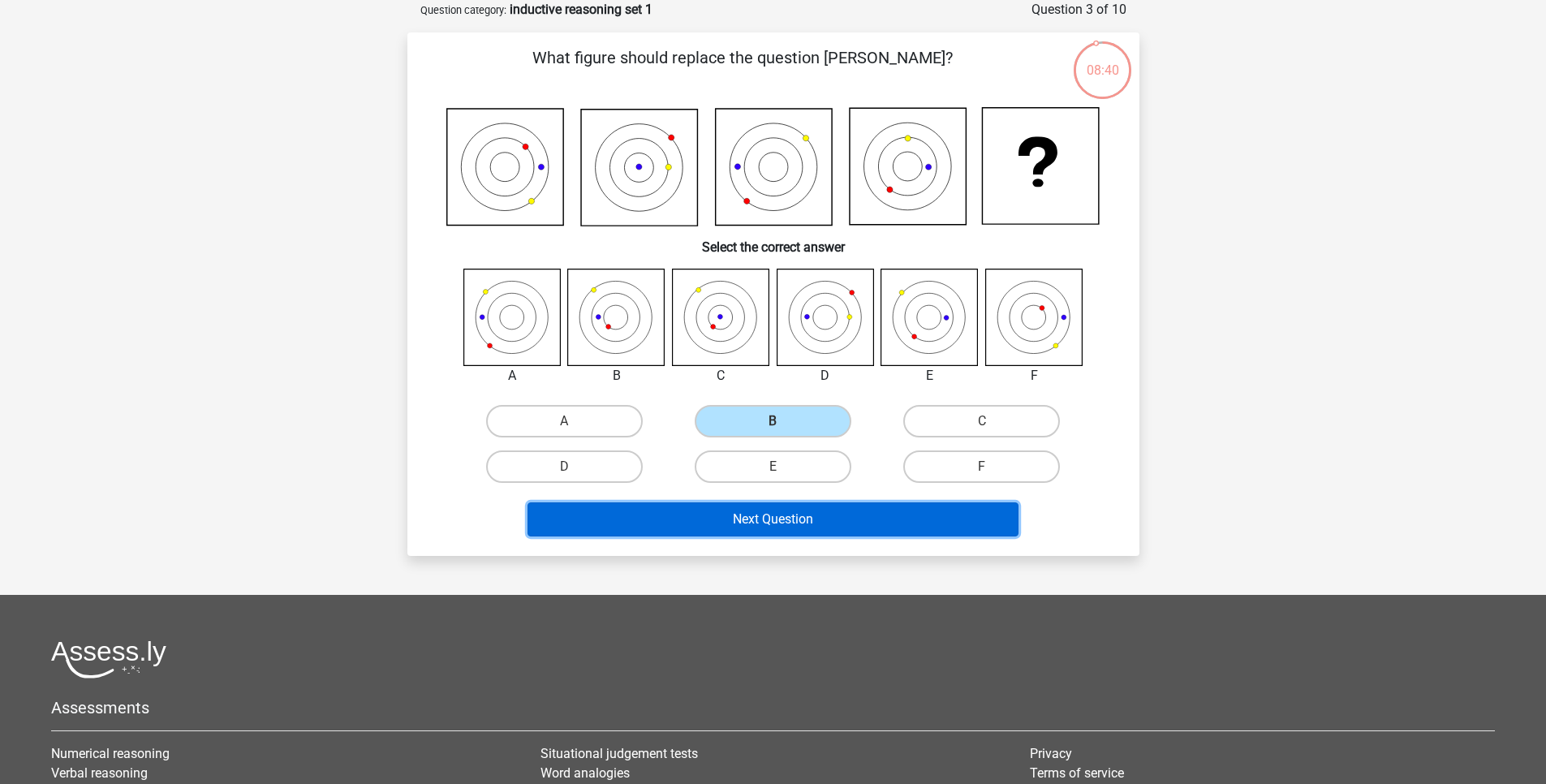
drag, startPoint x: 776, startPoint y: 531, endPoint x: 766, endPoint y: 528, distance: 10.4
click at [776, 531] on button "Next Question" at bounding box center [772, 520] width 491 height 34
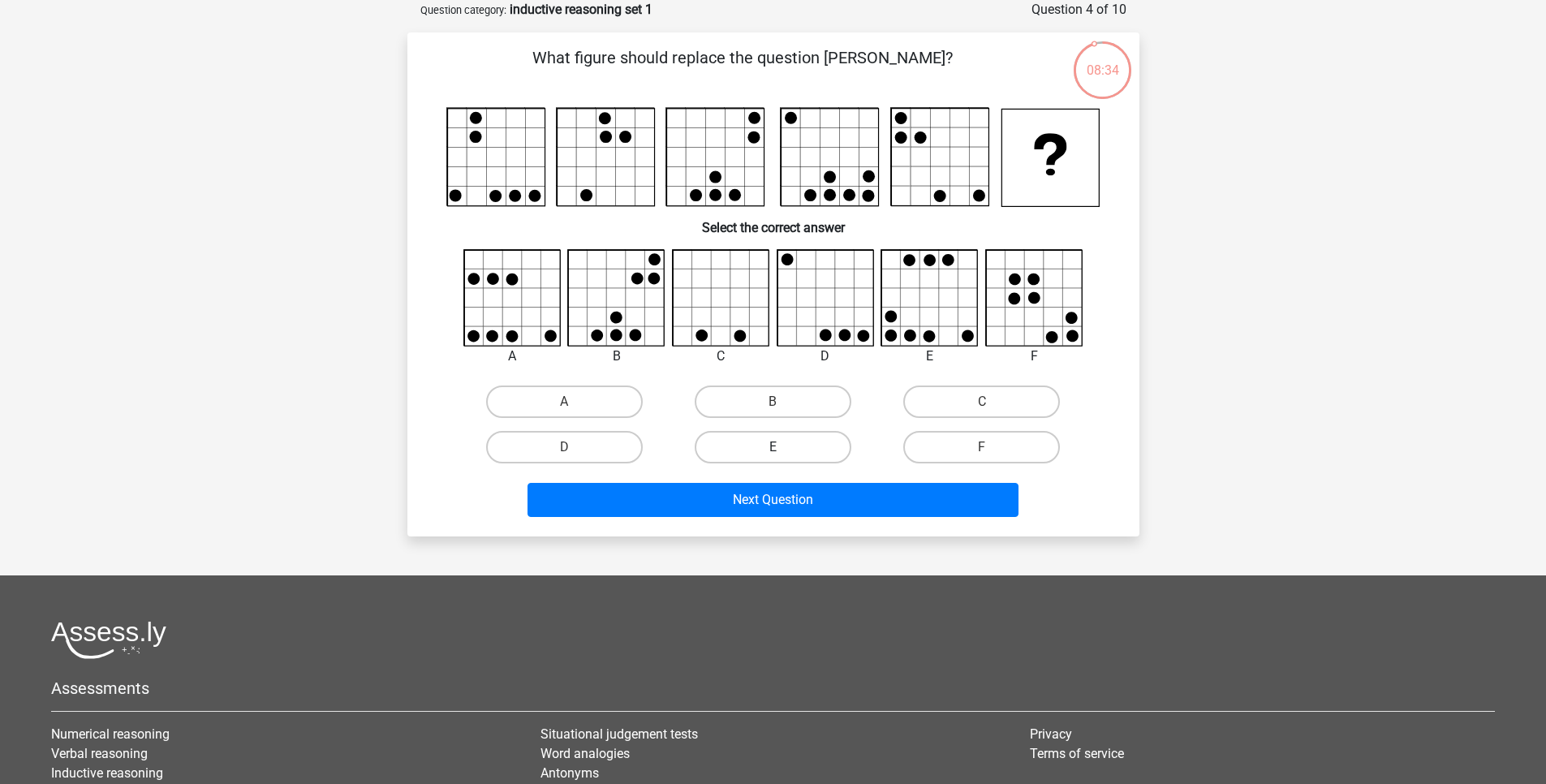
click at [744, 455] on label "E" at bounding box center [773, 447] width 156 height 32
click at [773, 455] on input "E" at bounding box center [778, 452] width 10 height 10
radio input "true"
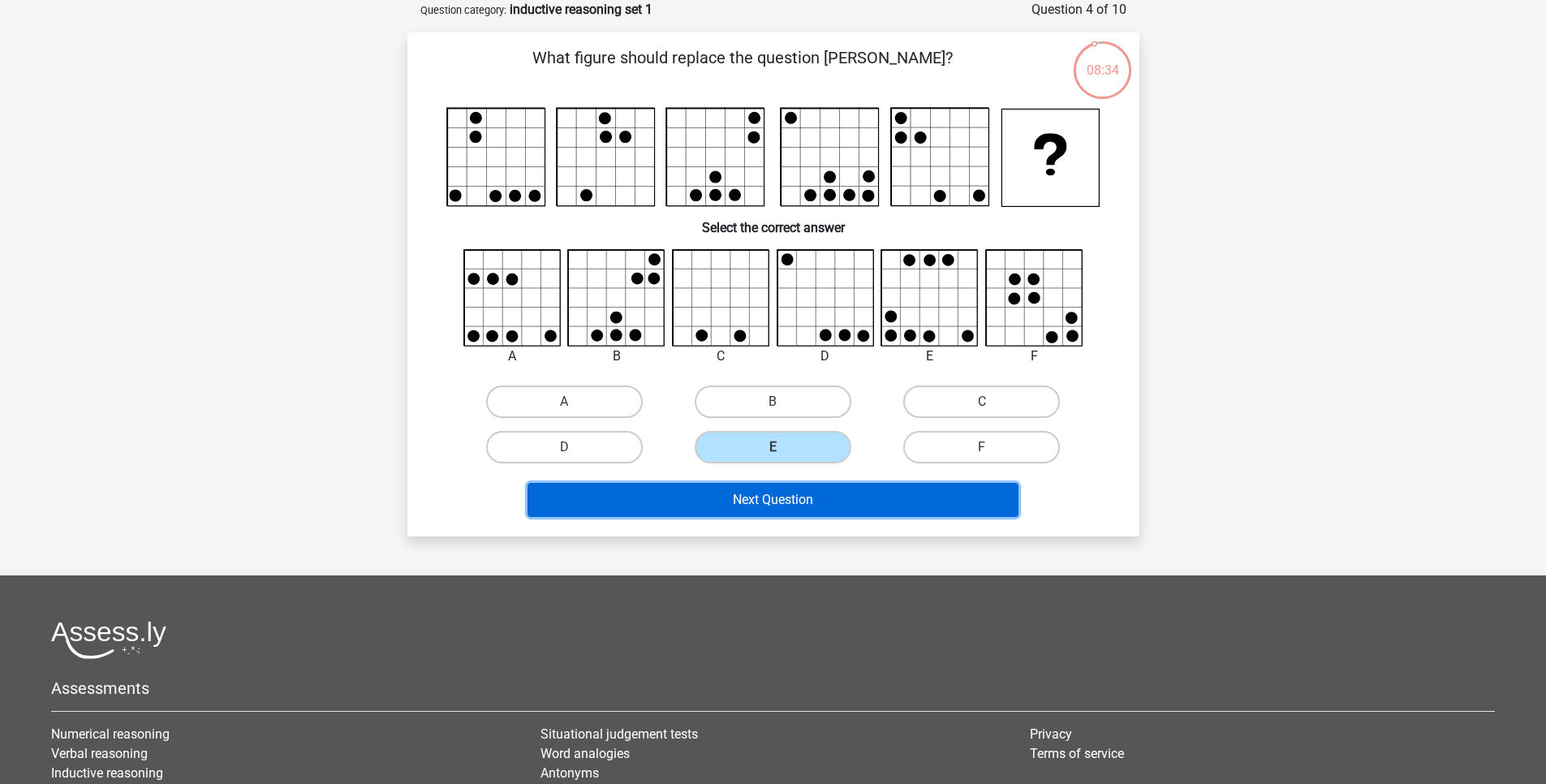
click at [763, 491] on button "Next Question" at bounding box center [772, 500] width 491 height 34
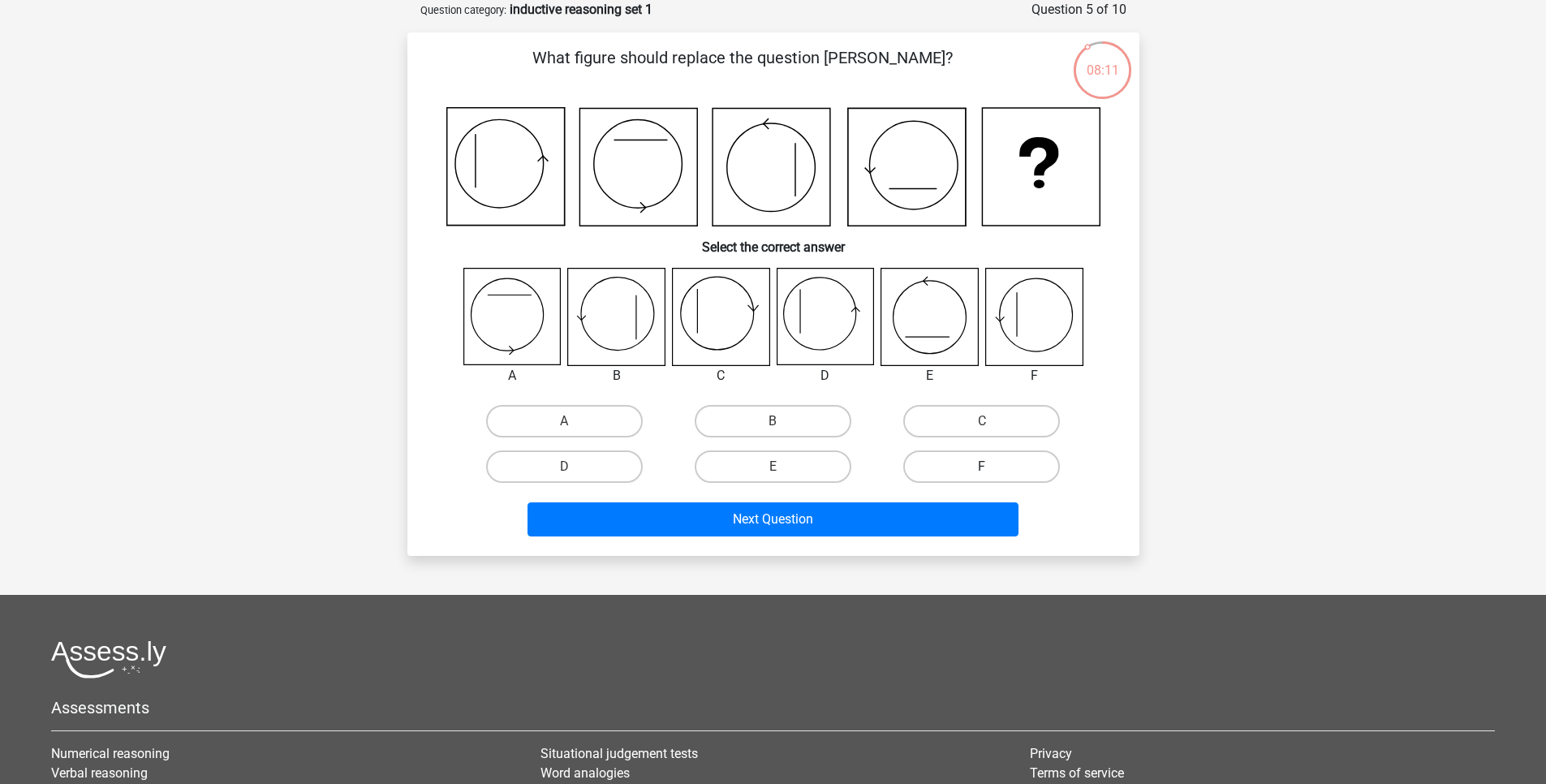
click at [999, 457] on label "F" at bounding box center [981, 467] width 156 height 32
click at [992, 467] on input "F" at bounding box center [987, 472] width 10 height 10
radio input "true"
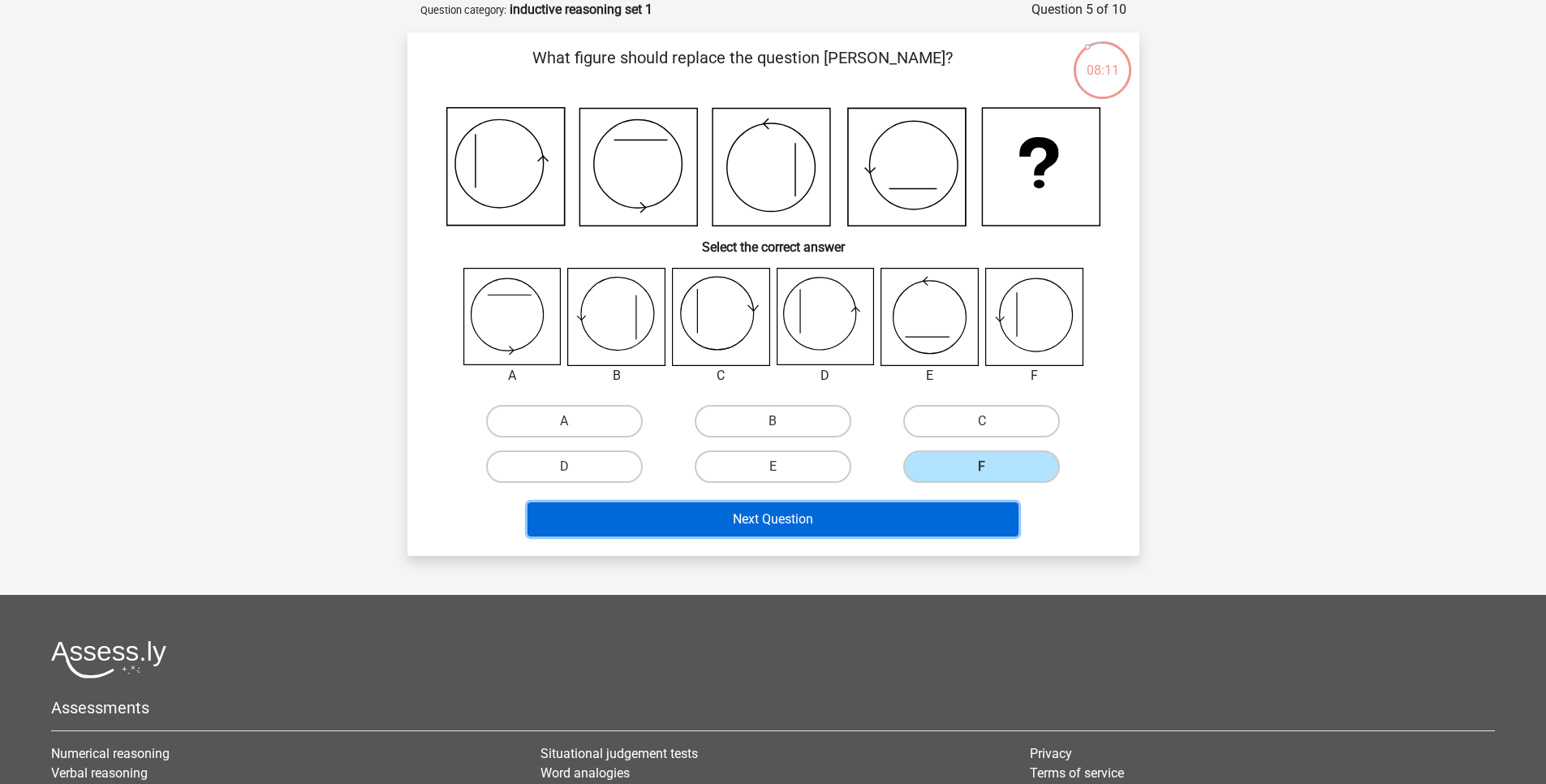
click at [947, 522] on button "Next Question" at bounding box center [772, 520] width 491 height 34
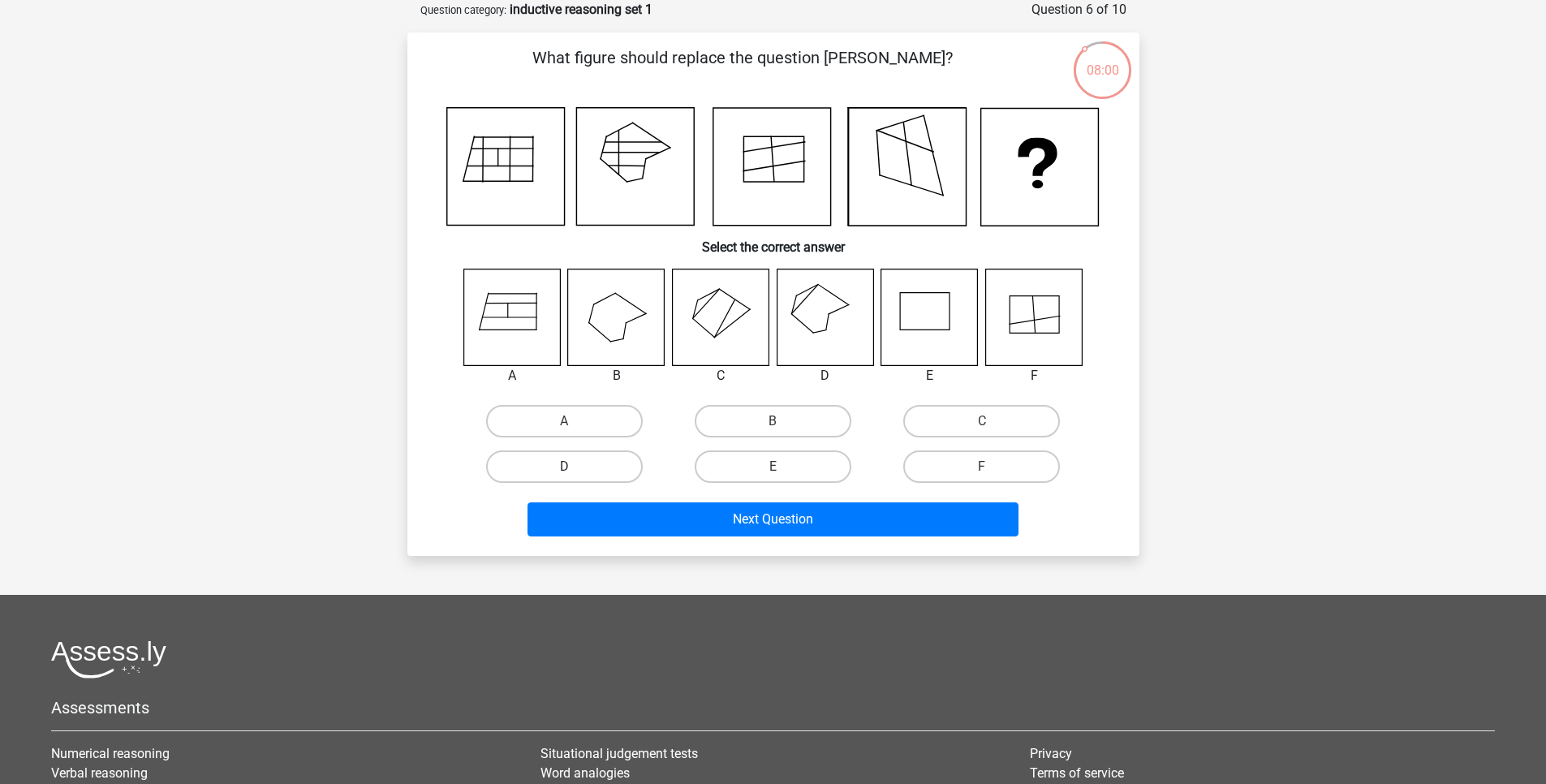
click at [612, 463] on label "D" at bounding box center [565, 467] width 156 height 32
click at [575, 467] on input "D" at bounding box center [569, 472] width 10 height 10
radio input "true"
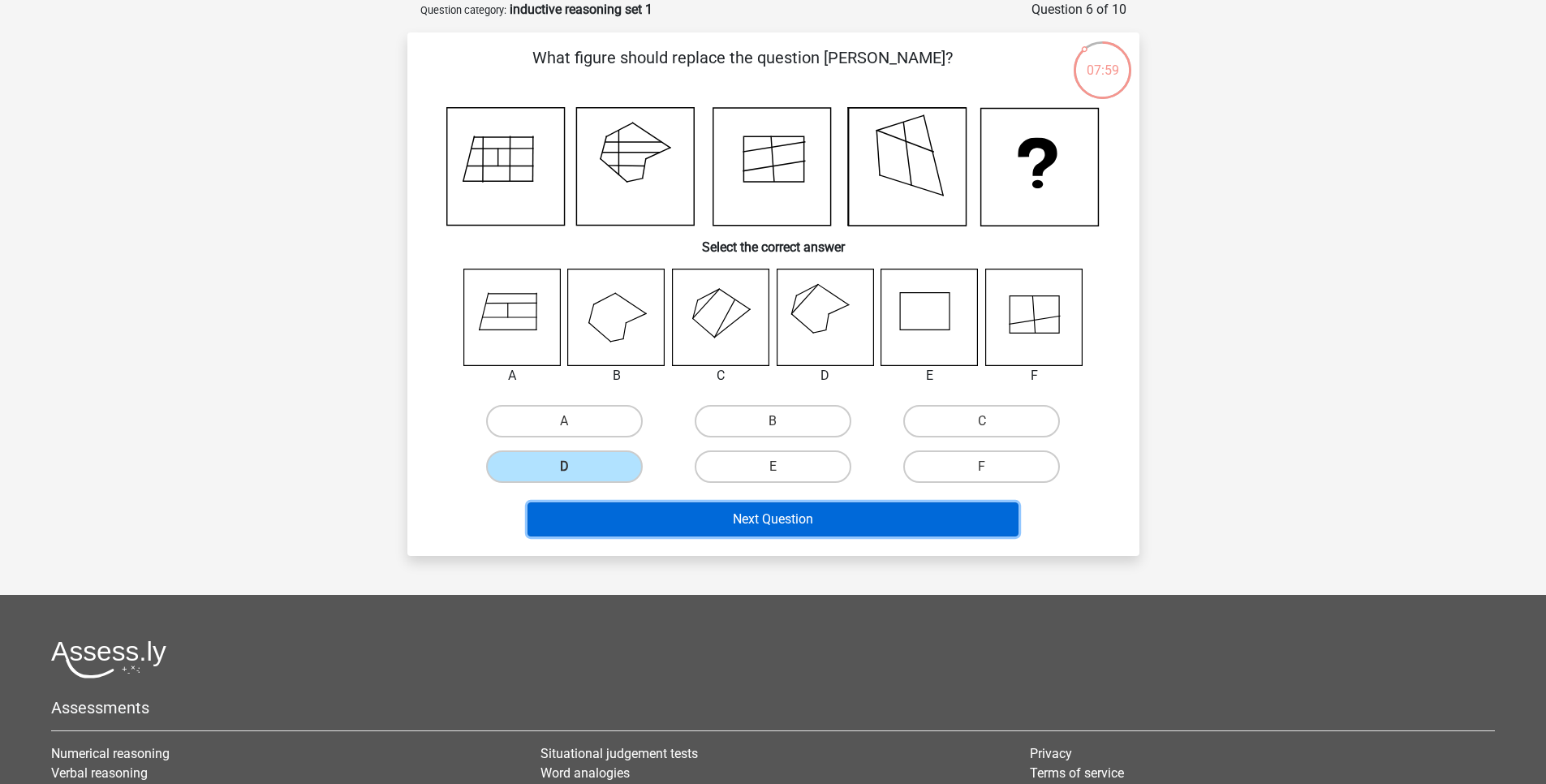
click at [732, 508] on button "Next Question" at bounding box center [772, 520] width 491 height 34
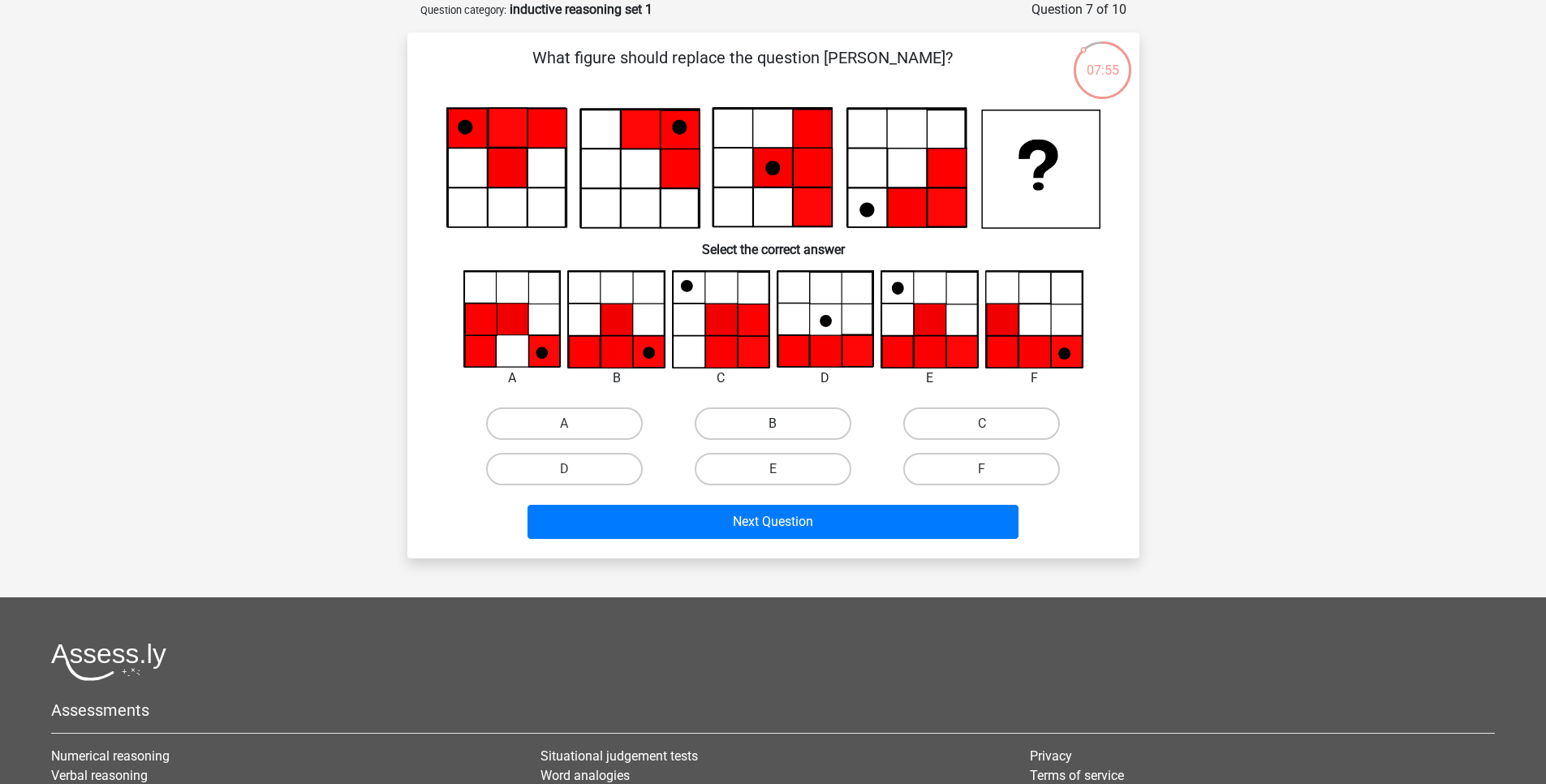
click at [761, 419] on label "B" at bounding box center [773, 423] width 156 height 32
click at [773, 423] on input "B" at bounding box center [778, 429] width 10 height 10
radio input "true"
click at [768, 548] on div "What figure should replace the question [PERSON_NAME]?" at bounding box center [773, 295] width 732 height 526
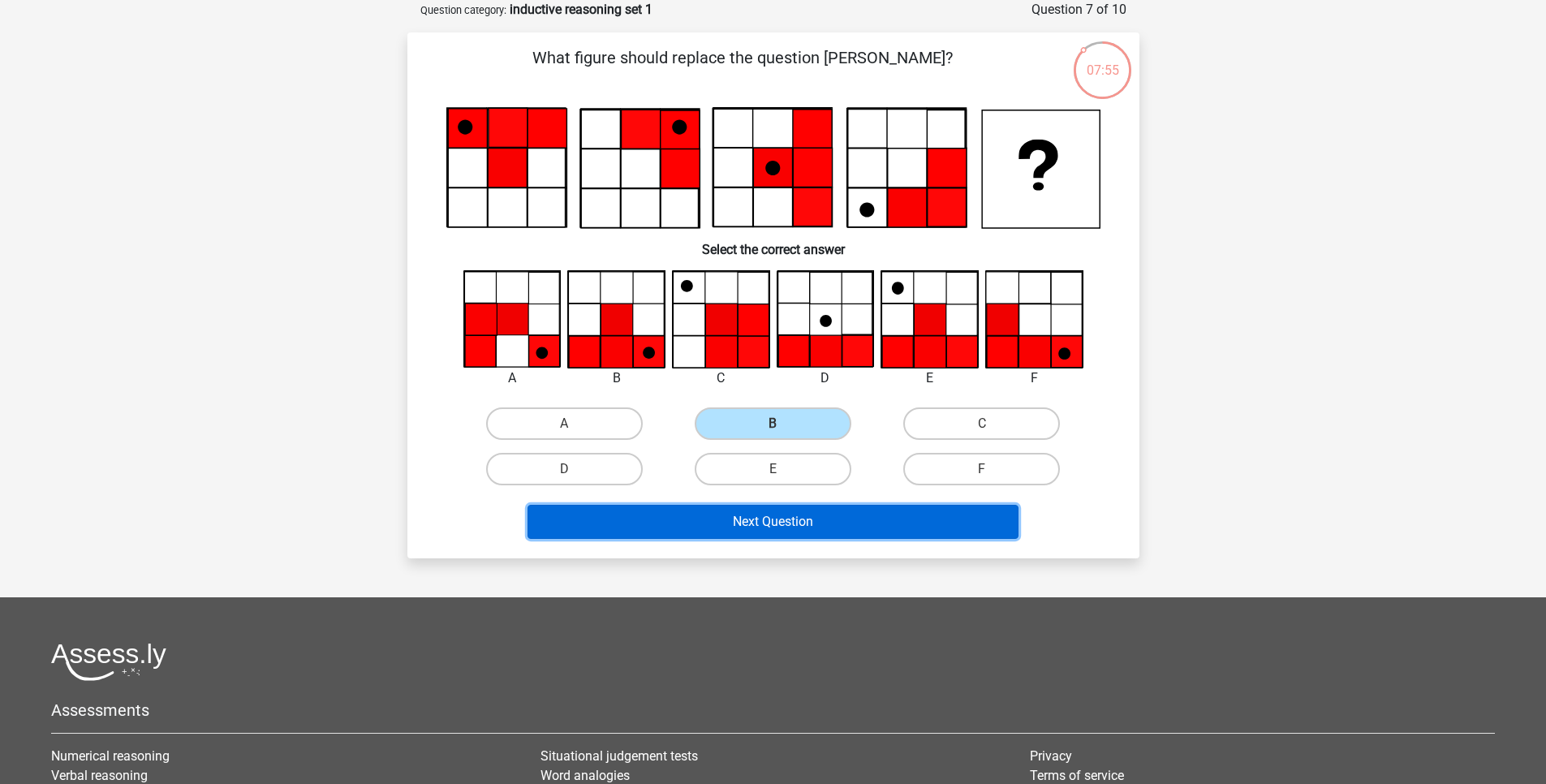
click at [759, 532] on button "Next Question" at bounding box center [772, 522] width 491 height 34
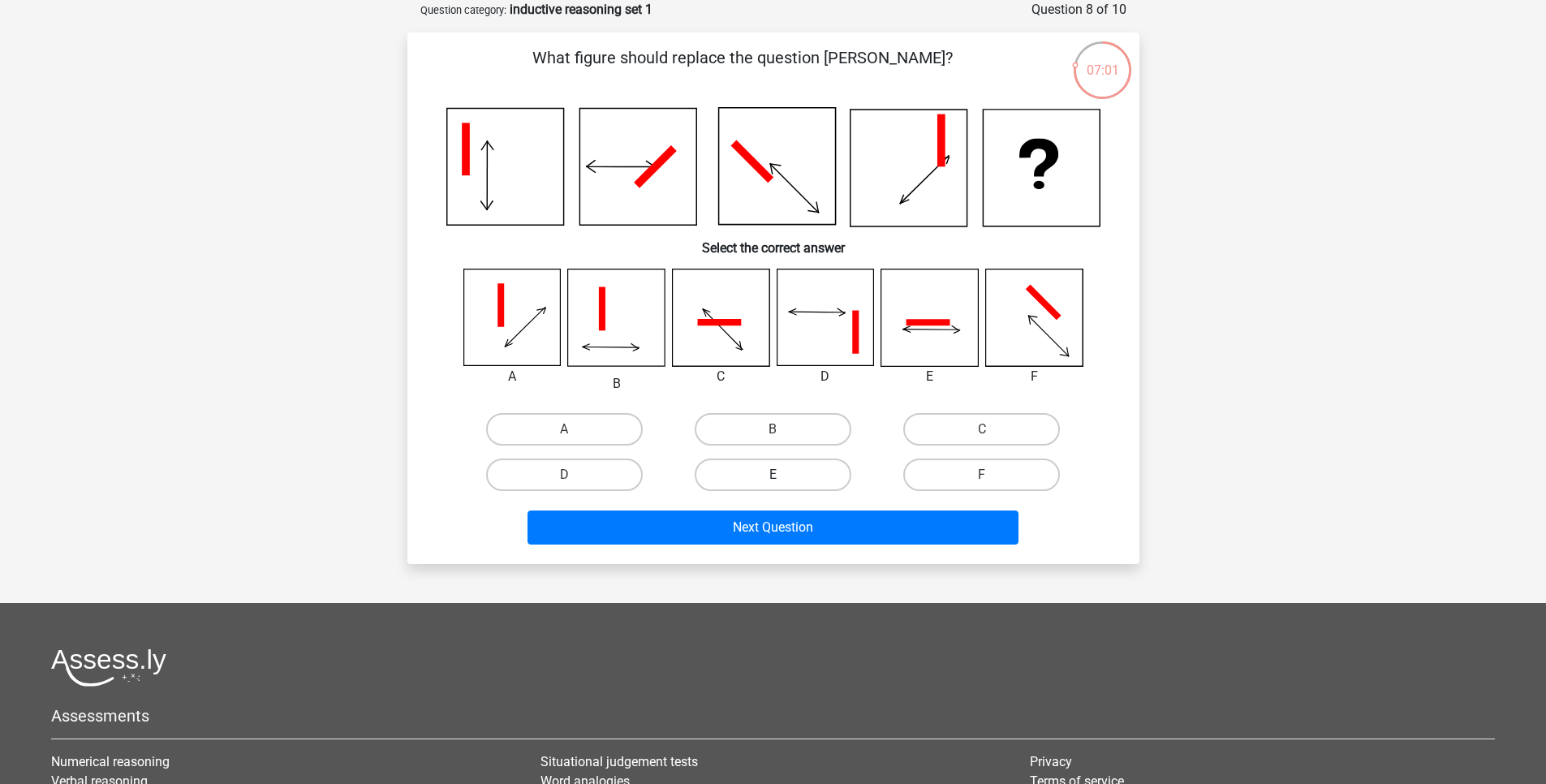
click at [787, 476] on label "E" at bounding box center [773, 474] width 156 height 32
click at [783, 476] on input "E" at bounding box center [778, 480] width 10 height 10
radio input "true"
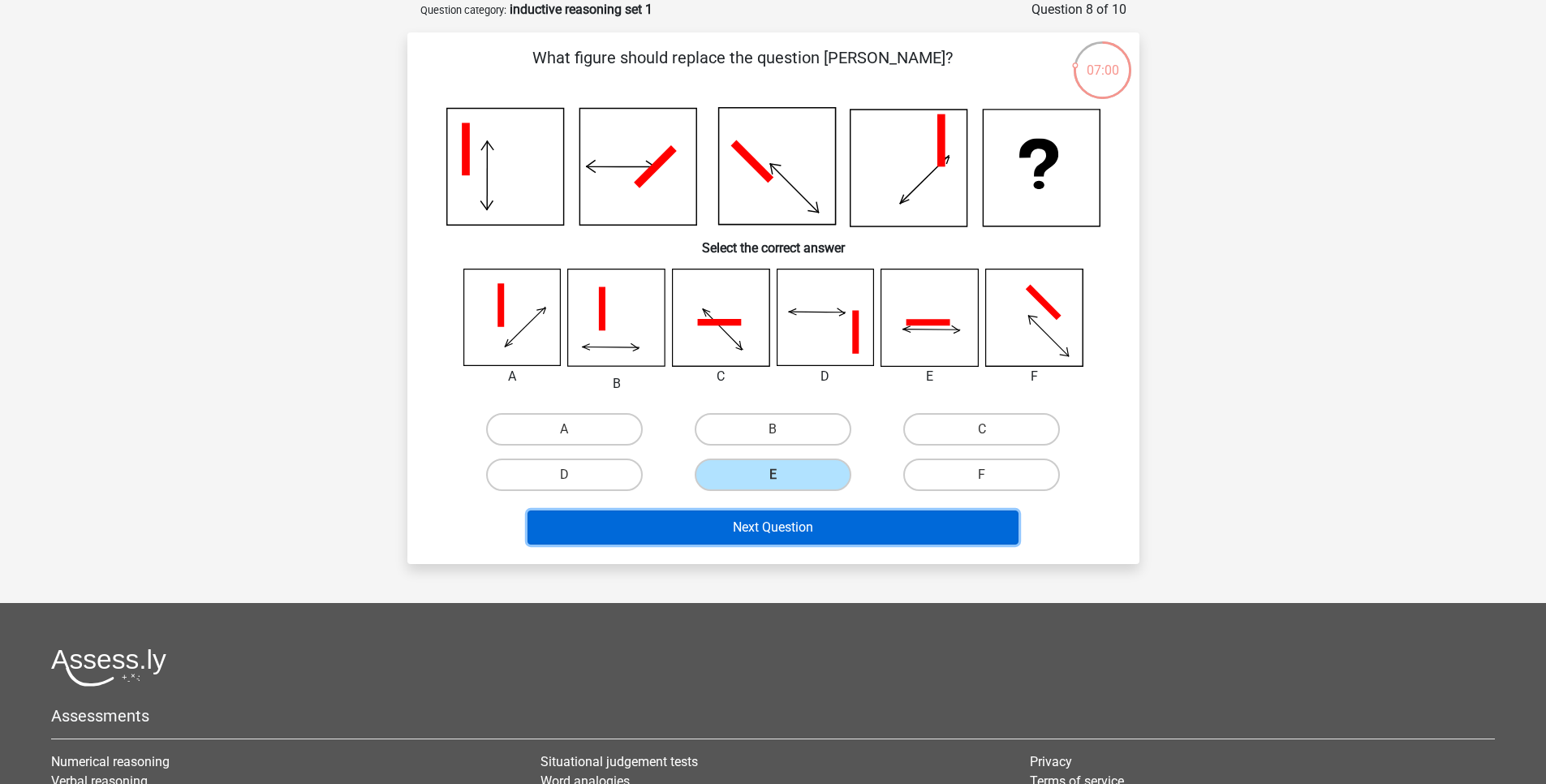
click at [788, 513] on button "Next Question" at bounding box center [772, 527] width 491 height 34
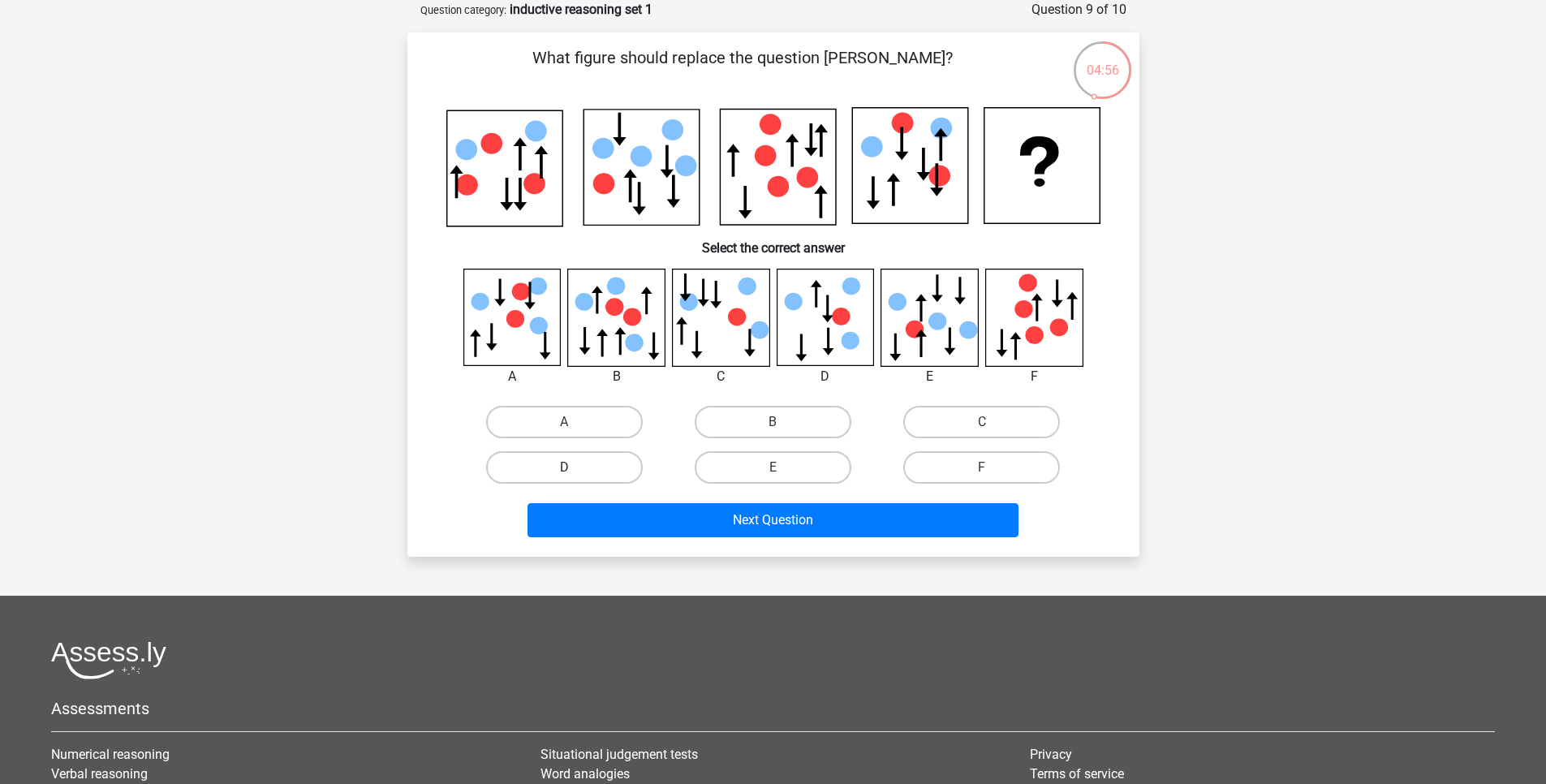
click at [562, 469] on label "D" at bounding box center [565, 468] width 156 height 32
click at [564, 469] on input "D" at bounding box center [569, 473] width 10 height 10
radio input "true"
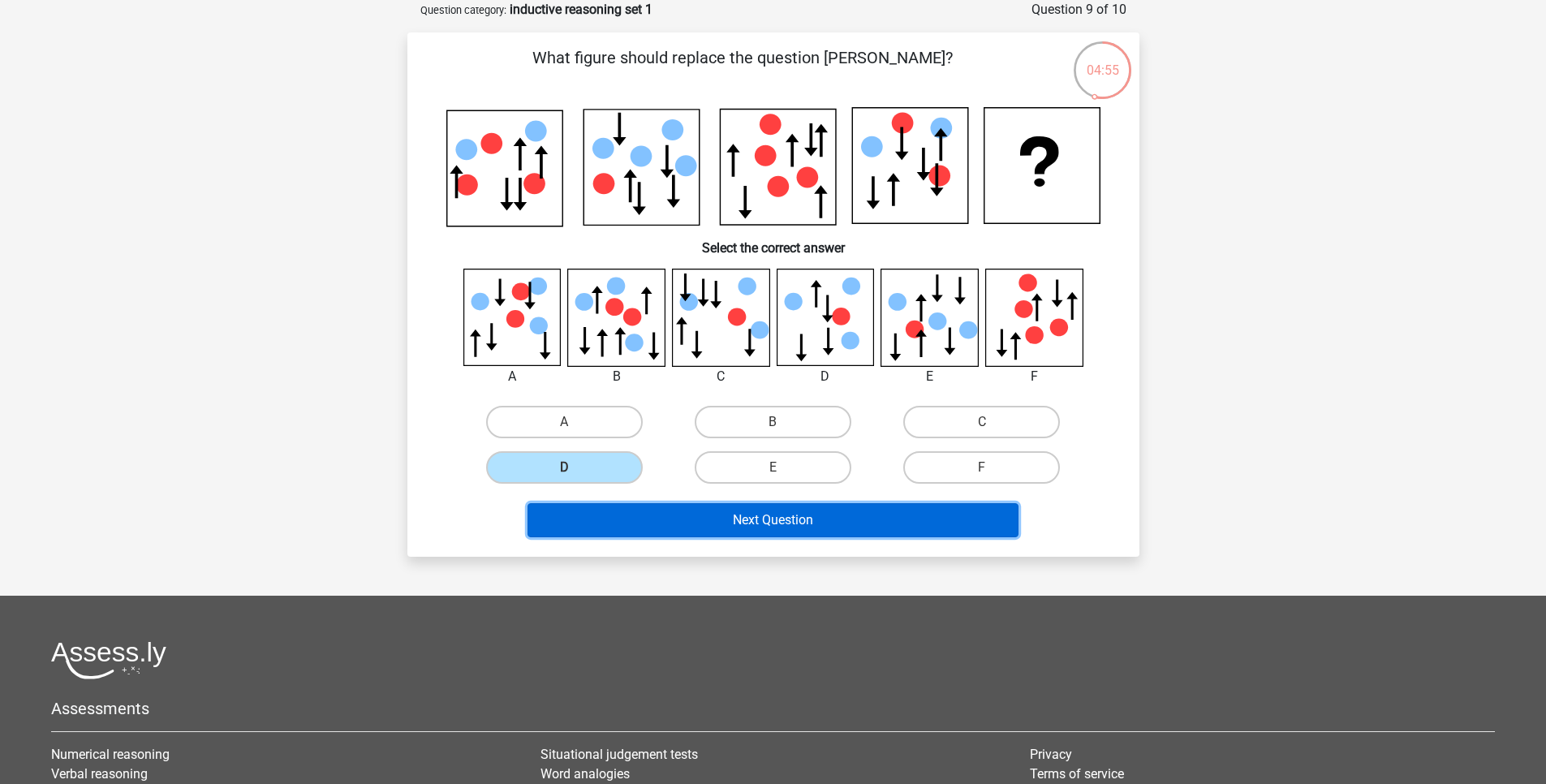
click at [715, 522] on button "Next Question" at bounding box center [772, 520] width 491 height 34
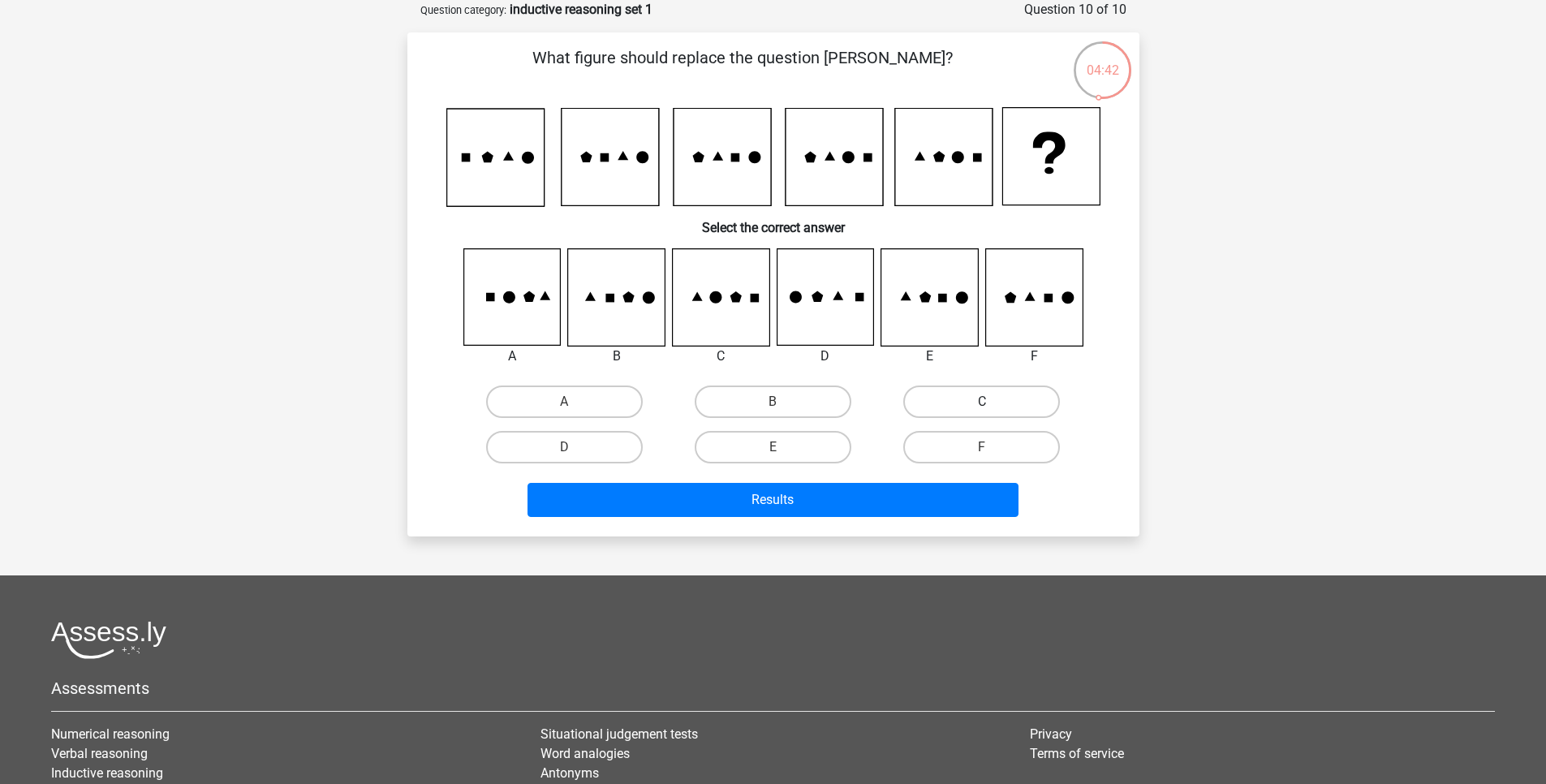
click at [996, 404] on label "C" at bounding box center [981, 401] width 156 height 32
click at [992, 404] on input "C" at bounding box center [987, 406] width 10 height 10
radio input "true"
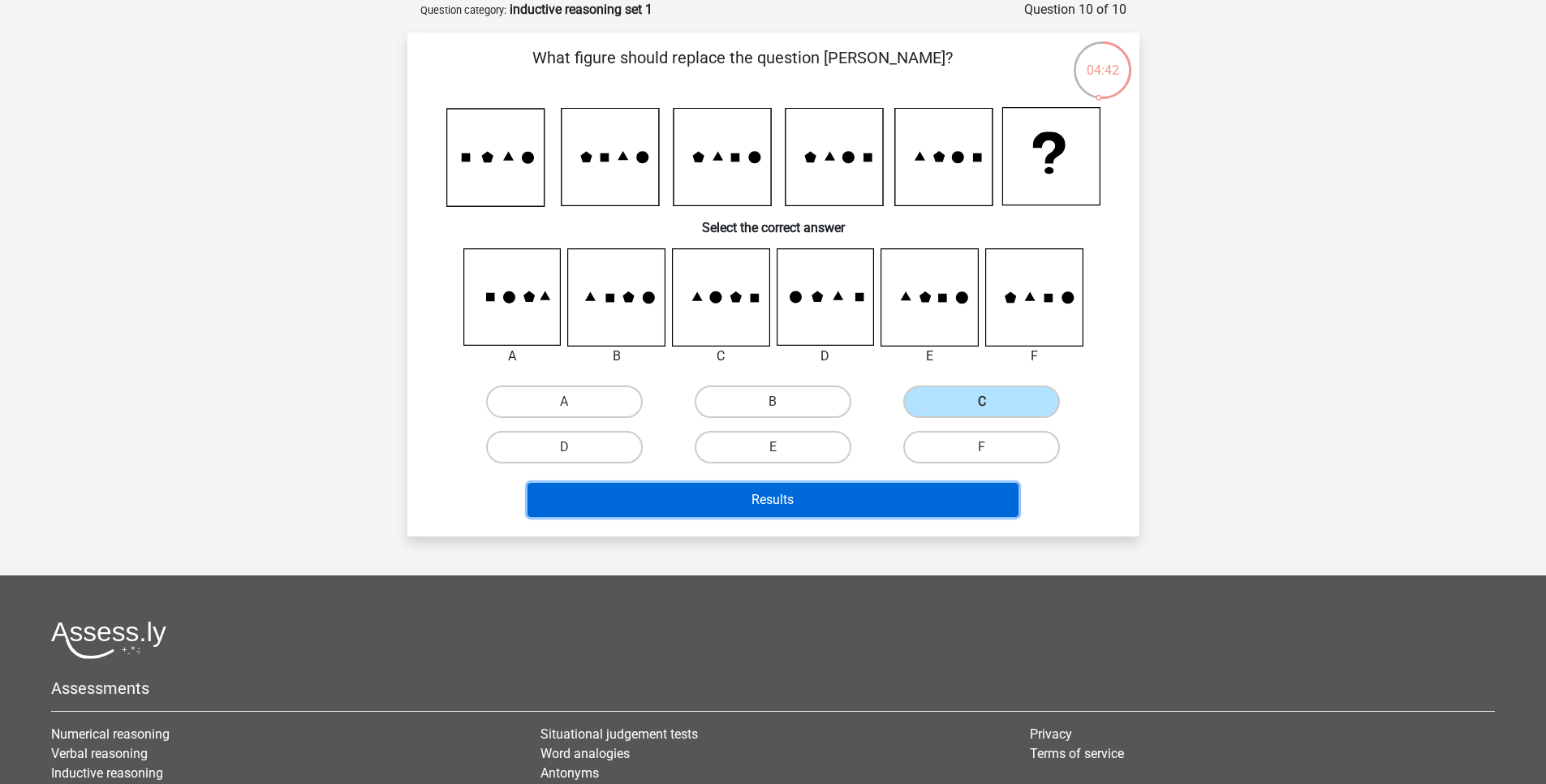
click at [878, 500] on button "Results" at bounding box center [772, 500] width 491 height 34
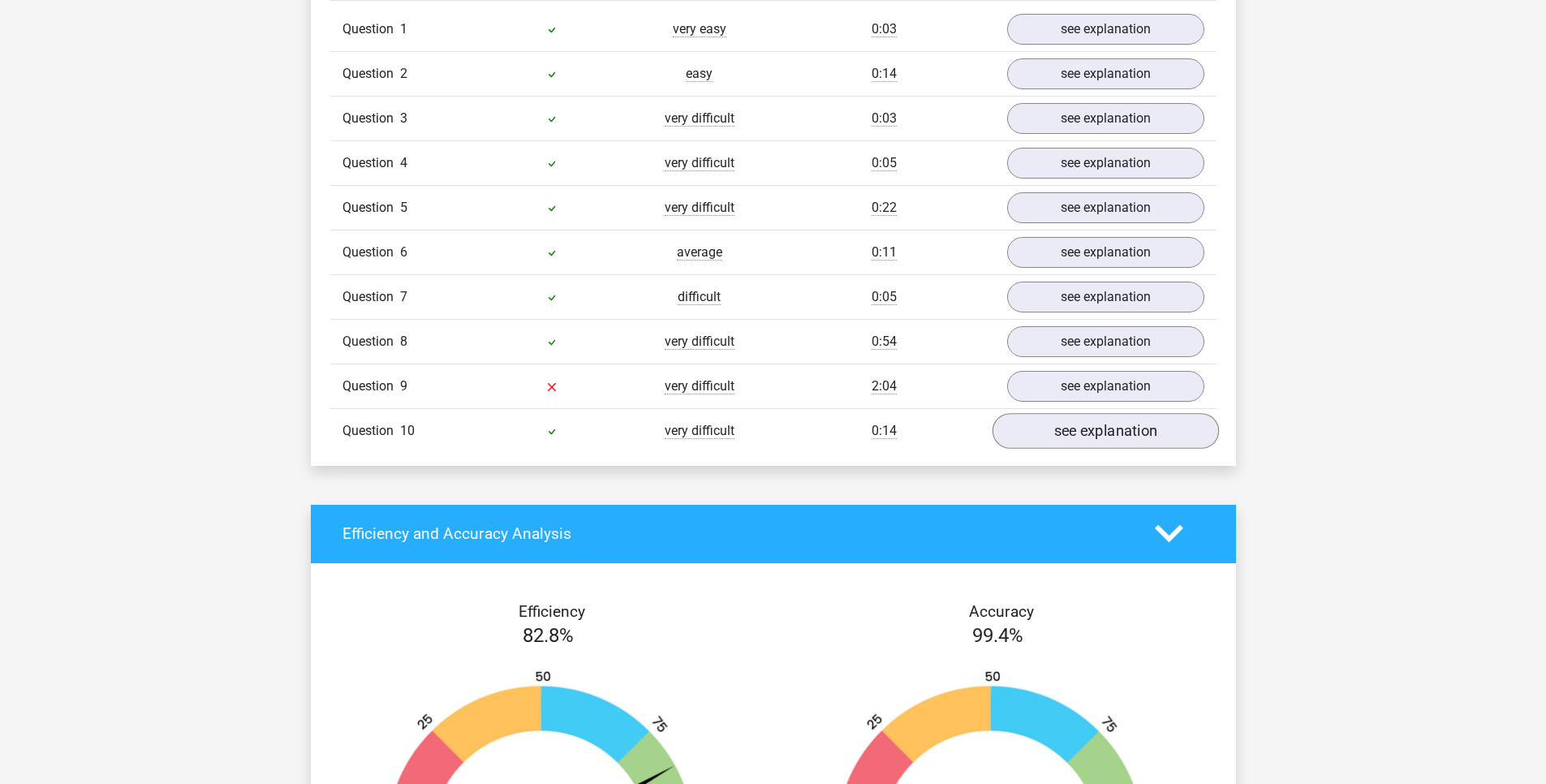
scroll to position [1364, 0]
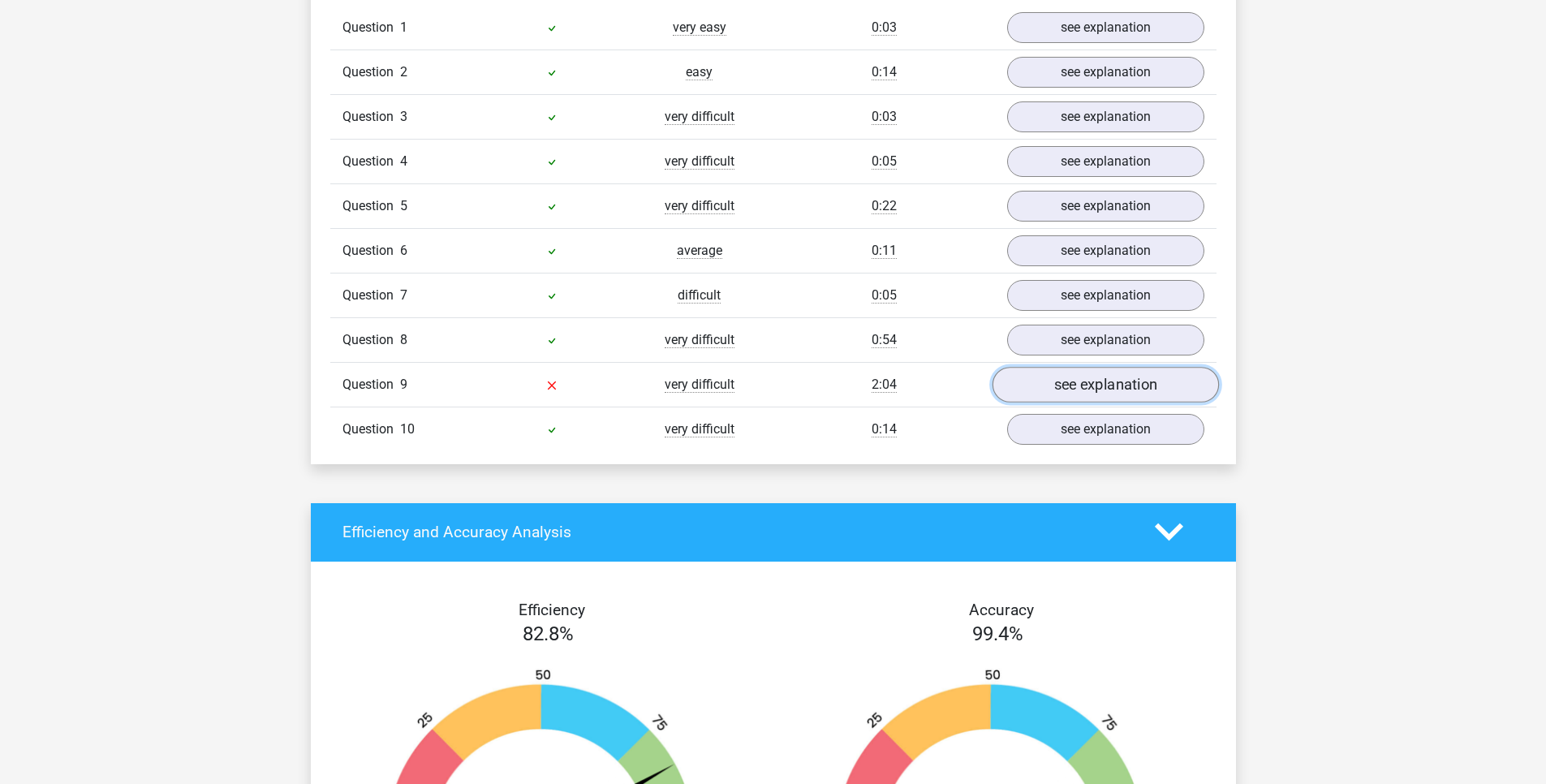
click at [1058, 398] on link "see explanation" at bounding box center [1105, 384] width 226 height 36
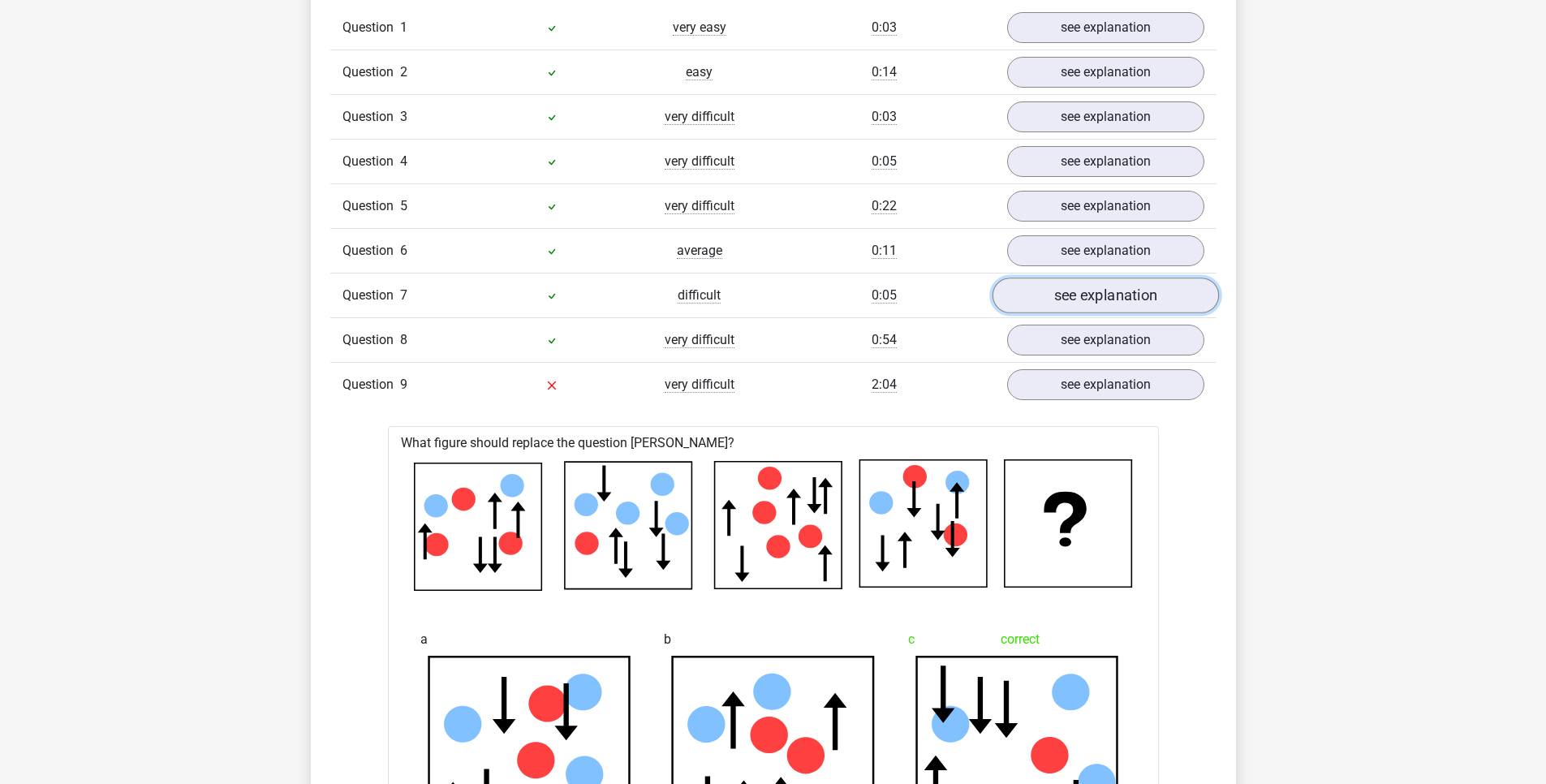
click at [1147, 298] on link "see explanation" at bounding box center [1105, 295] width 226 height 36
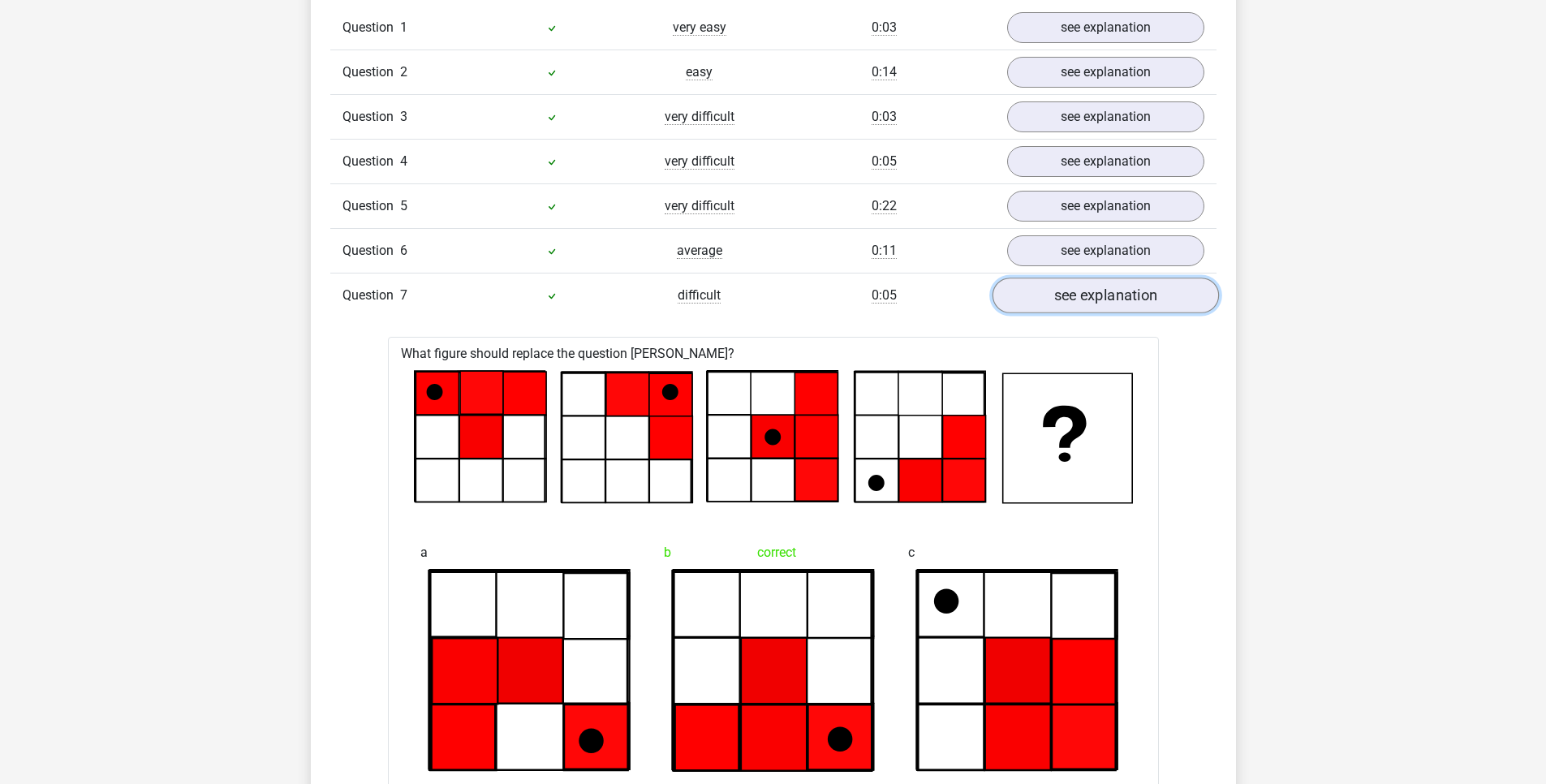
click at [1146, 298] on link "see explanation" at bounding box center [1105, 295] width 226 height 36
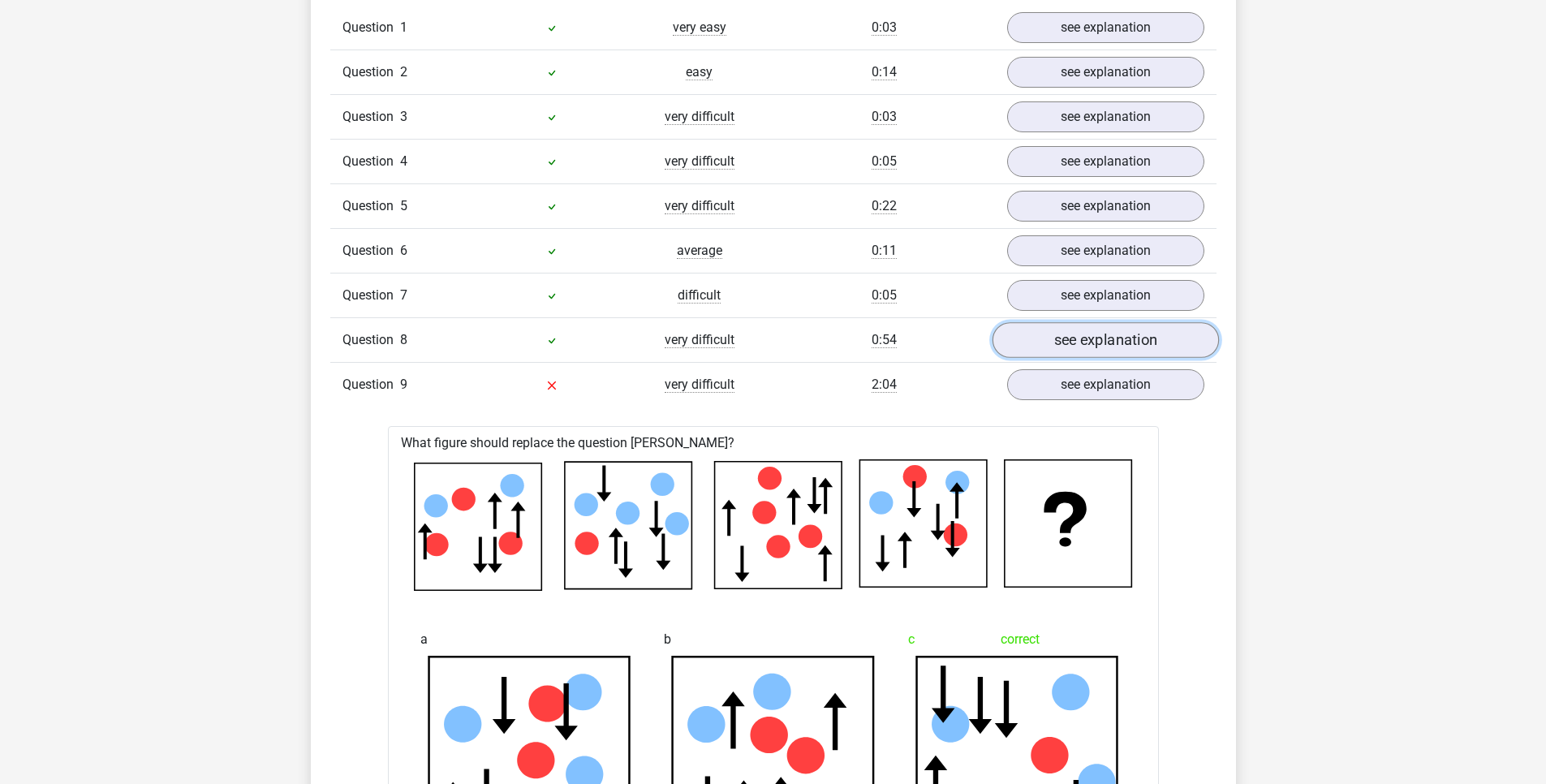
click at [1126, 340] on link "see explanation" at bounding box center [1105, 340] width 226 height 36
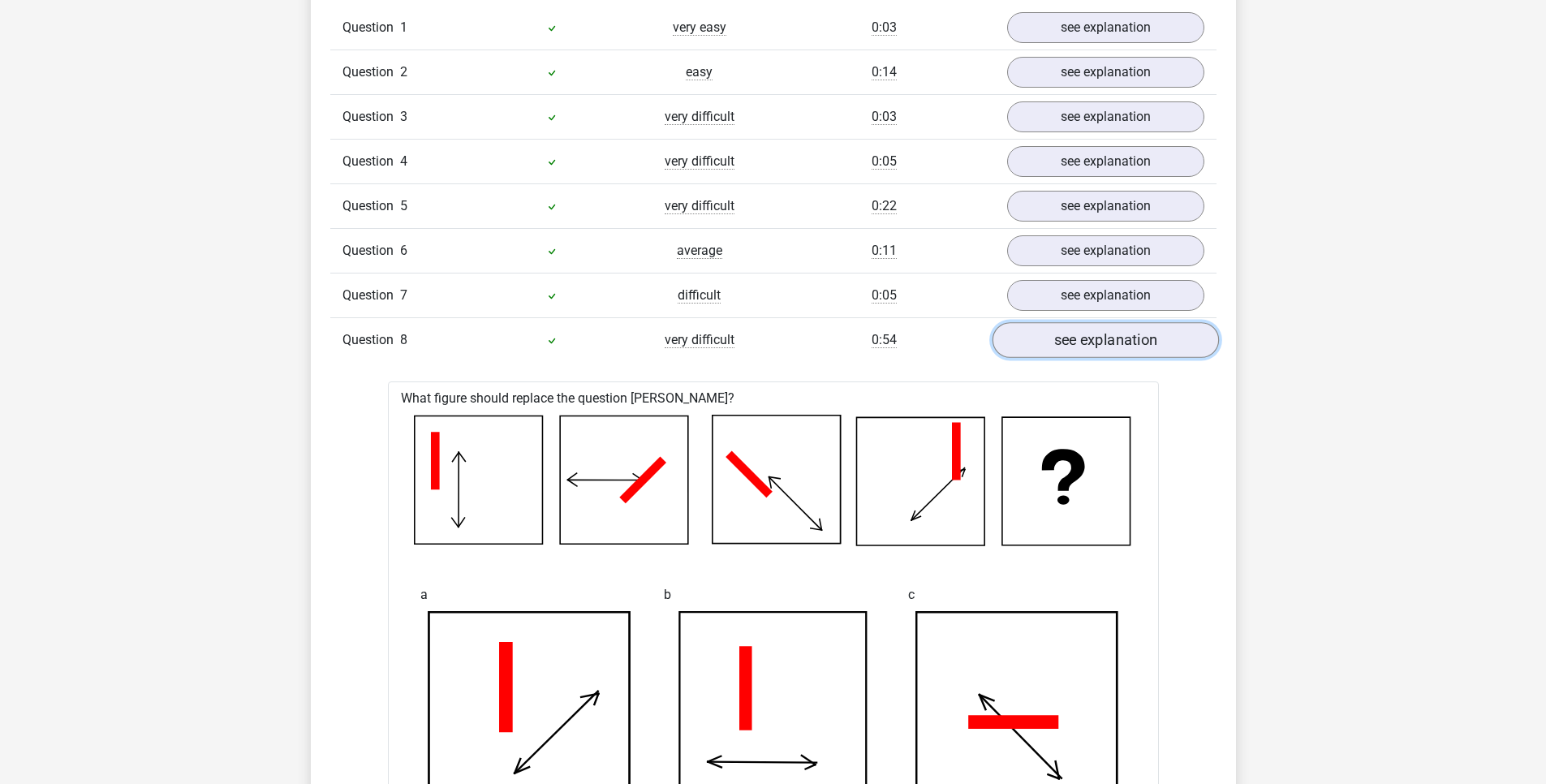
click at [1126, 340] on link "see explanation" at bounding box center [1105, 340] width 226 height 36
click at [1134, 332] on link "see explanation" at bounding box center [1105, 340] width 226 height 36
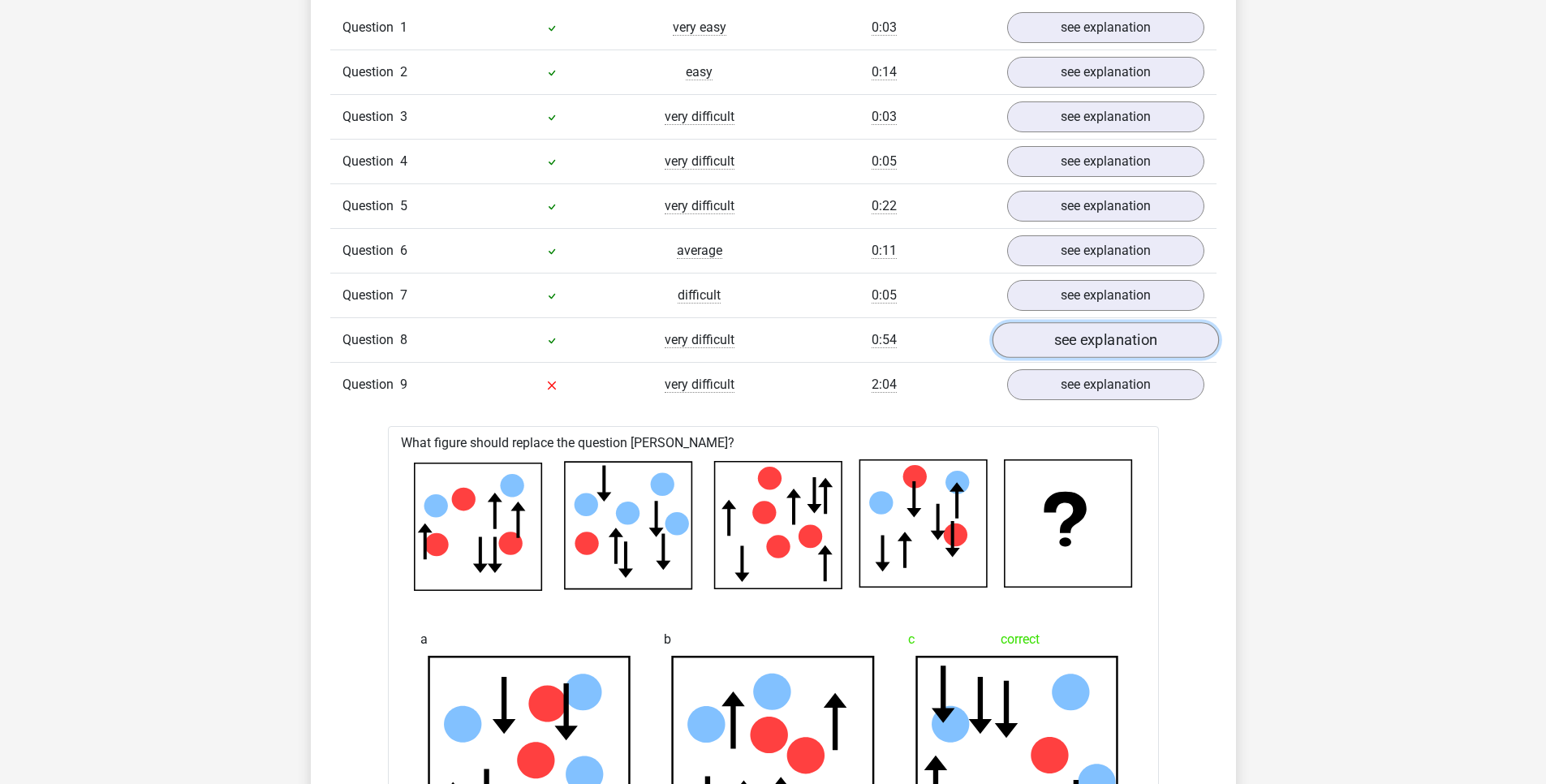
click at [1122, 338] on link "see explanation" at bounding box center [1105, 340] width 226 height 36
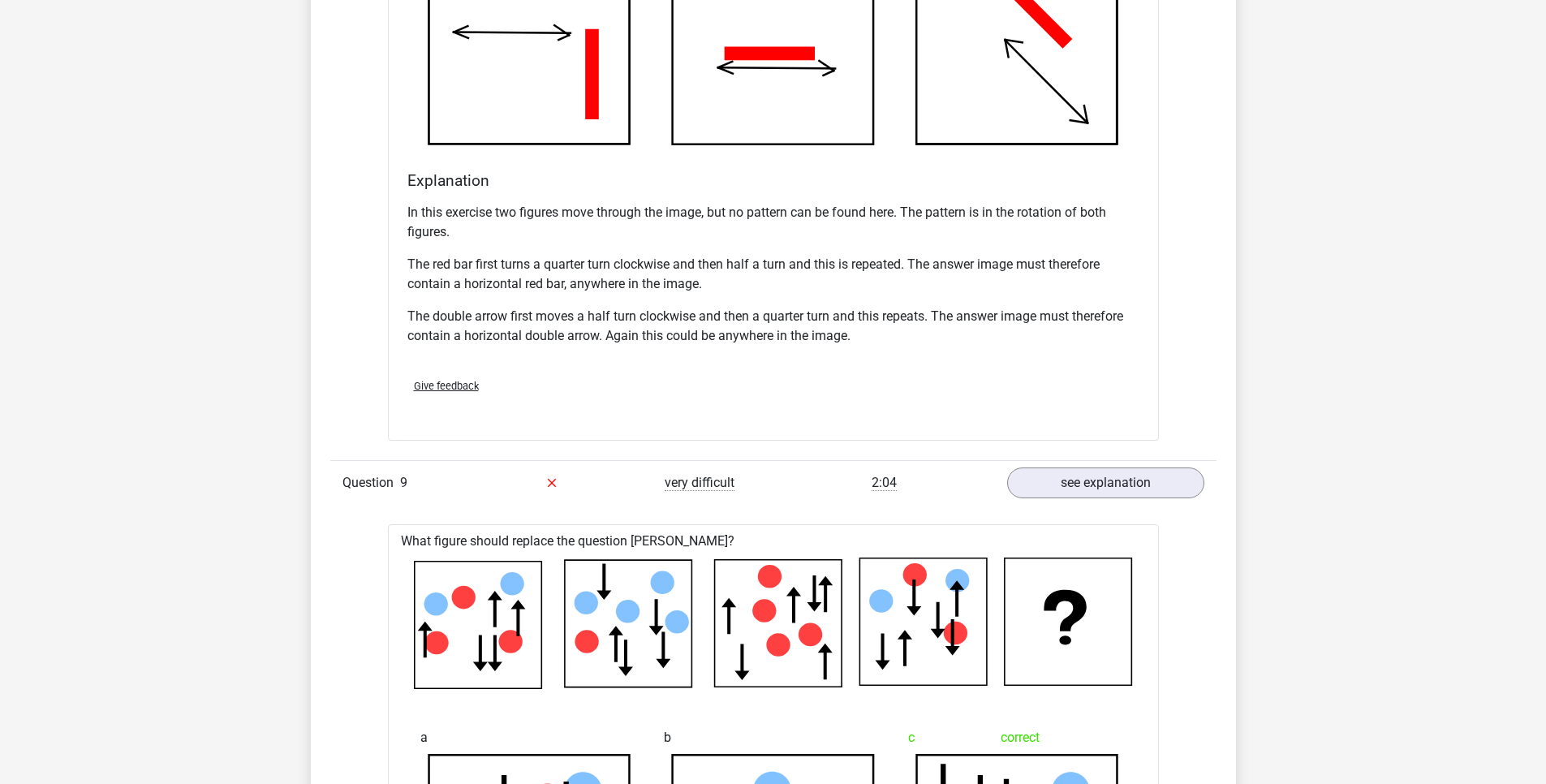
scroll to position [2143, 0]
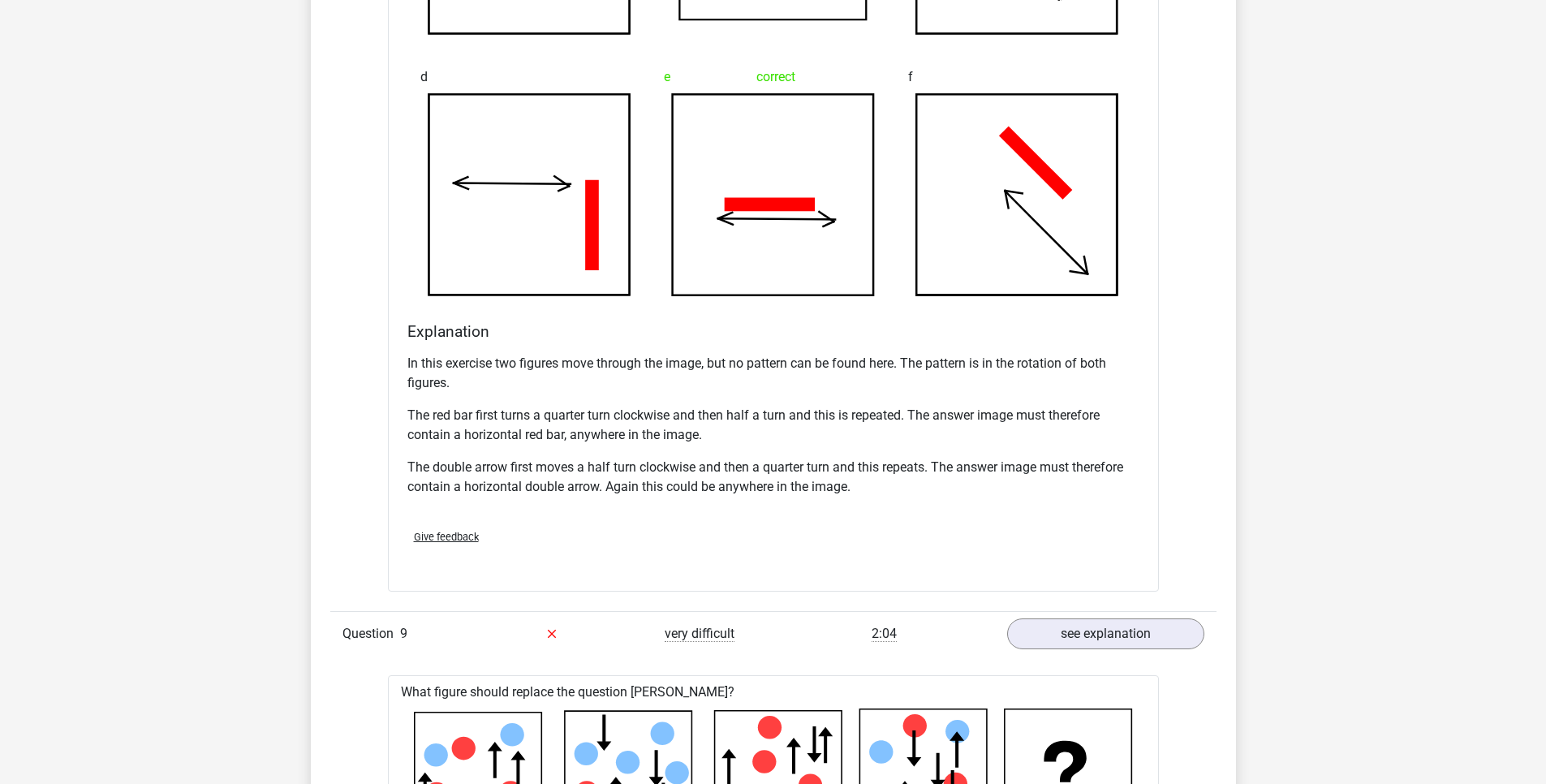
click at [824, 363] on p "In this exercise two figures move through the image, but no pattern can be foun…" at bounding box center [773, 373] width 732 height 39
click at [823, 361] on p "In this exercise two figures move through the image, but no pattern can be foun…" at bounding box center [773, 373] width 732 height 39
click at [806, 357] on p "In this exercise two figures move through the image, but no pattern can be foun…" at bounding box center [773, 373] width 732 height 39
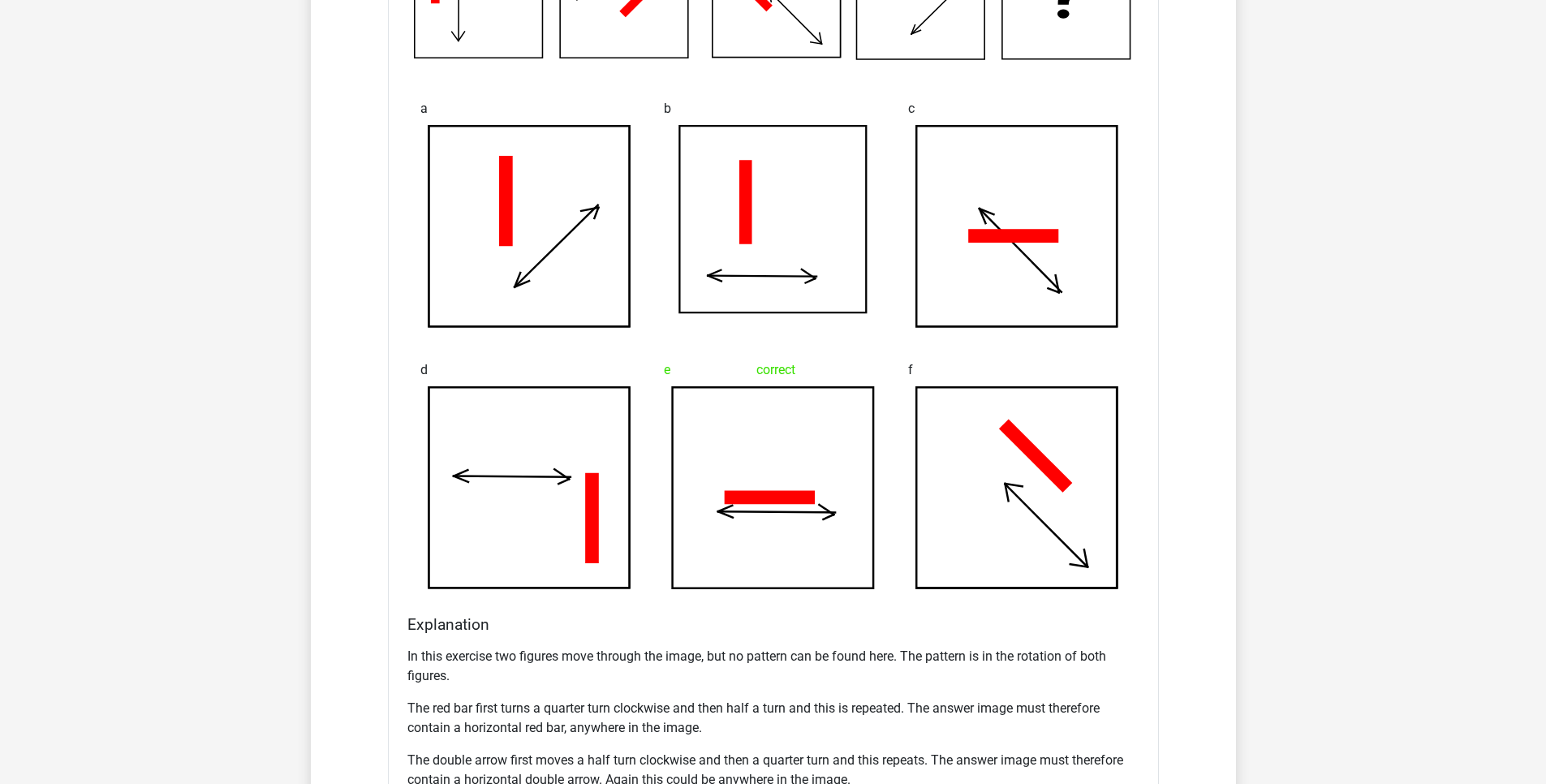
scroll to position [1850, 0]
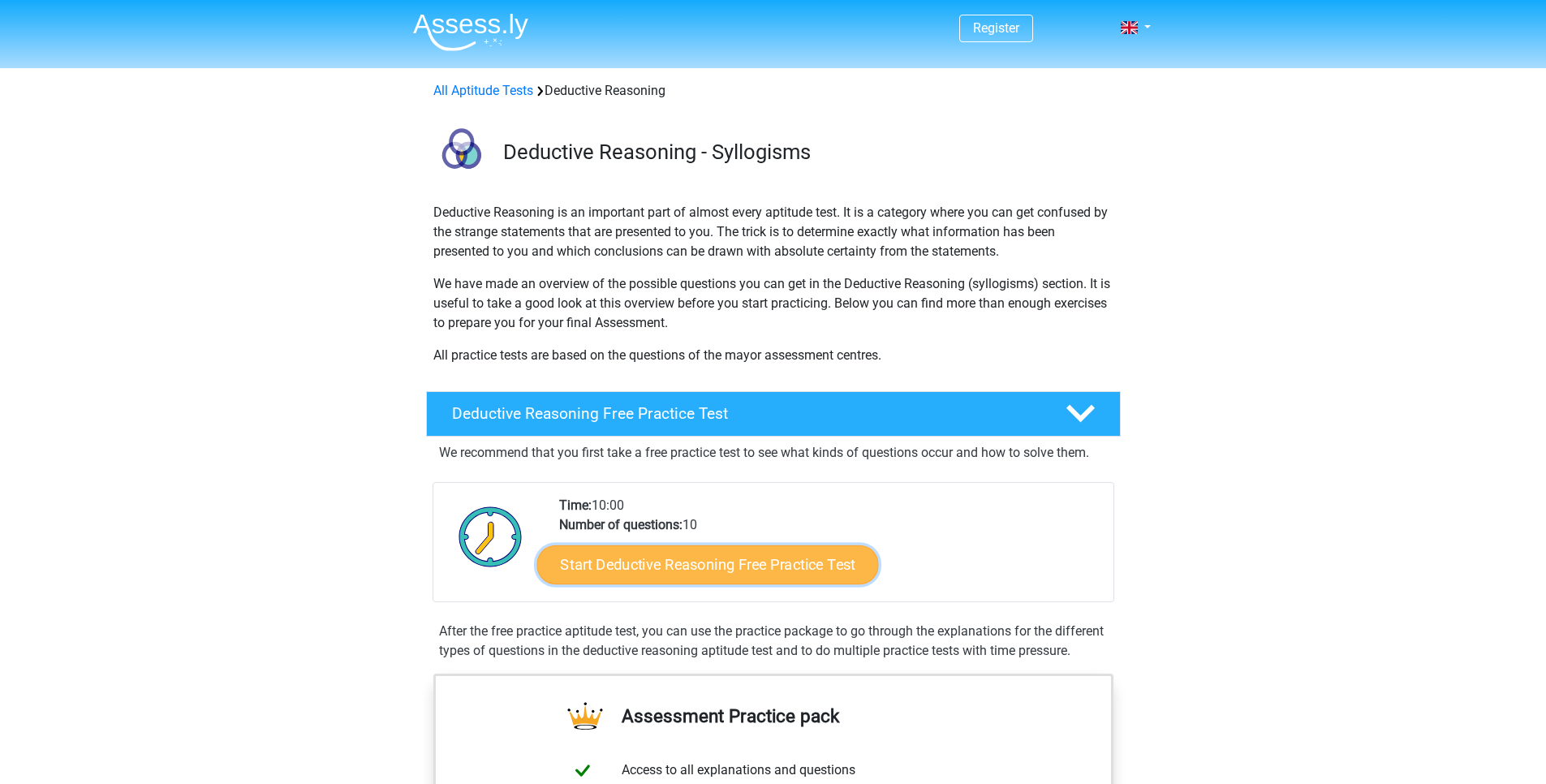
click at [724, 575] on link "Start Deductive Reasoning Free Practice Test" at bounding box center [708, 564] width 342 height 39
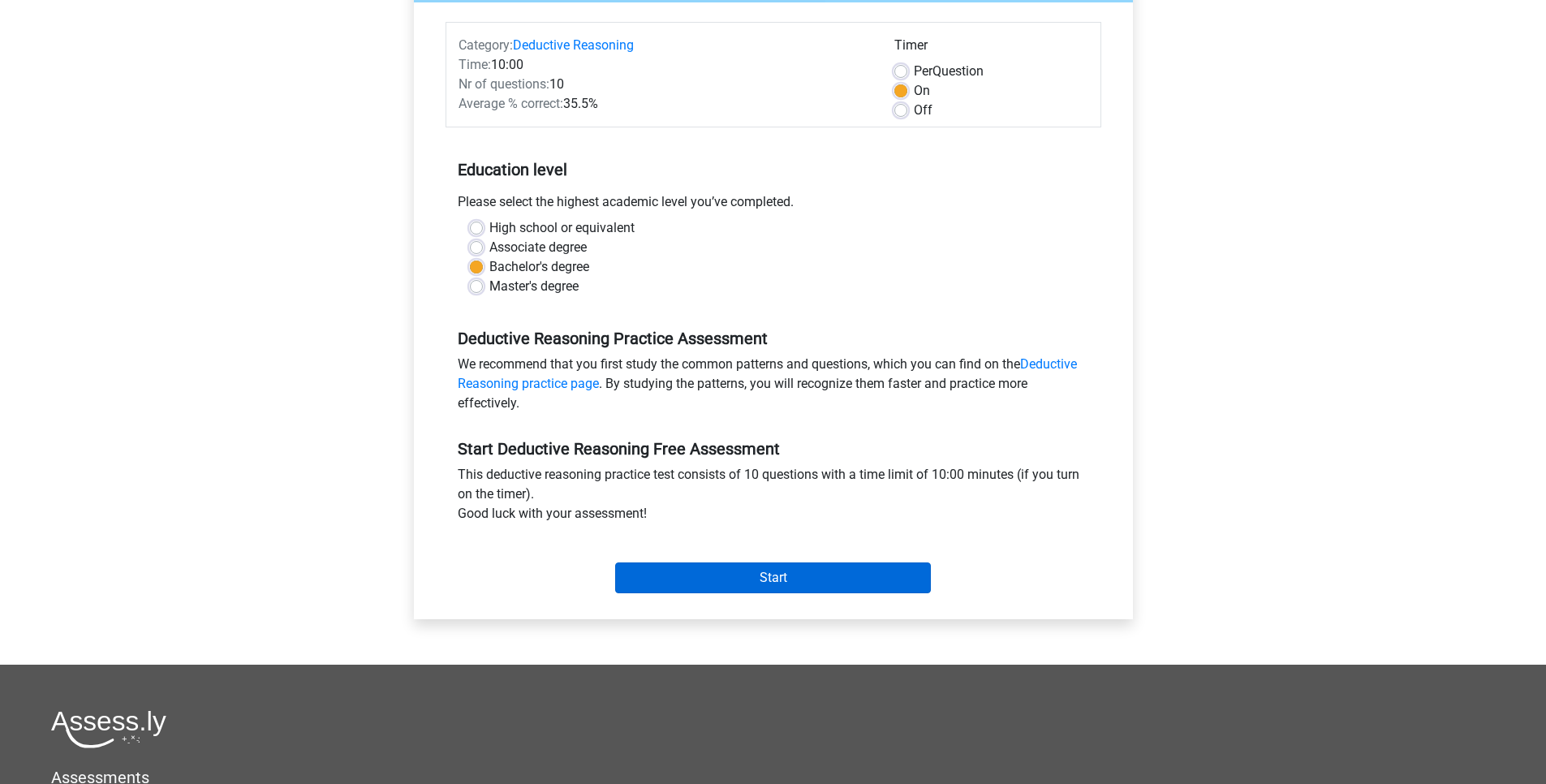
scroll to position [195, 0]
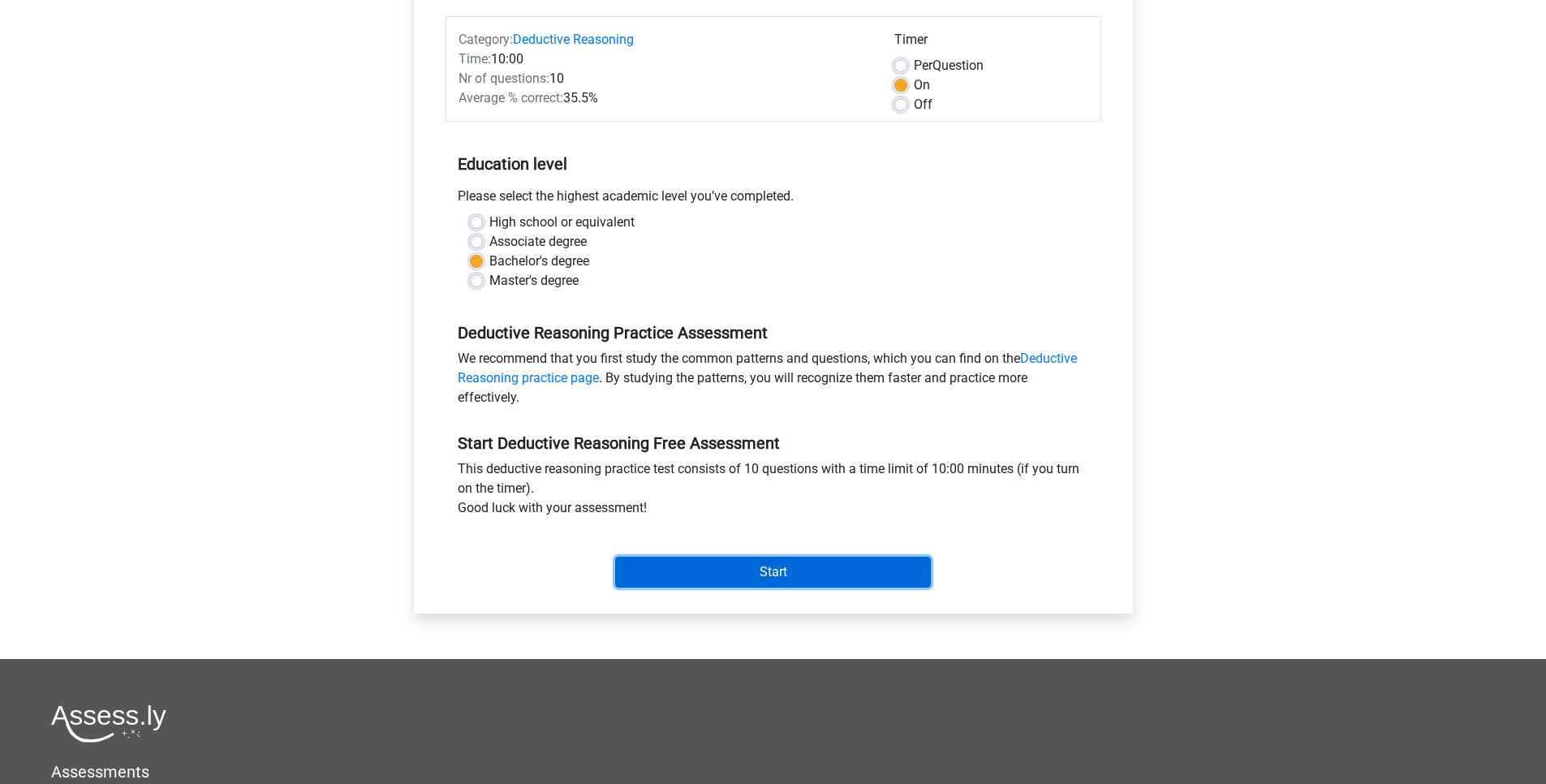
click at [741, 576] on input "Start" at bounding box center [773, 572] width 315 height 31
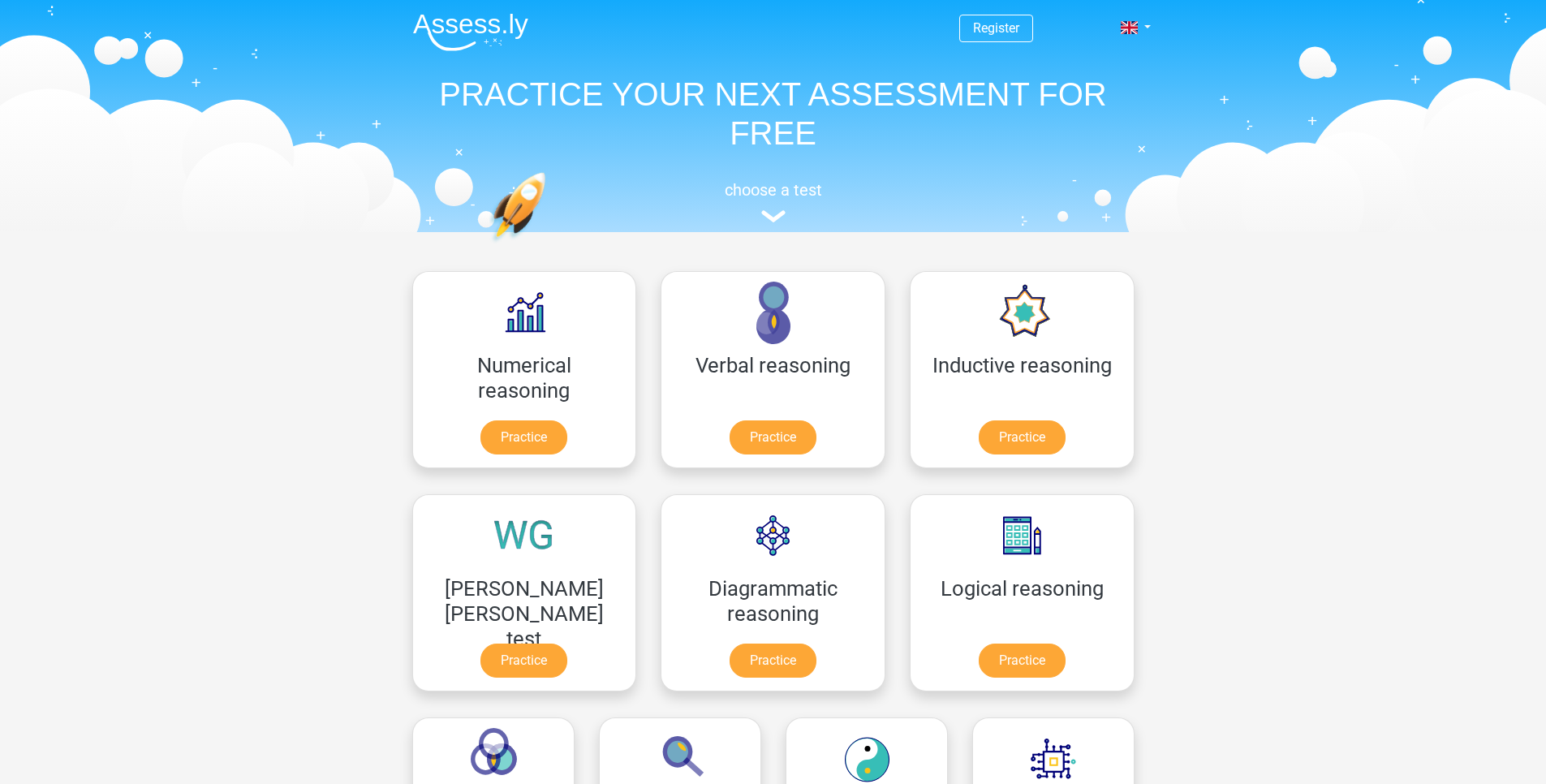
scroll to position [195, 0]
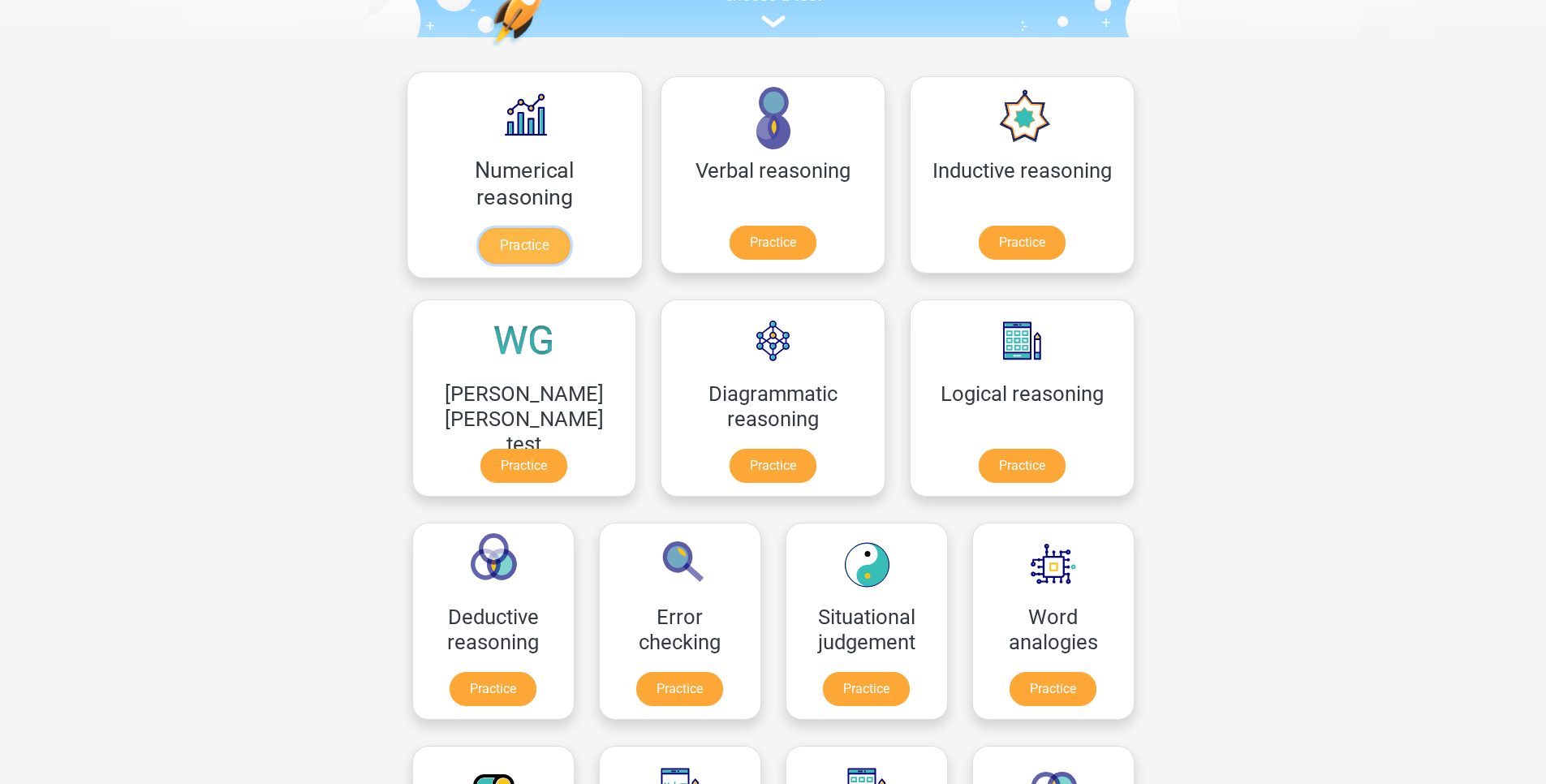
click at [508, 250] on link "Practice" at bounding box center [524, 246] width 91 height 36
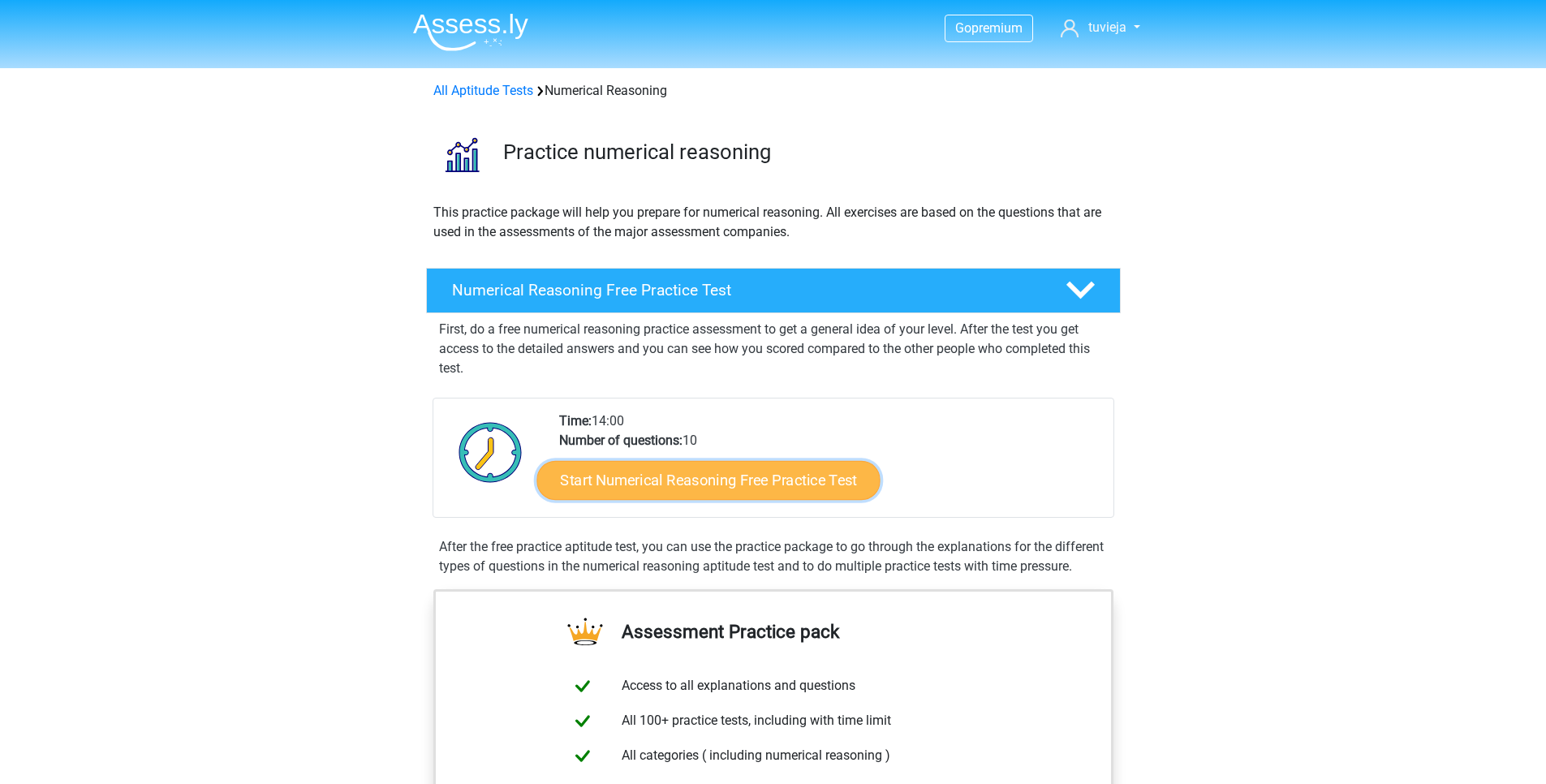
click at [704, 467] on link "Start Numerical Reasoning Free Practice Test" at bounding box center [708, 480] width 344 height 39
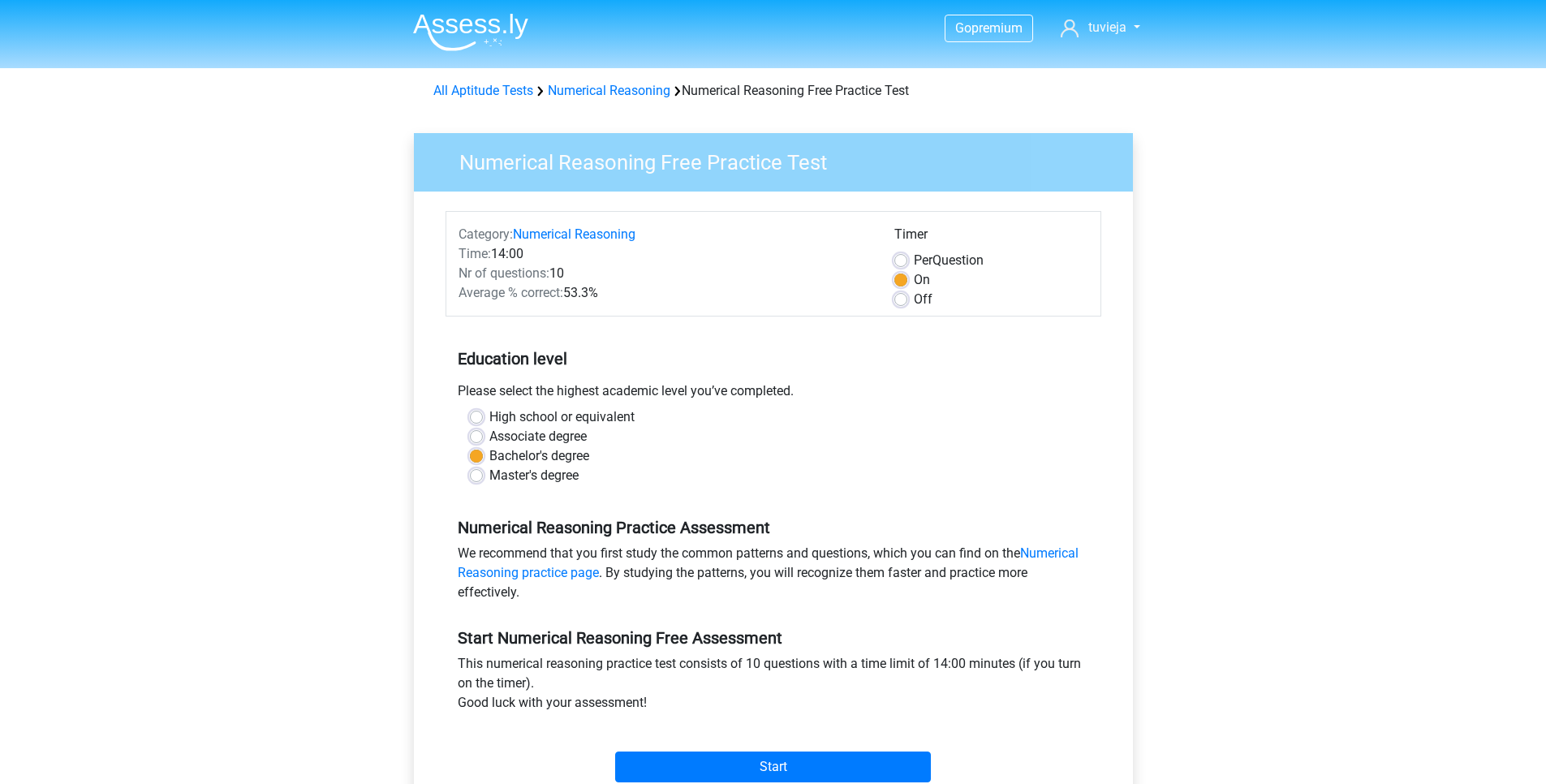
click at [774, 748] on div "Start" at bounding box center [773, 753] width 656 height 57
click at [776, 762] on input "Start" at bounding box center [773, 767] width 315 height 31
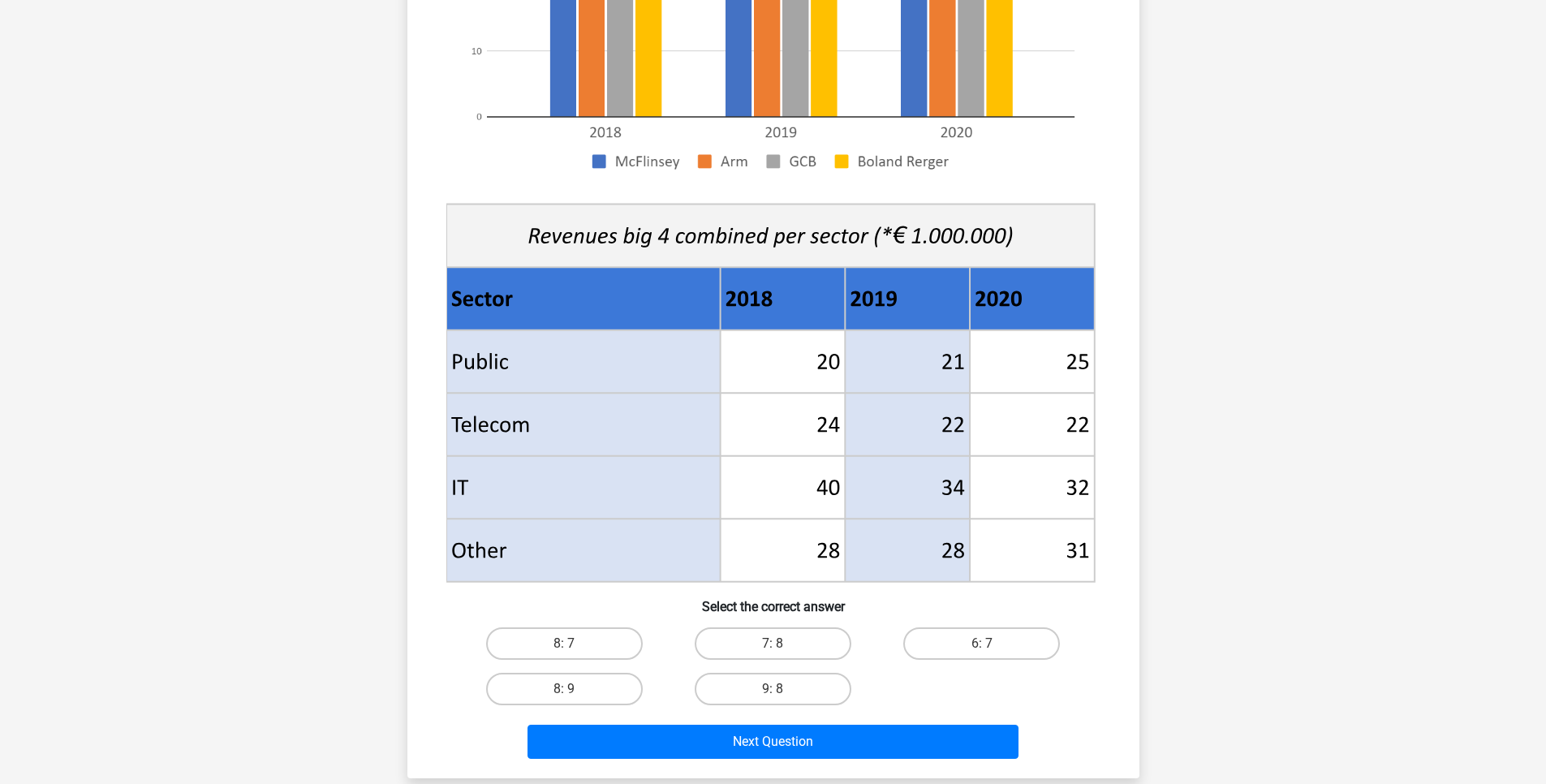
scroll to position [584, 0]
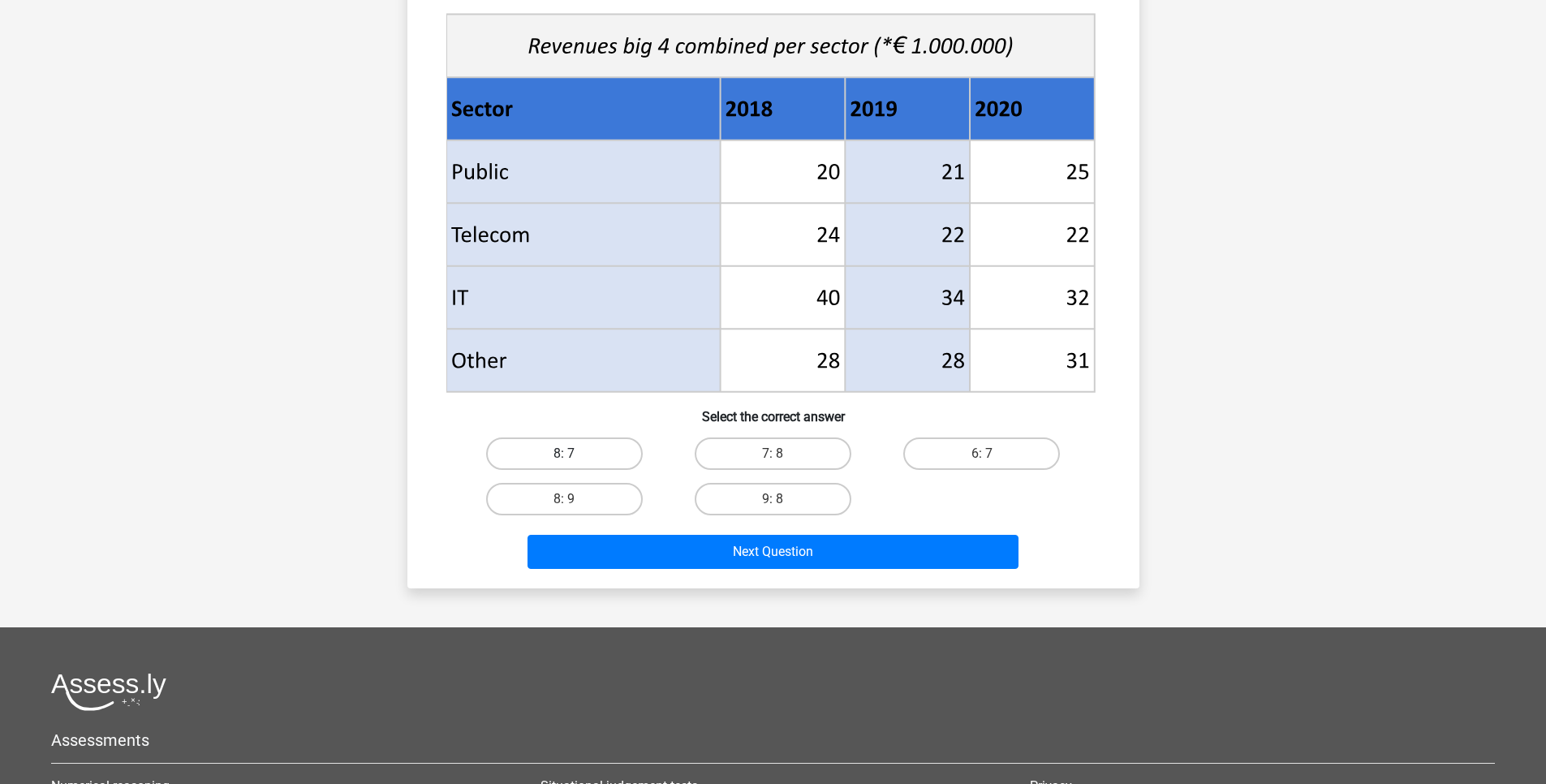
click at [581, 461] on label "8: 7" at bounding box center [565, 453] width 156 height 32
click at [575, 461] on input "8: 7" at bounding box center [569, 459] width 10 height 10
radio input "true"
click at [668, 588] on div "What is the ratio of McFlinsey's income in 2018 and 2020 combined to Arm's inco…" at bounding box center [773, 59] width 732 height 1060
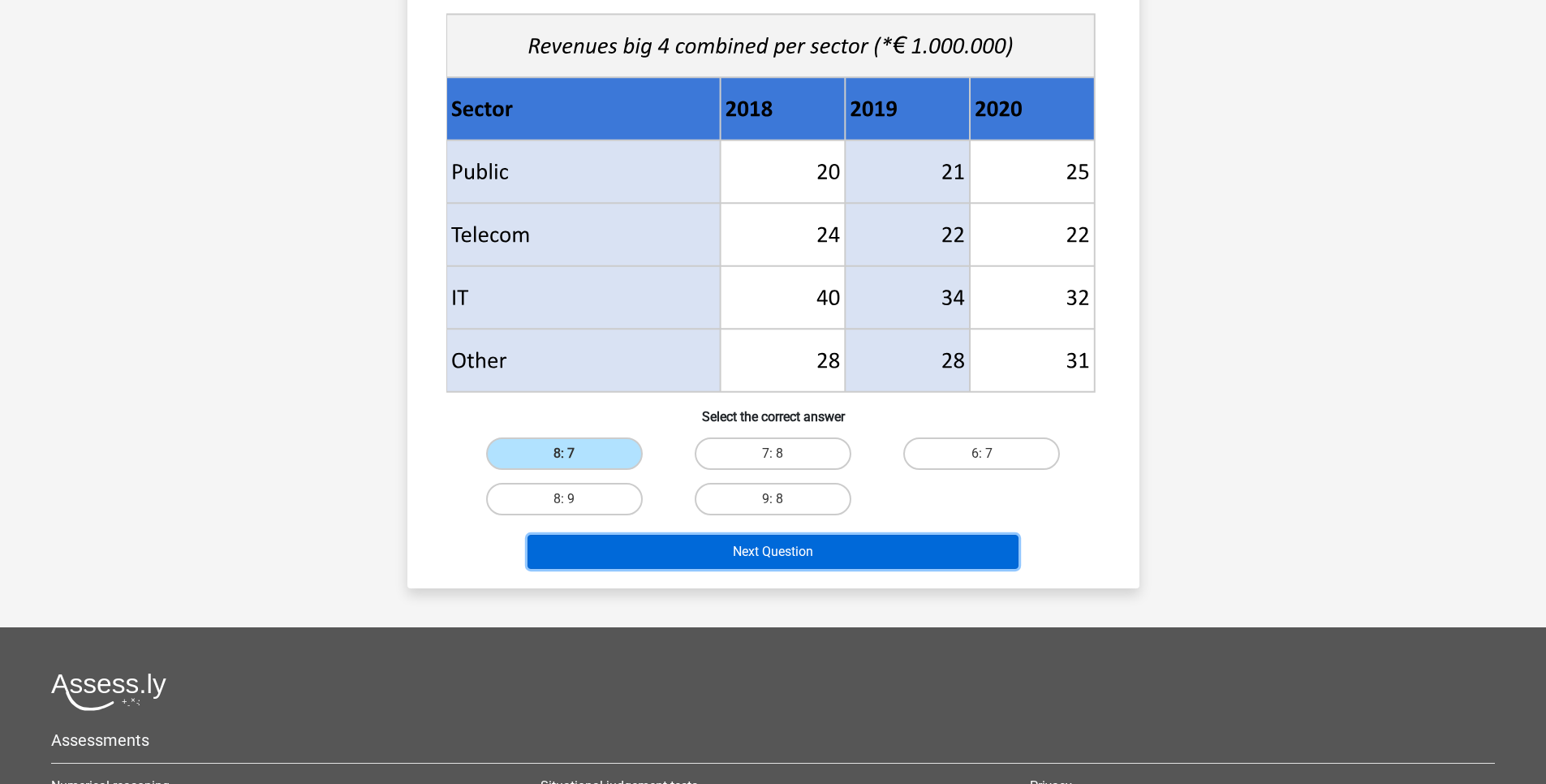
click at [665, 560] on button "Next Question" at bounding box center [772, 552] width 491 height 34
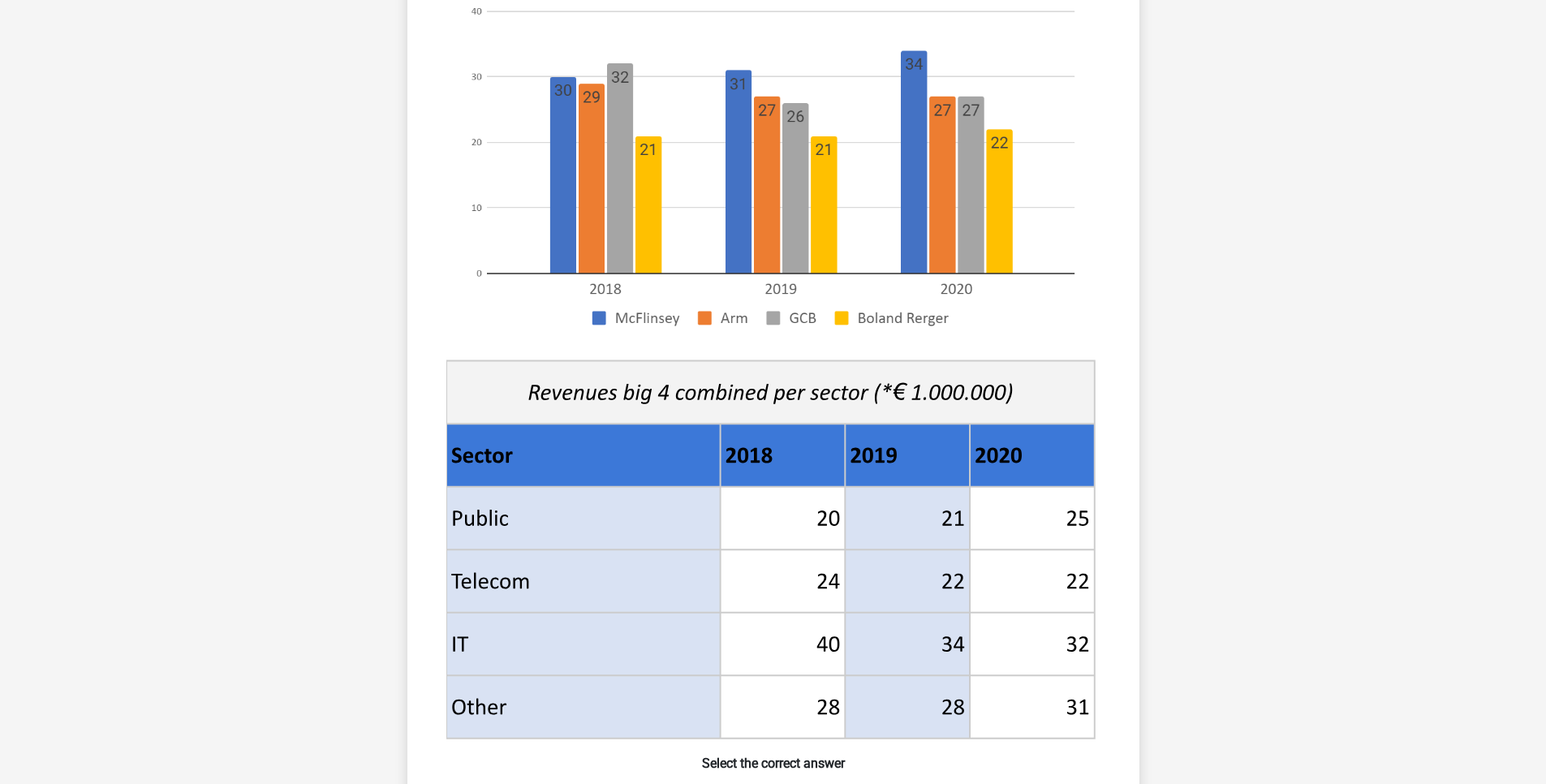
scroll to position [487, 0]
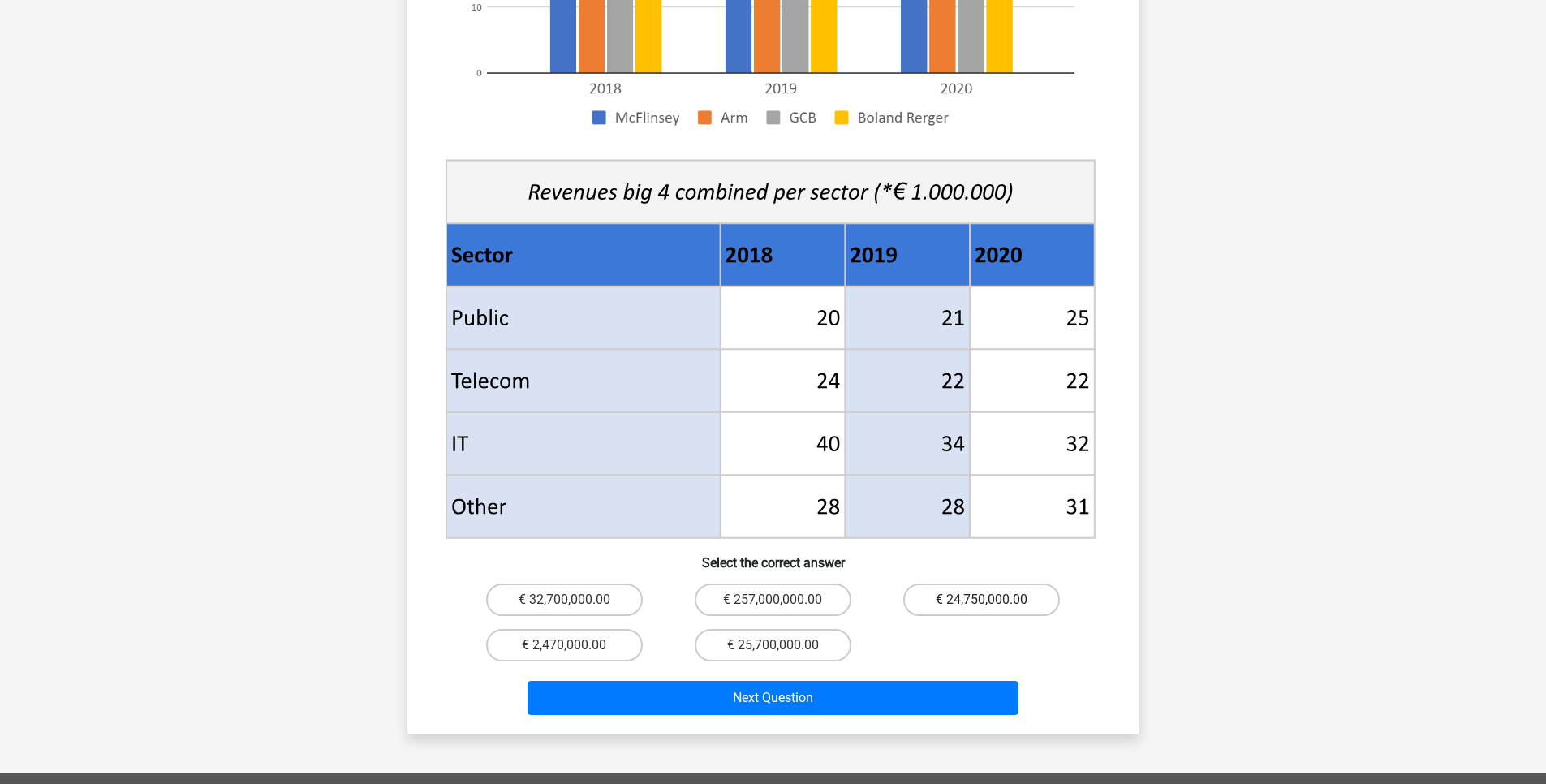
click at [991, 583] on label "€ 24,750,000.00" at bounding box center [981, 599] width 156 height 32
click at [991, 599] on input "€ 24,750,000.00" at bounding box center [987, 605] width 10 height 10
radio input "true"
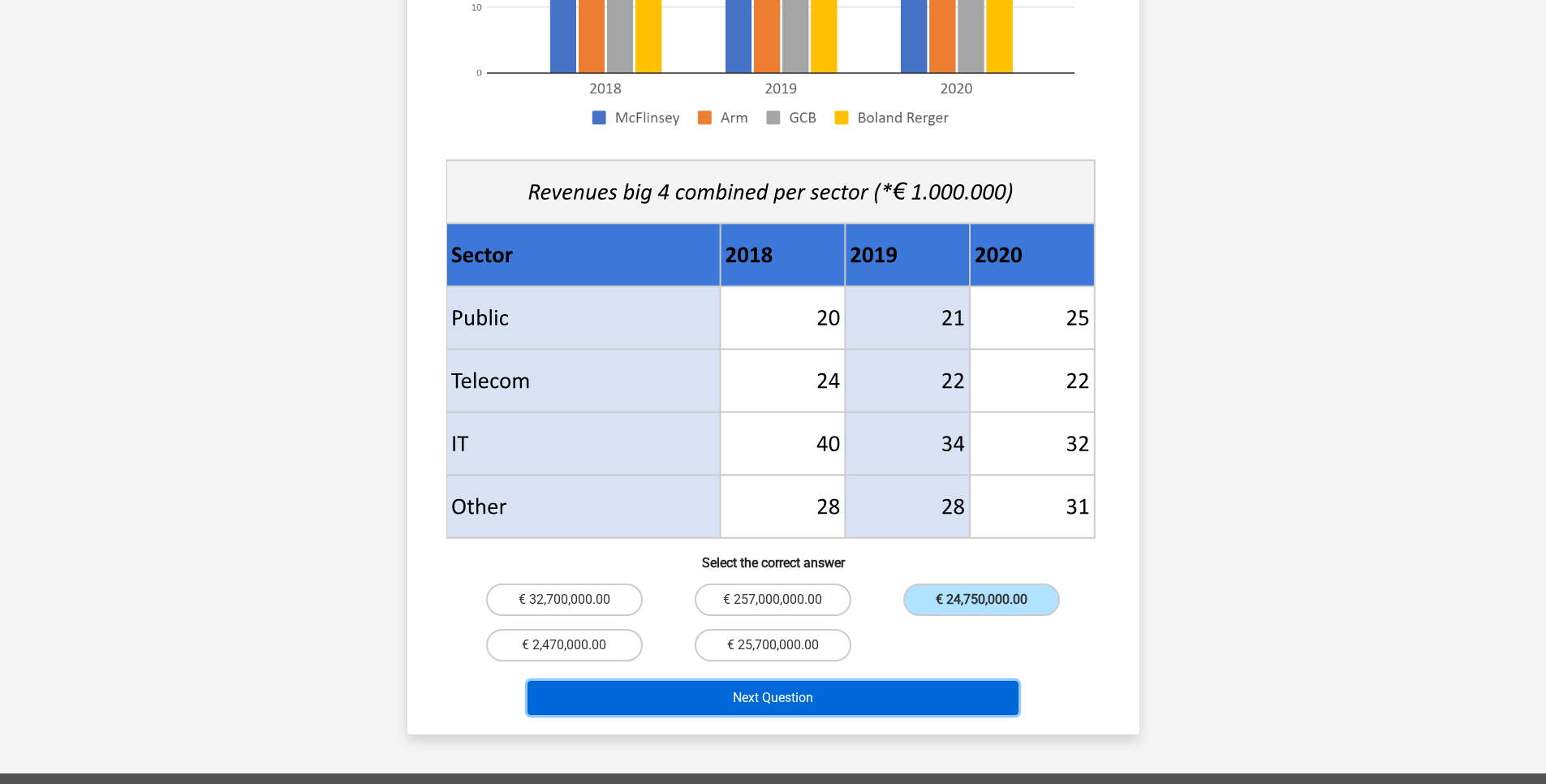
click at [887, 681] on button "Next Question" at bounding box center [772, 698] width 491 height 34
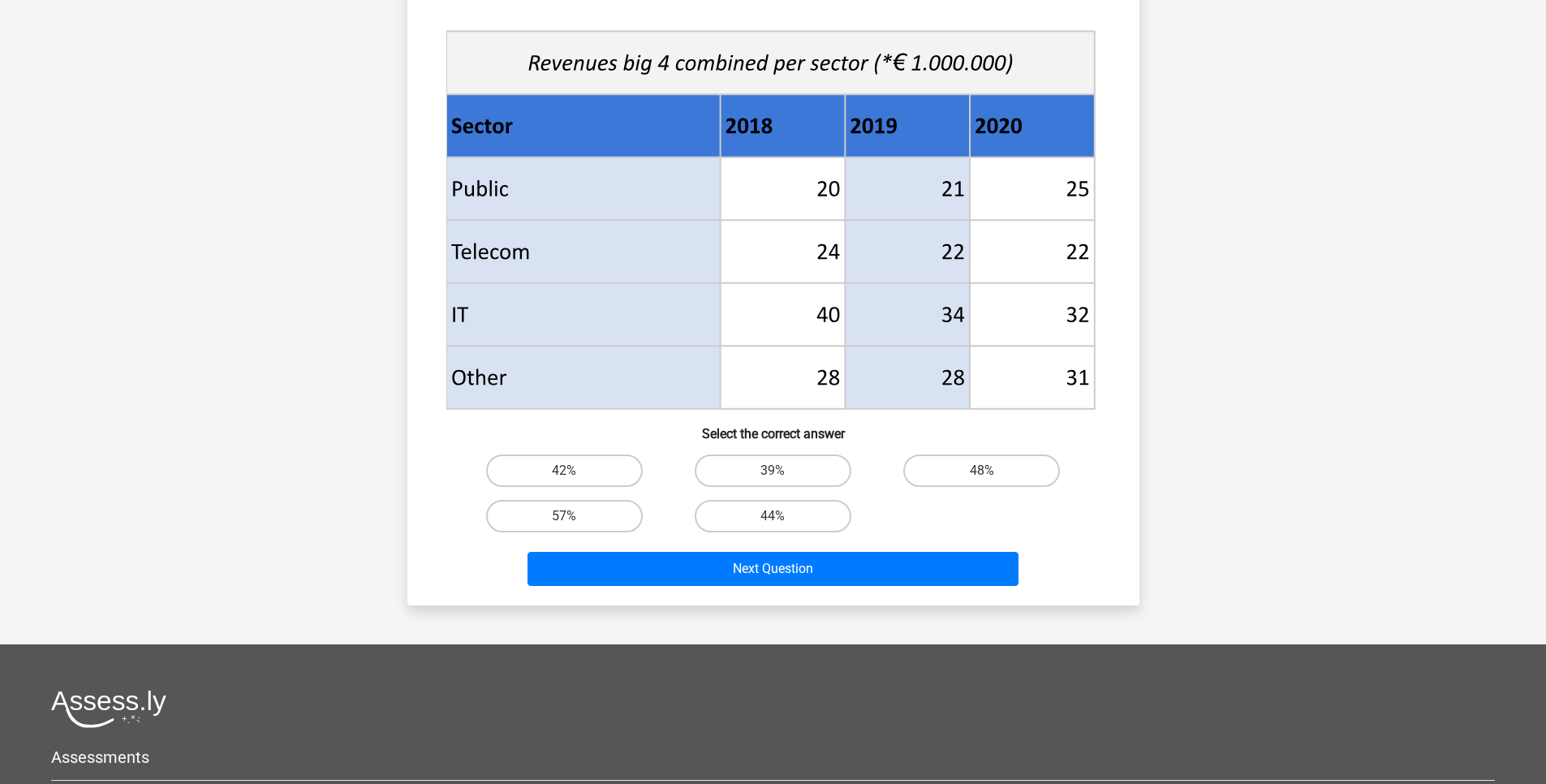
scroll to position [568, 0]
click at [961, 451] on div "48%" at bounding box center [981, 469] width 208 height 45
click at [972, 459] on label "48%" at bounding box center [981, 470] width 156 height 32
click at [982, 470] on input "48%" at bounding box center [987, 475] width 10 height 10
radio input "true"
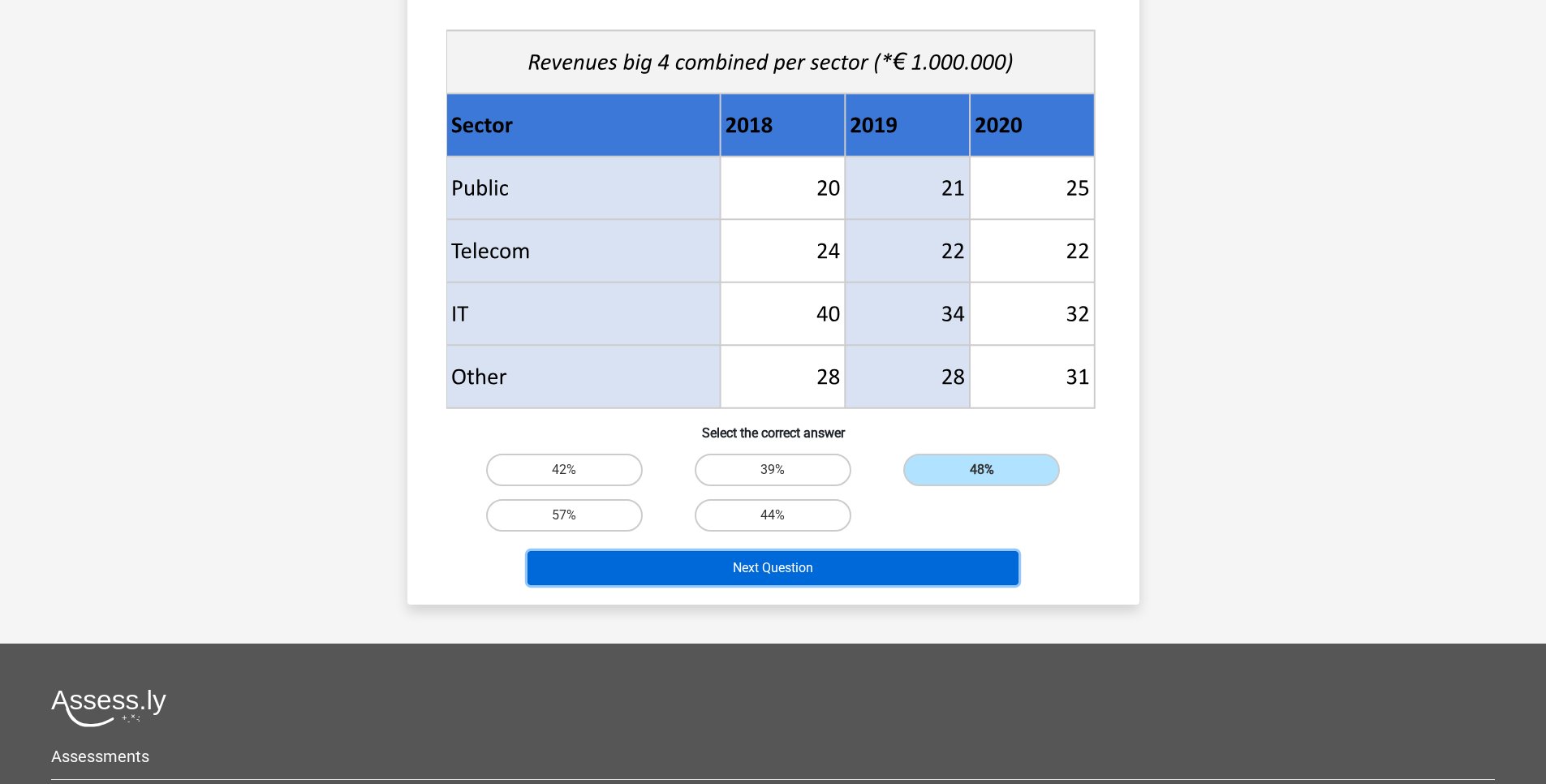
click at [908, 567] on button "Next Question" at bounding box center [772, 568] width 491 height 34
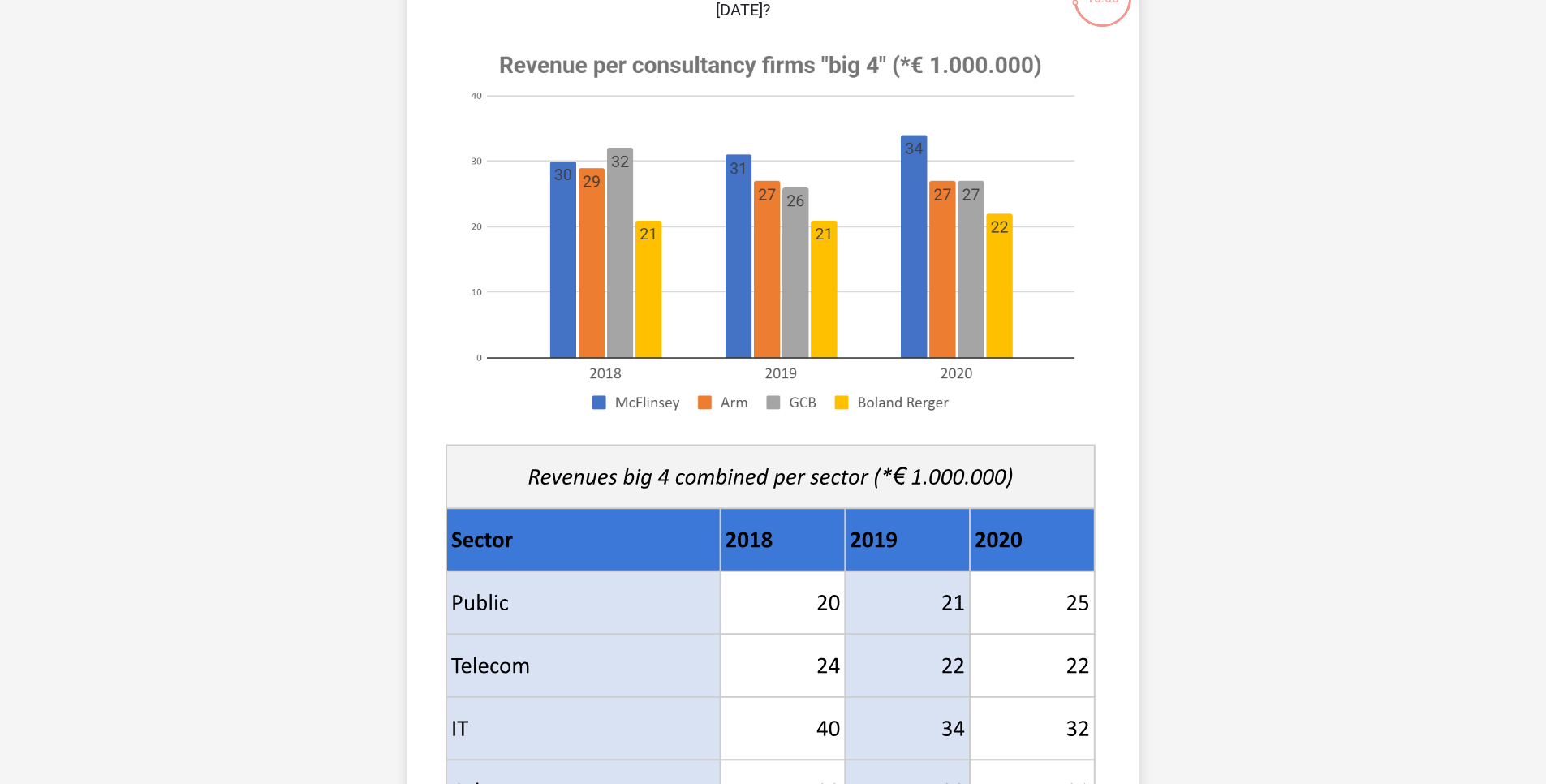
scroll to position [487, 0]
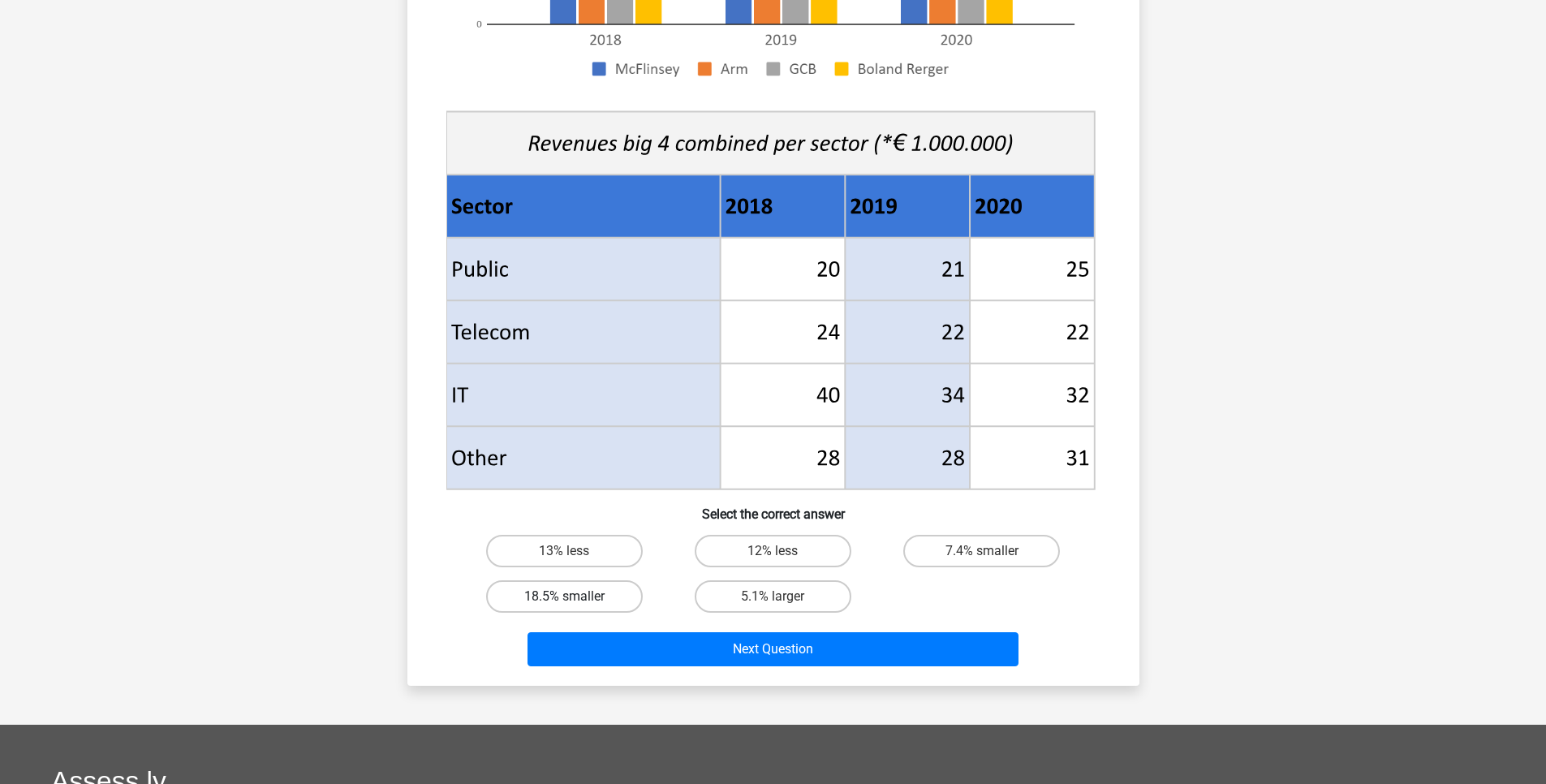
click at [583, 605] on label "18.5% smaller" at bounding box center [565, 596] width 156 height 32
click at [575, 605] on input "18.5% smaller" at bounding box center [569, 602] width 10 height 10
radio input "true"
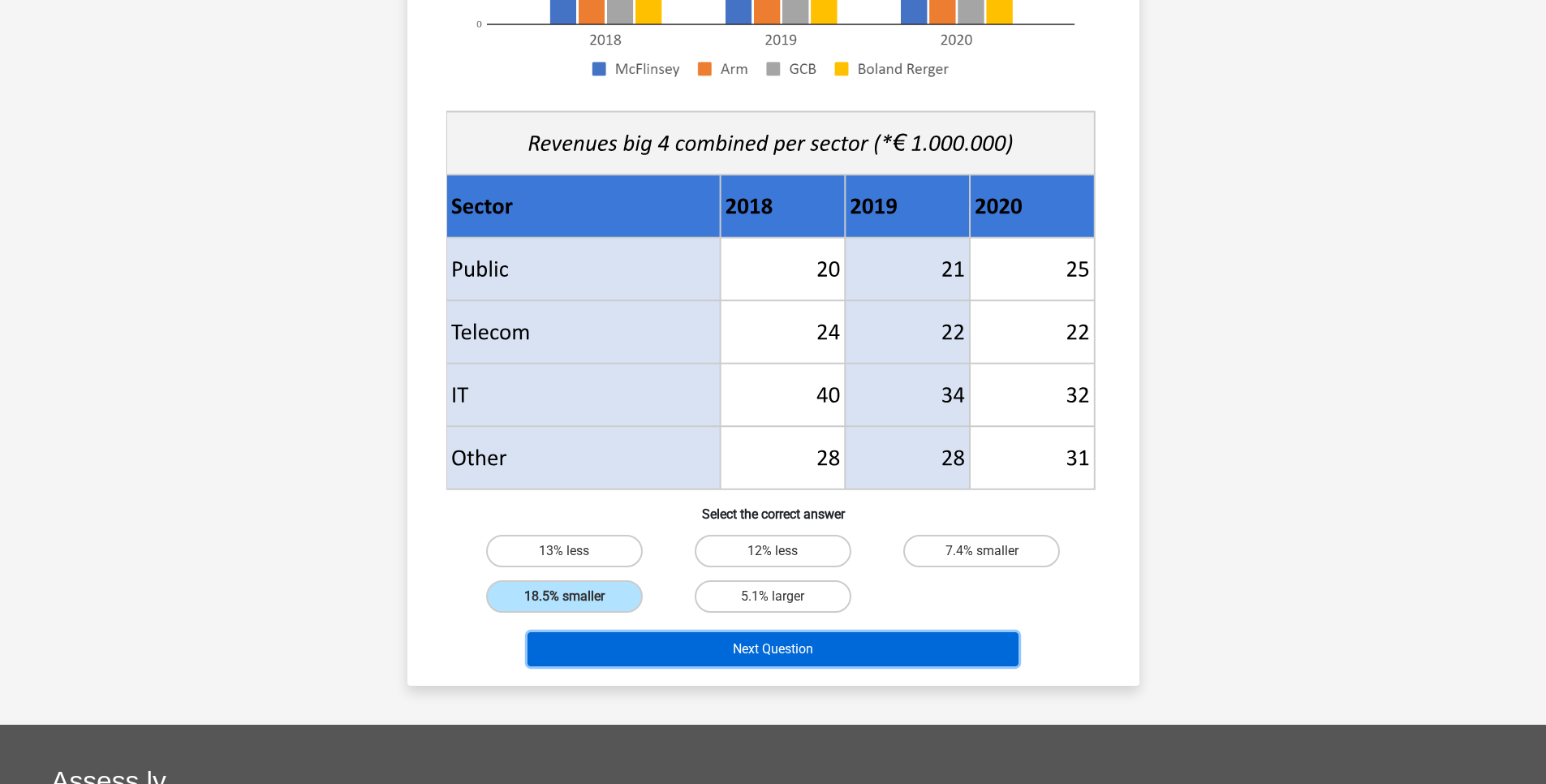
click at [599, 640] on button "Next Question" at bounding box center [772, 650] width 491 height 34
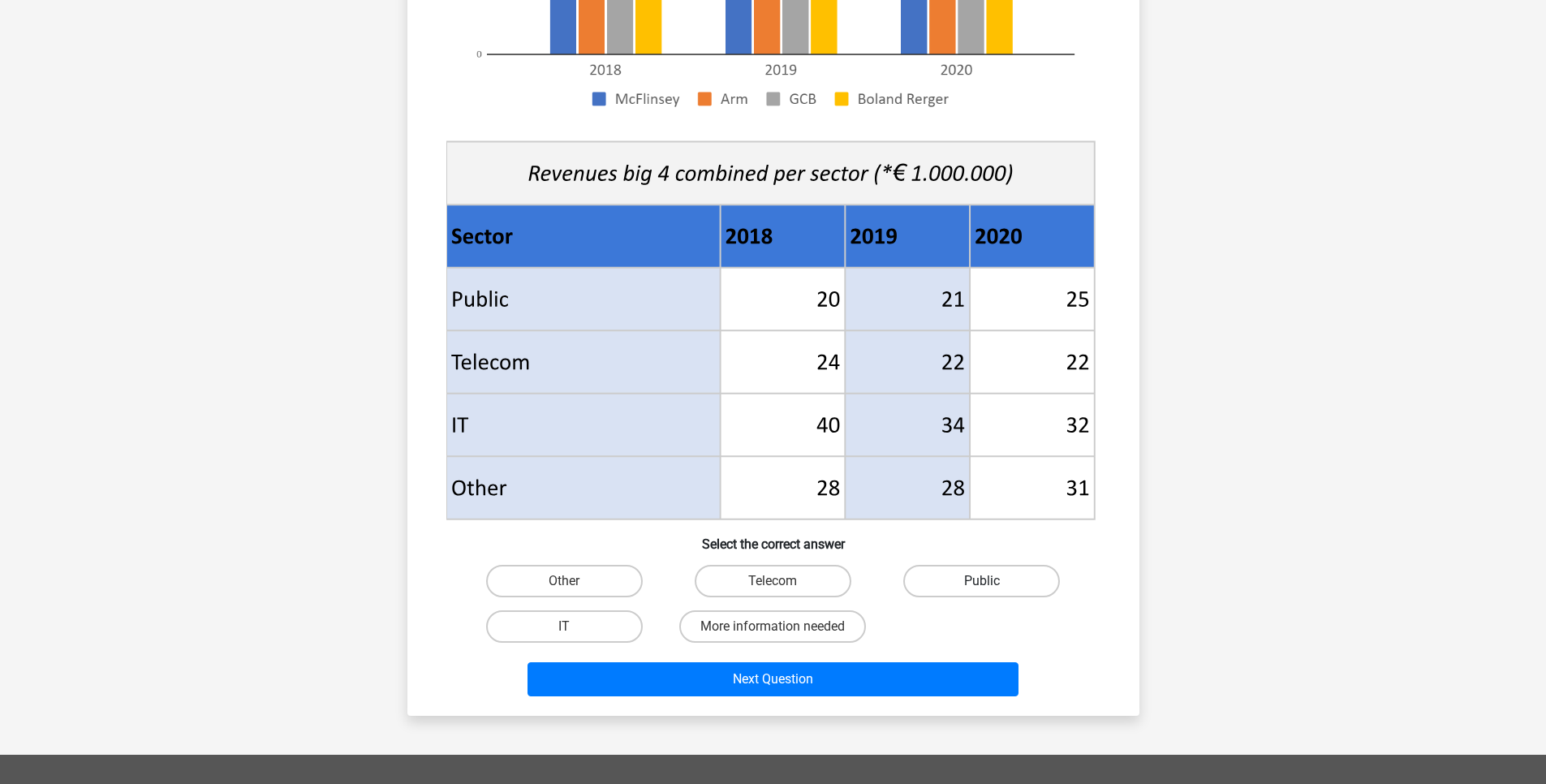
scroll to position [471, 0]
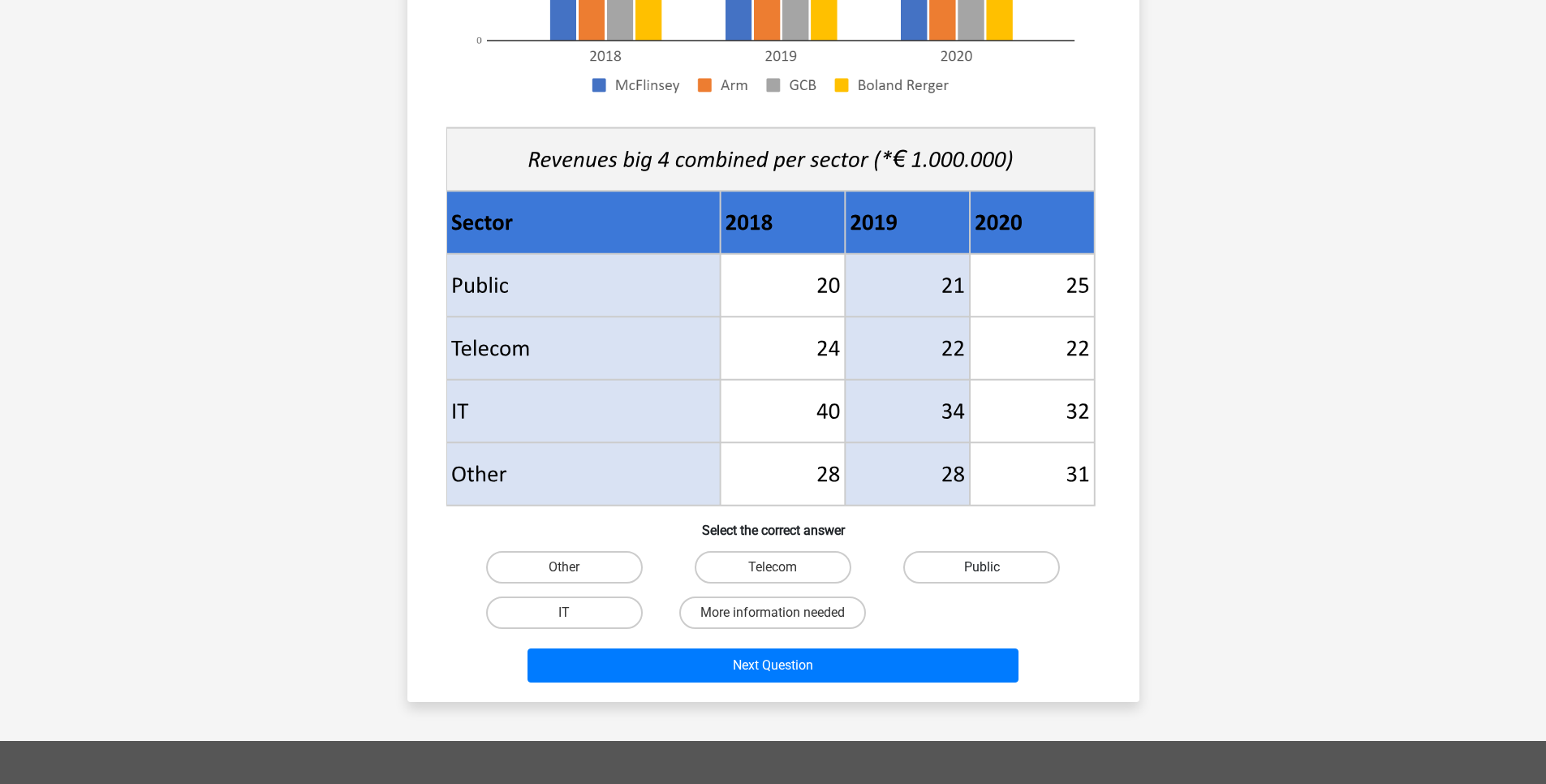
click at [953, 568] on label "Public" at bounding box center [981, 567] width 156 height 32
click at [982, 568] on input "Public" at bounding box center [987, 572] width 10 height 10
radio input "true"
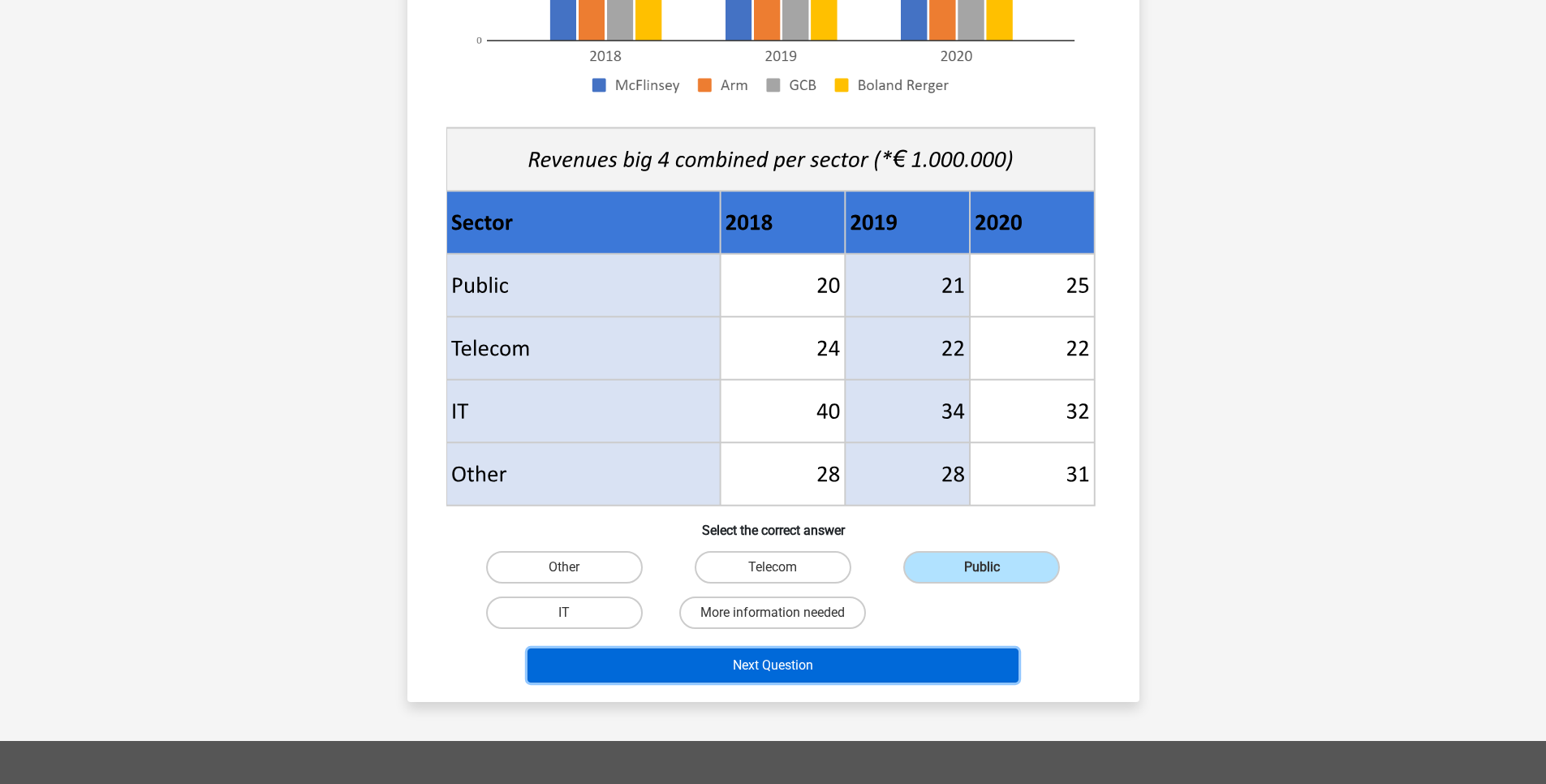
click at [922, 665] on button "Next Question" at bounding box center [772, 666] width 491 height 34
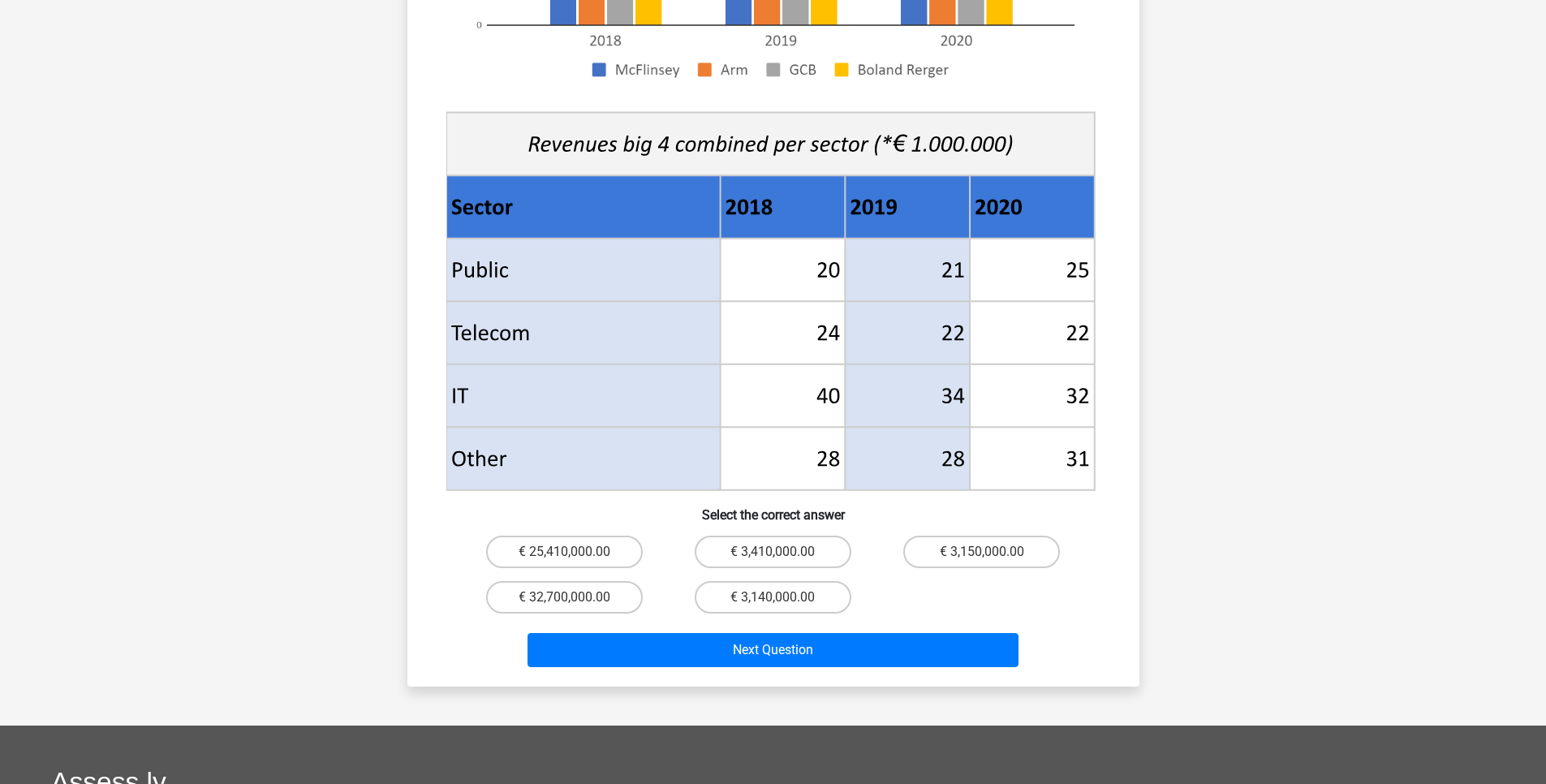
scroll to position [568, 0]
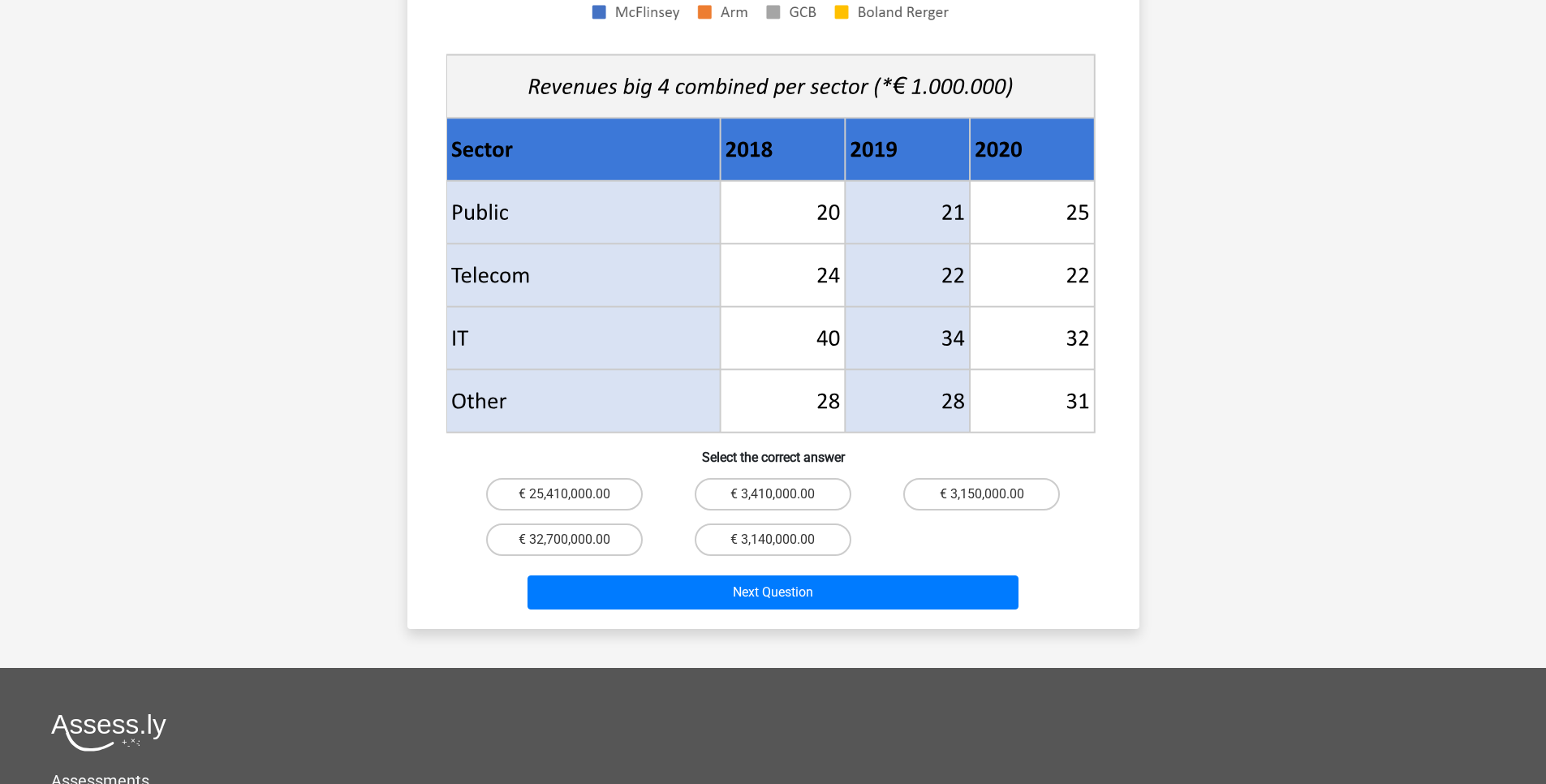
click at [776, 494] on input "€ 3,410,000.00" at bounding box center [778, 499] width 10 height 10
radio input "true"
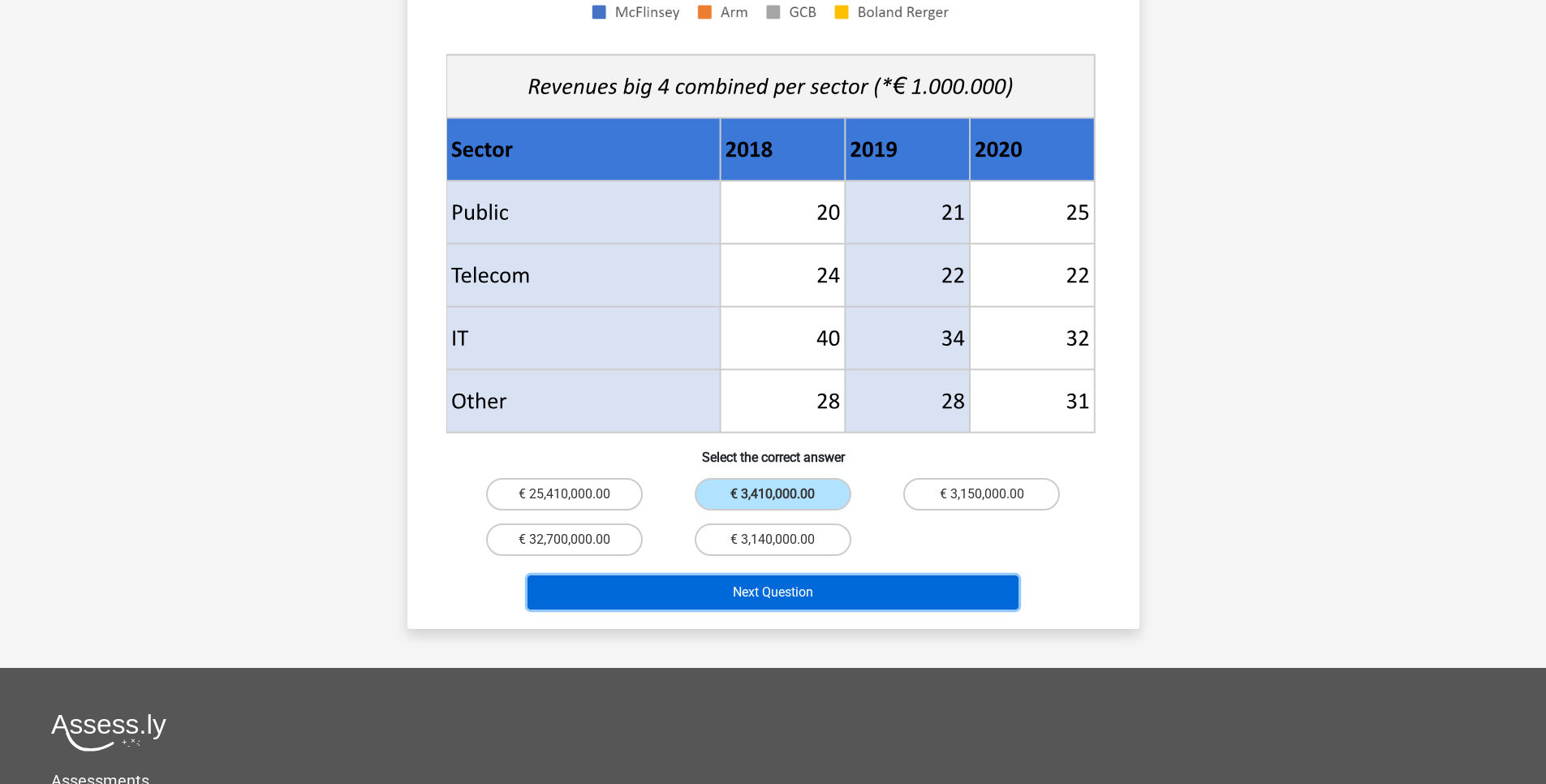
click at [782, 576] on button "Next Question" at bounding box center [772, 593] width 491 height 34
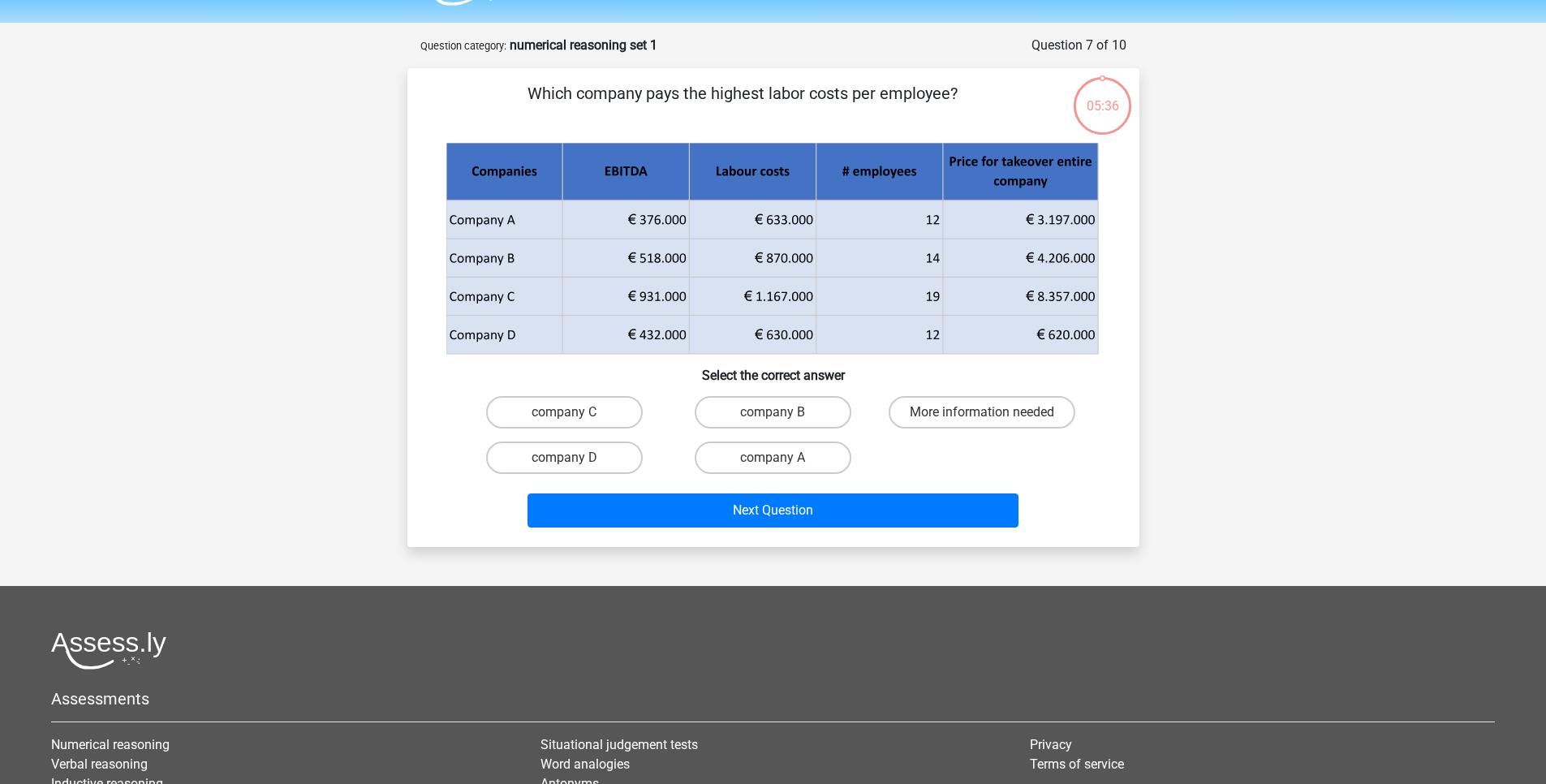
scroll to position [0, 0]
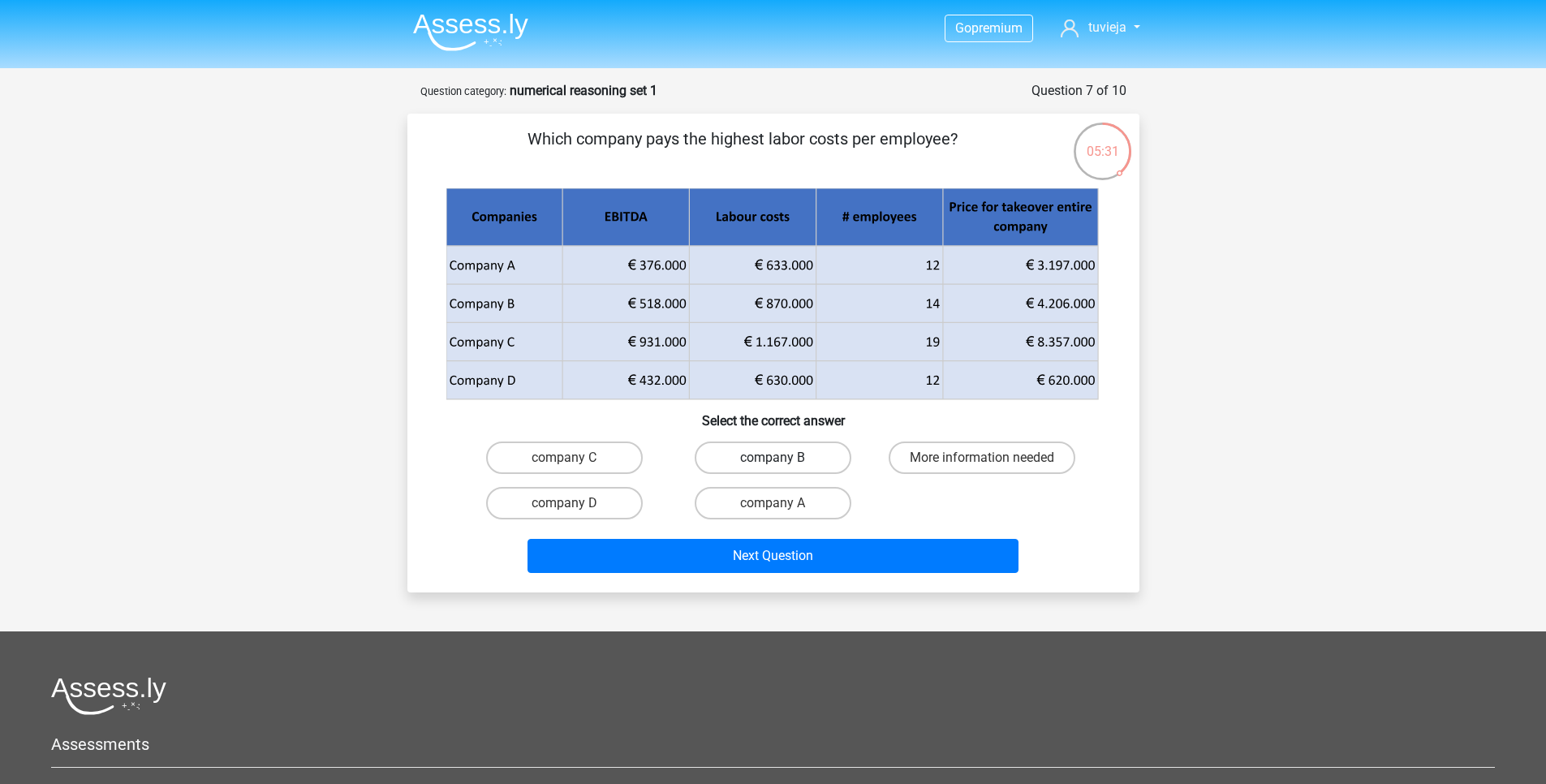
click at [759, 447] on label "company B" at bounding box center [773, 457] width 156 height 32
click at [773, 457] on input "company B" at bounding box center [778, 463] width 10 height 10
radio input "true"
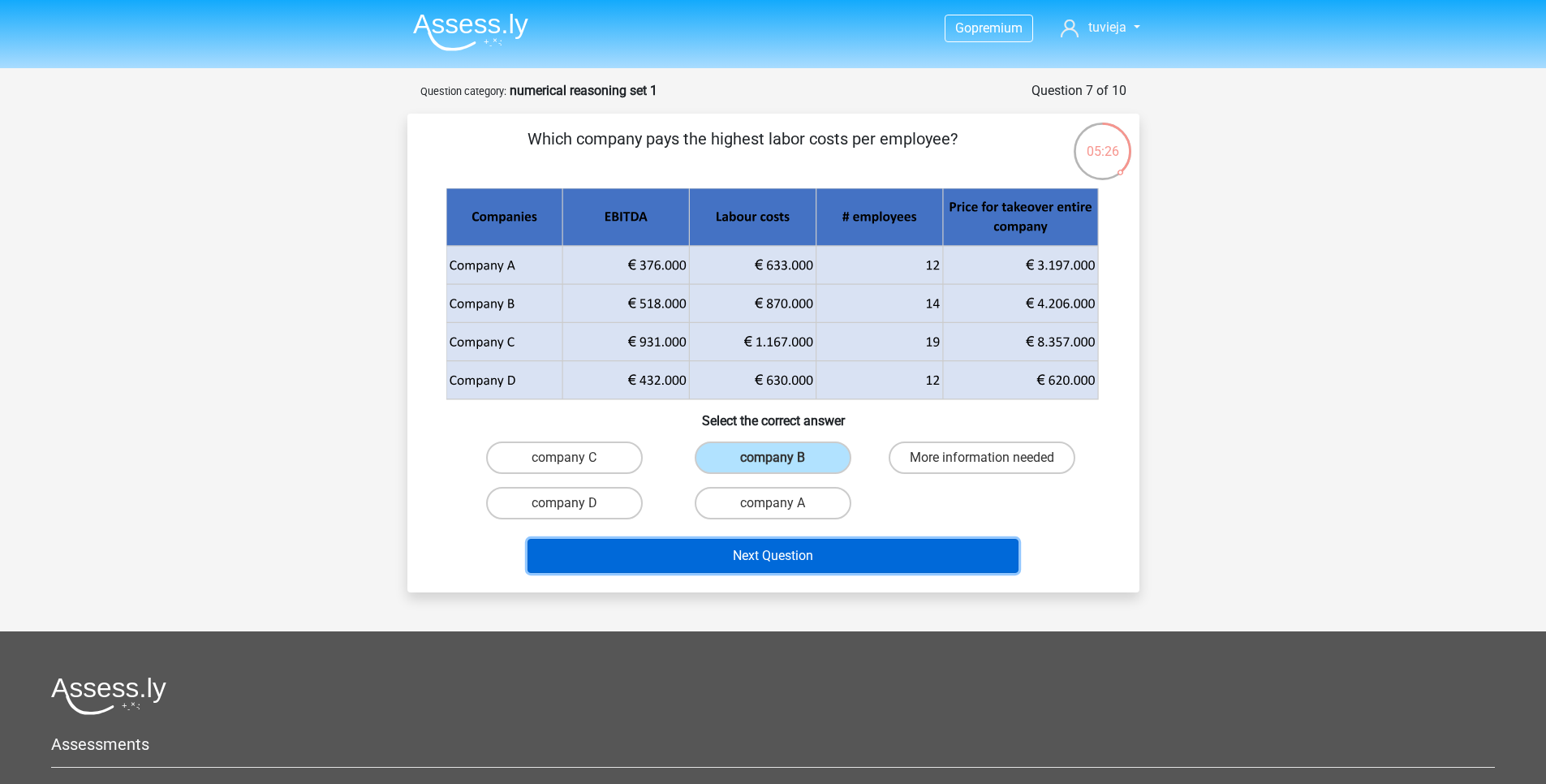
click at [768, 554] on button "Next Question" at bounding box center [772, 556] width 491 height 34
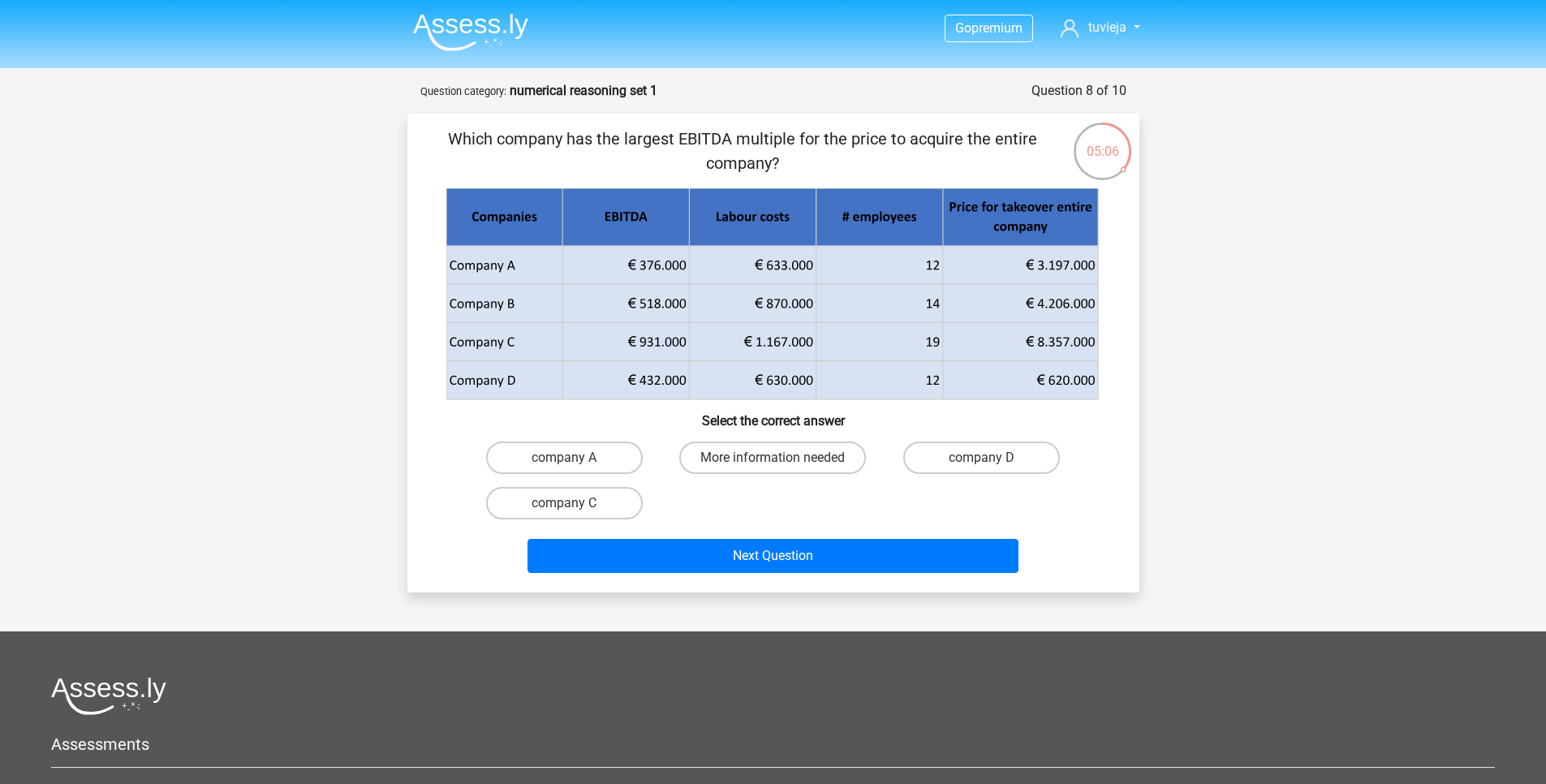
drag, startPoint x: 604, startPoint y: 219, endPoint x: 651, endPoint y: 220, distance: 47.0
click at [651, 220] on icon at bounding box center [567, 217] width 242 height 58
drag, startPoint x: 452, startPoint y: 139, endPoint x: 797, endPoint y: 167, distance: 346.1
click at [797, 167] on p "Which company has the largest EBITDA multiple for the price to acquire the enti…" at bounding box center [743, 151] width 619 height 48
click at [816, 161] on p "Which company has the largest EBITDA multiple for the price to acquire the enti…" at bounding box center [743, 151] width 619 height 48
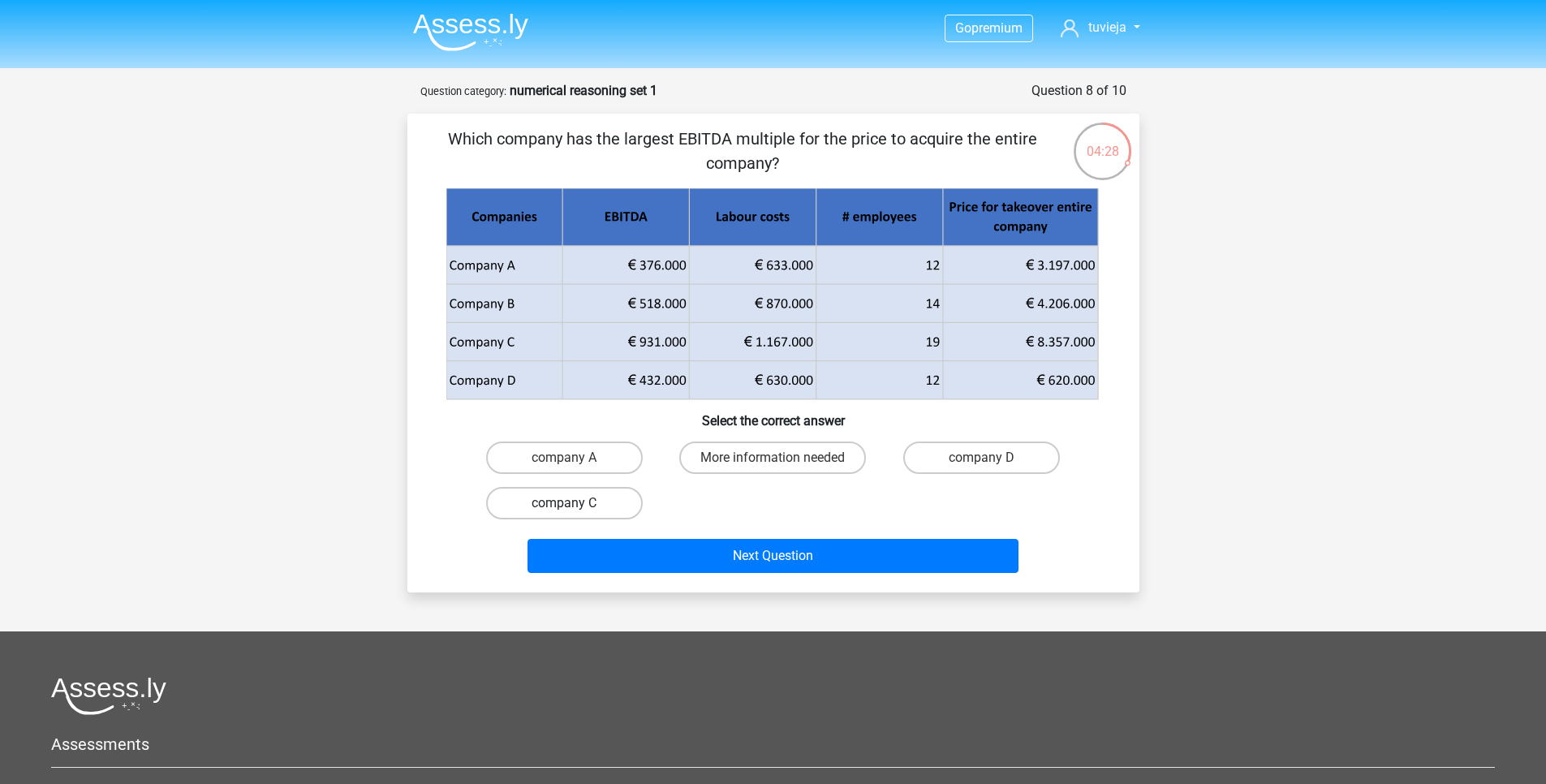
click at [598, 502] on label "company C" at bounding box center [565, 503] width 156 height 32
click at [575, 503] on input "company C" at bounding box center [569, 508] width 10 height 10
radio input "true"
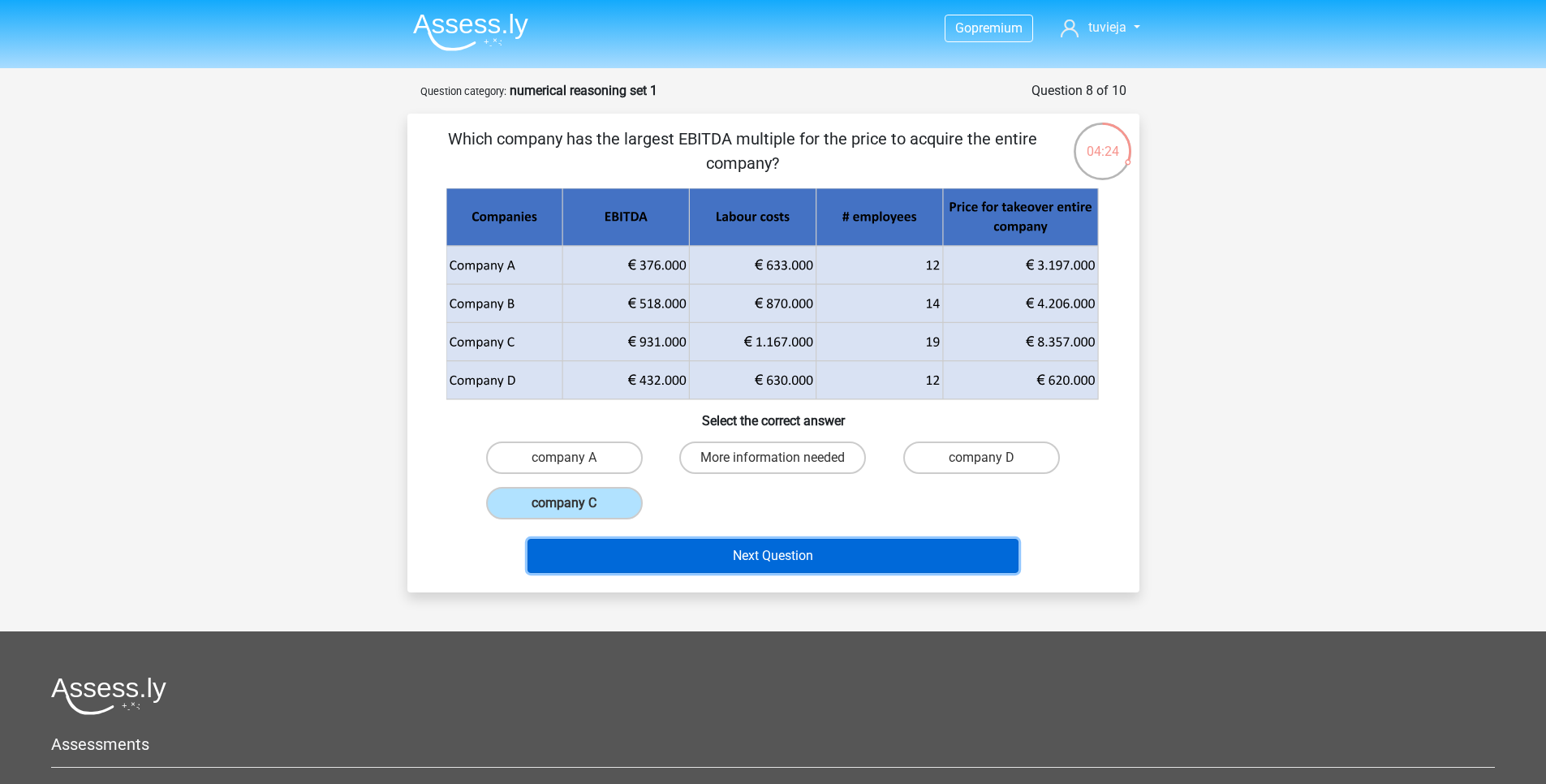
click at [778, 560] on button "Next Question" at bounding box center [772, 556] width 491 height 34
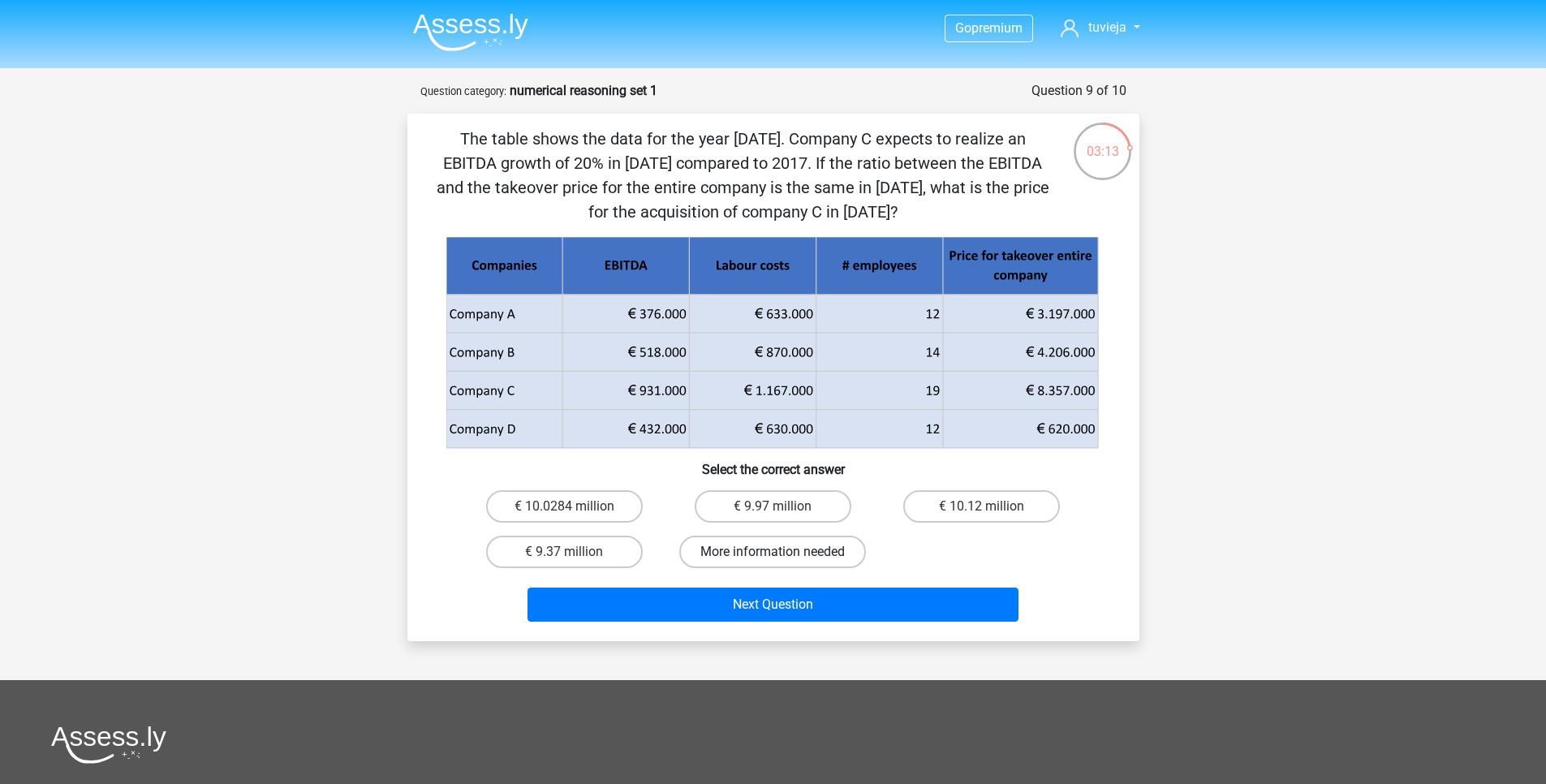
click at [789, 544] on label "More information needed" at bounding box center [773, 552] width 187 height 32
click at [783, 552] on input "More information needed" at bounding box center [778, 557] width 10 height 10
radio input "true"
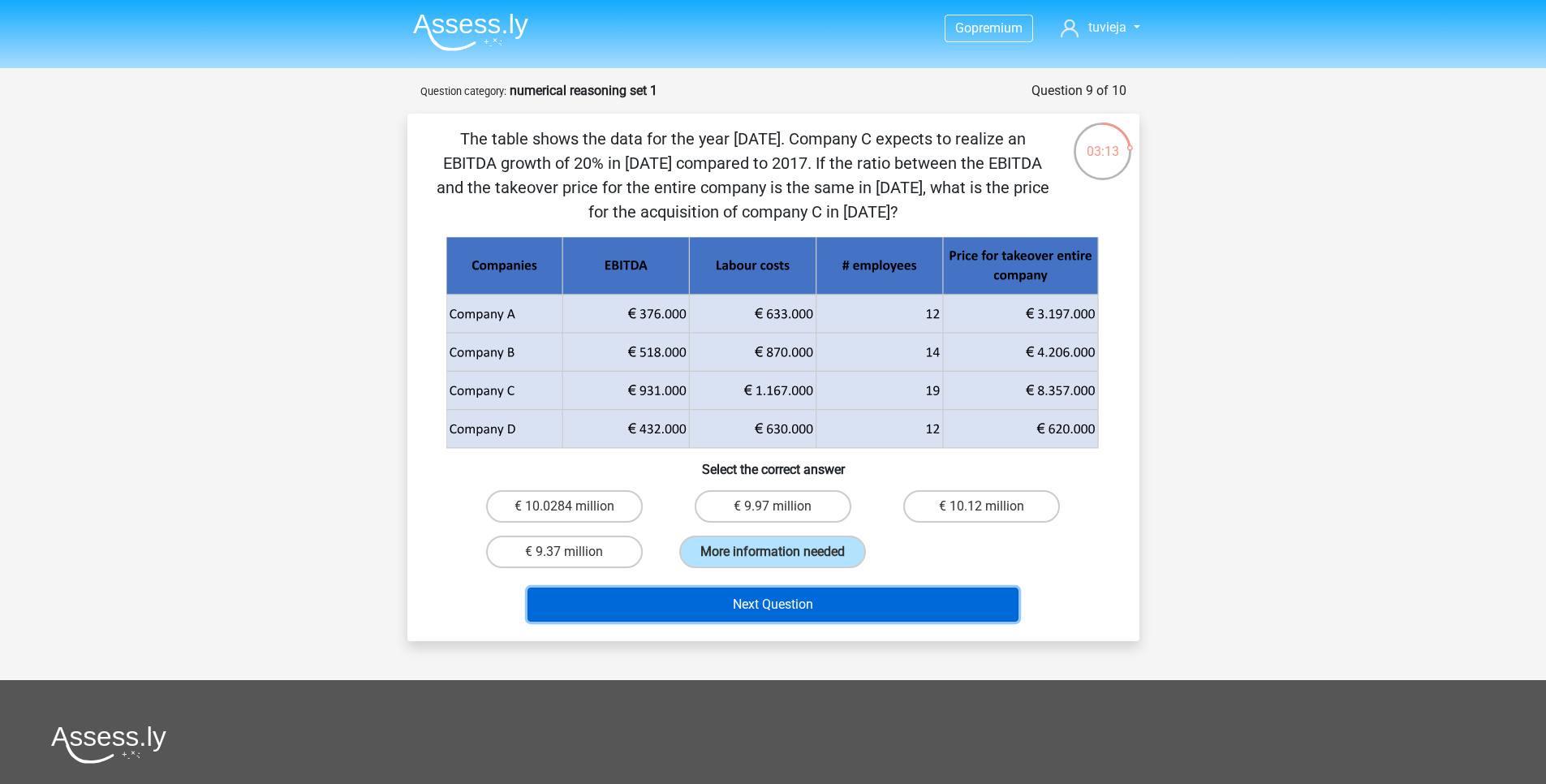
click at [786, 591] on button "Next Question" at bounding box center [772, 605] width 491 height 34
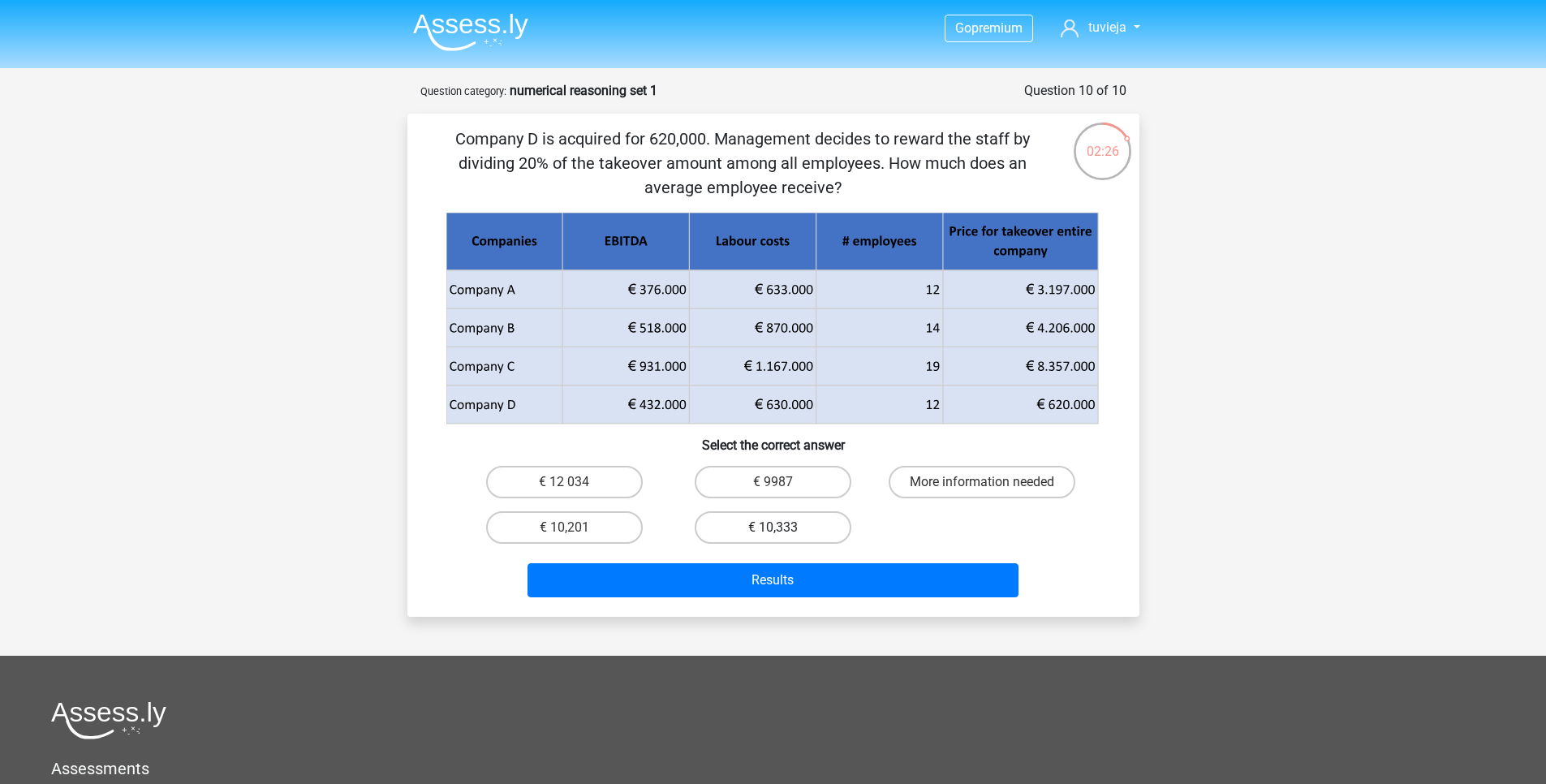
click at [800, 537] on label "€ 10,333" at bounding box center [773, 527] width 156 height 32
click at [783, 537] on input "€ 10,333" at bounding box center [778, 532] width 10 height 10
radio input "true"
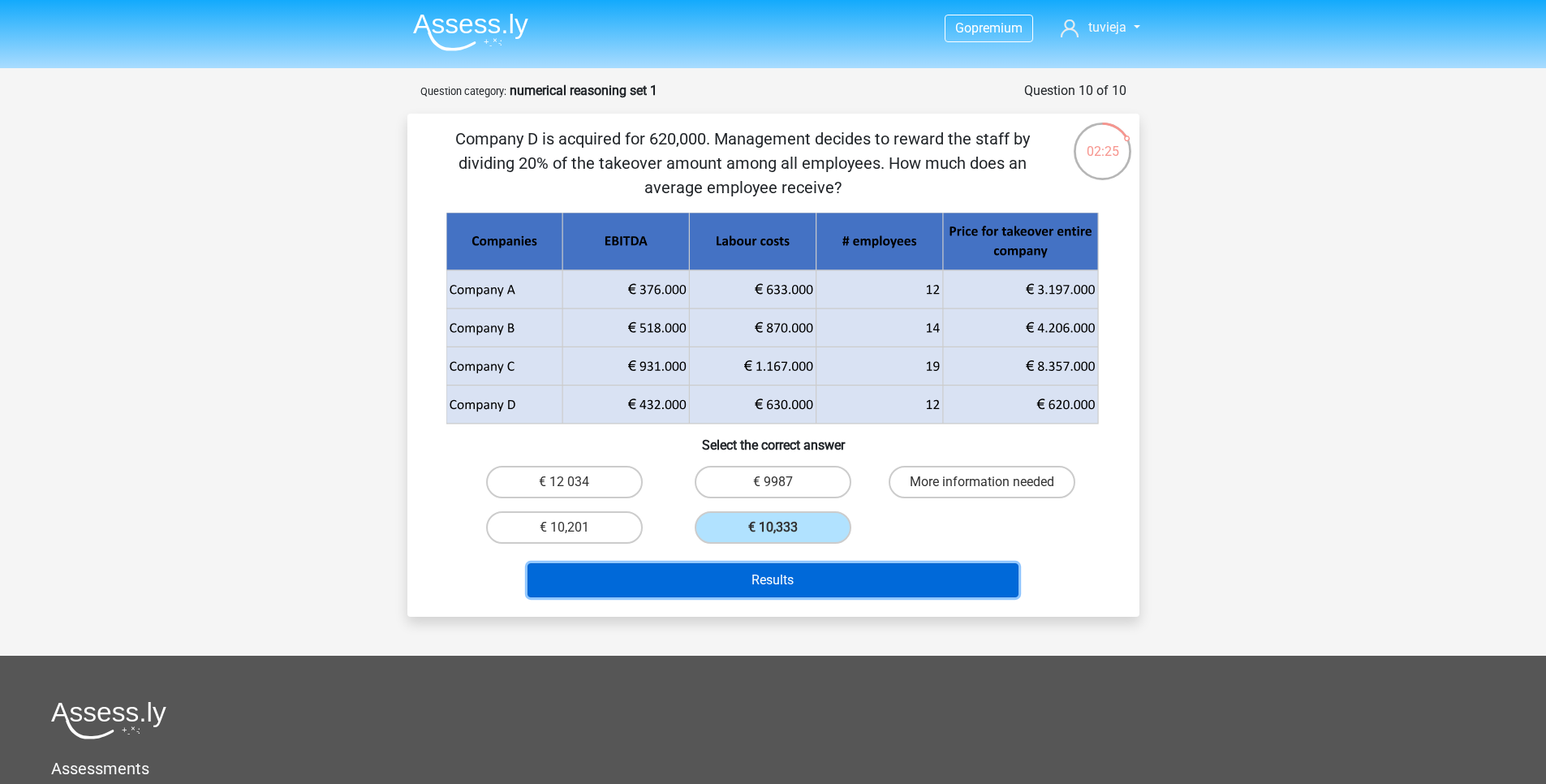
click at [799, 586] on button "Results" at bounding box center [772, 580] width 491 height 34
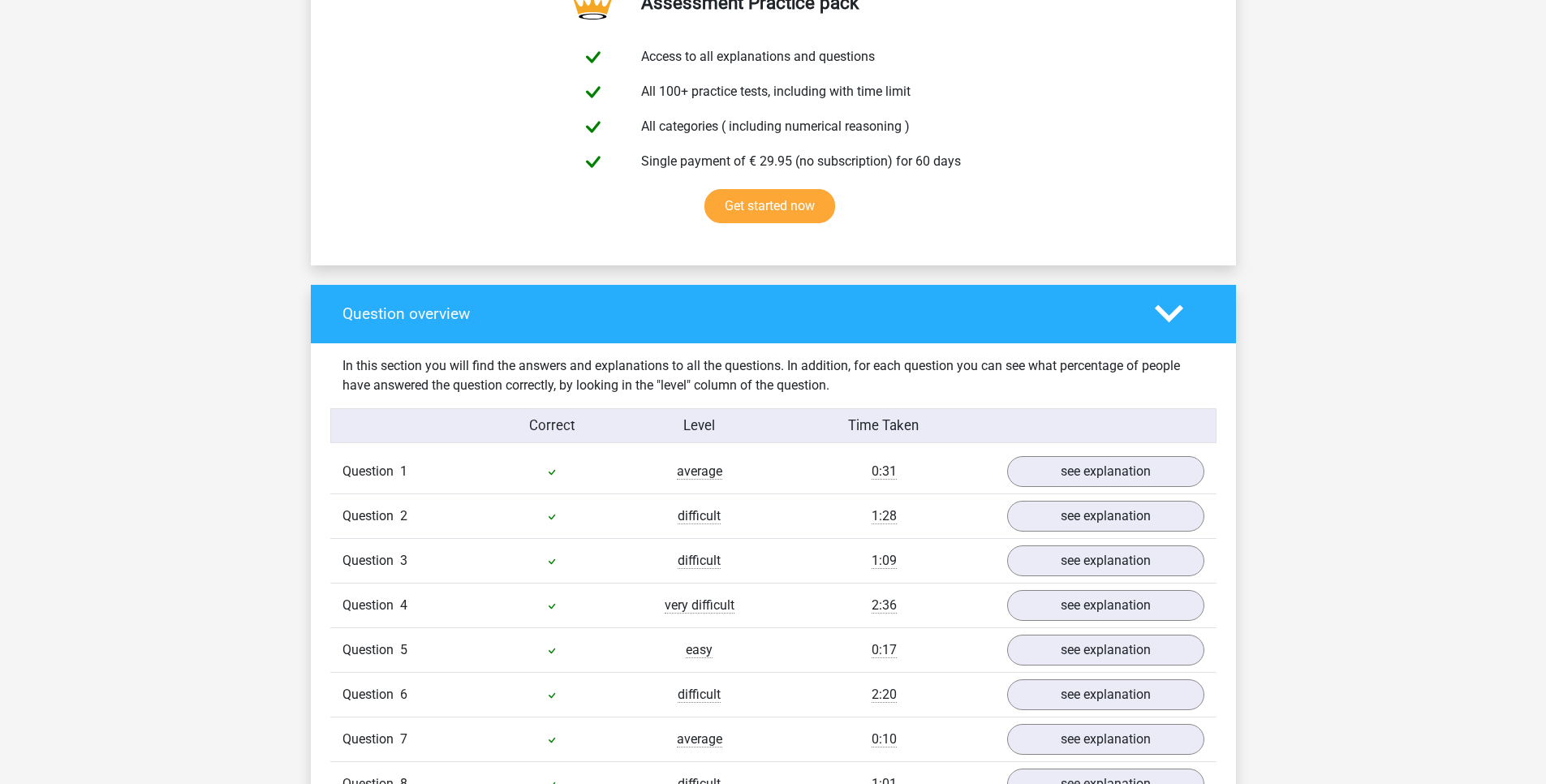
scroll to position [1266, 0]
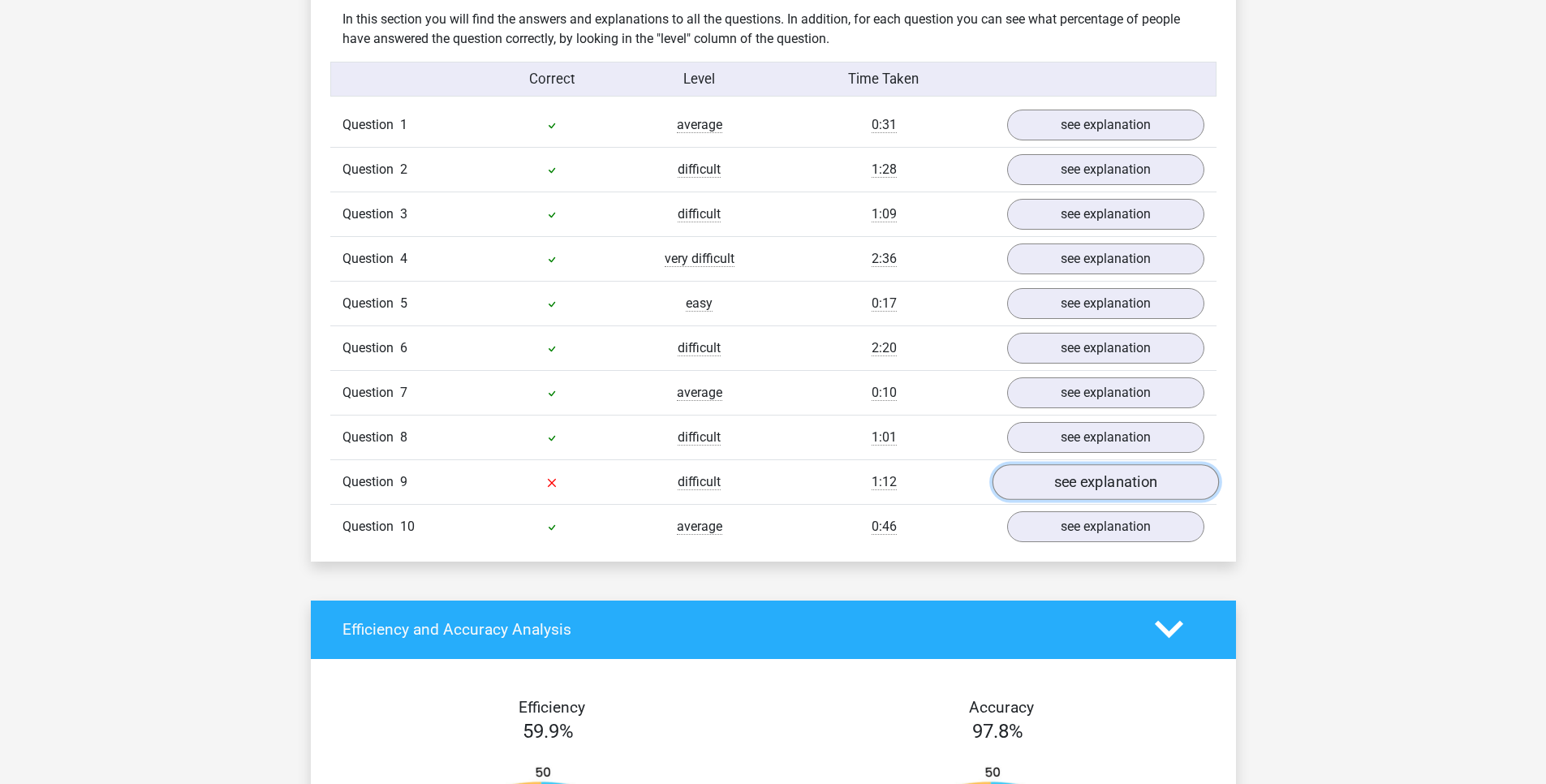
click at [1069, 488] on link "see explanation" at bounding box center [1105, 482] width 226 height 36
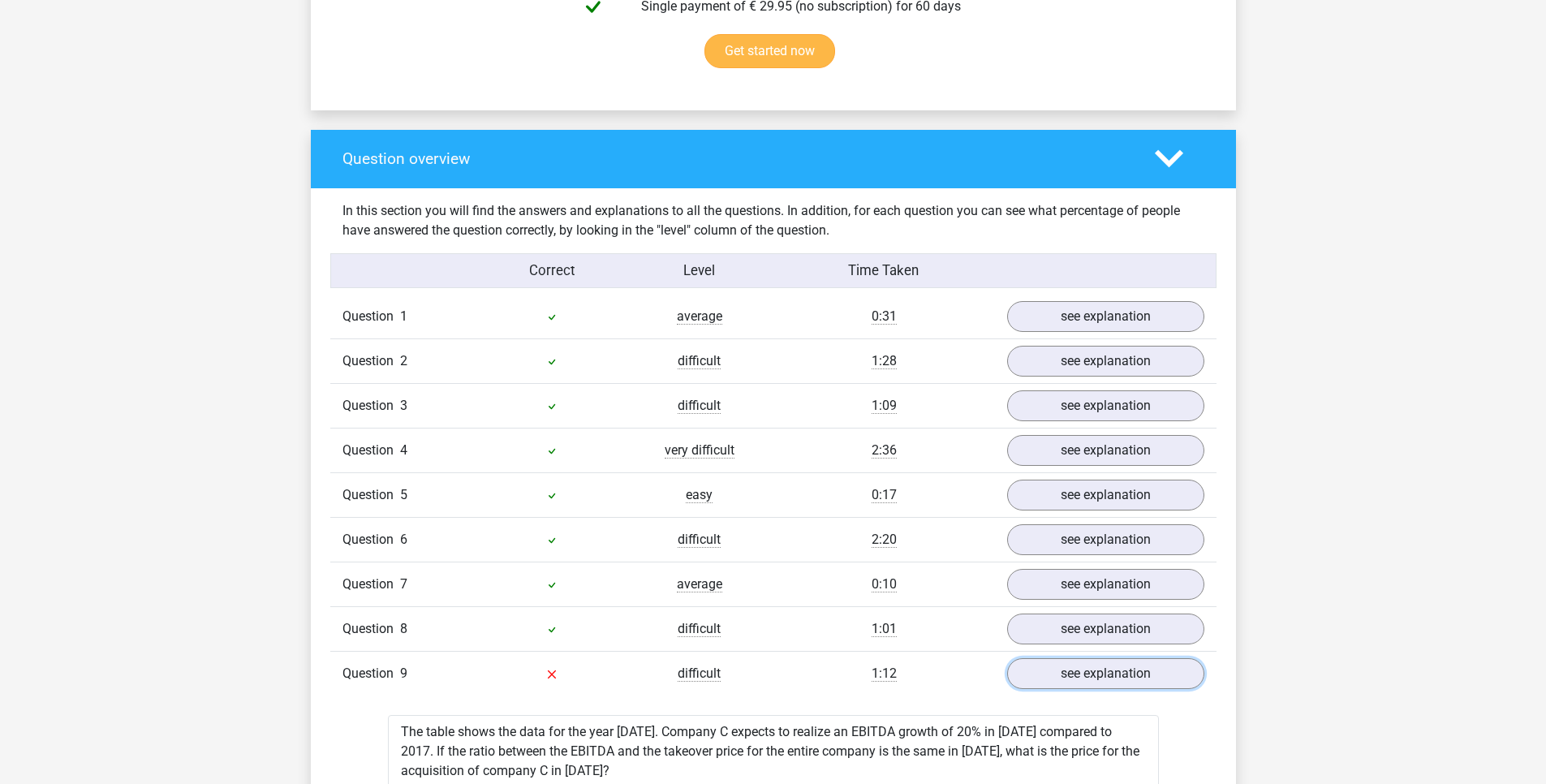
scroll to position [1071, 0]
